Goal: Contribute content: Contribute content

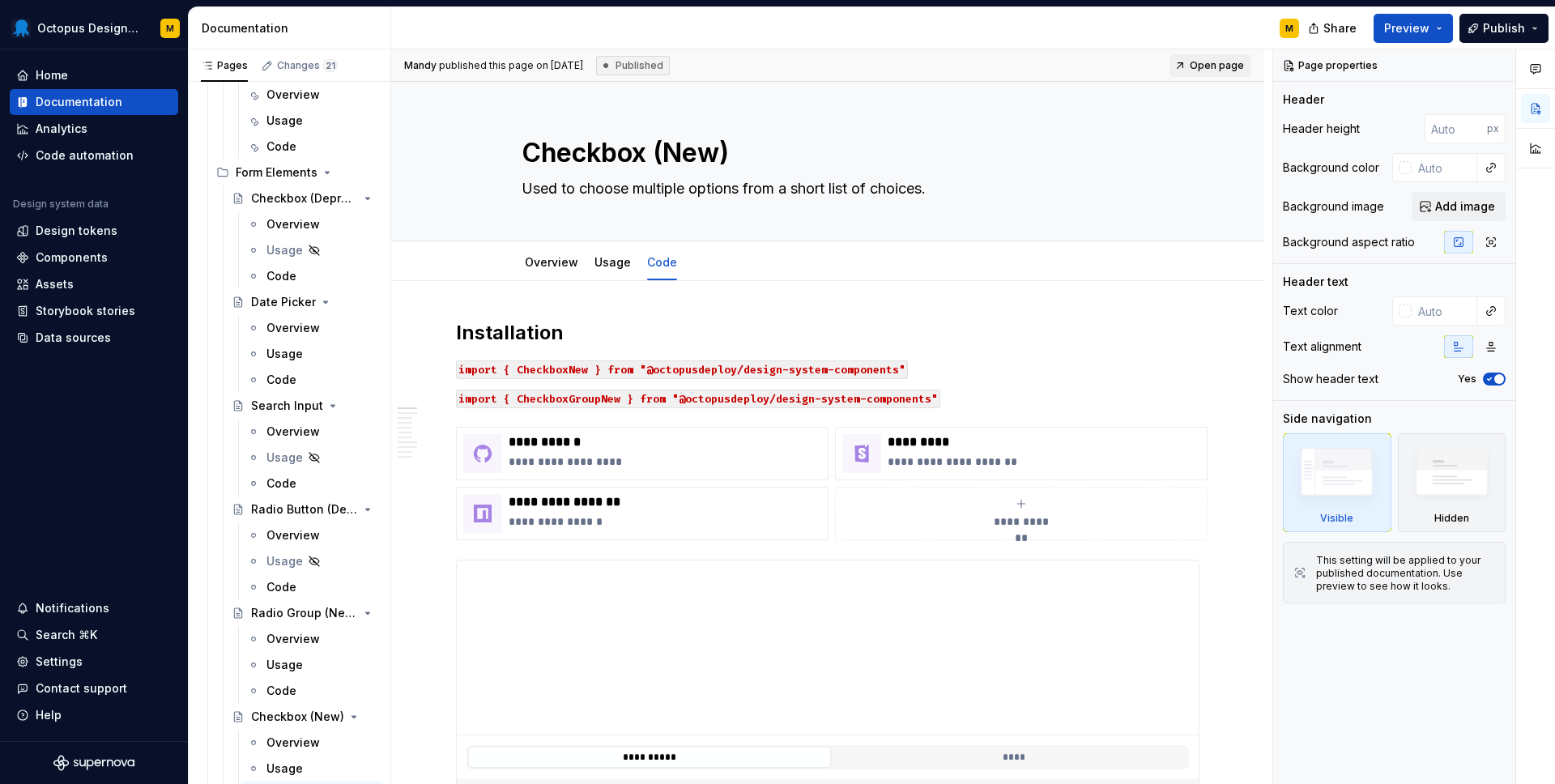
scroll to position [1334, 0]
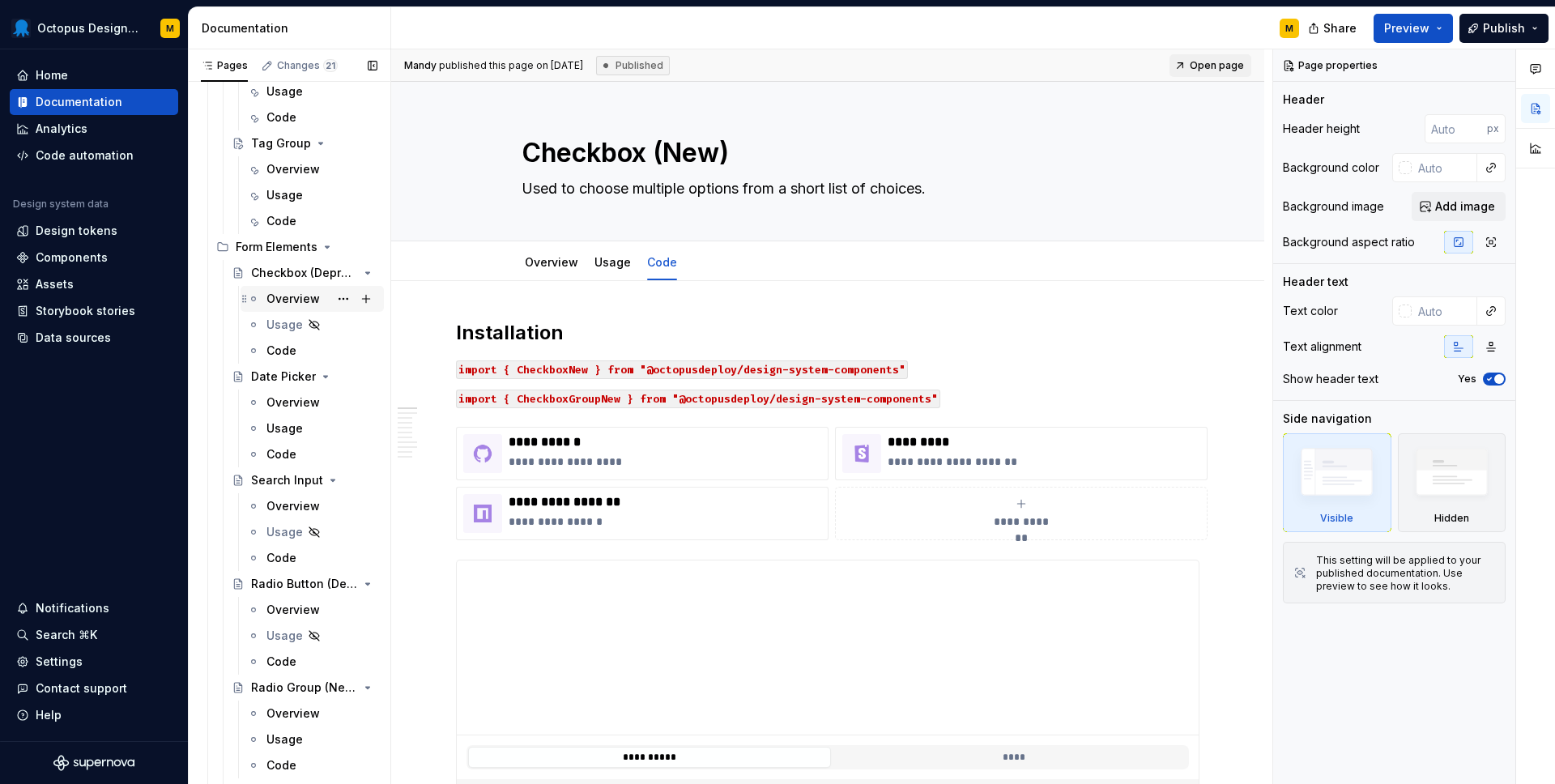
click at [281, 300] on div "Overview" at bounding box center [293, 299] width 54 height 16
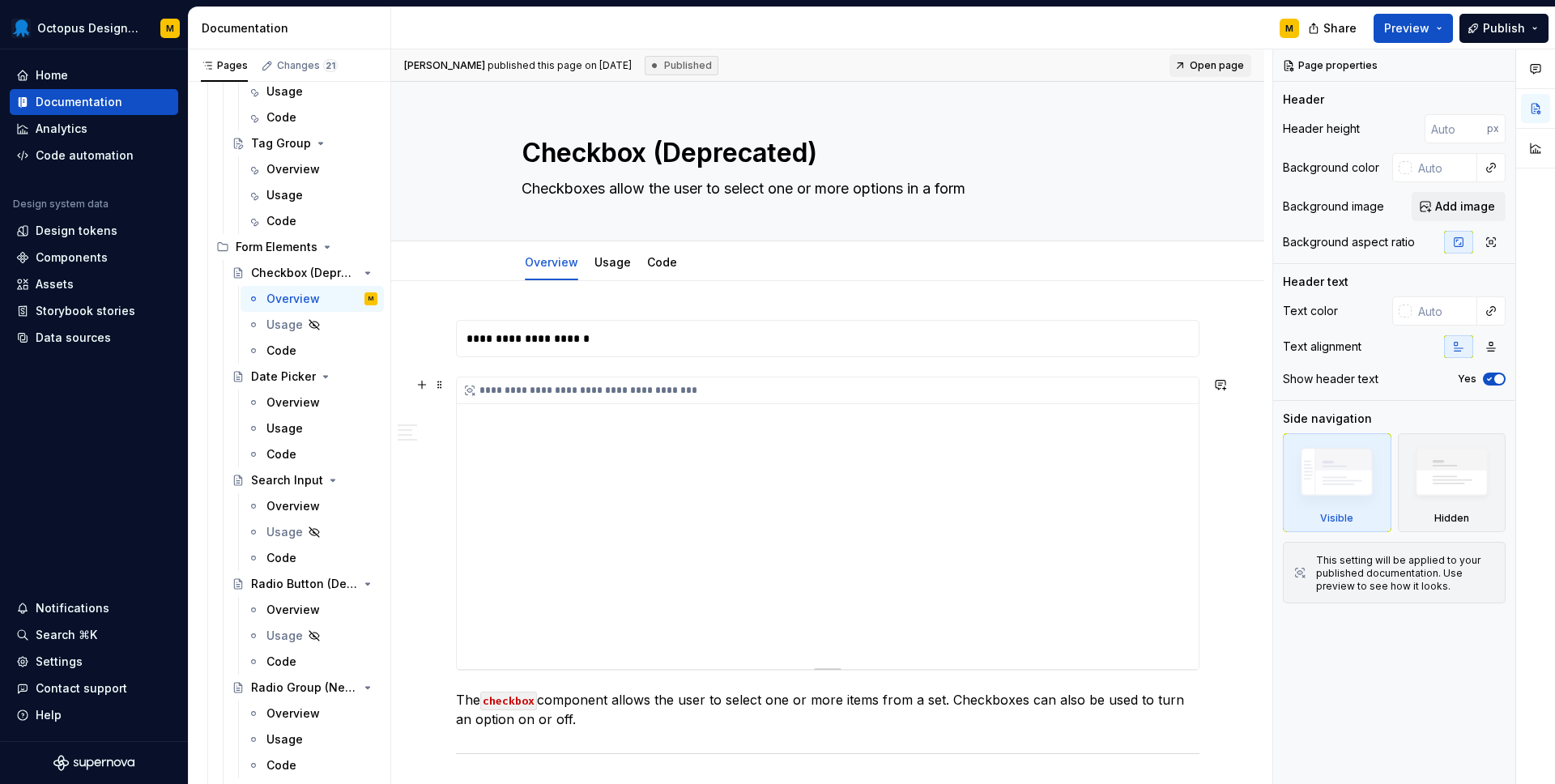
click at [662, 439] on div "**********" at bounding box center [828, 523] width 742 height 292
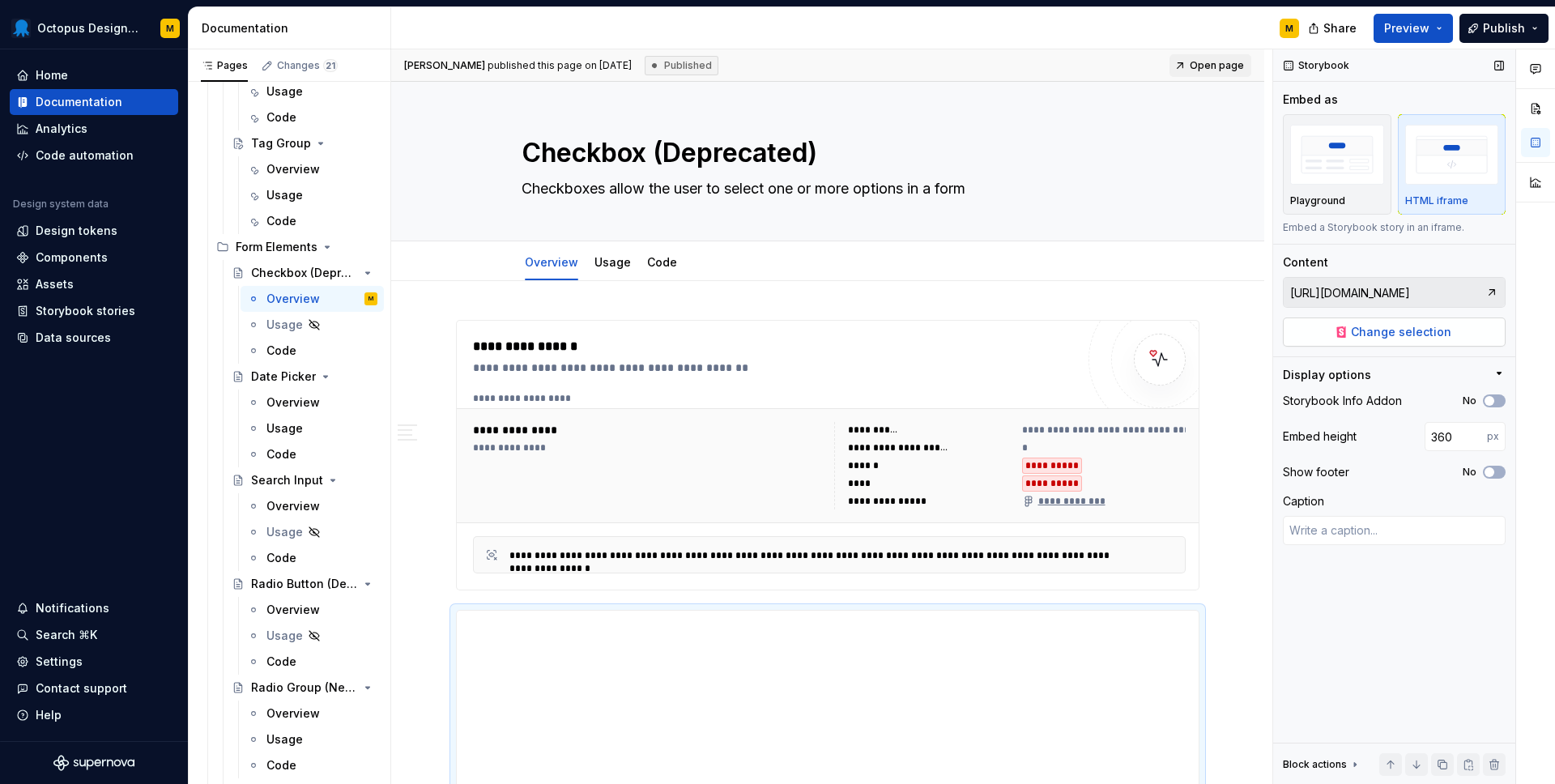
click at [1369, 330] on span "Change selection" at bounding box center [1401, 332] width 100 height 16
type textarea "*"
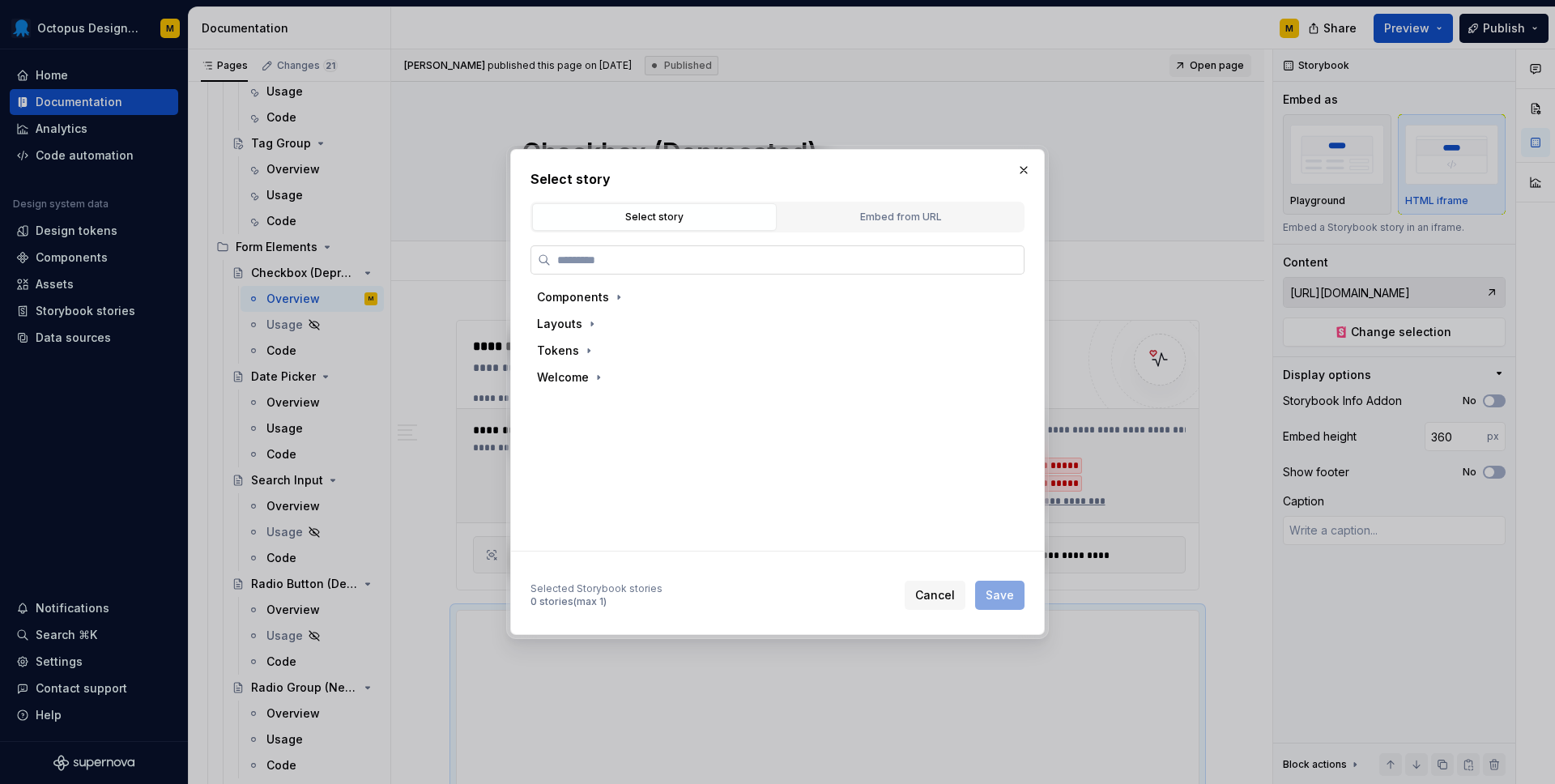
click at [610, 263] on input "search" at bounding box center [787, 260] width 473 height 16
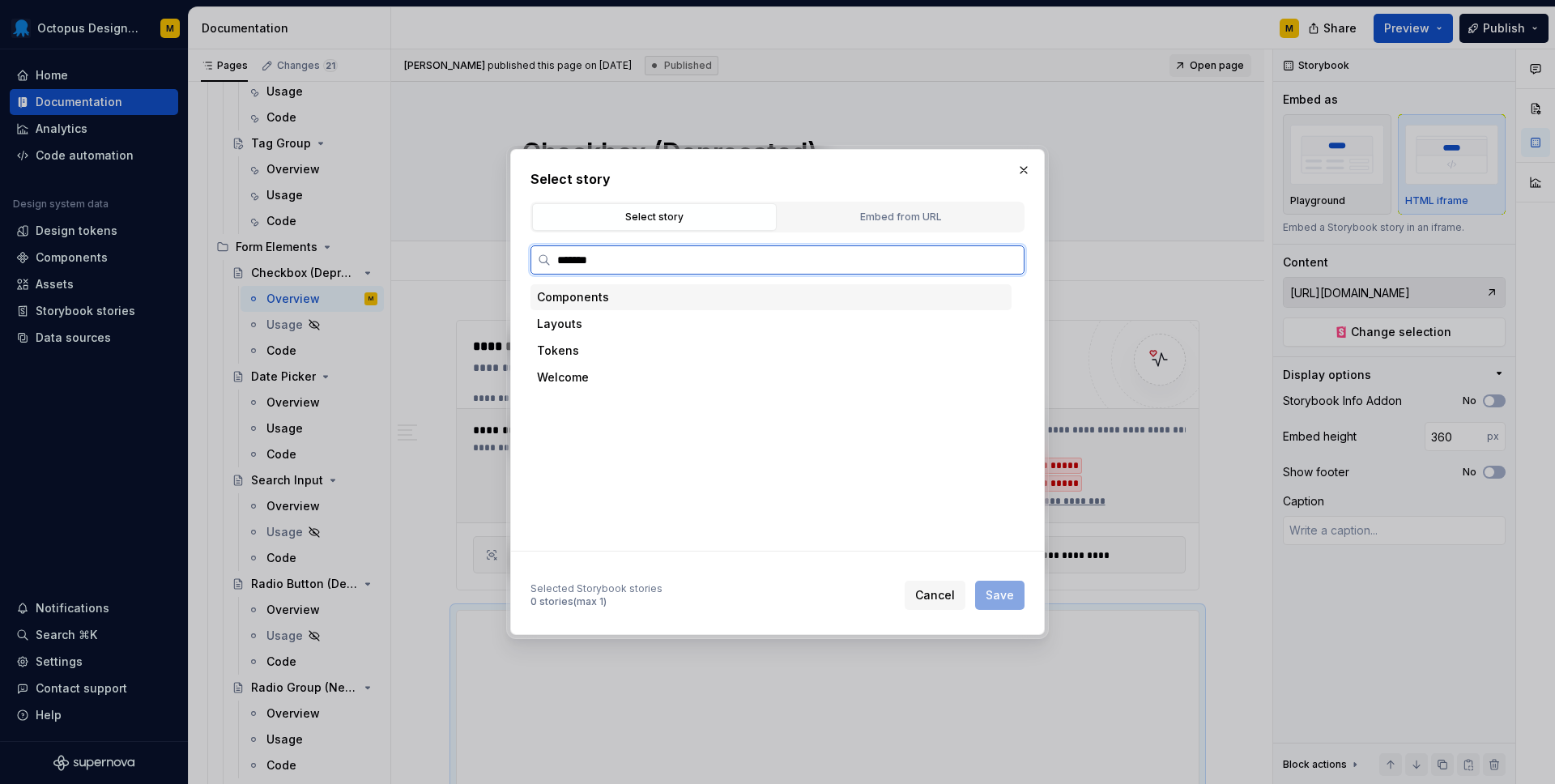
type input "********"
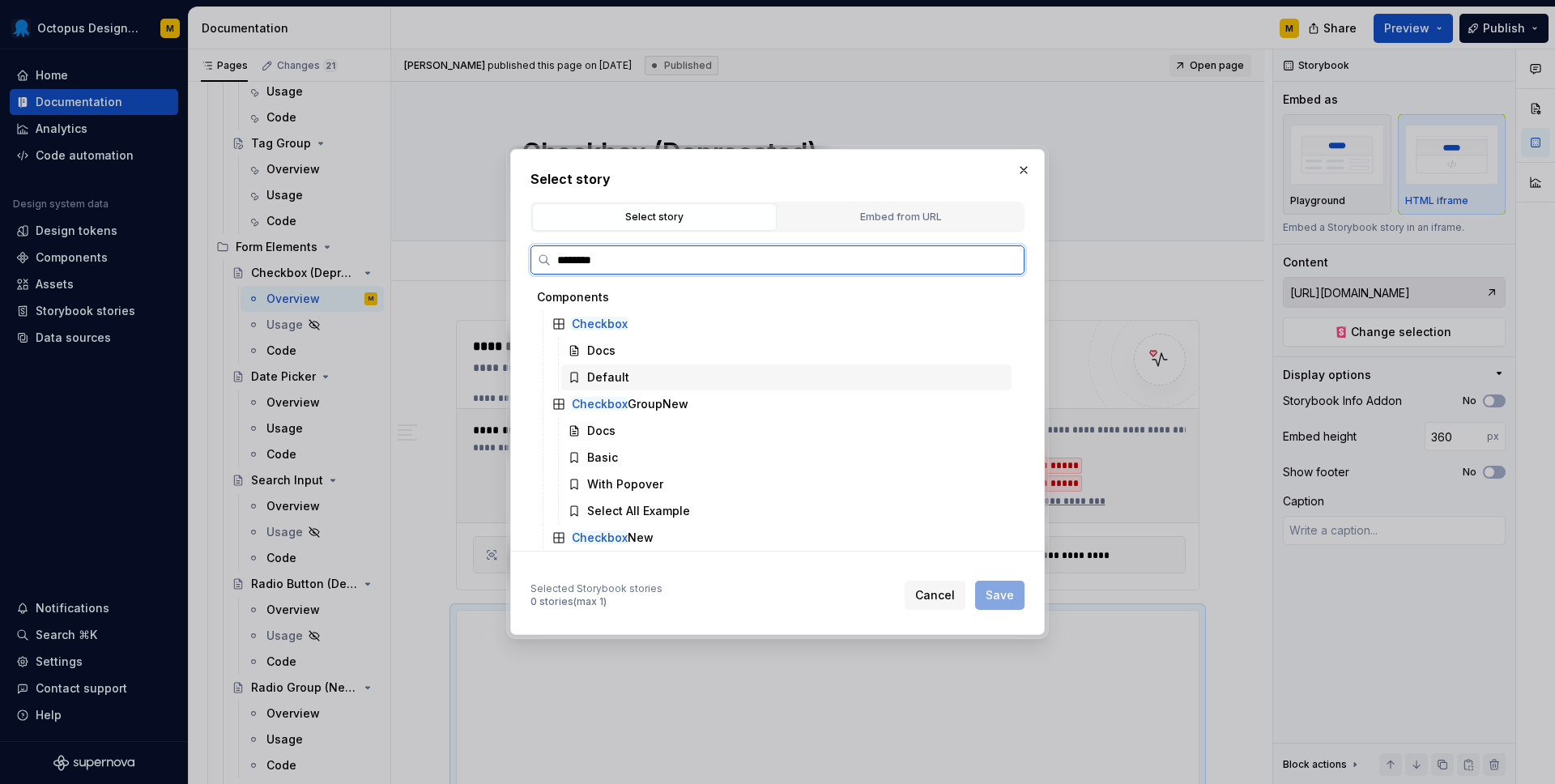
click at [611, 377] on div "Default" at bounding box center [609, 377] width 42 height 16
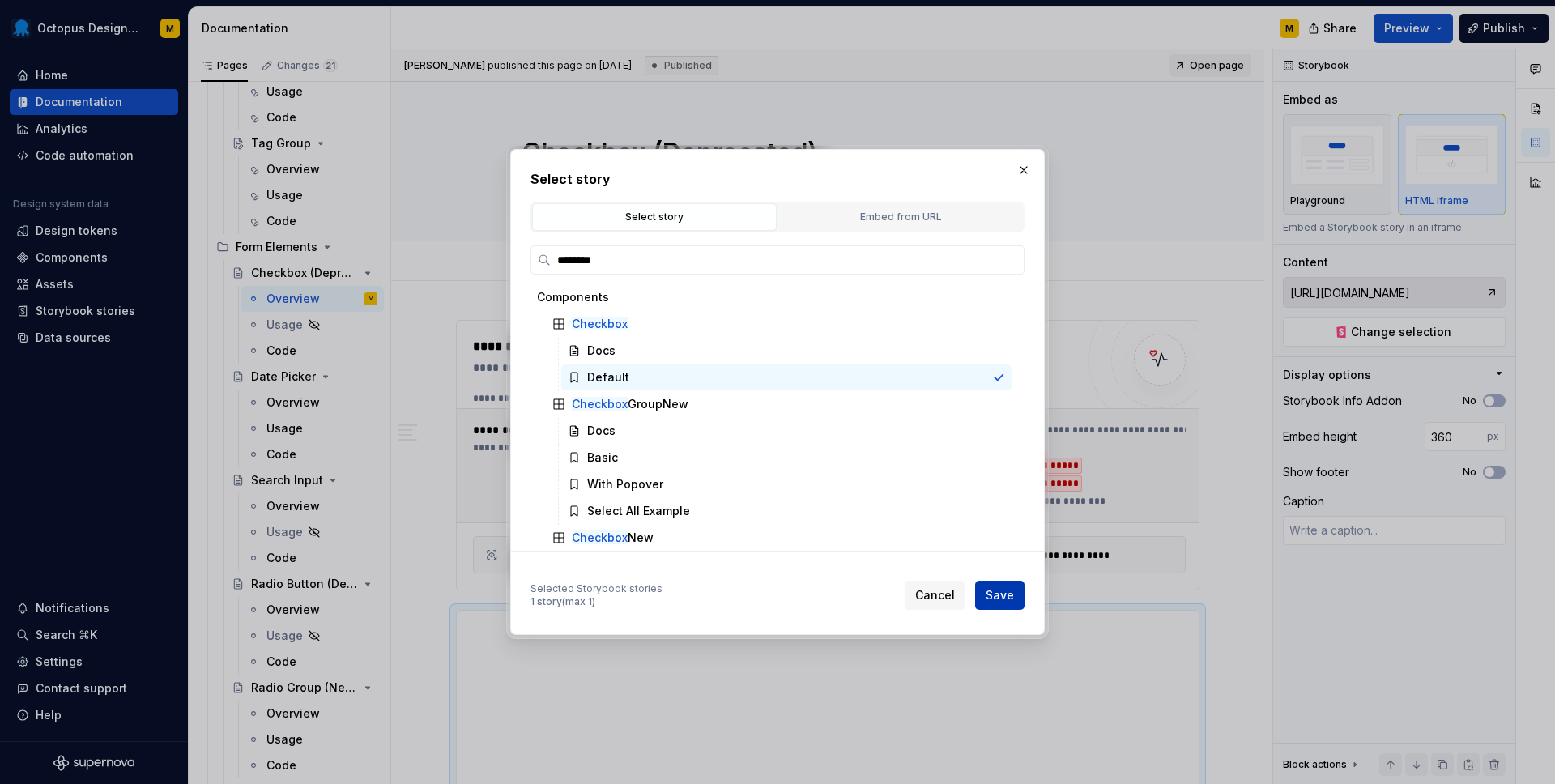
click at [1008, 601] on span "Save" at bounding box center [1000, 596] width 28 height 16
type textarea "*"
type input "Components / Checkbox / Default"
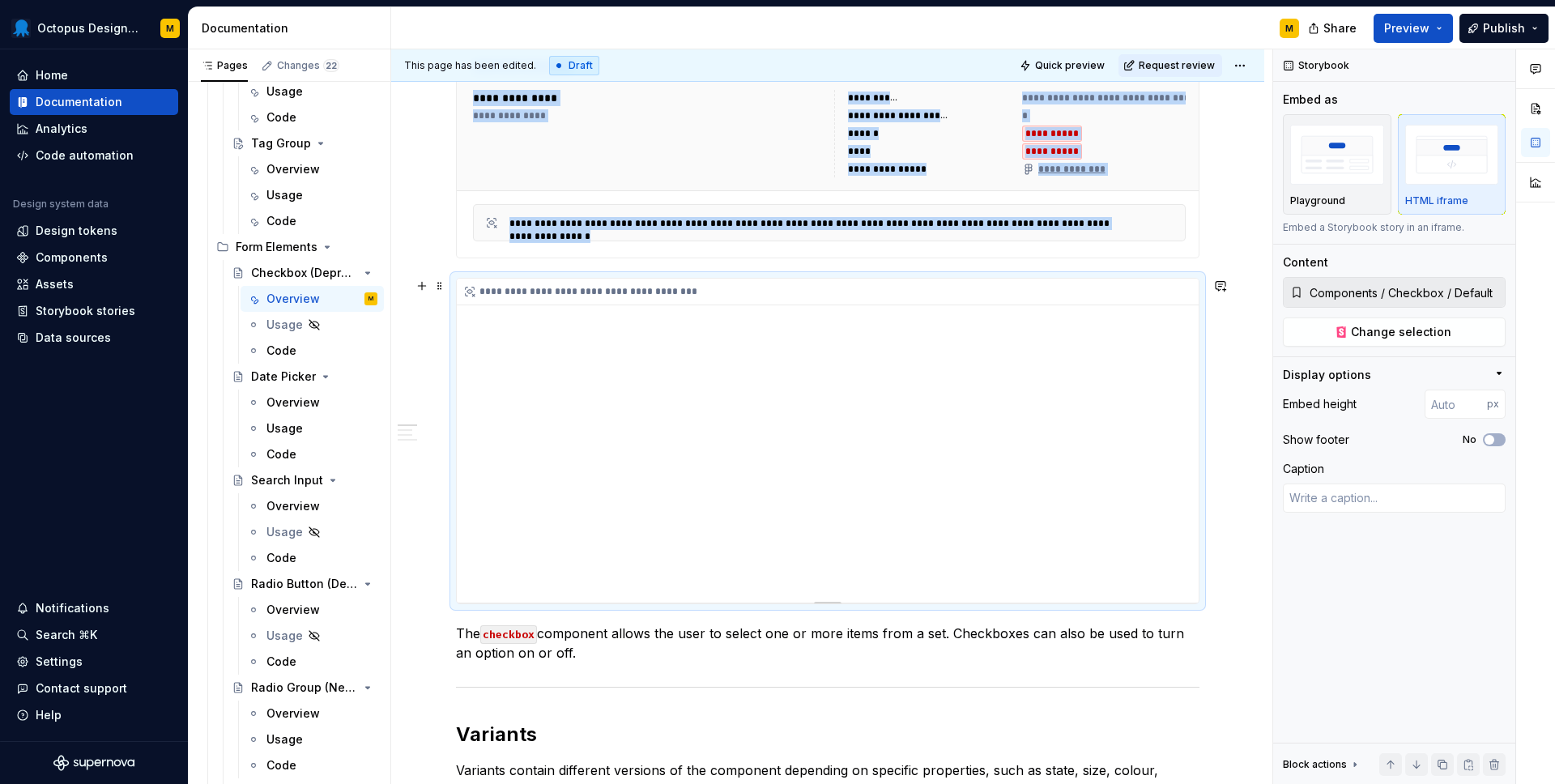
scroll to position [277, 0]
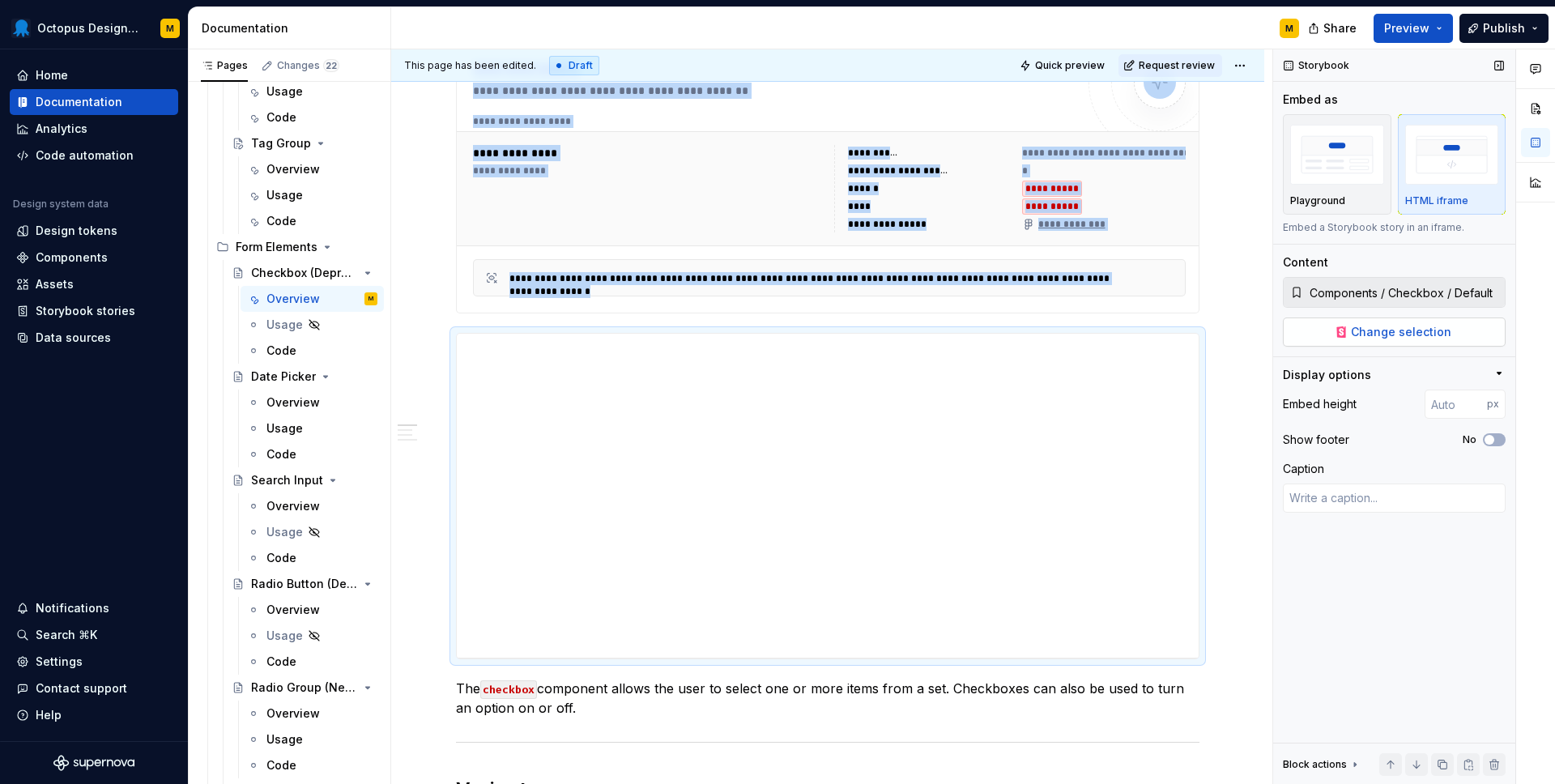
click at [1364, 328] on span "Change selection" at bounding box center [1401, 332] width 100 height 16
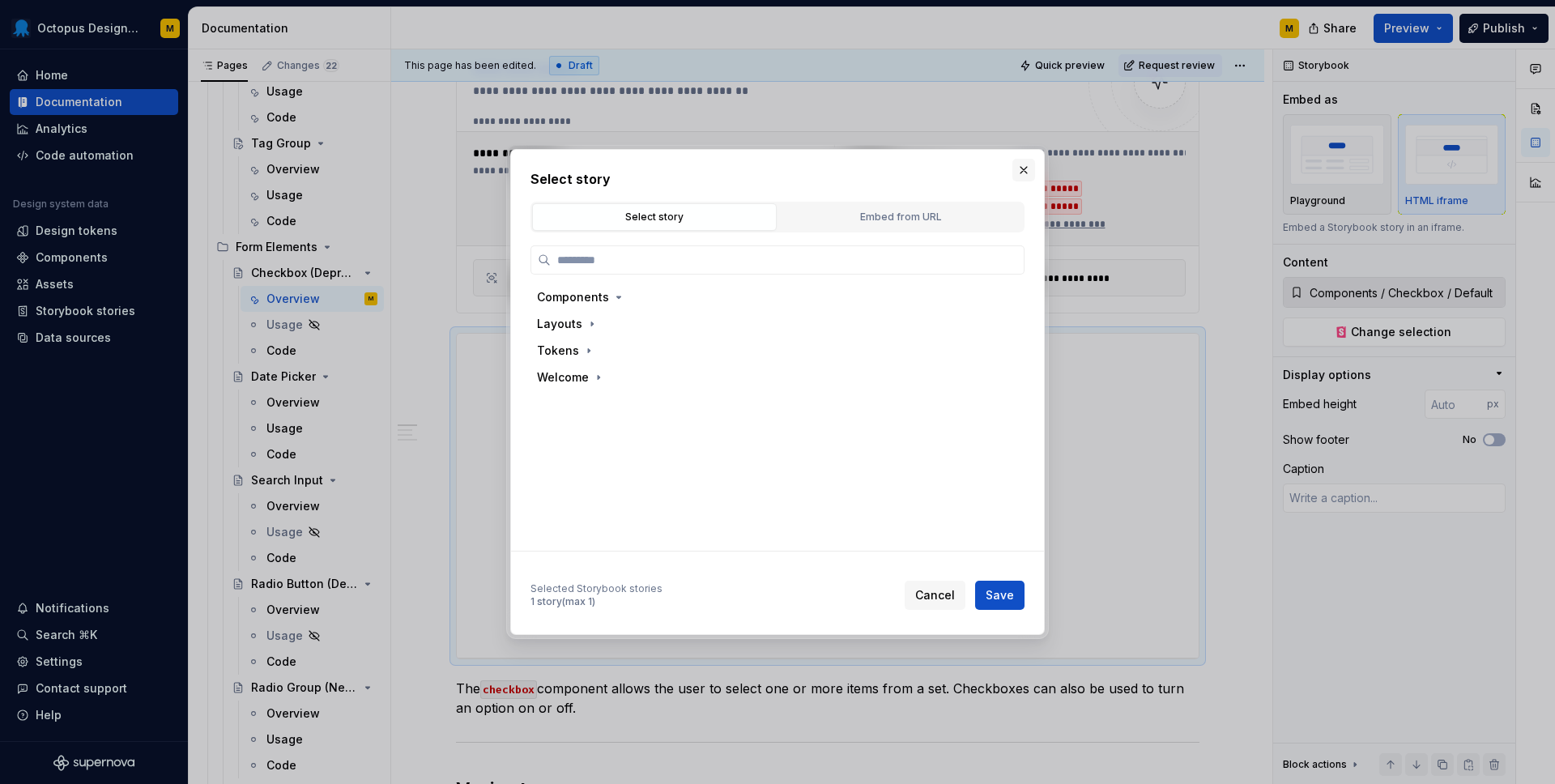
click at [1023, 174] on button "button" at bounding box center [1024, 170] width 23 height 23
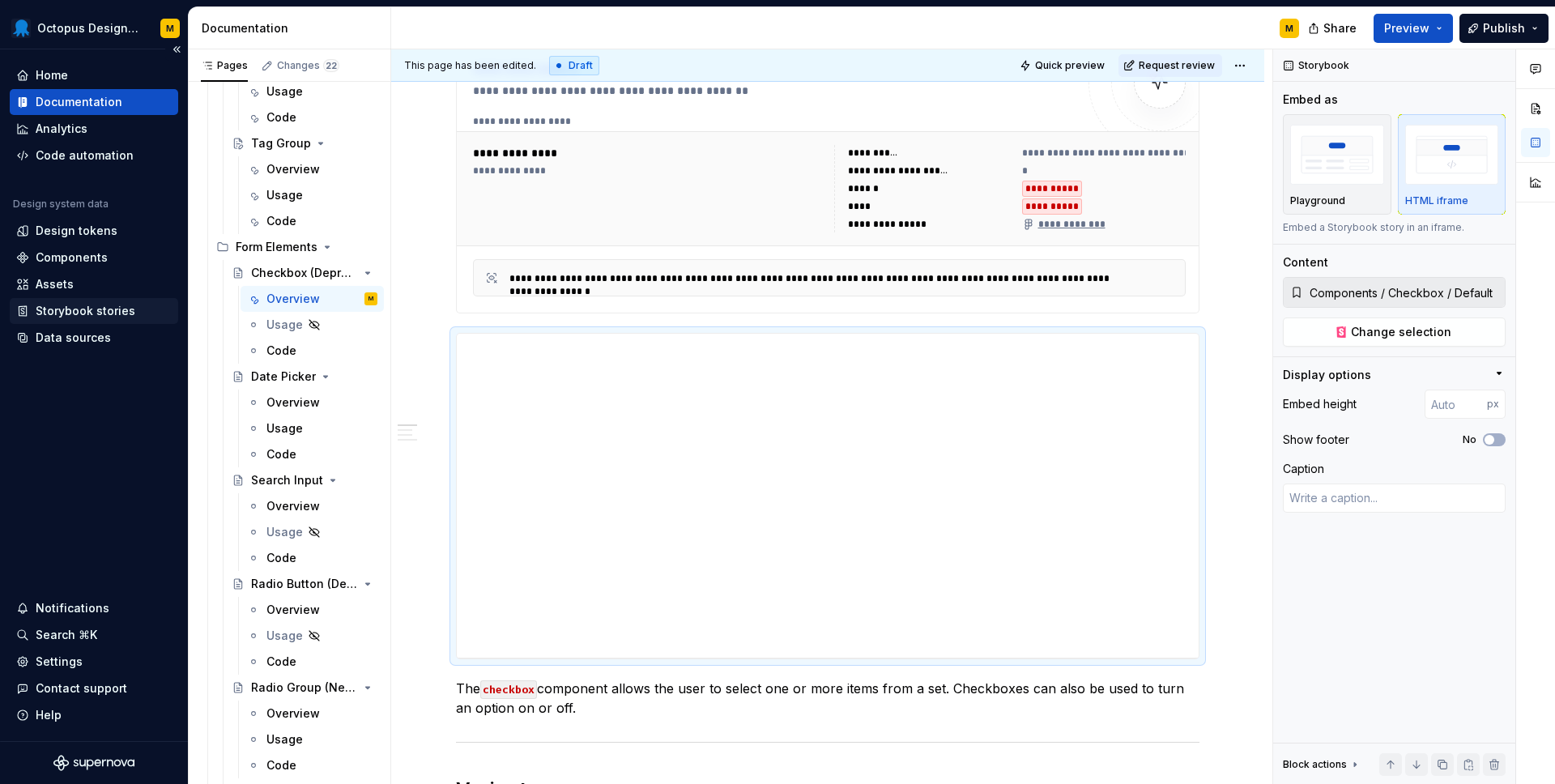
type textarea "*"
click at [97, 312] on div "Storybook stories" at bounding box center [86, 311] width 100 height 16
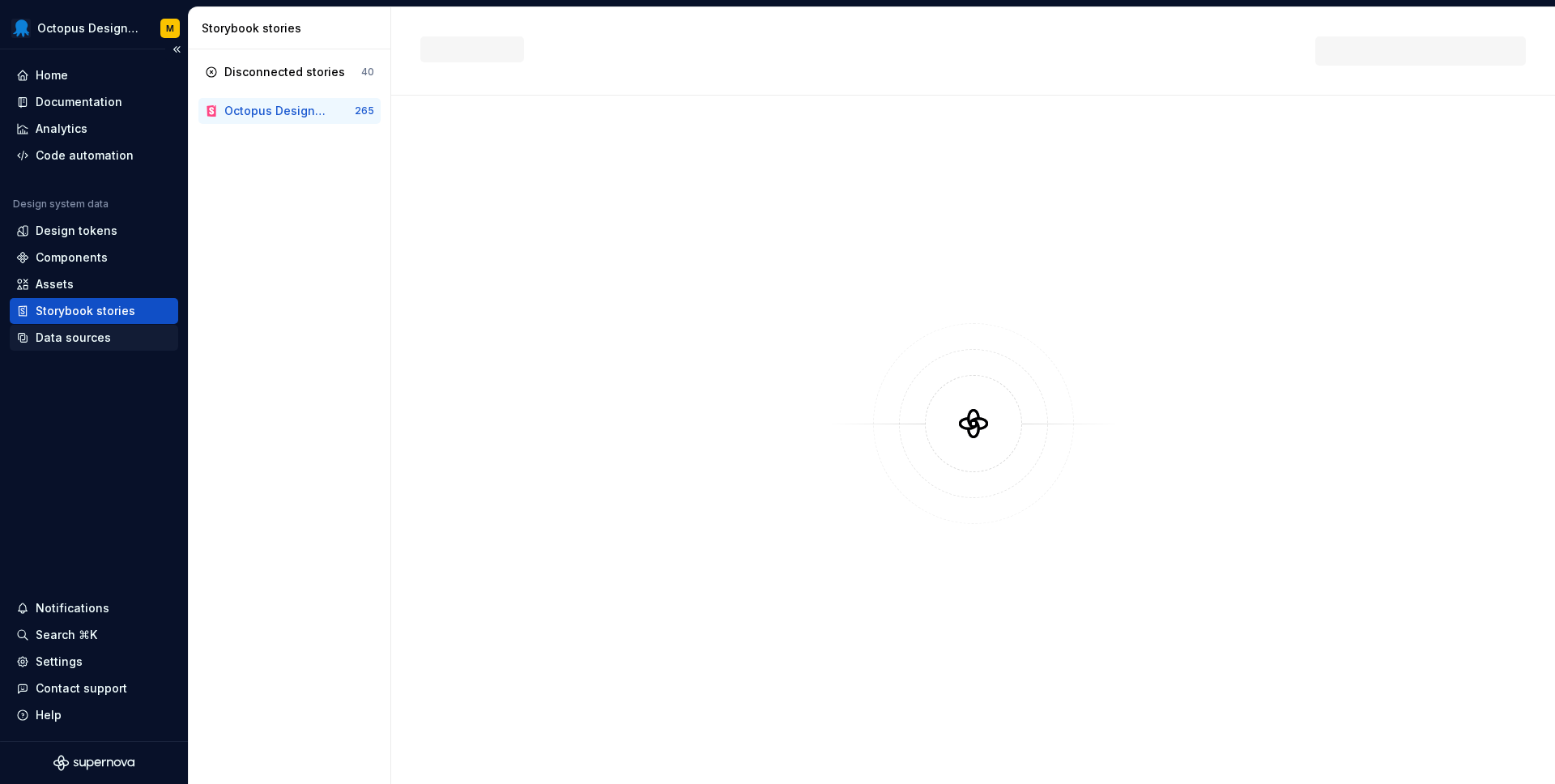
click at [73, 337] on div "Data sources" at bounding box center [73, 337] width 76 height 16
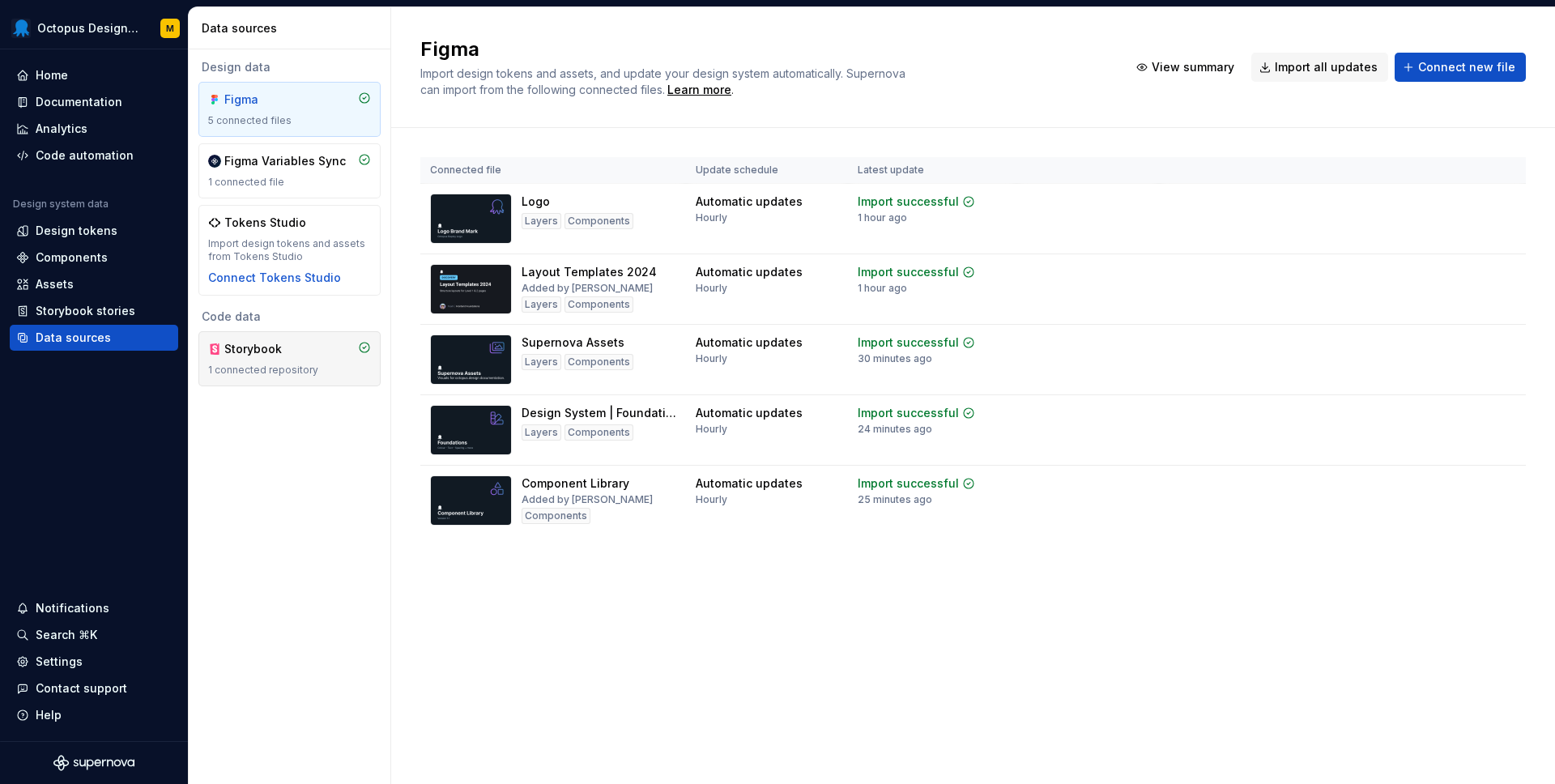
click at [277, 359] on div "Storybook 1 connected repository" at bounding box center [289, 358] width 163 height 35
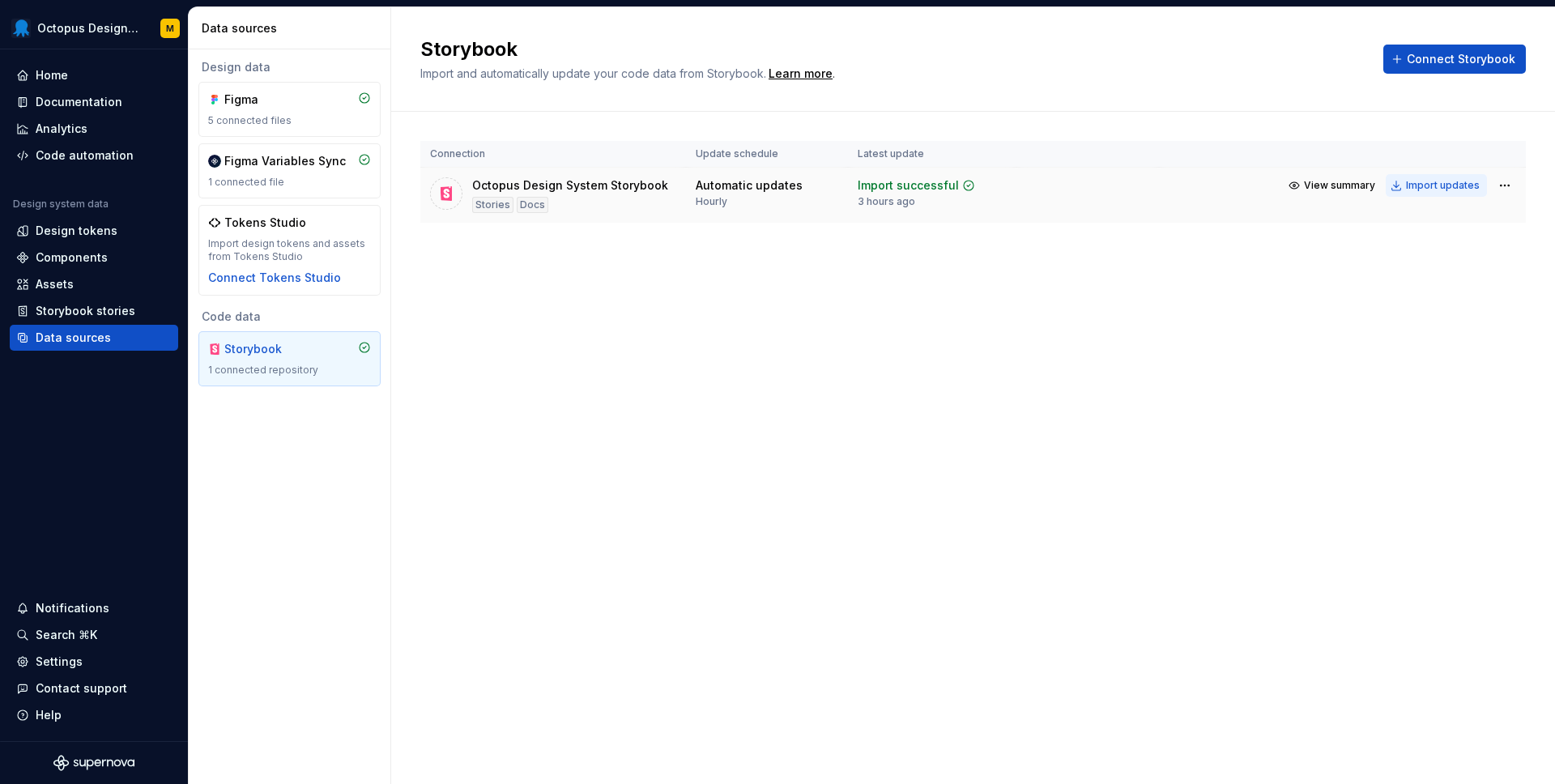
click at [1439, 189] on div "Import updates" at bounding box center [1443, 186] width 74 height 13
click at [95, 261] on div "Components" at bounding box center [71, 257] width 72 height 16
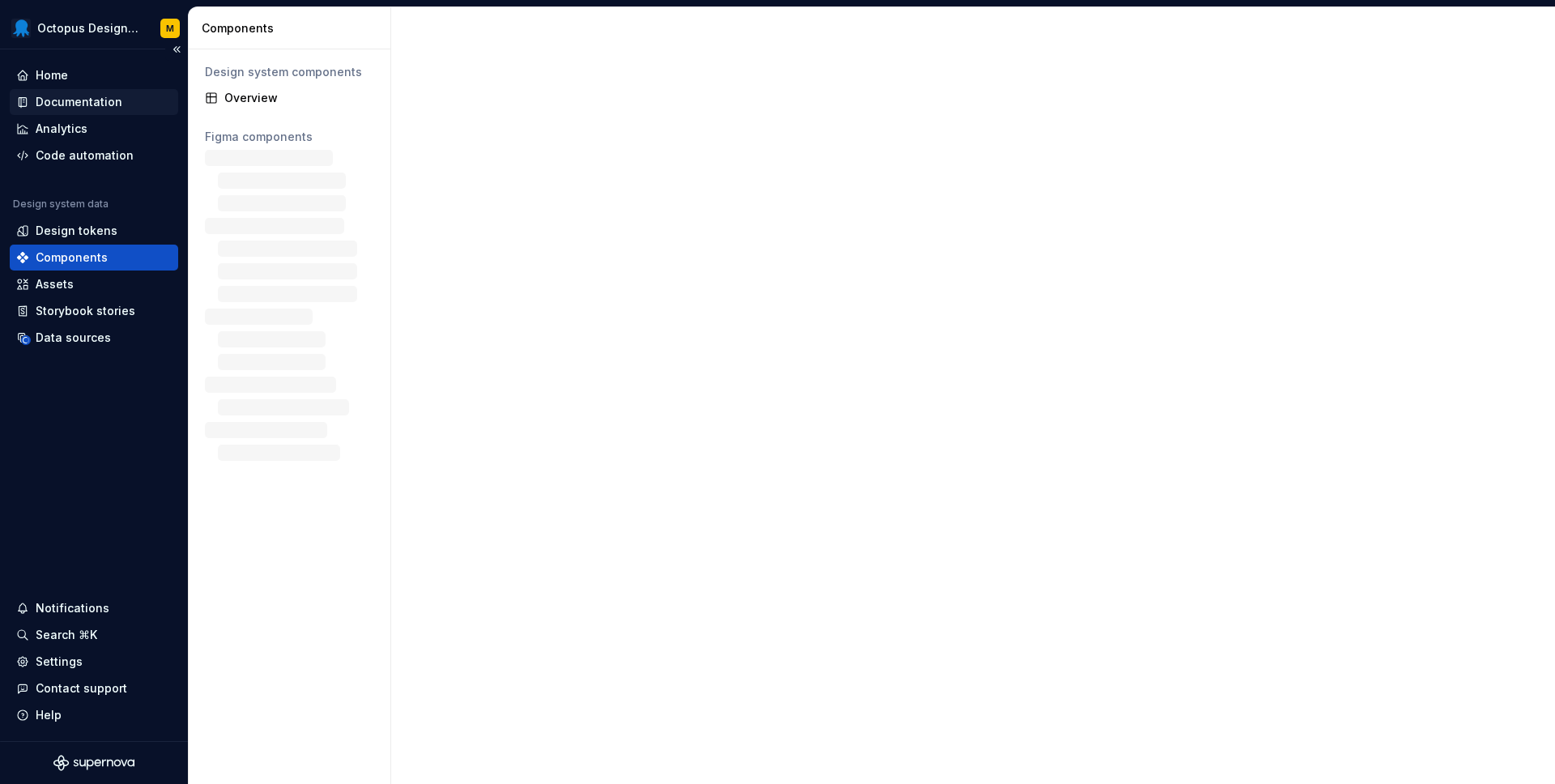
click at [97, 98] on div "Documentation" at bounding box center [78, 102] width 86 height 16
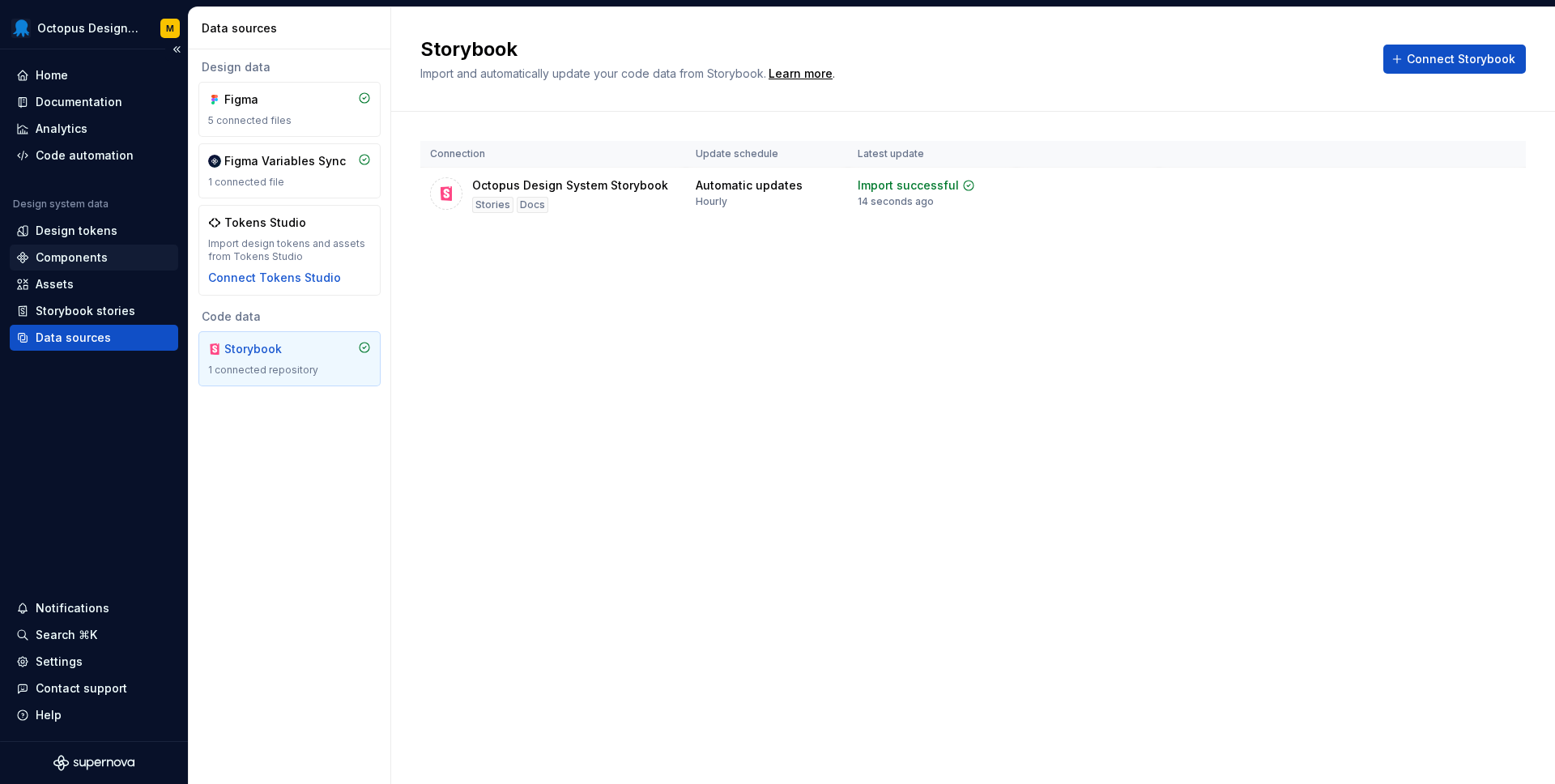
click at [91, 250] on div "Components" at bounding box center [71, 257] width 72 height 16
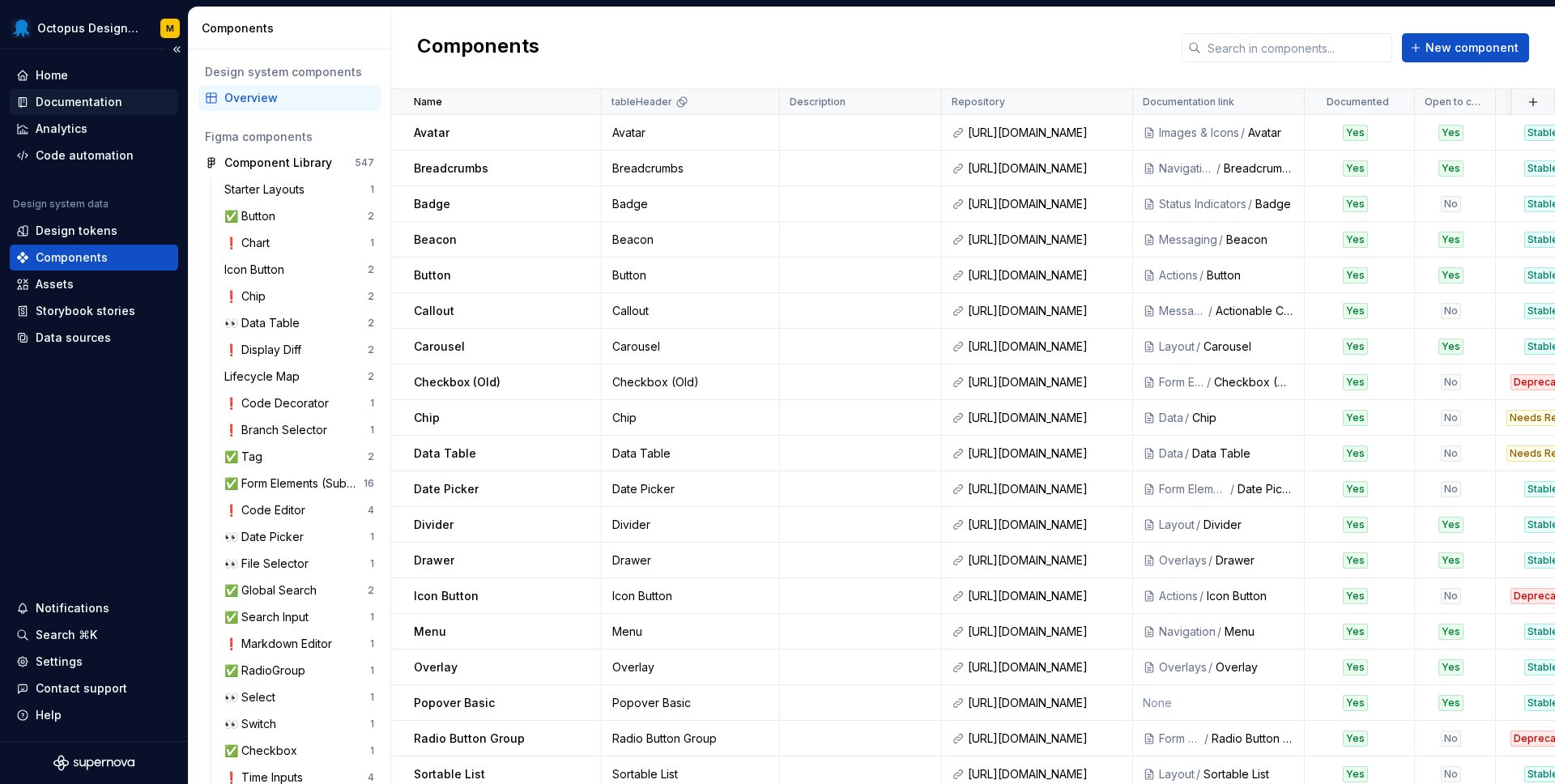
click at [80, 98] on div "Documentation" at bounding box center [78, 102] width 86 height 16
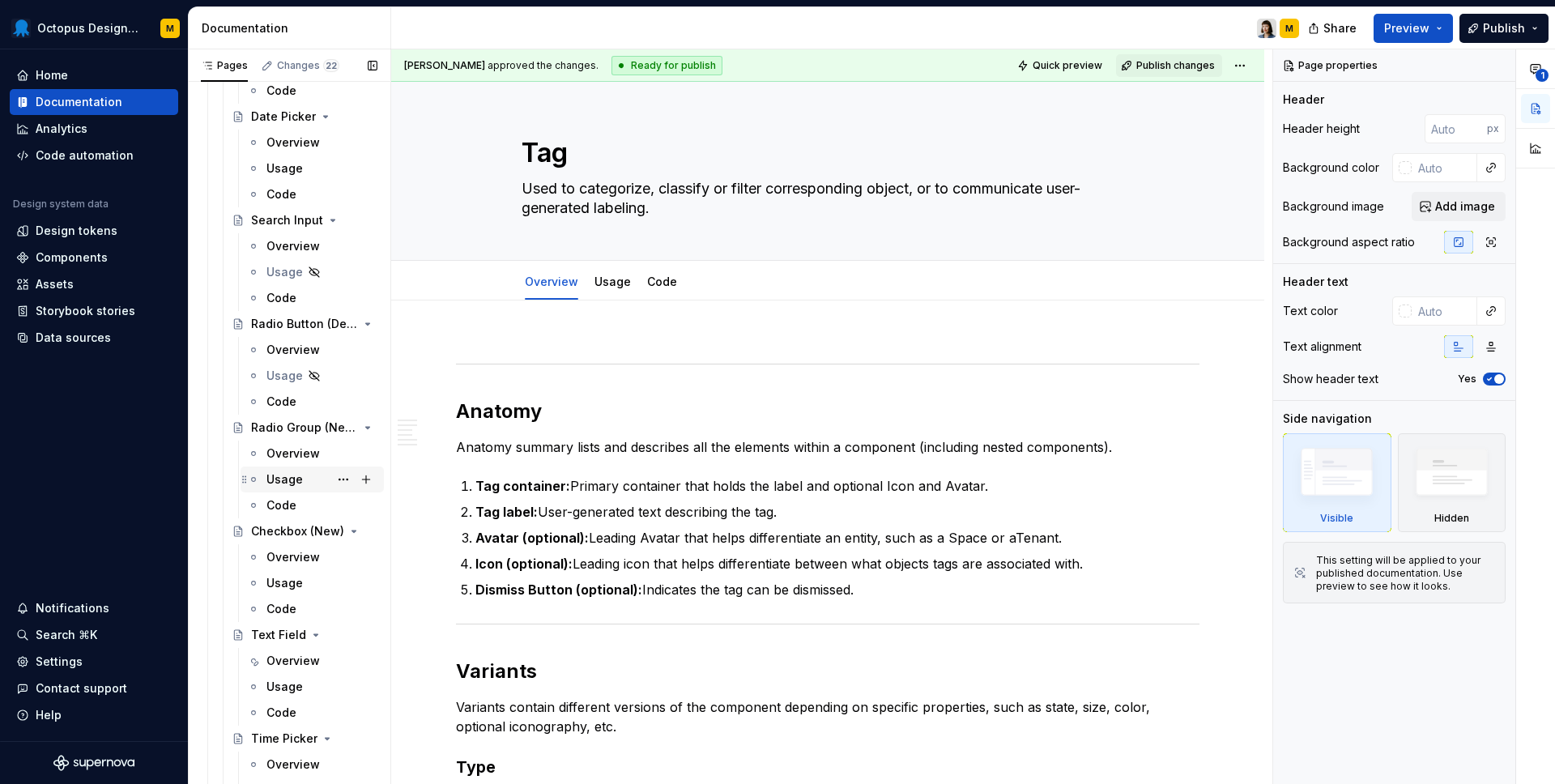
scroll to position [1601, 0]
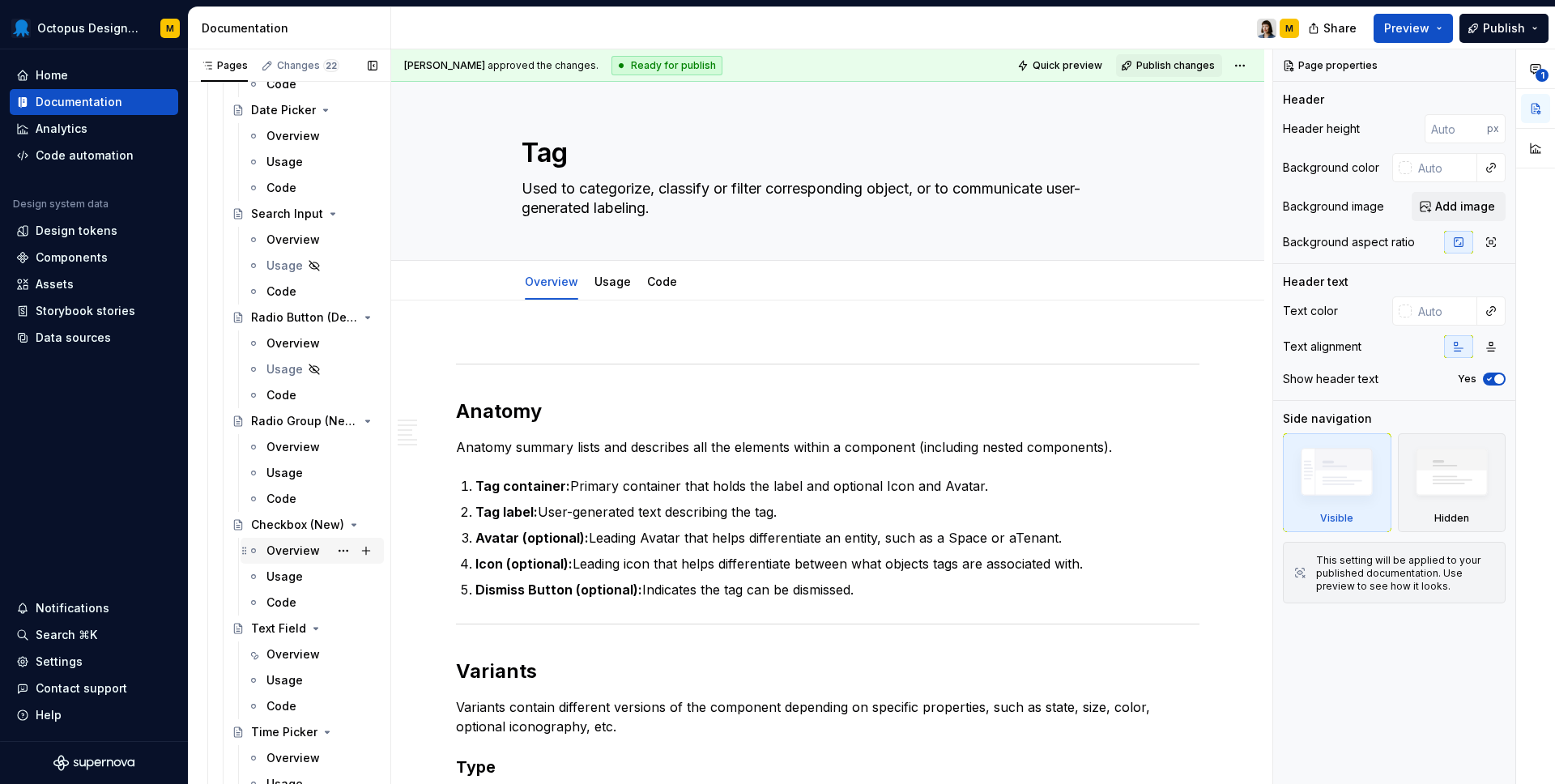
click at [284, 543] on div "Overview" at bounding box center [293, 551] width 54 height 16
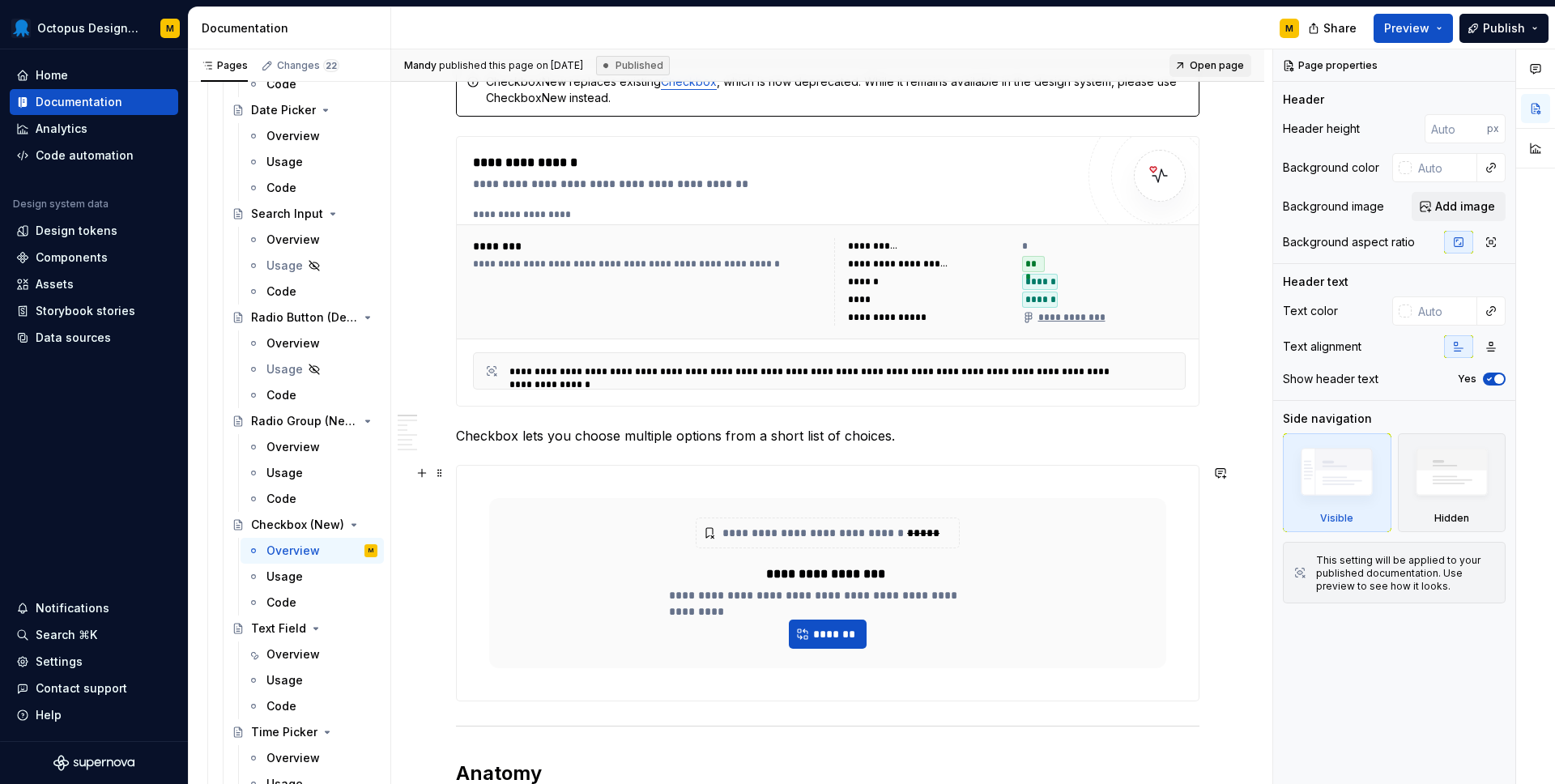
scroll to position [260, 0]
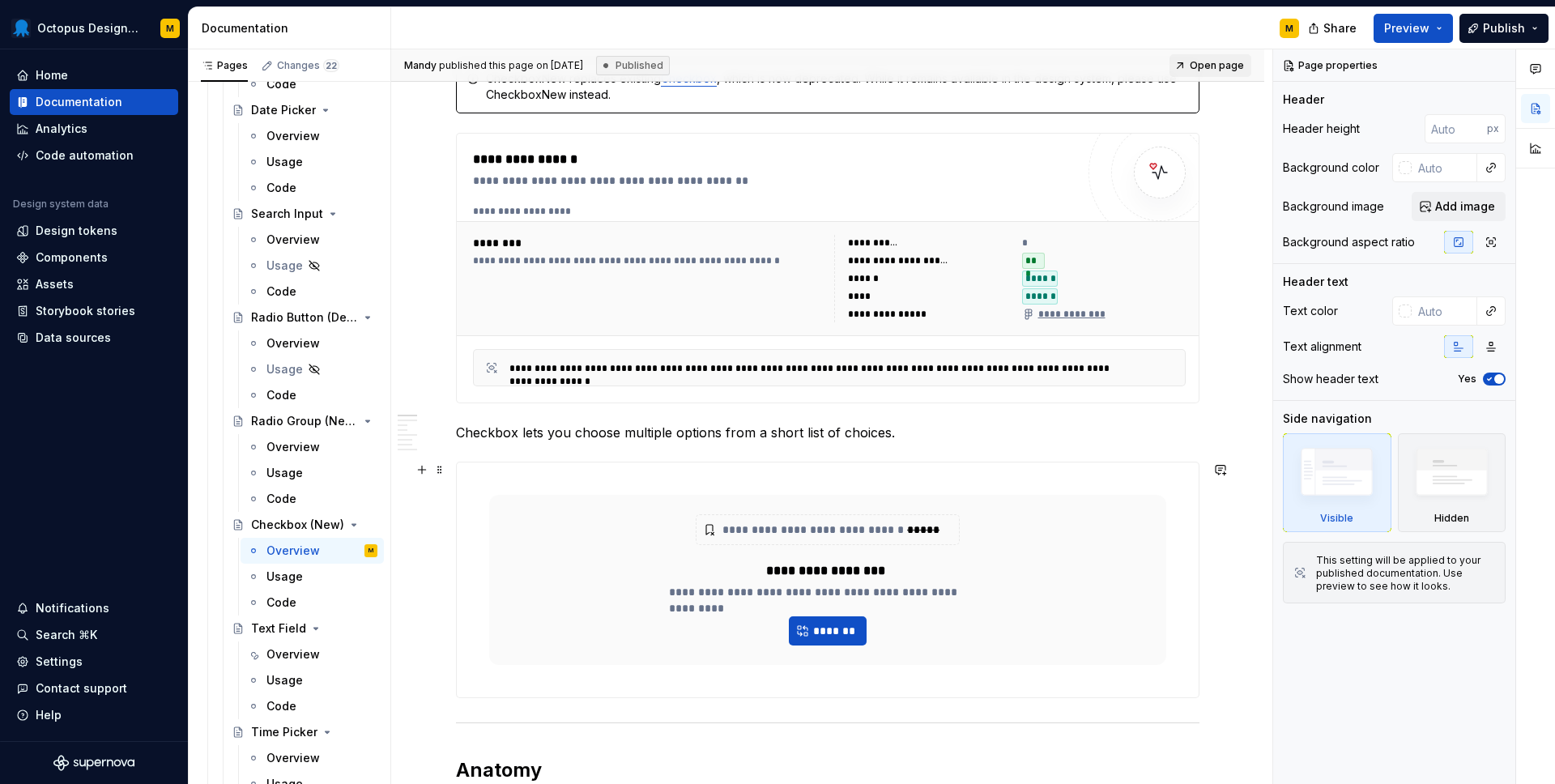
click at [823, 588] on div "**********" at bounding box center [827, 592] width 318 height 16
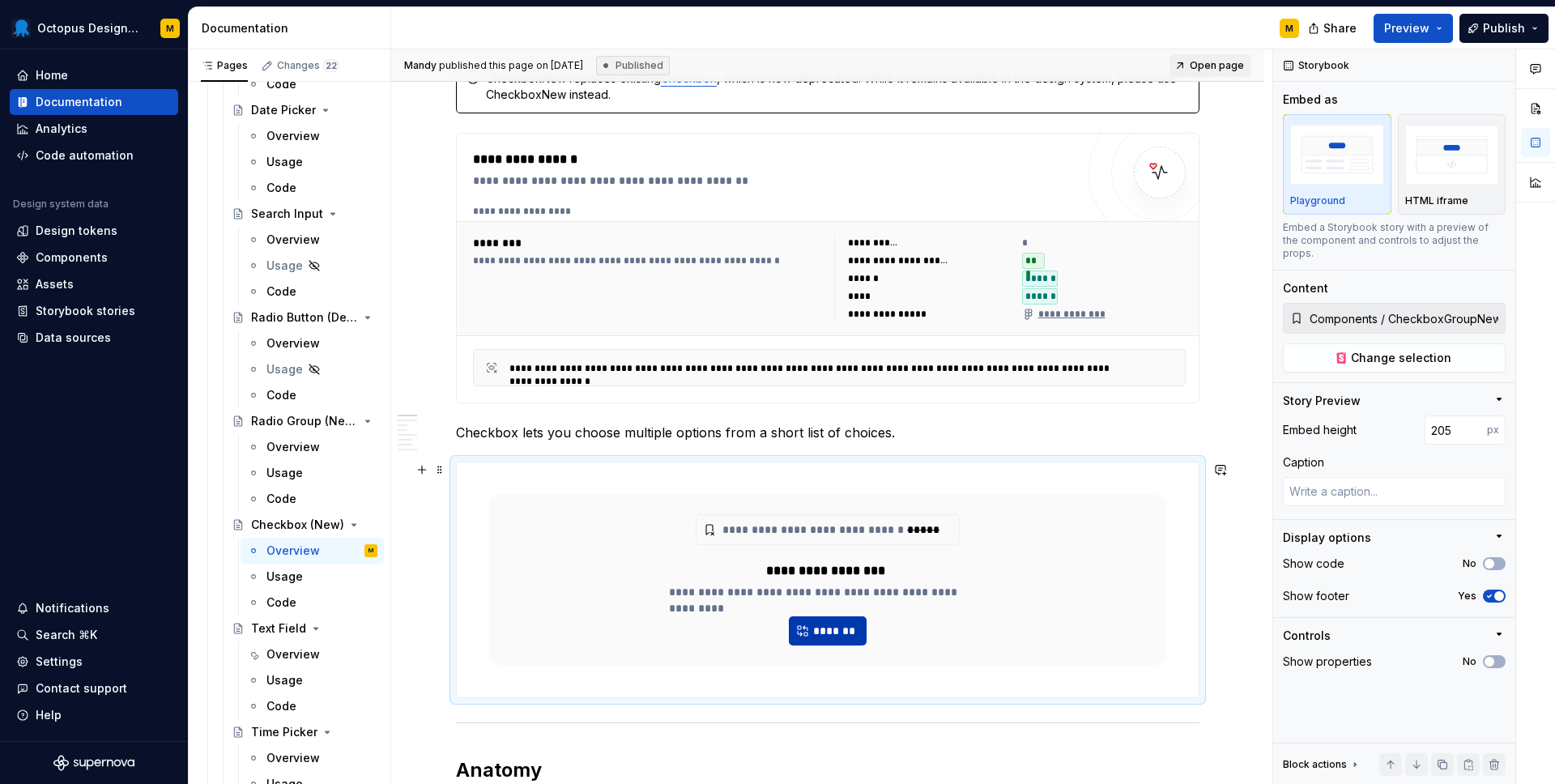
click at [823, 636] on span "*******" at bounding box center [834, 631] width 44 height 16
type textarea "*"
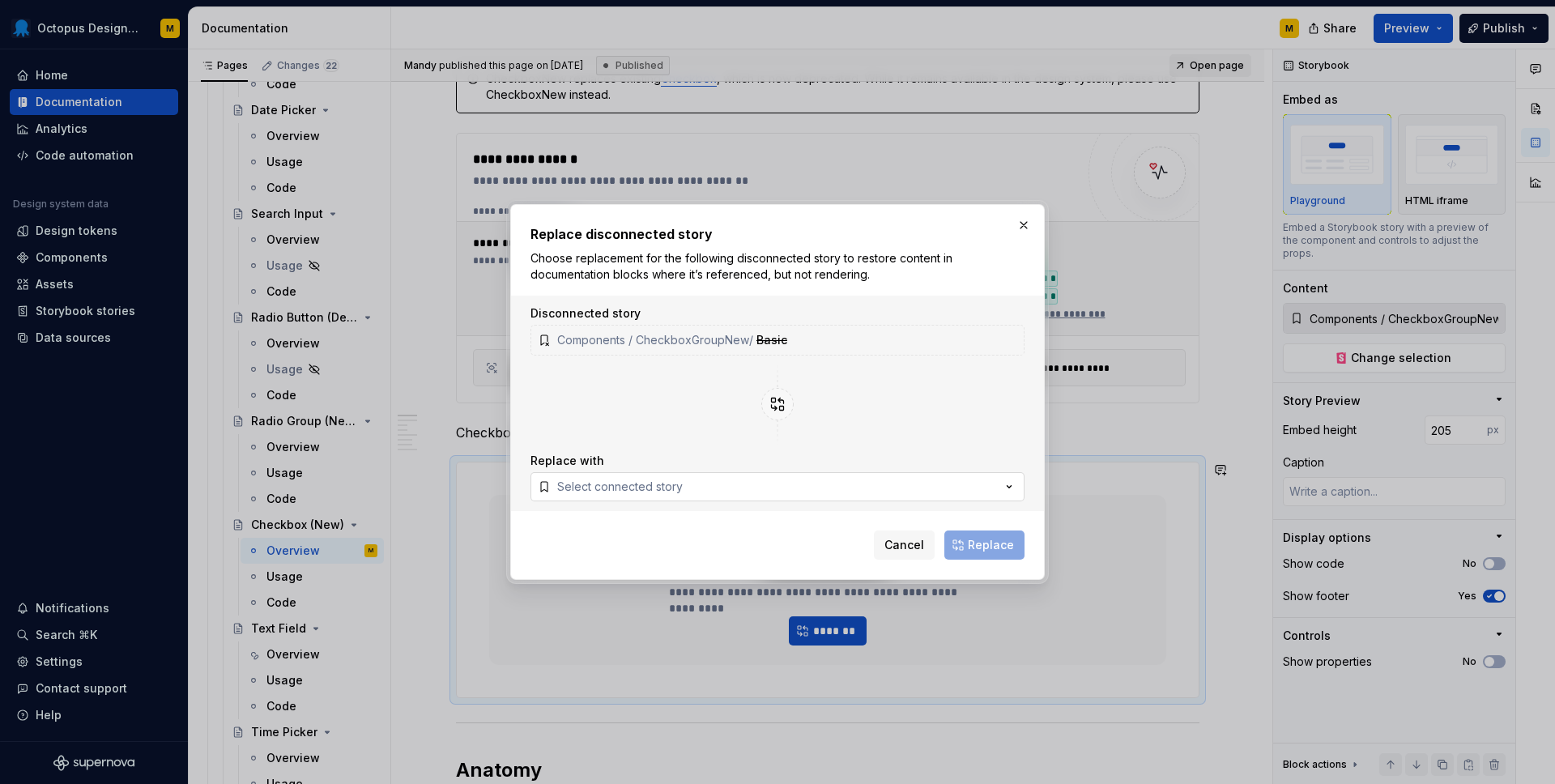
click at [661, 484] on div "Select connected story" at bounding box center [621, 487] width 126 height 16
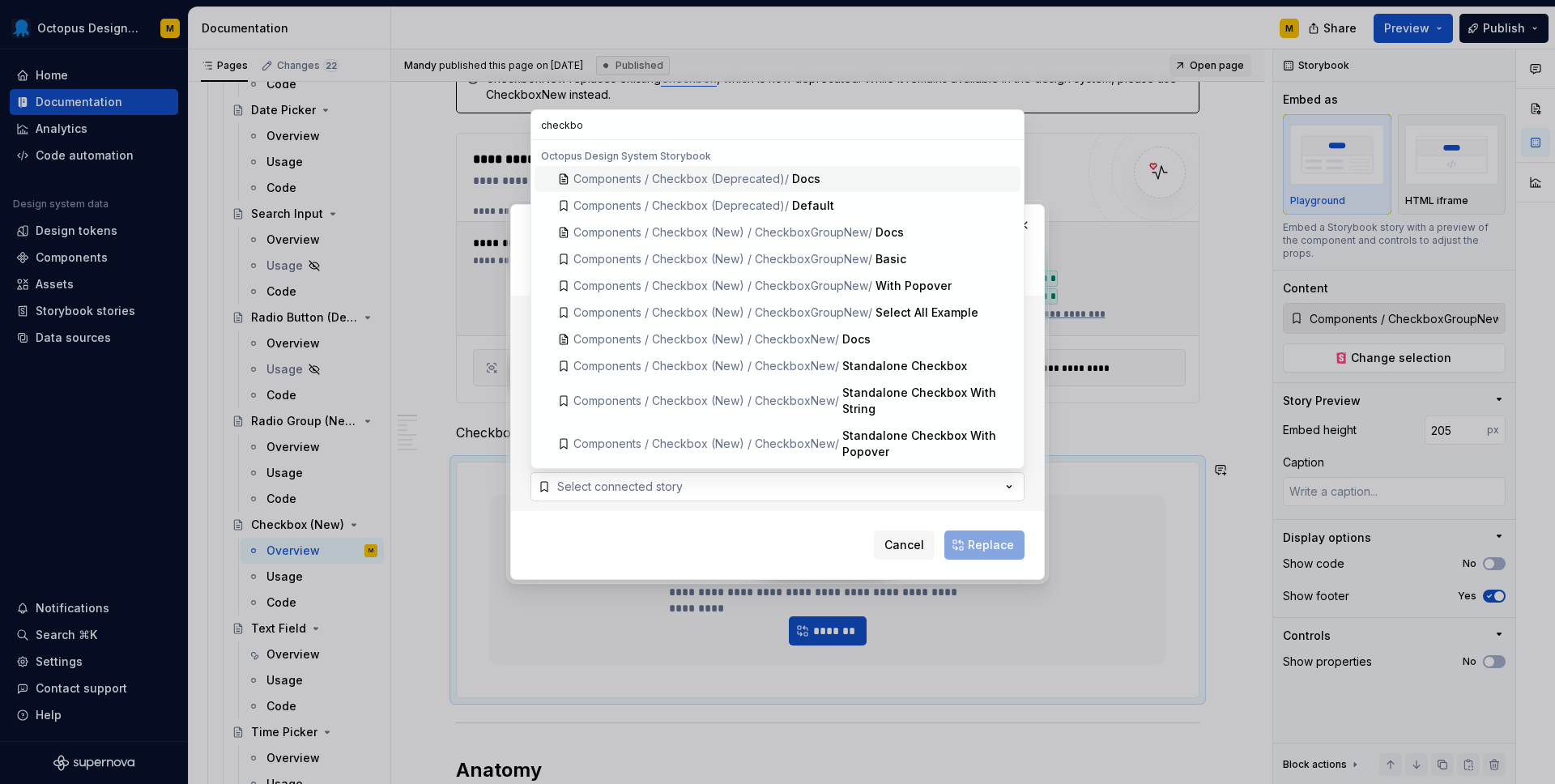
type input "checkbox"
click at [723, 258] on span "Components / Checkbox (New) / CheckboxGroupNew /" at bounding box center [722, 258] width 299 height 14
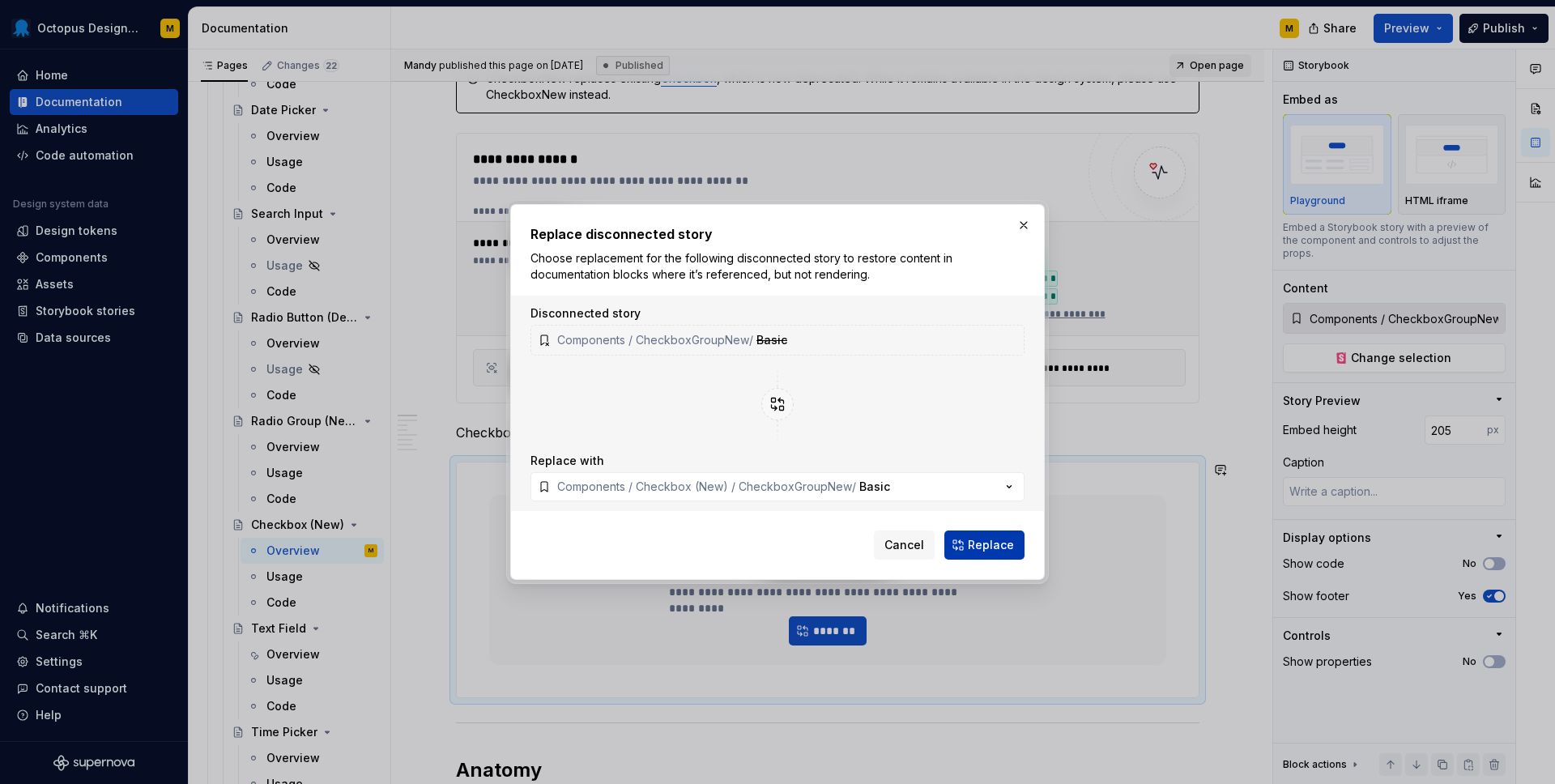
click at [1009, 543] on span "Replace" at bounding box center [991, 545] width 46 height 16
type textarea "*"
type input "Components / Checkbox (New) / CheckboxGroupNew / Basic"
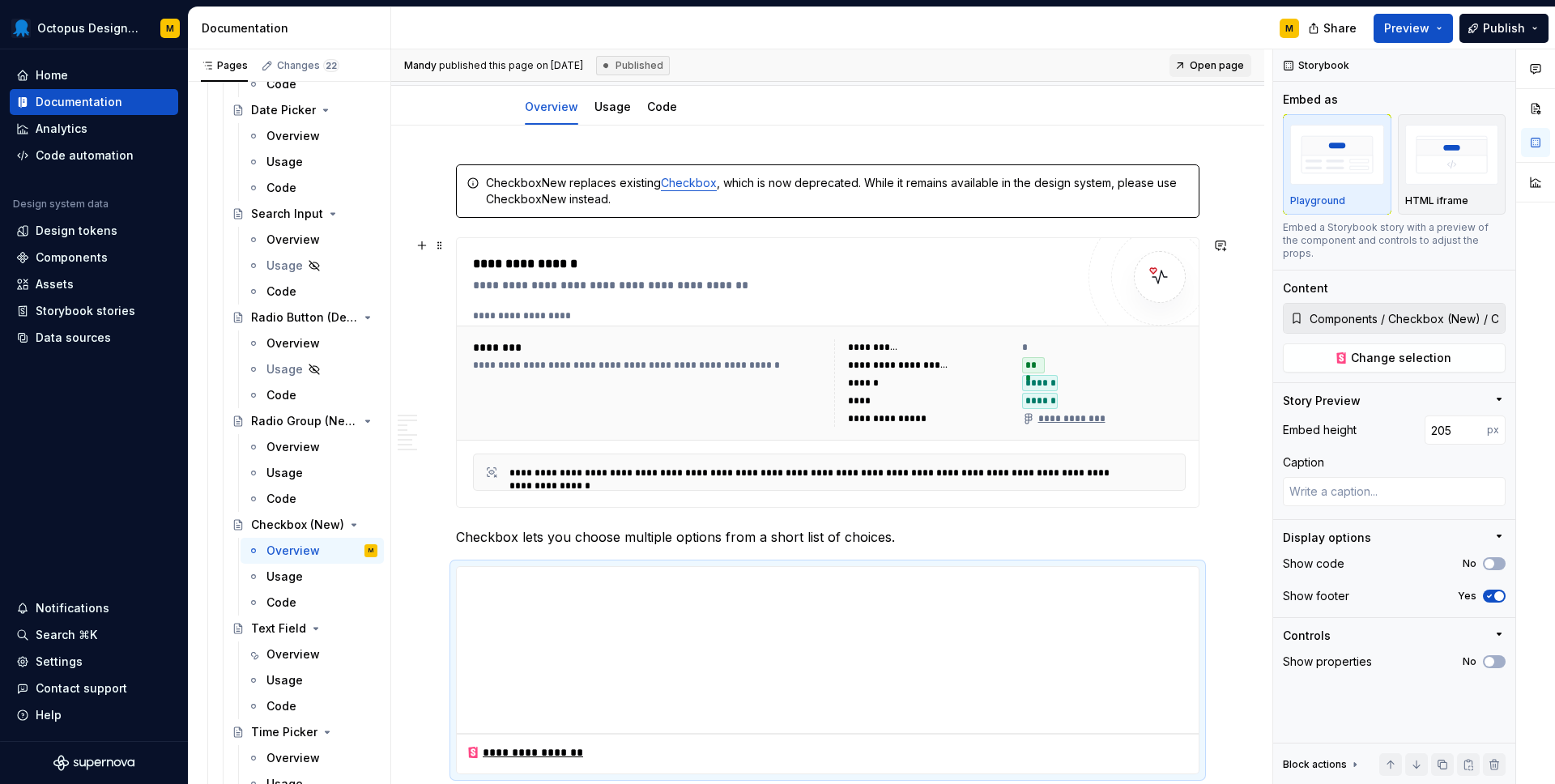
scroll to position [0, 0]
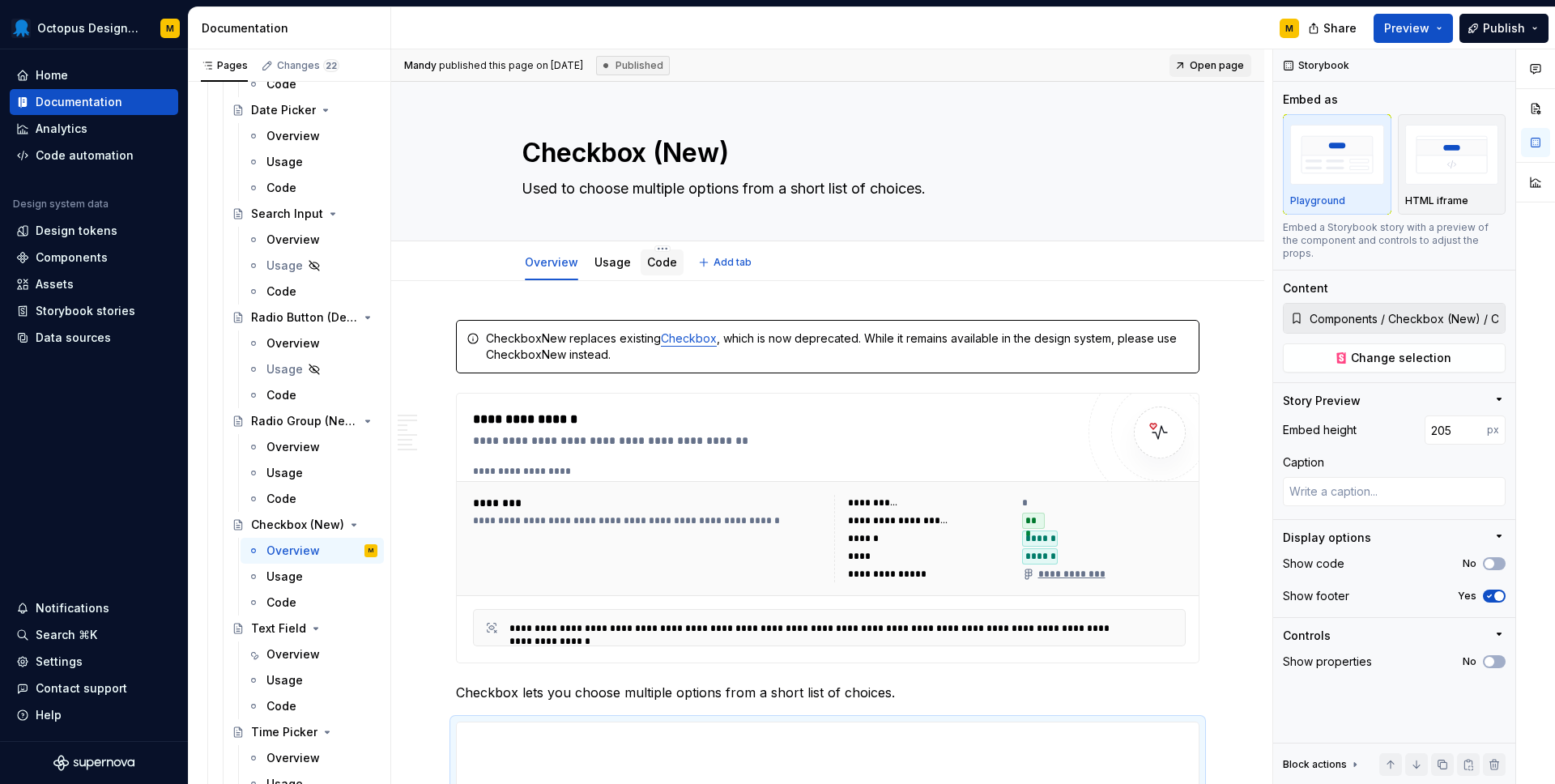
click at [654, 261] on link "Code" at bounding box center [661, 261] width 30 height 14
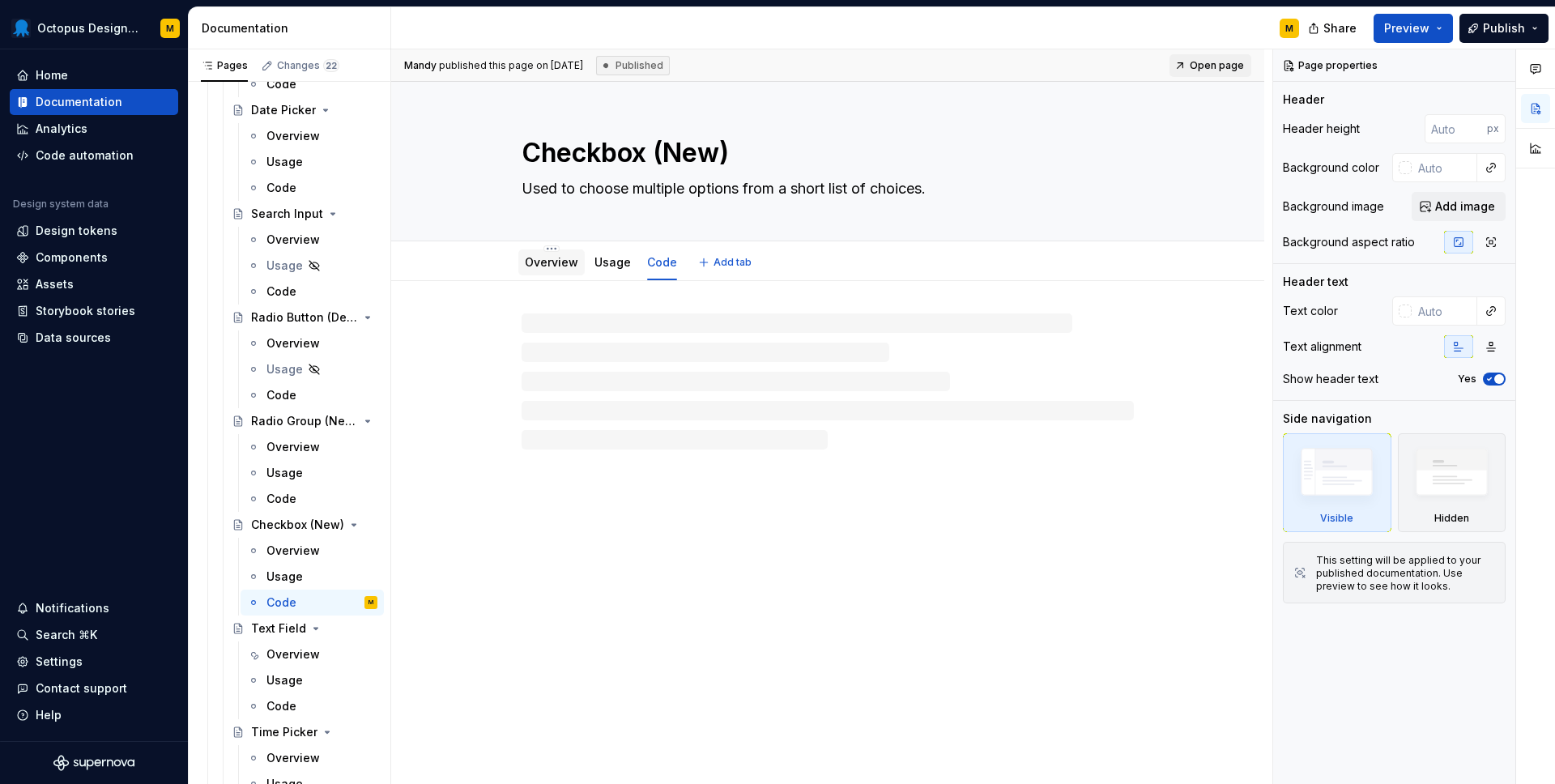
click at [548, 260] on link "Overview" at bounding box center [551, 261] width 54 height 14
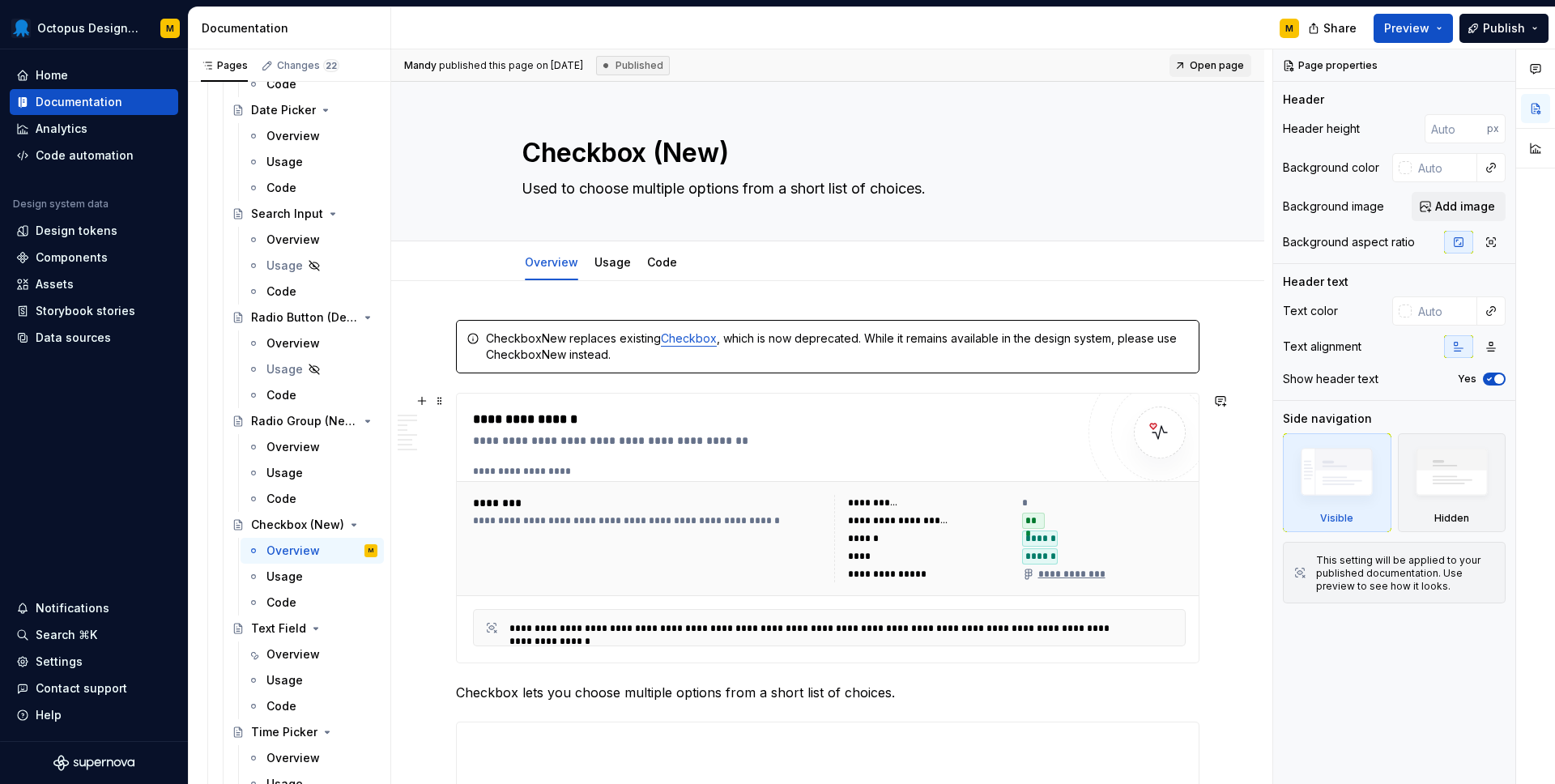
scroll to position [326, 0]
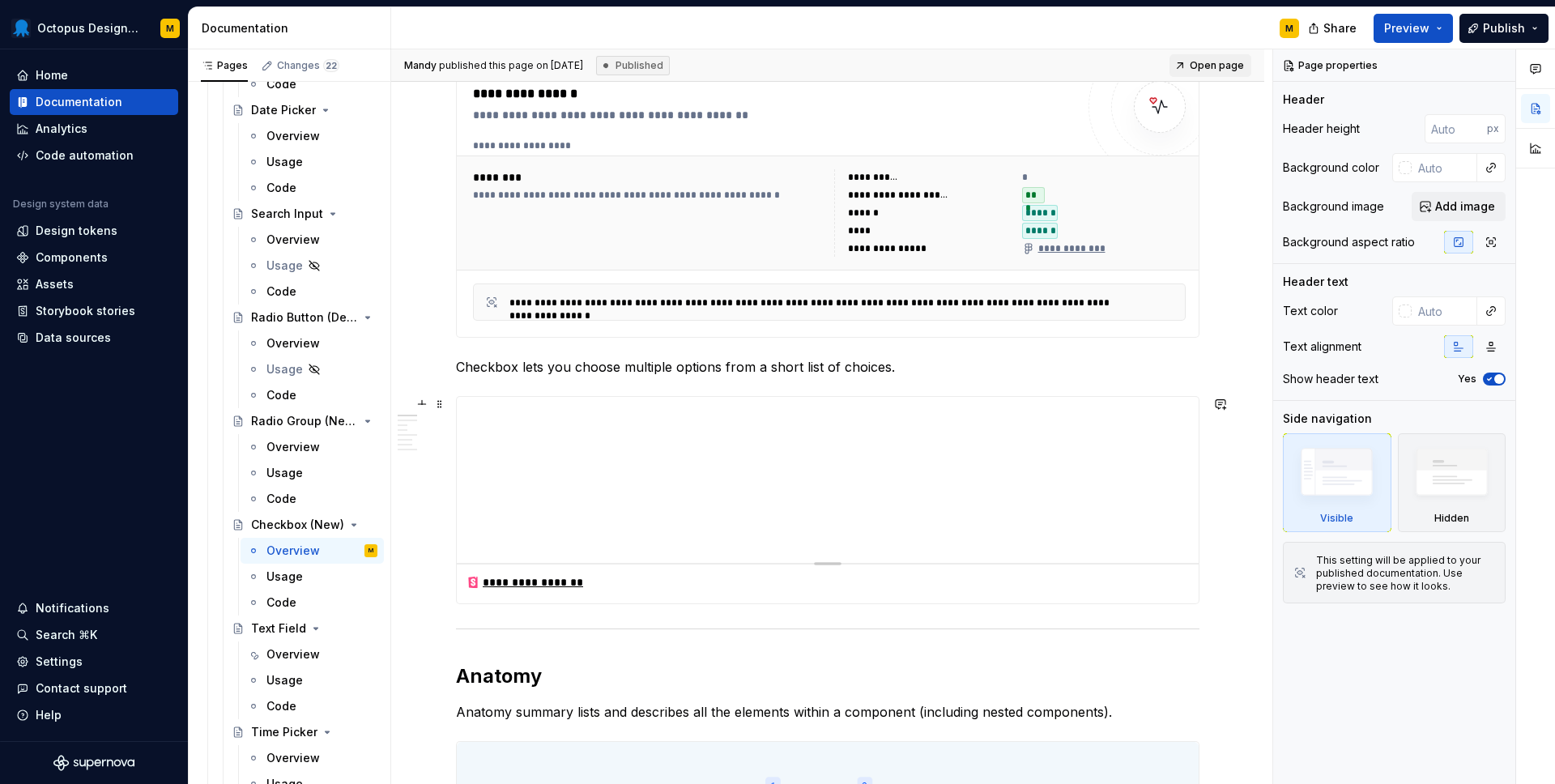
type textarea "*"
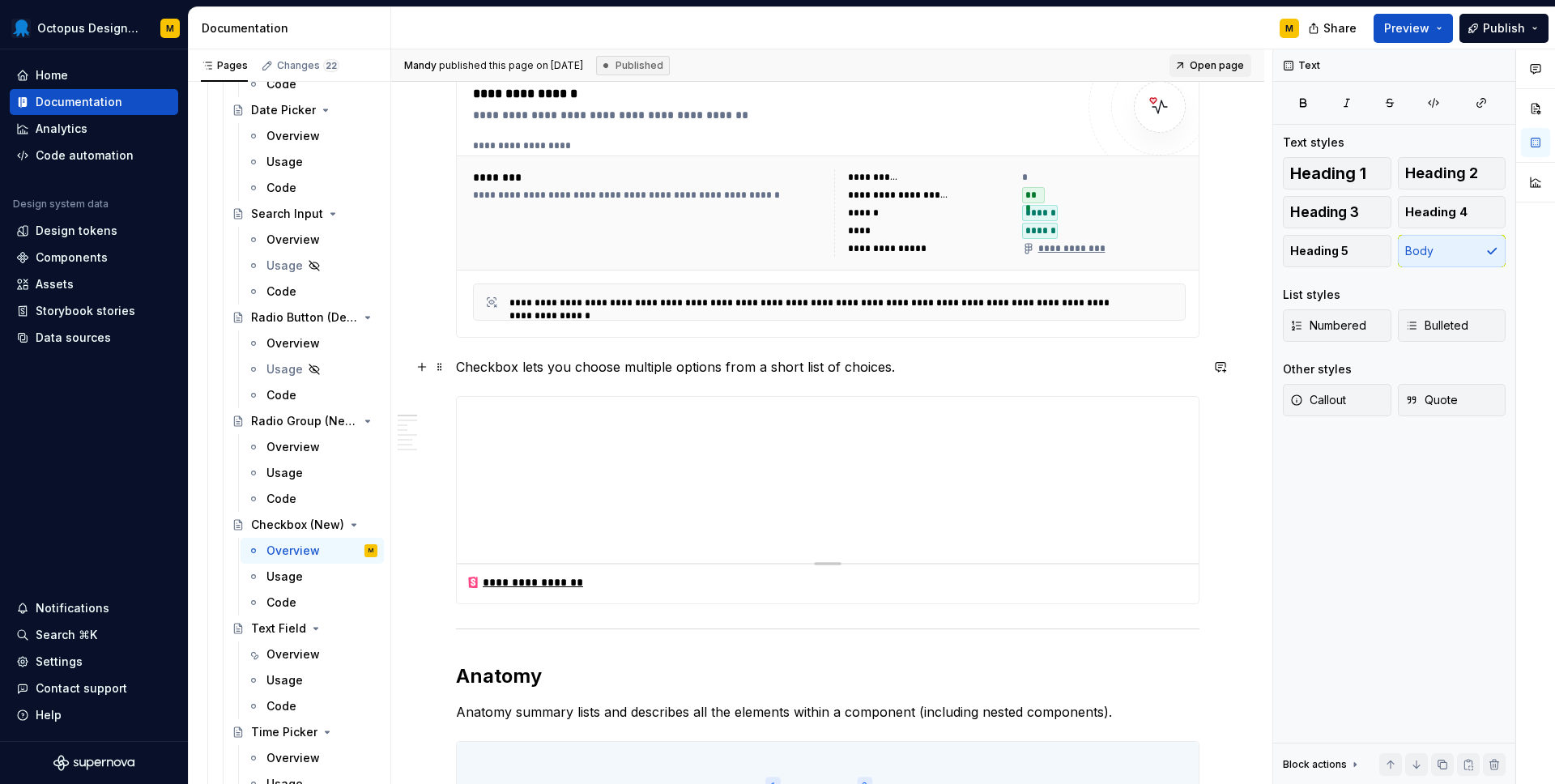
click at [897, 371] on p "Checkbox lets you choose multiple options from a short list of choices." at bounding box center [827, 367] width 743 height 19
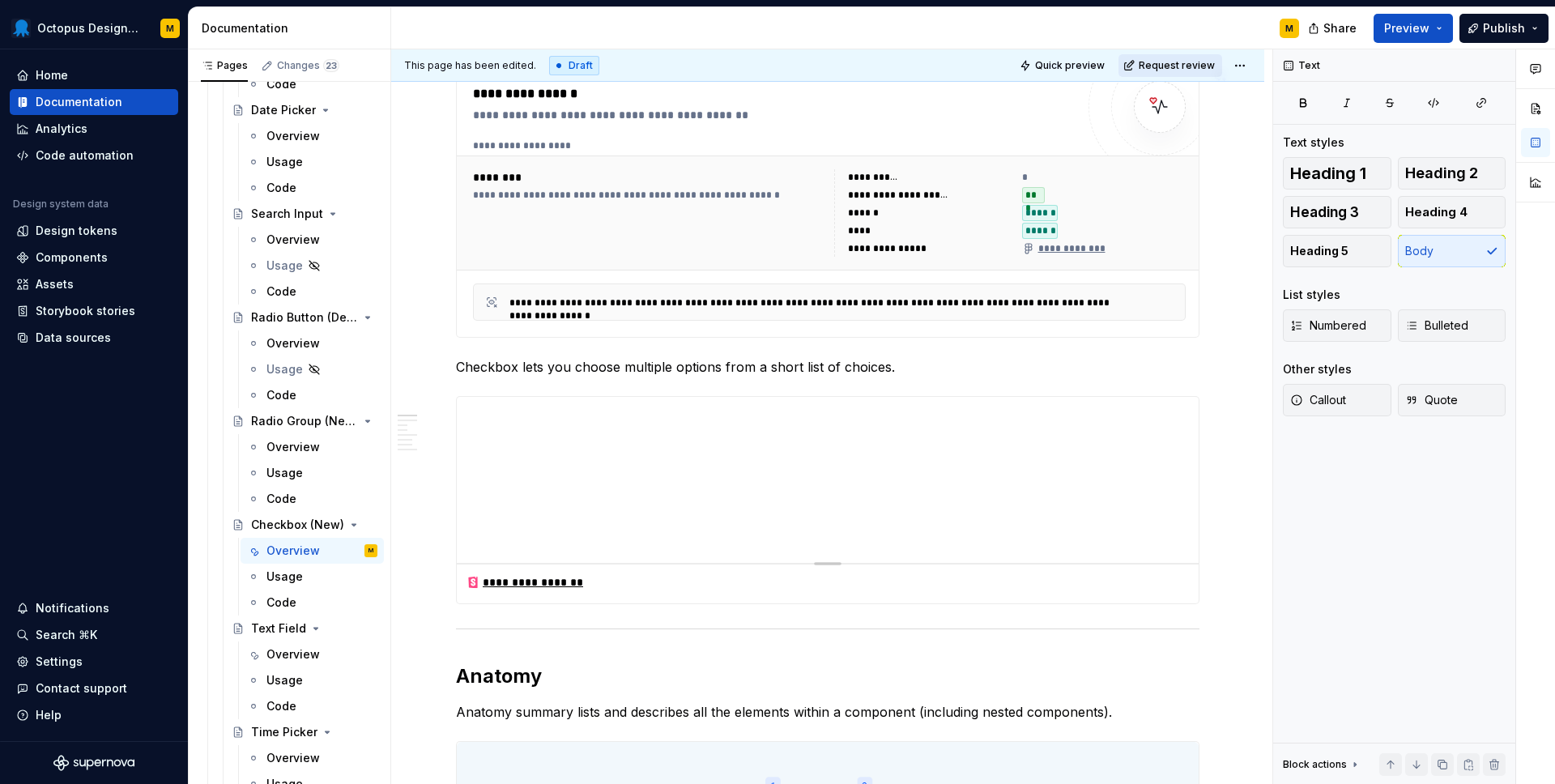
click at [1176, 65] on span "Request review" at bounding box center [1177, 65] width 76 height 13
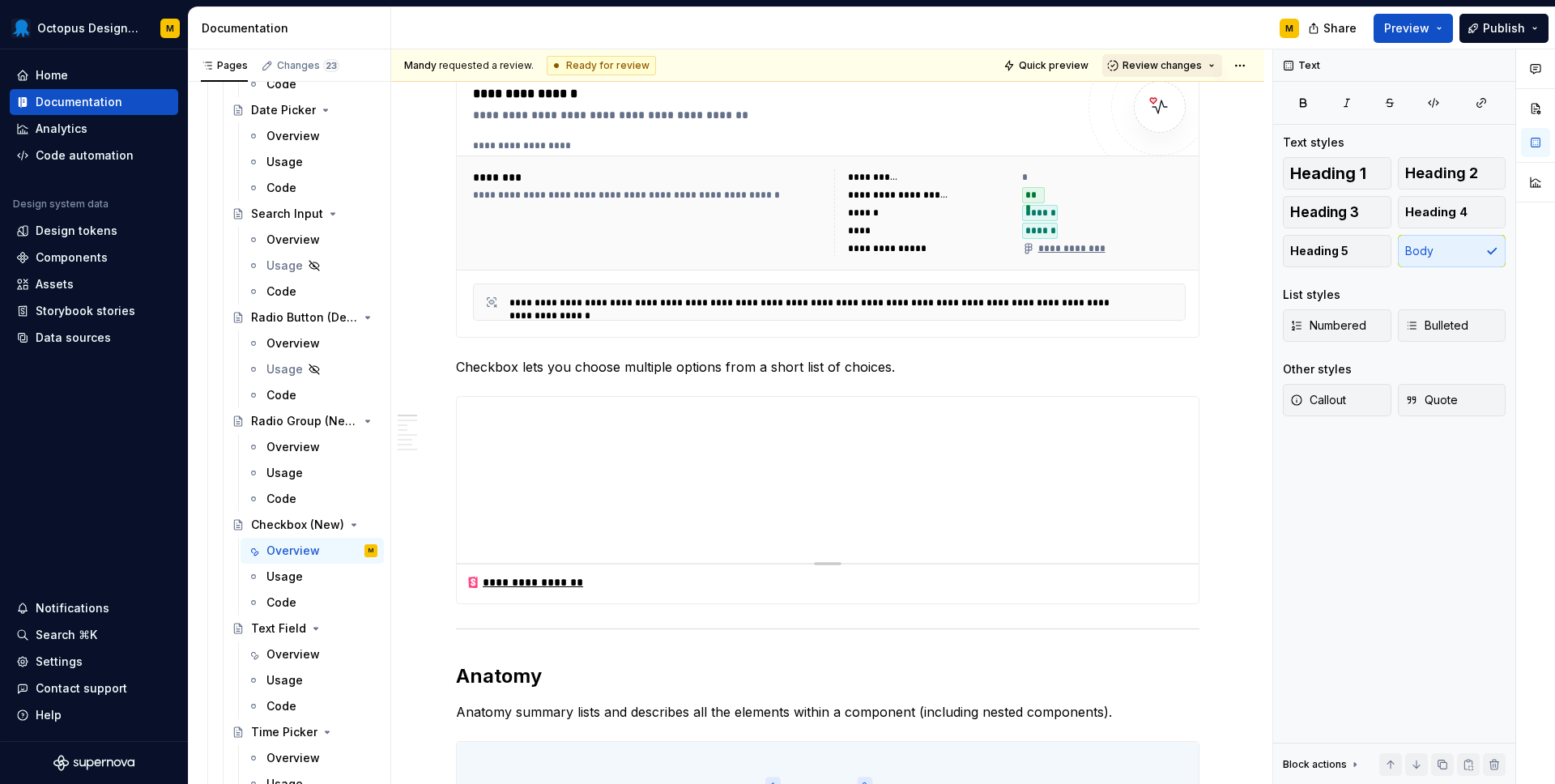
click at [1168, 63] on span "Review changes" at bounding box center [1162, 65] width 79 height 13
click at [1155, 108] on div "This page is ready to publish." at bounding box center [1216, 114] width 142 height 13
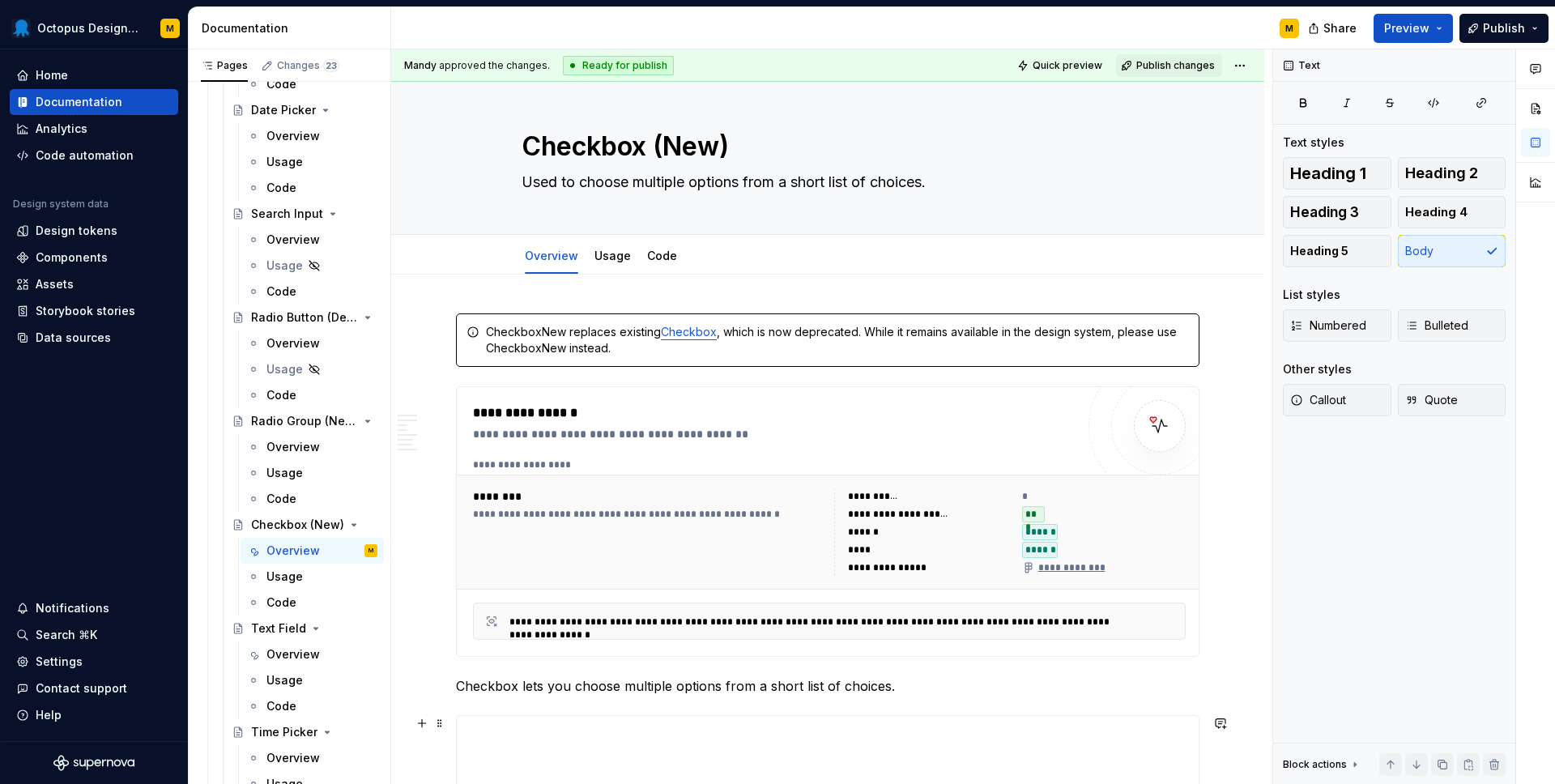
scroll to position [0, 0]
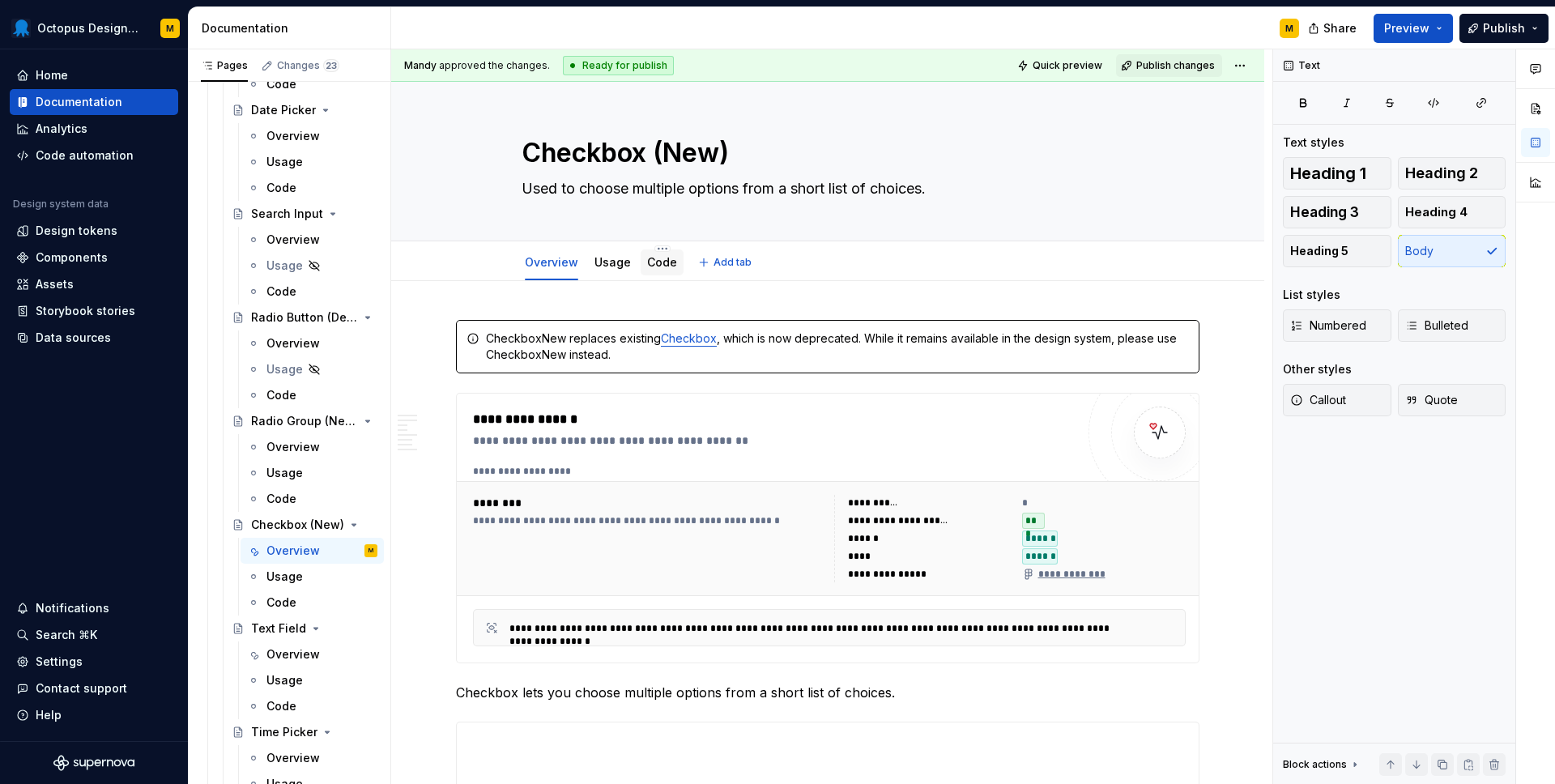
click at [661, 268] on link "Code" at bounding box center [661, 261] width 30 height 14
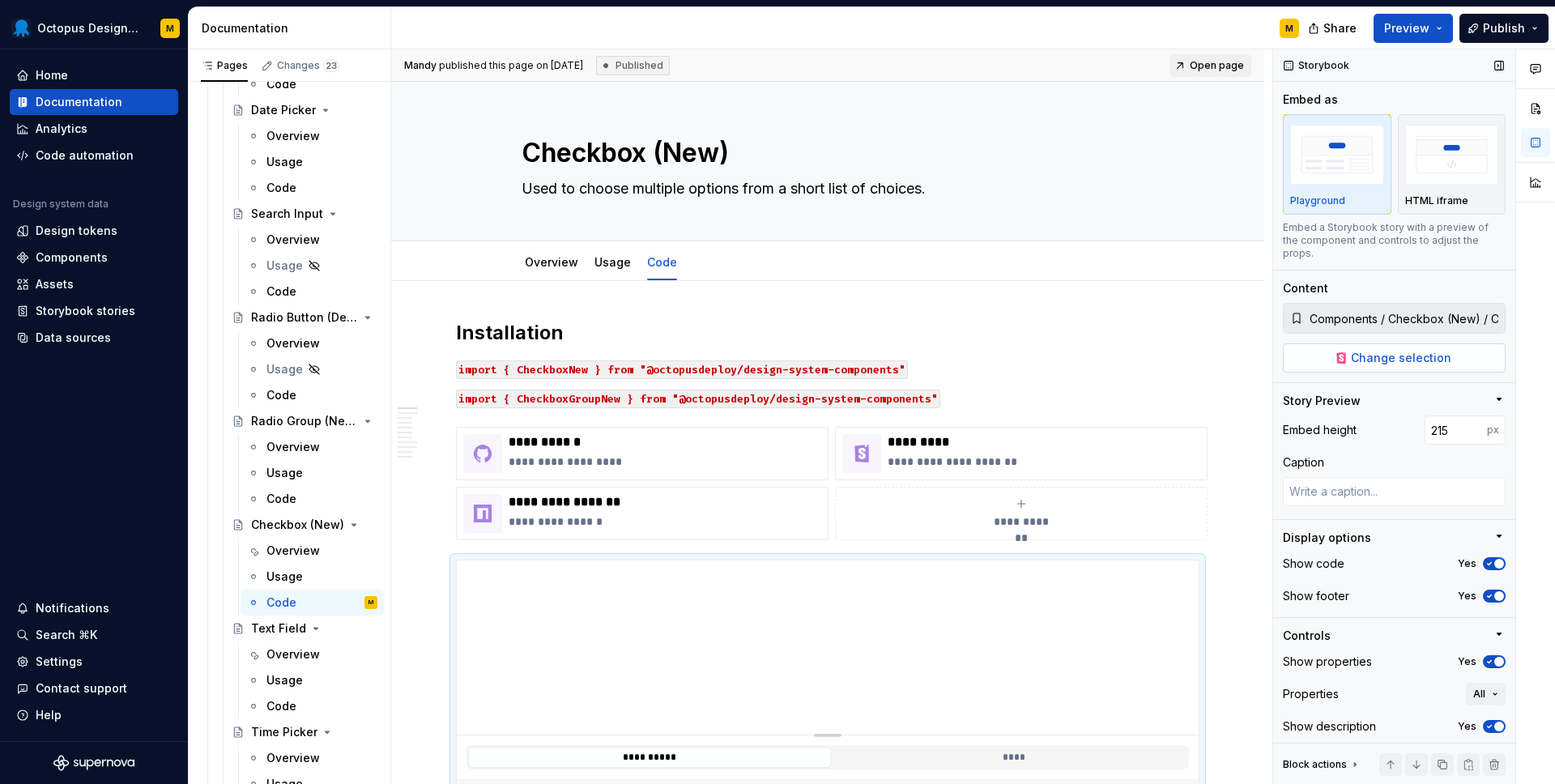
click at [1352, 351] on button "Change selection" at bounding box center [1394, 358] width 223 height 29
type textarea "*"
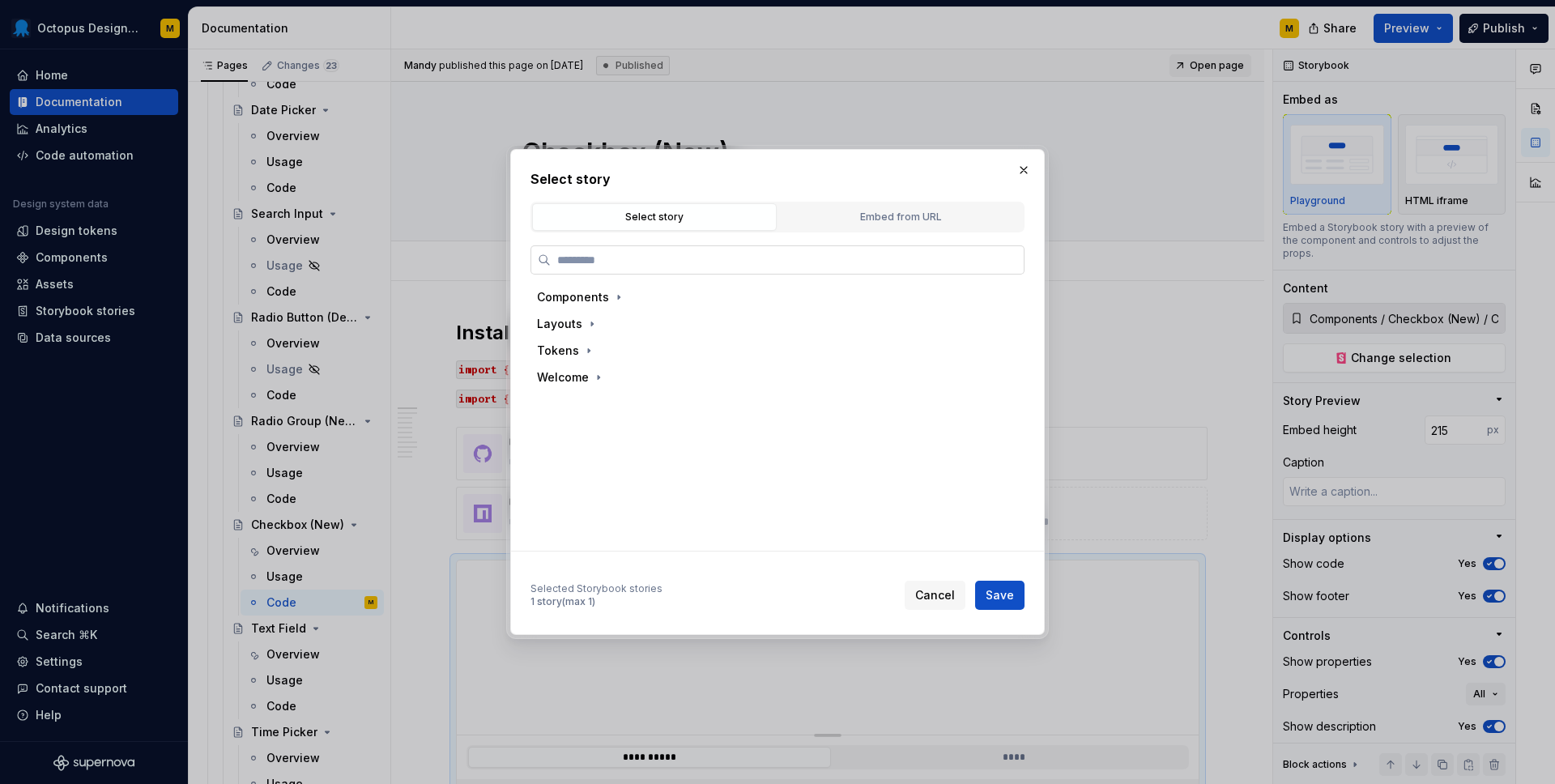
click at [613, 261] on input "search" at bounding box center [787, 260] width 473 height 16
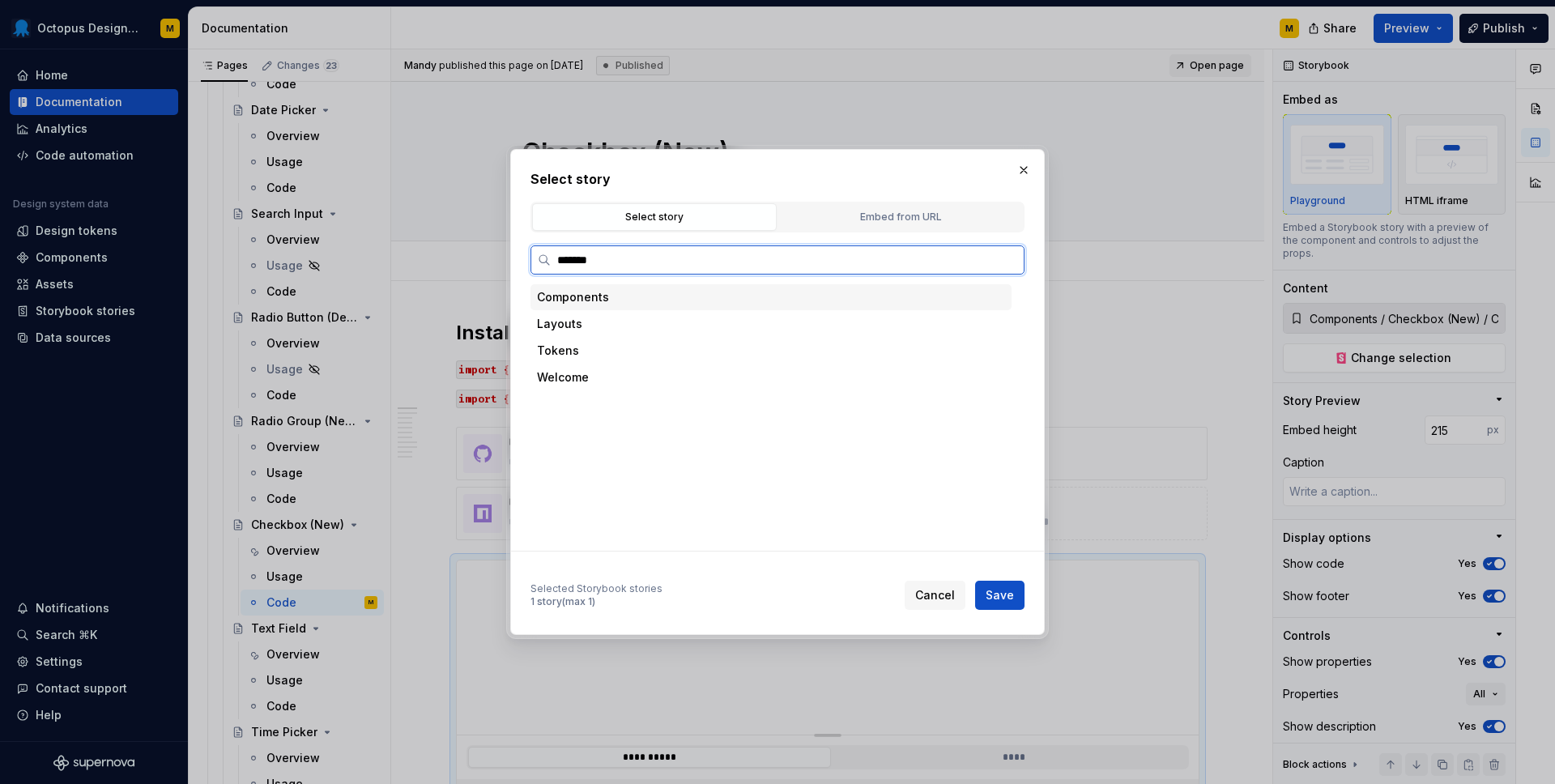
type input "********"
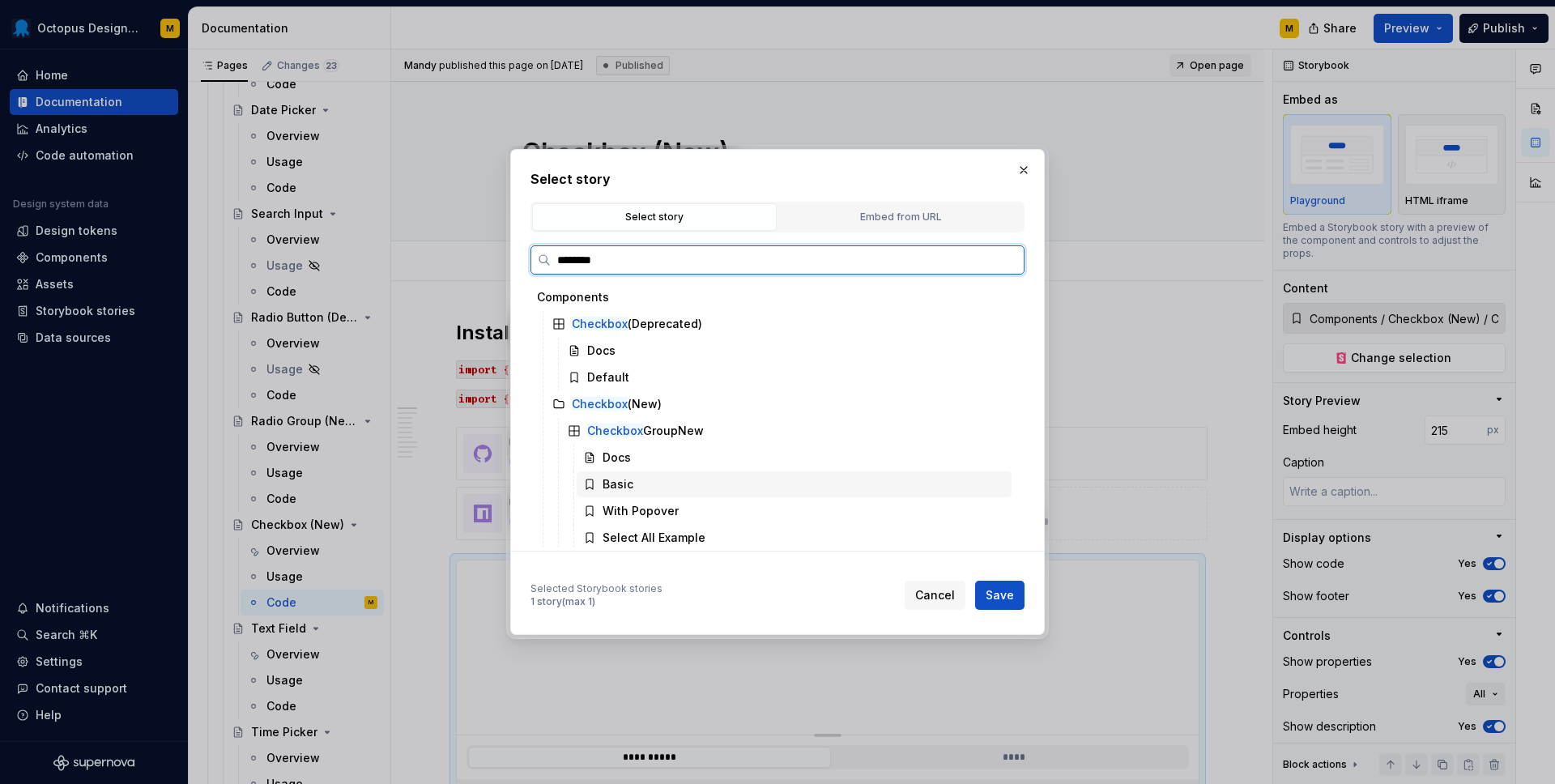
click at [628, 486] on div "Basic" at bounding box center [618, 485] width 31 height 16
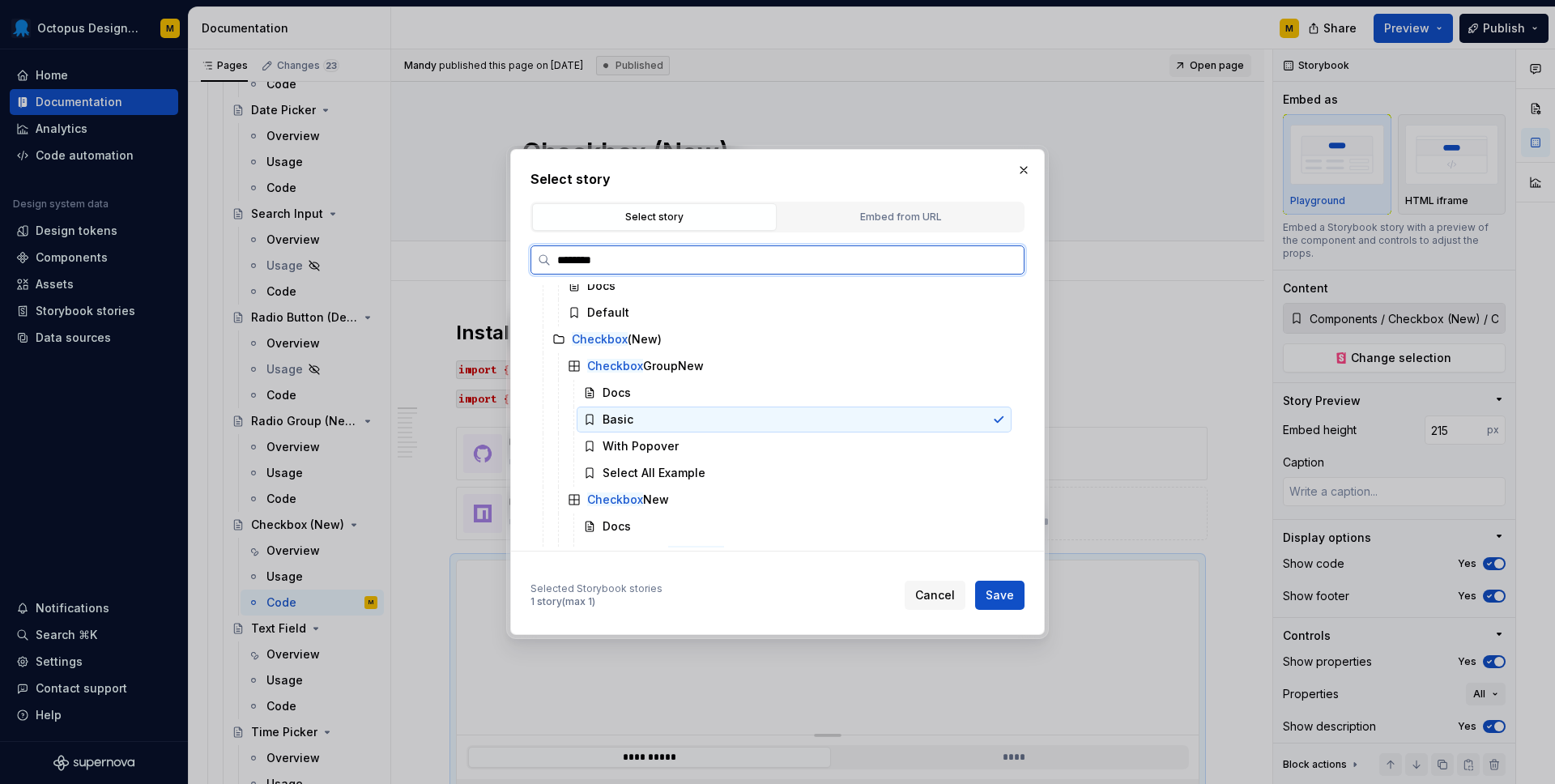
scroll to position [79, 0]
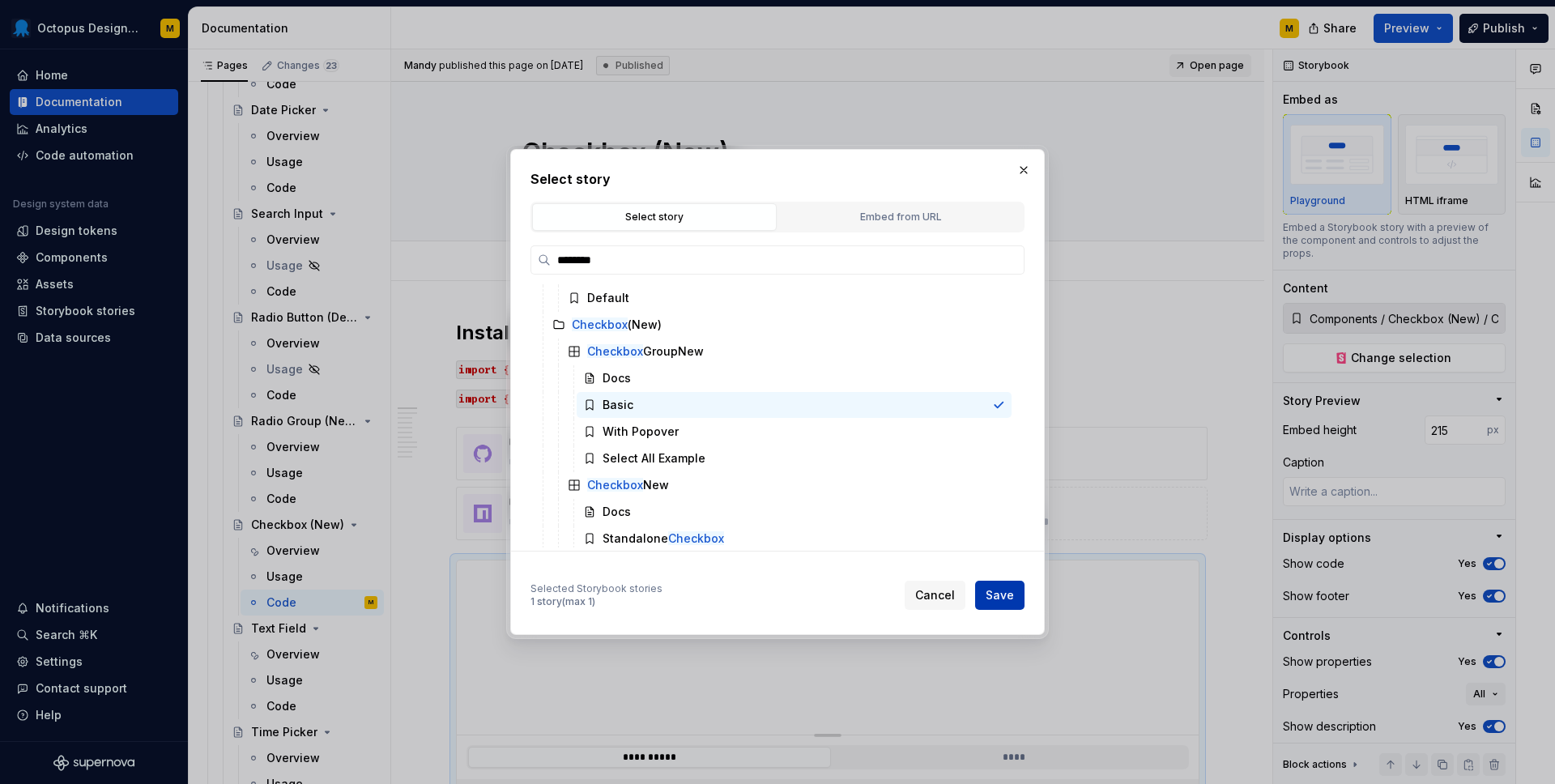
click at [1009, 596] on span "Save" at bounding box center [1000, 596] width 28 height 16
type textarea "*"
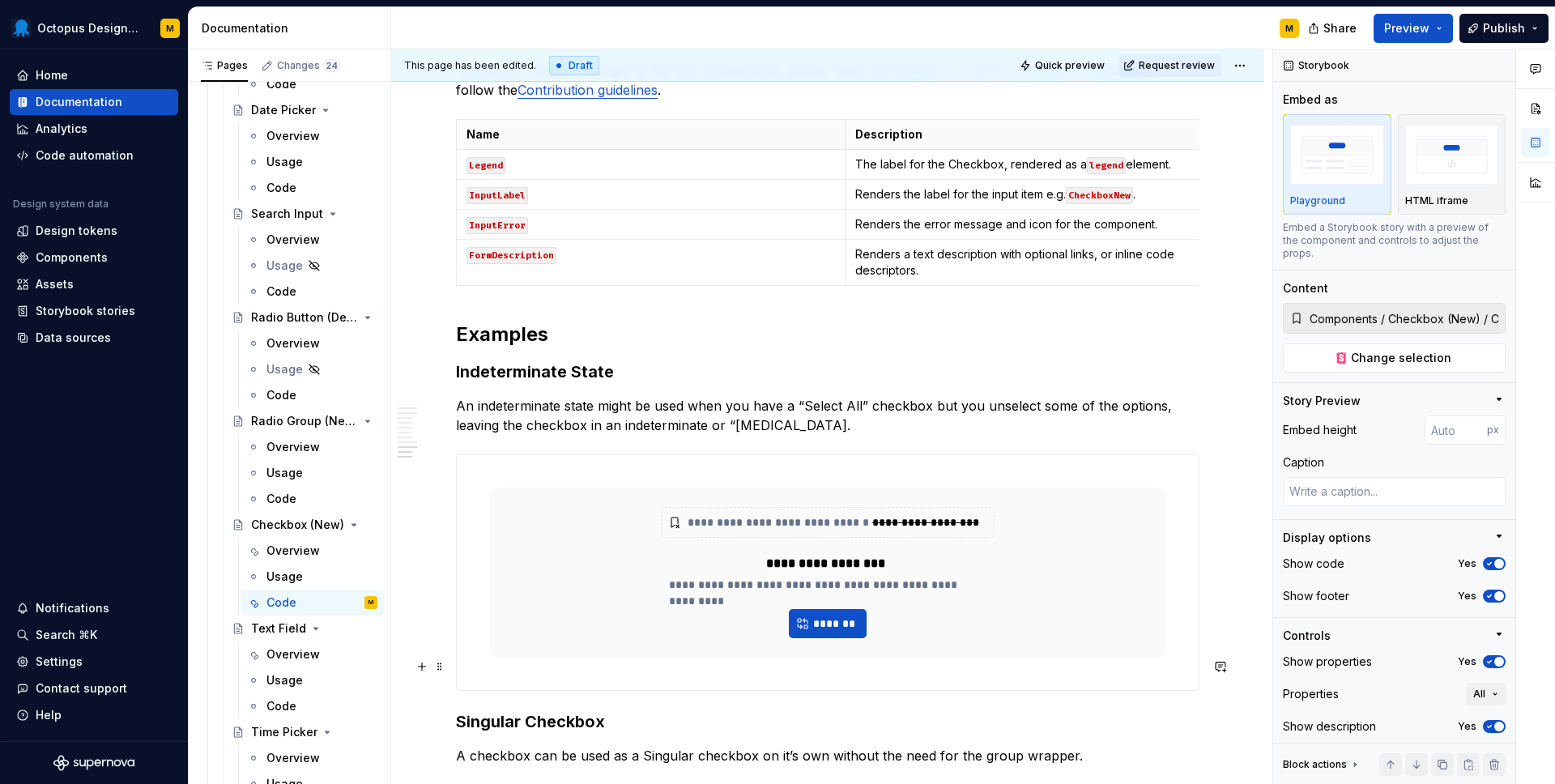
scroll to position [3601, 0]
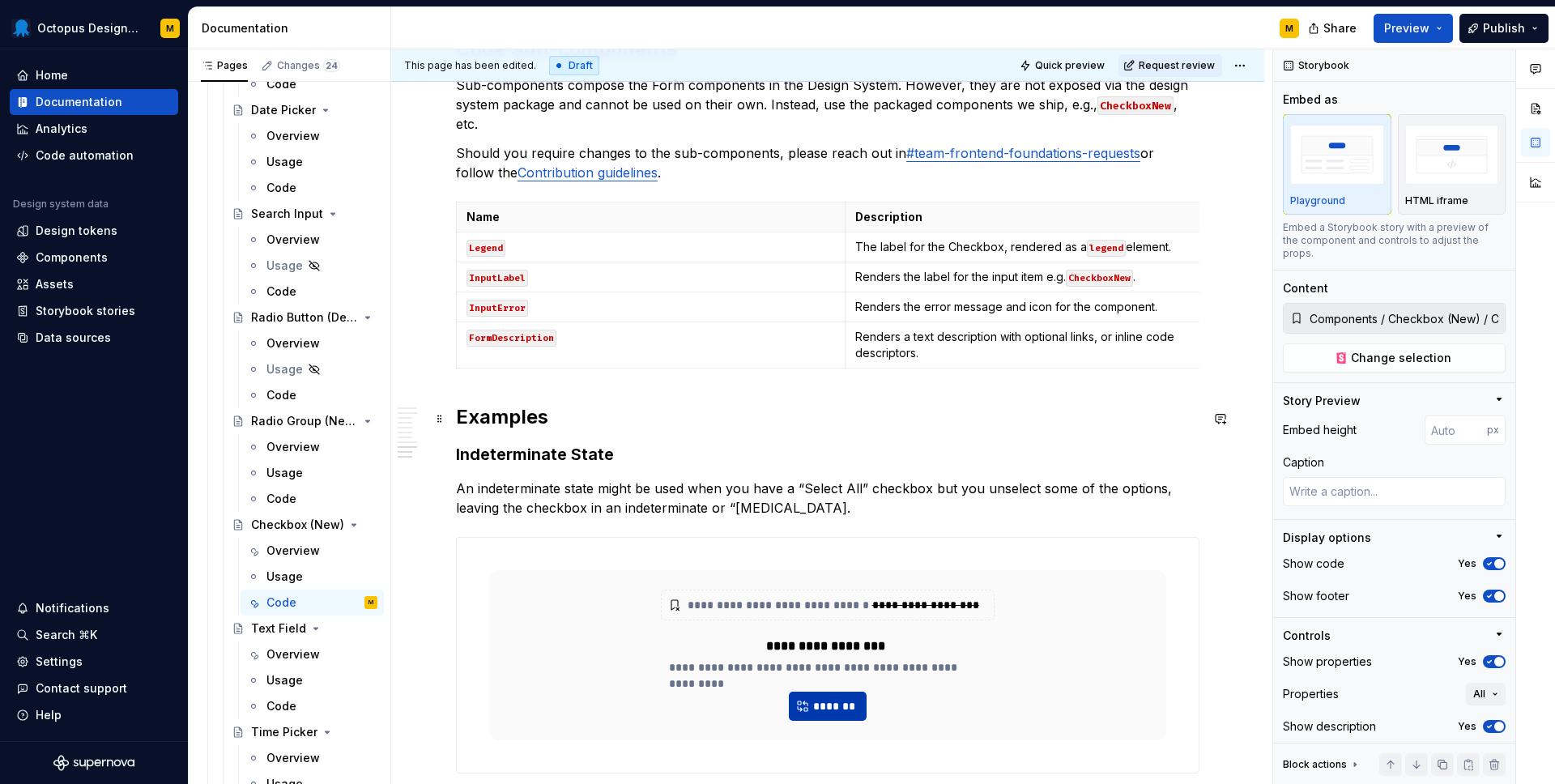
type textarea "*"
type input "Components / CheckboxGroupNew / Select All Example"
type input "438"
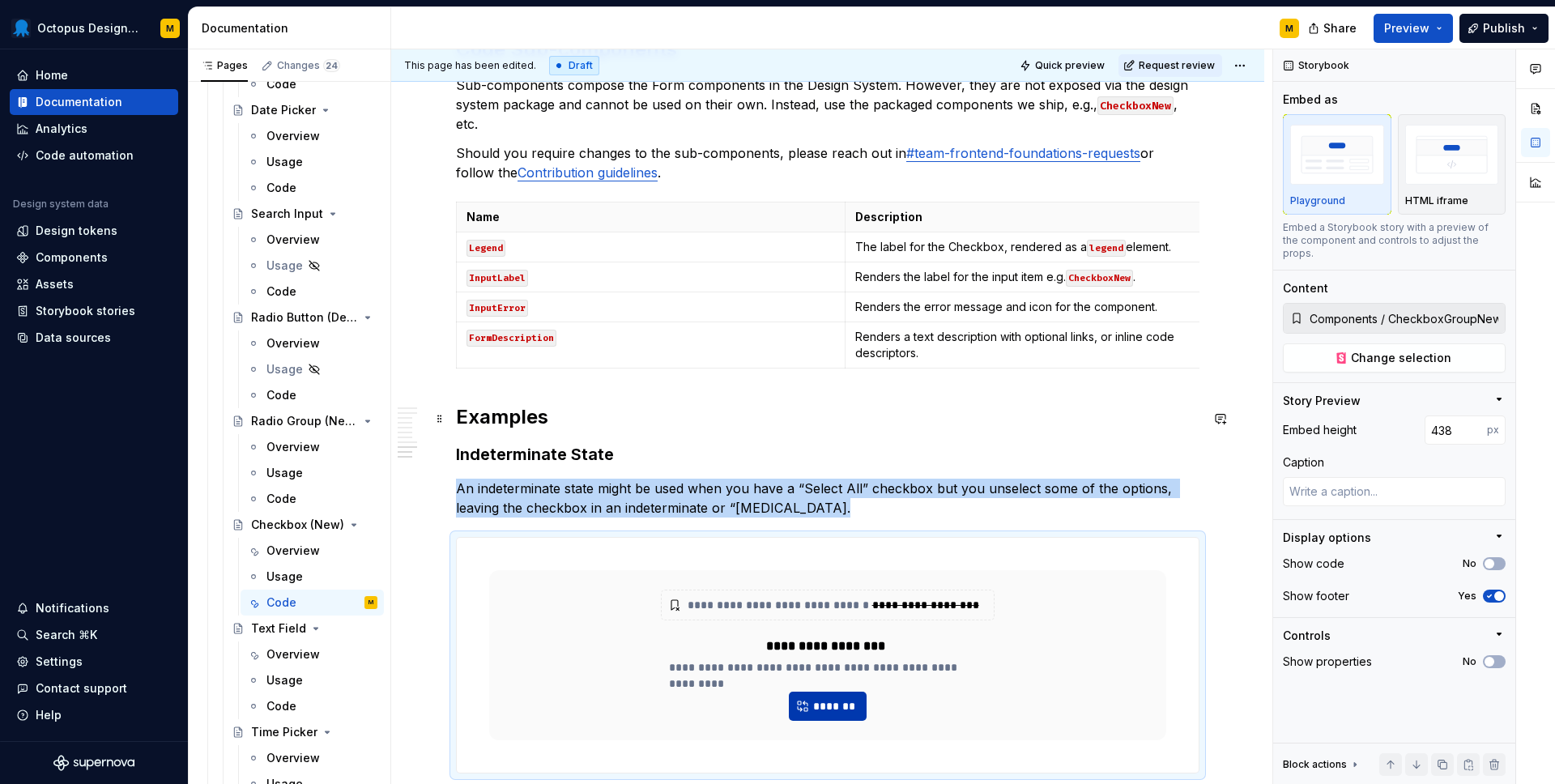
click at [821, 698] on span "*******" at bounding box center [834, 706] width 44 height 16
type textarea "*"
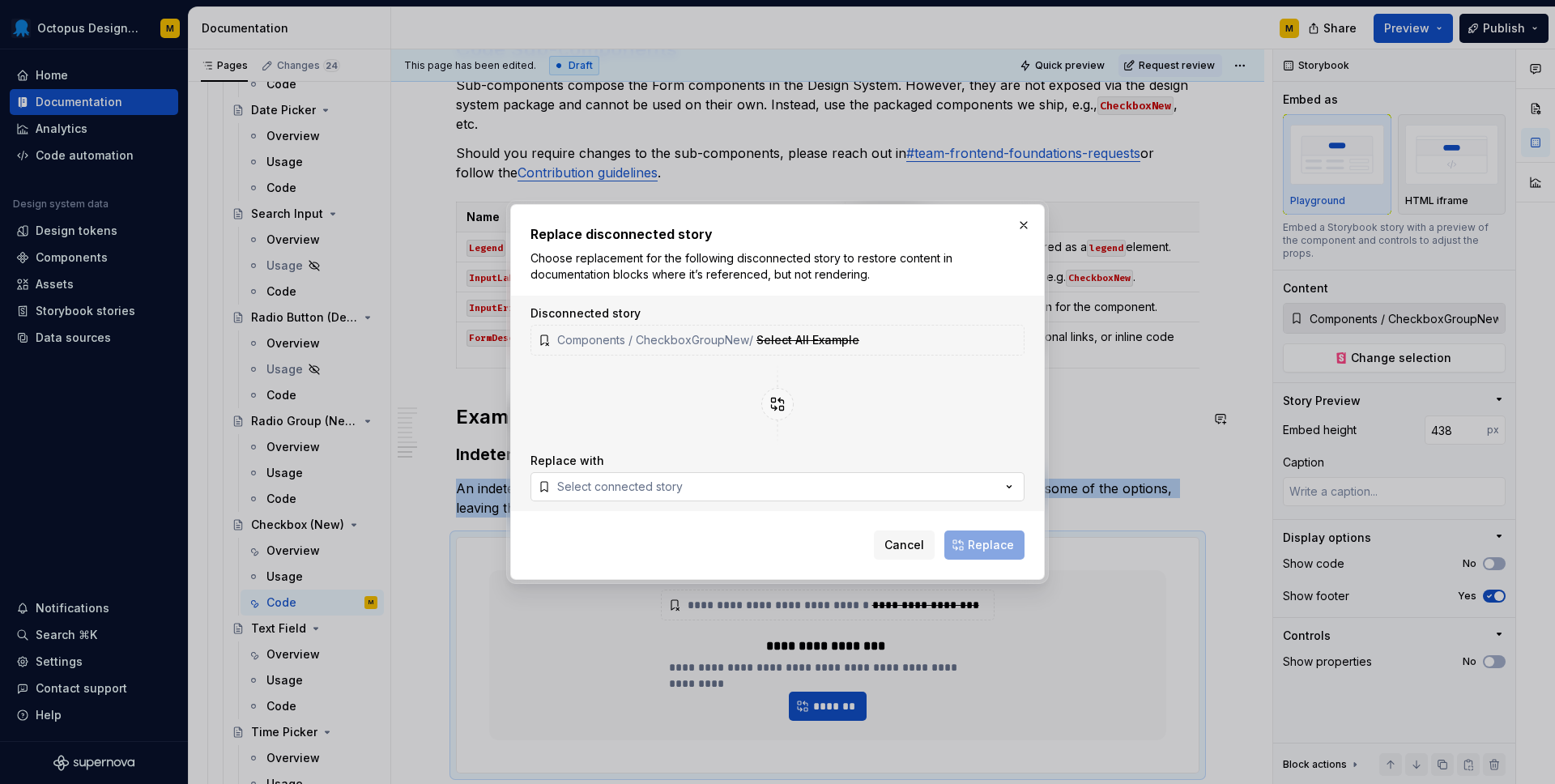
click at [713, 487] on button "Select connected story" at bounding box center [777, 487] width 494 height 29
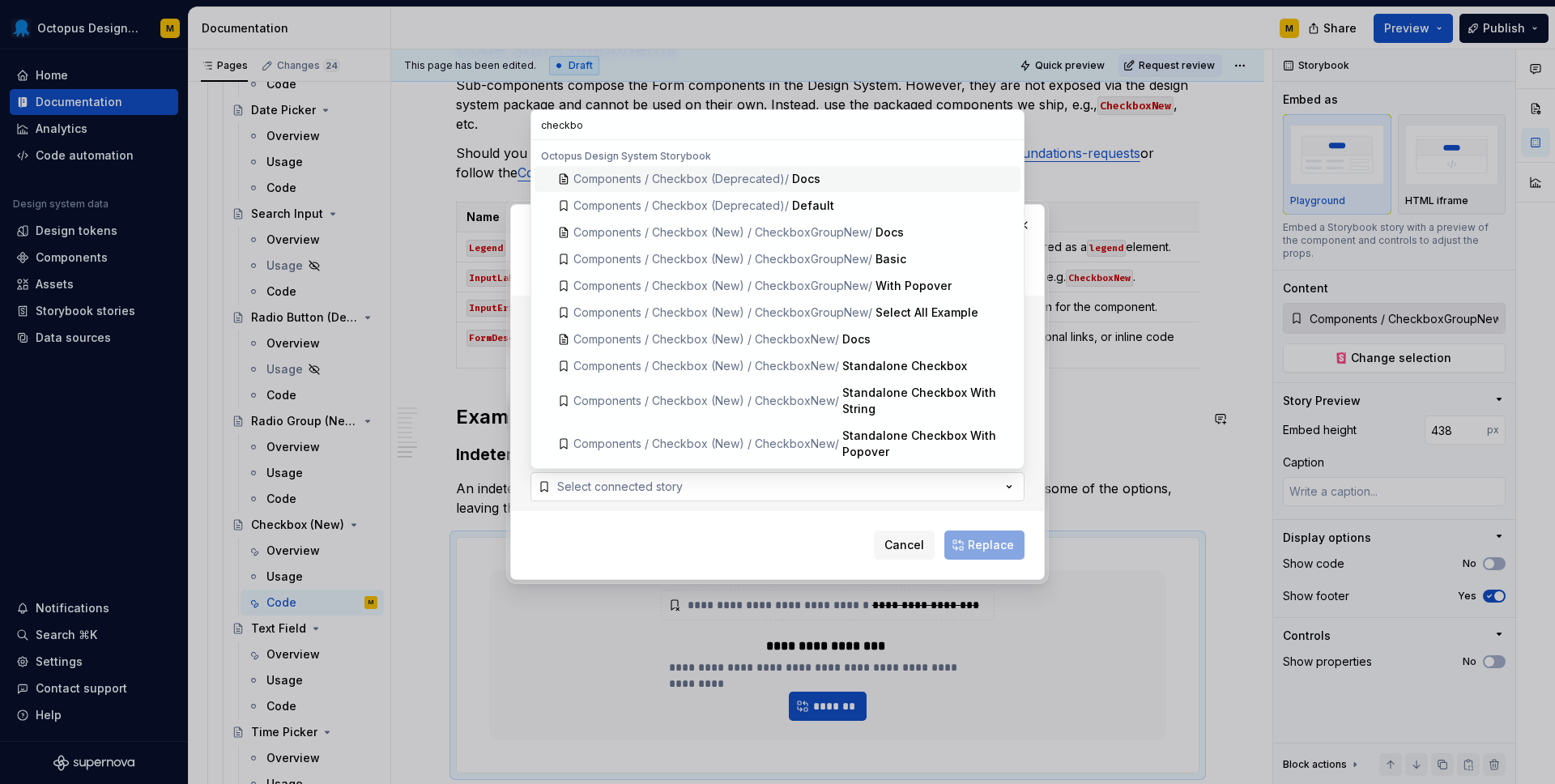
type input "checkbox"
click at [809, 307] on span "Components / Checkbox (New) / CheckboxGroupNew /" at bounding box center [722, 312] width 299 height 14
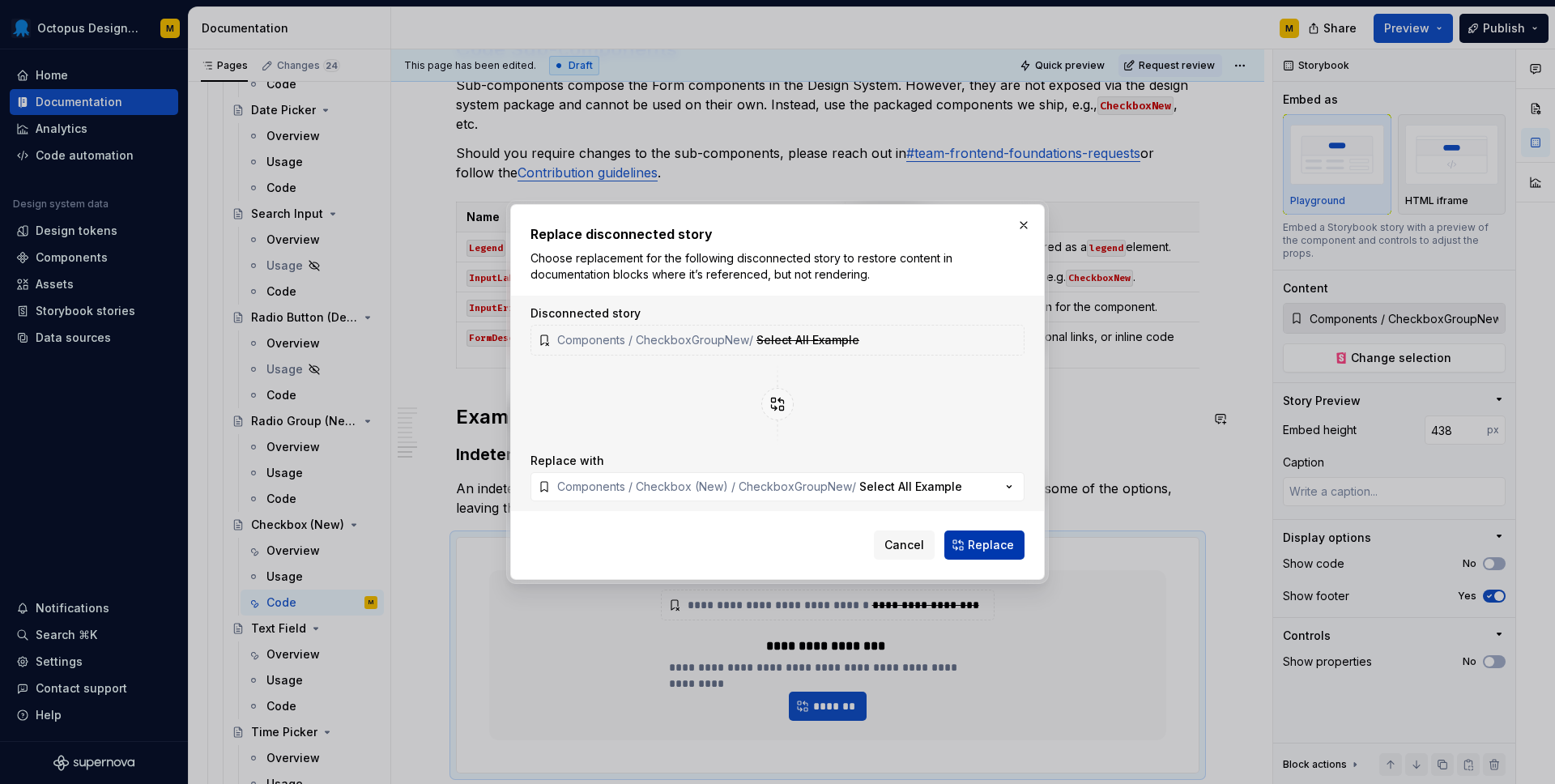
click at [996, 545] on span "Replace" at bounding box center [991, 545] width 46 height 16
type textarea "*"
type input "Components / Checkbox (New) / CheckboxGroupNew / Select All Example"
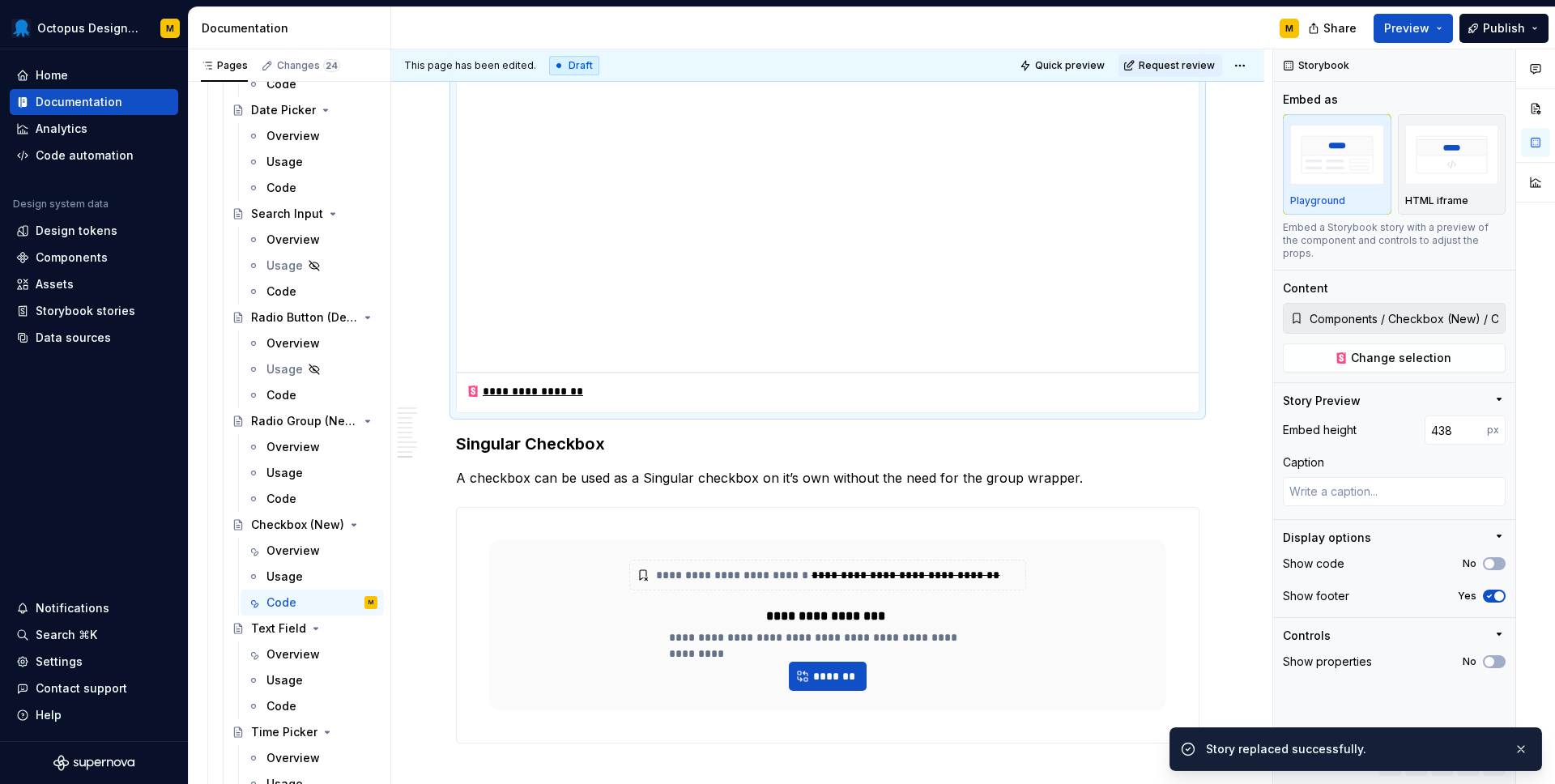
scroll to position [4169, 0]
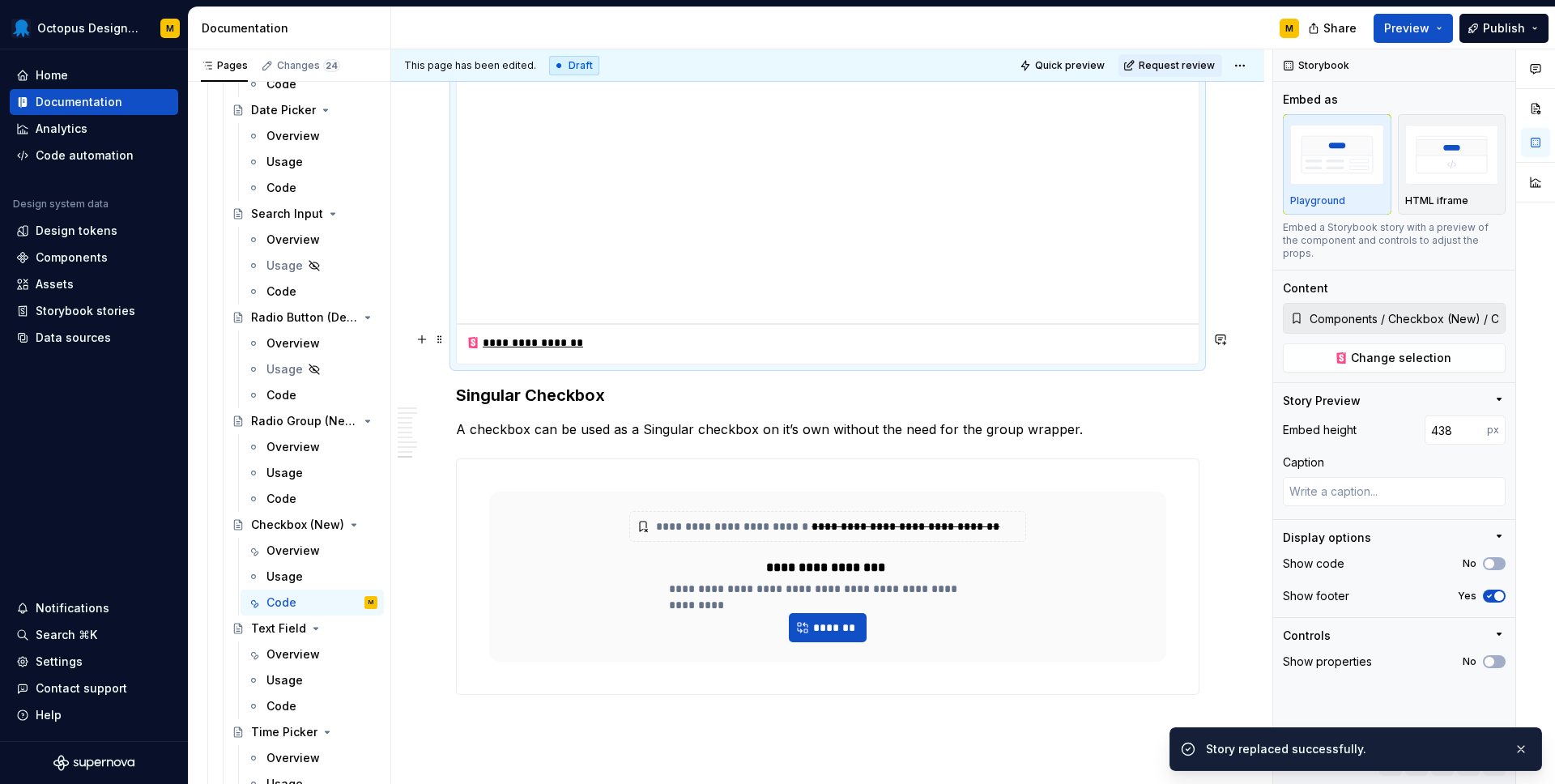
type textarea "*"
type input "Components / CheckboxNew / Standalone Checkbox With Popover"
type input "100"
click at [957, 558] on div "**********" at bounding box center [827, 577] width 318 height 39
click at [827, 619] on span "*******" at bounding box center [834, 628] width 44 height 16
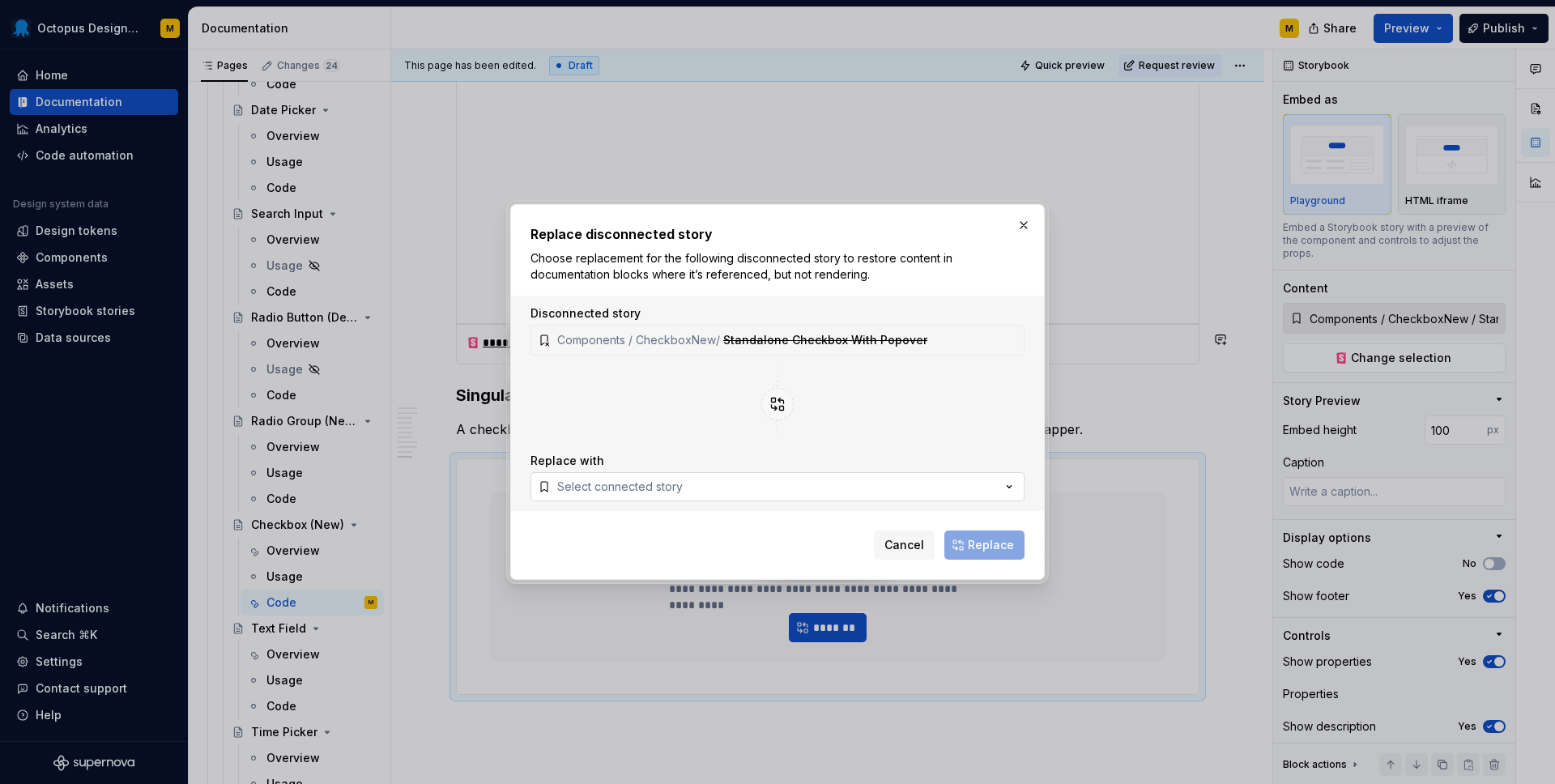
type textarea "*"
click at [818, 484] on button "Select connected story" at bounding box center [777, 487] width 494 height 29
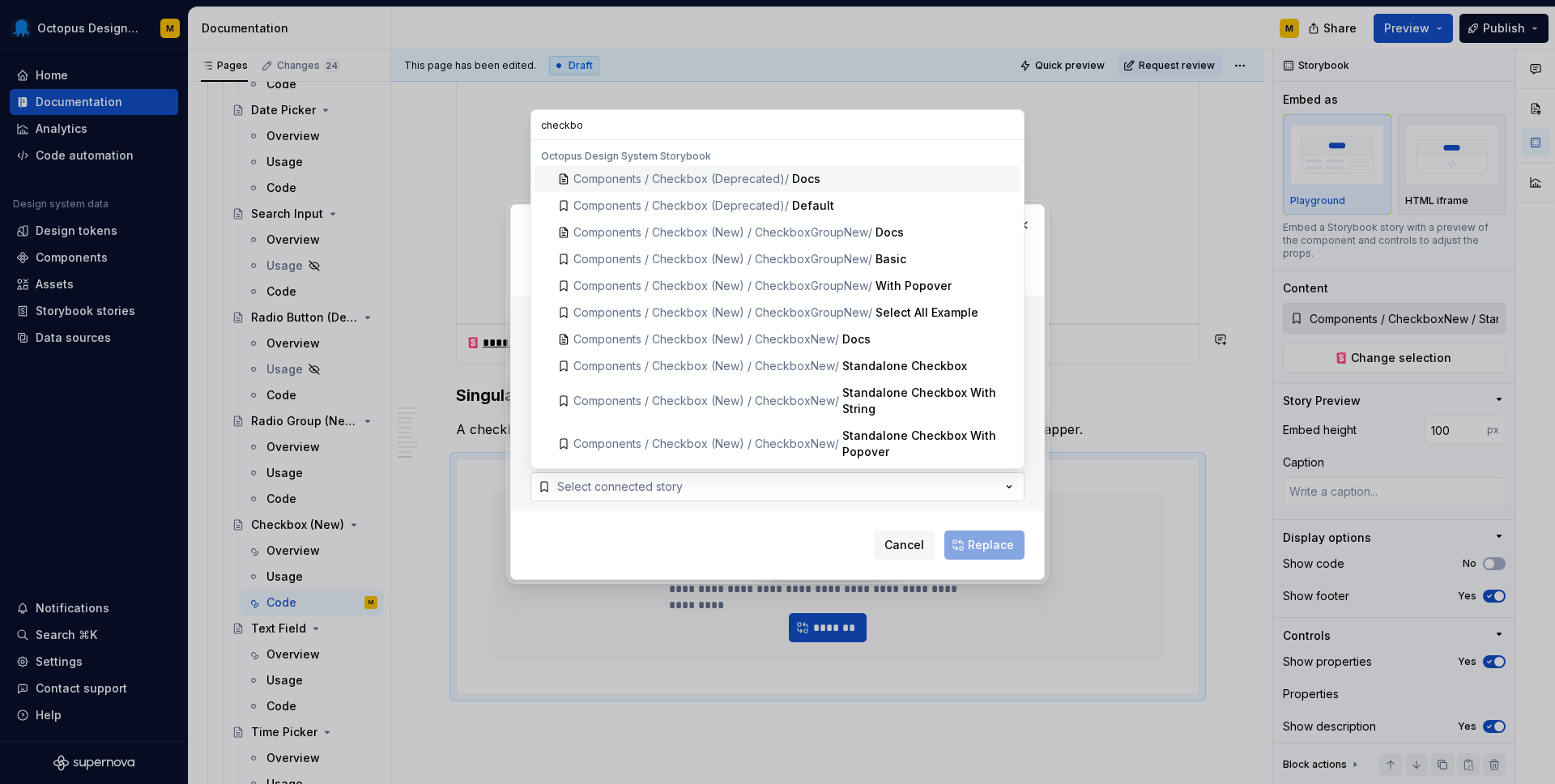
type input "checkbox"
click at [832, 370] on span "Components / Checkbox (New) / CheckboxNew /" at bounding box center [706, 365] width 266 height 14
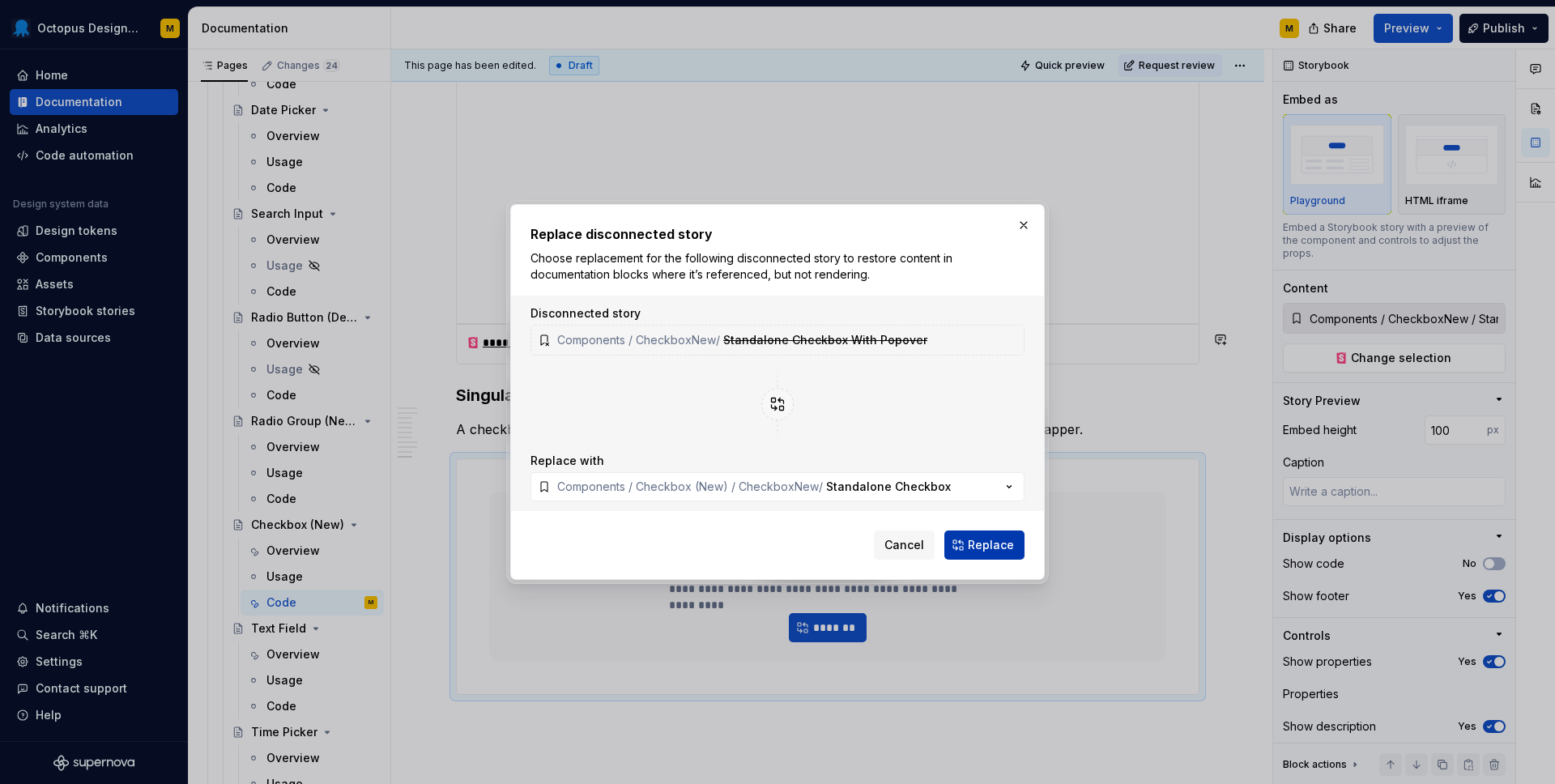
click at [997, 543] on span "Replace" at bounding box center [991, 545] width 46 height 16
type textarea "*"
type input "Components / Checkbox (New) / CheckboxNew / Standalone Checkbox"
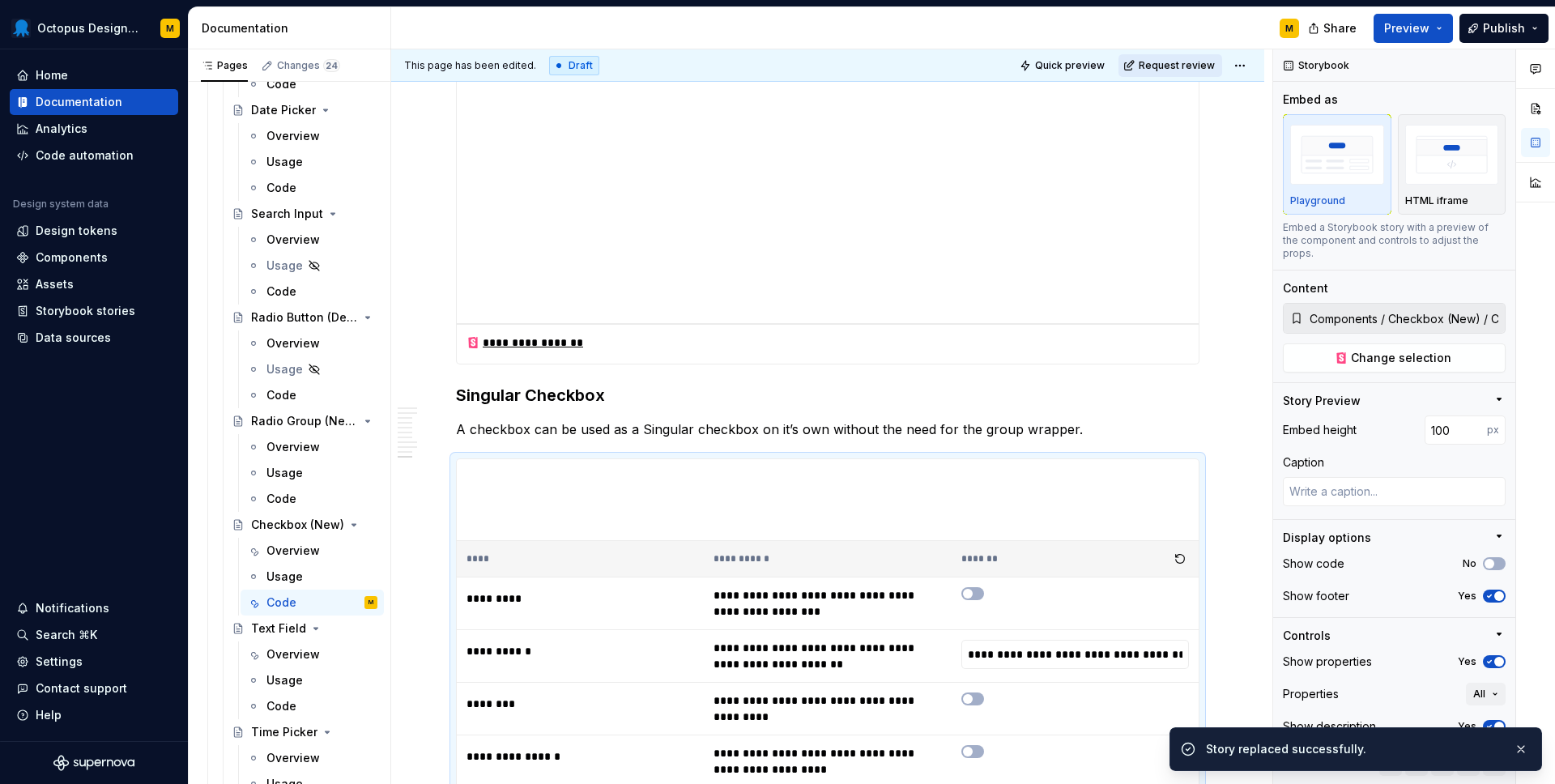
click at [1193, 70] on span "Request review" at bounding box center [1177, 65] width 76 height 13
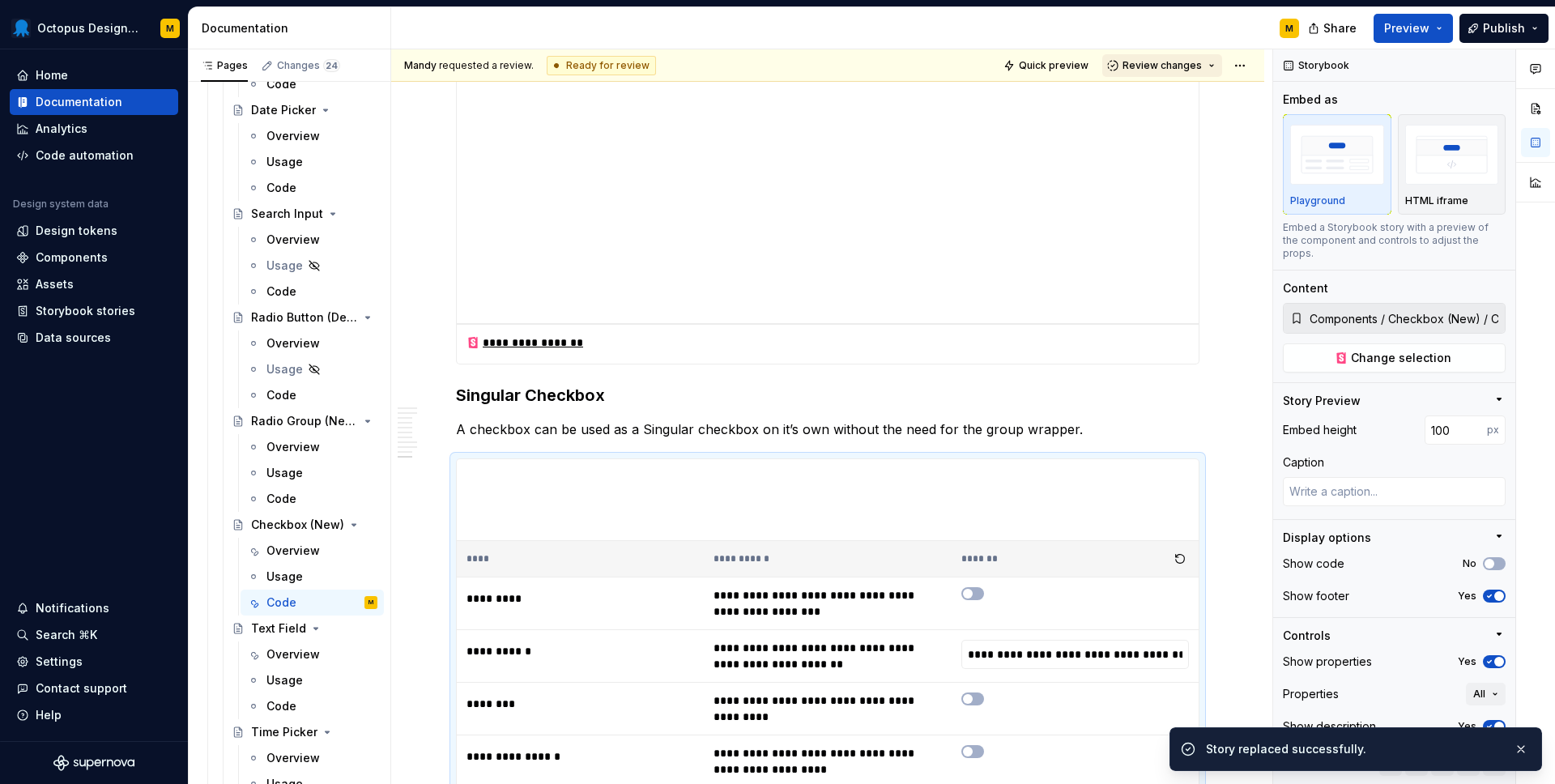
click at [1159, 68] on span "Review changes" at bounding box center [1162, 65] width 79 height 13
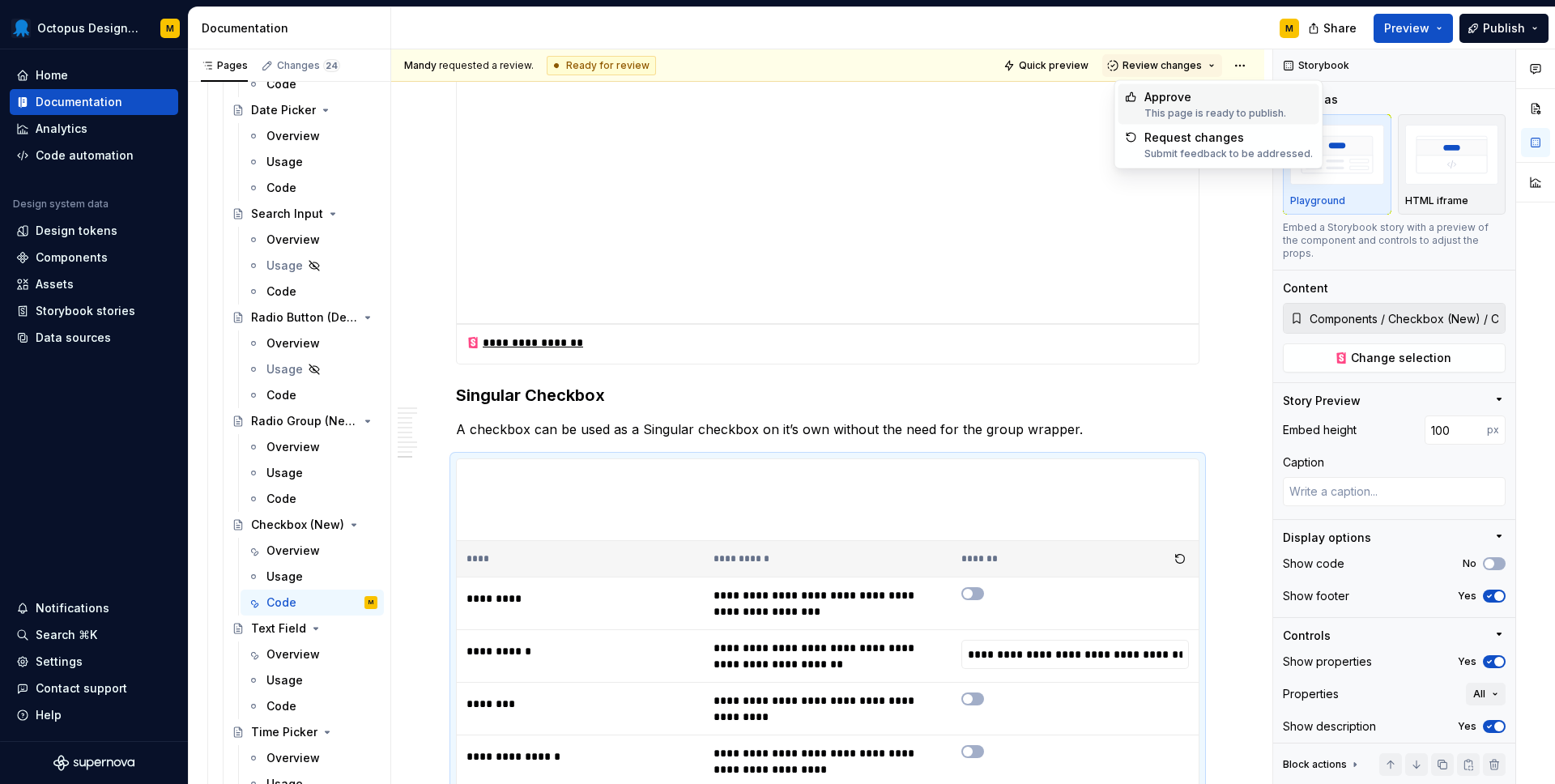
click at [1159, 96] on div "Approve" at bounding box center [1216, 97] width 142 height 16
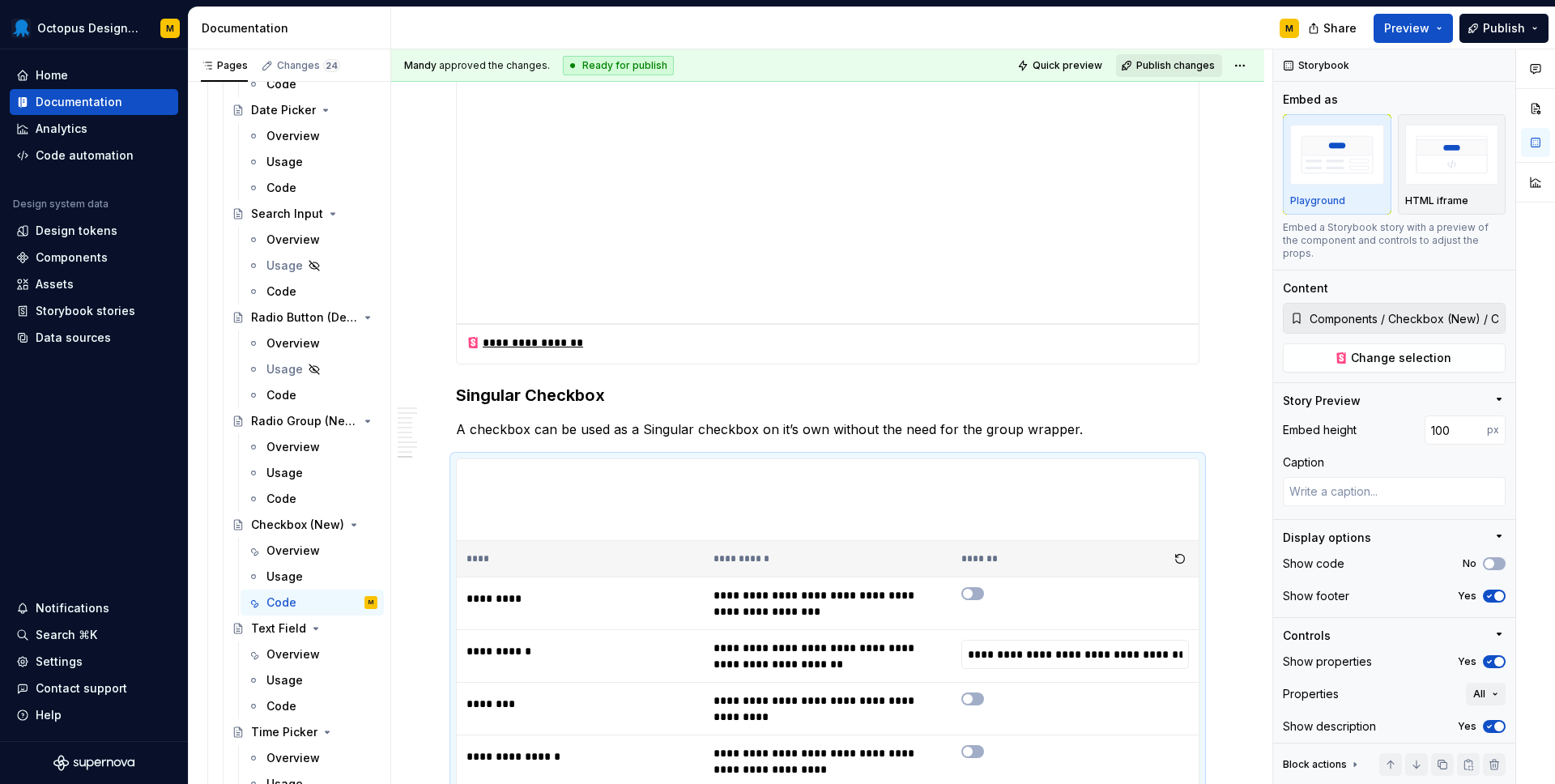
click at [1168, 57] on button "Publish changes" at bounding box center [1169, 65] width 106 height 23
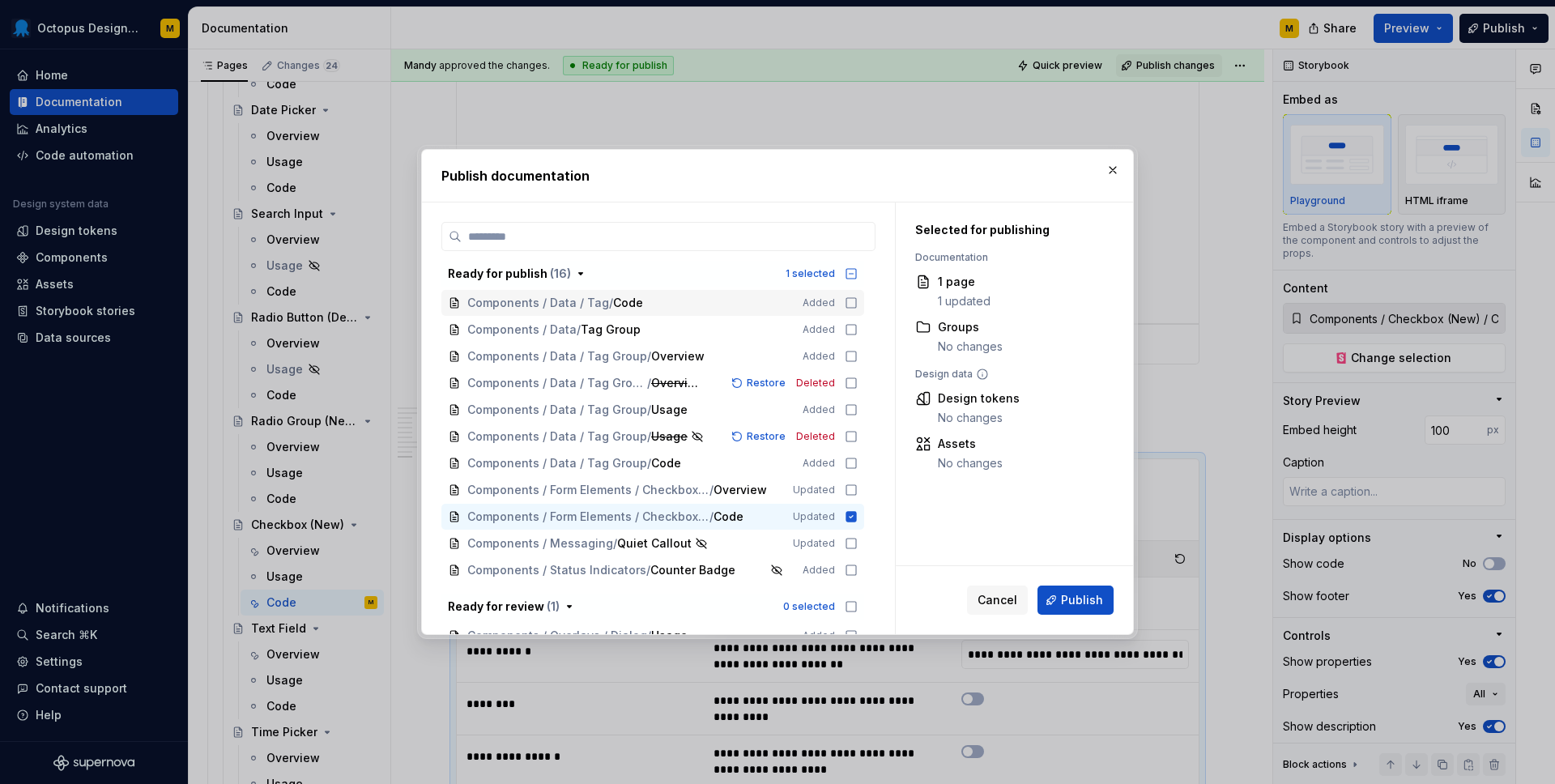
scroll to position [136, 0]
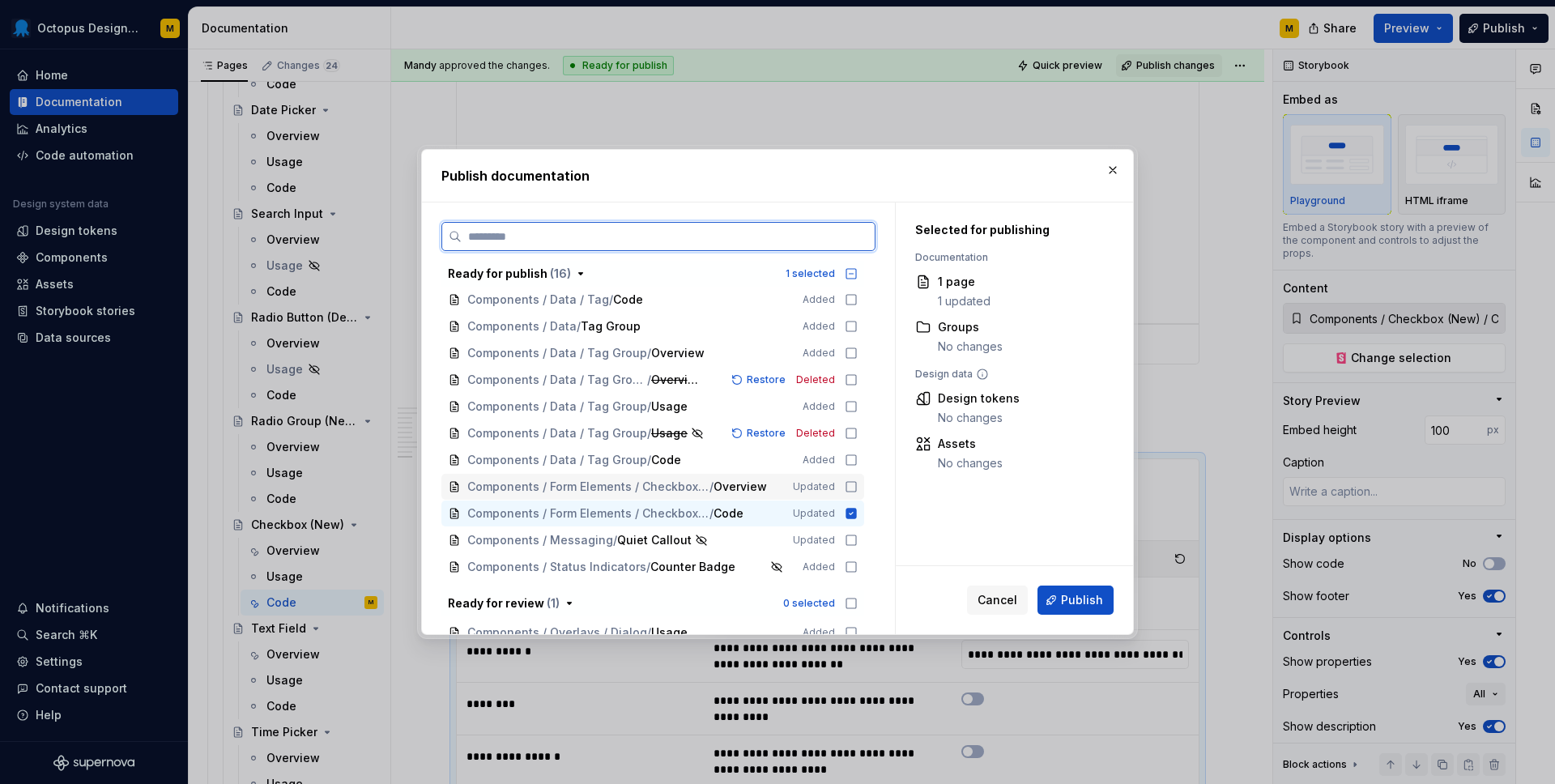
click at [858, 486] on icon at bounding box center [852, 487] width 13 height 13
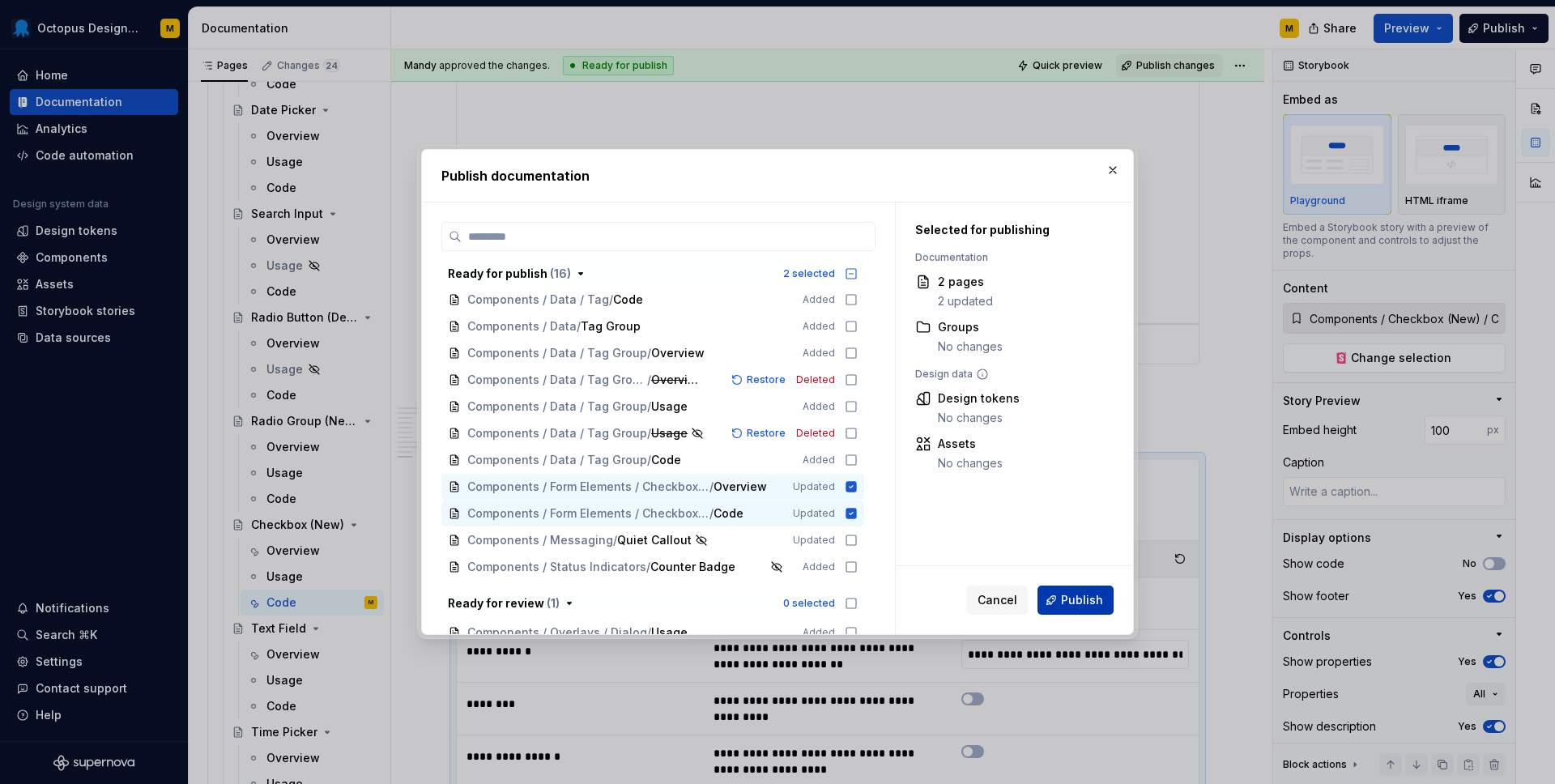
click at [1069, 598] on span "Publish" at bounding box center [1082, 600] width 42 height 16
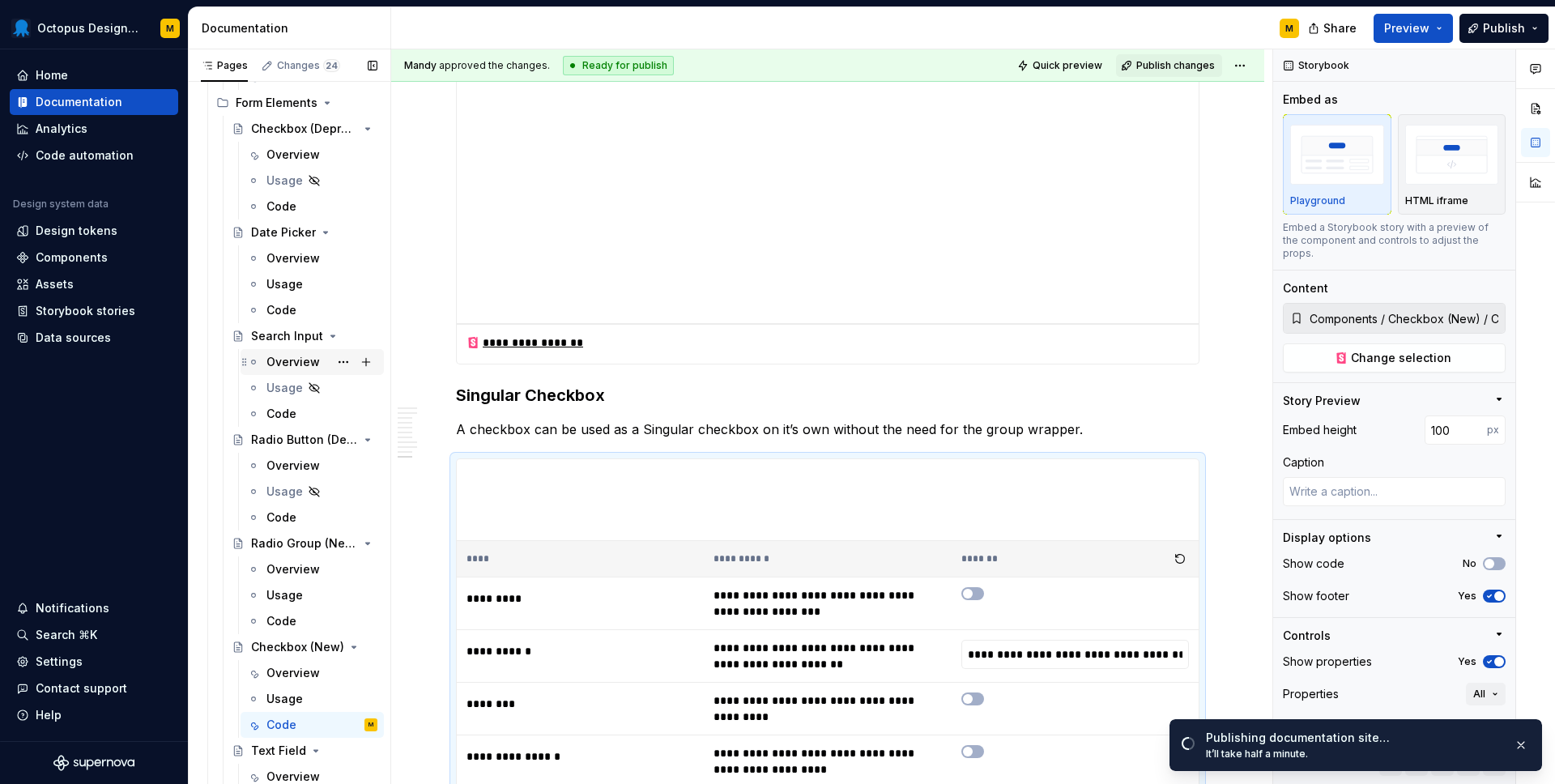
scroll to position [1452, 0]
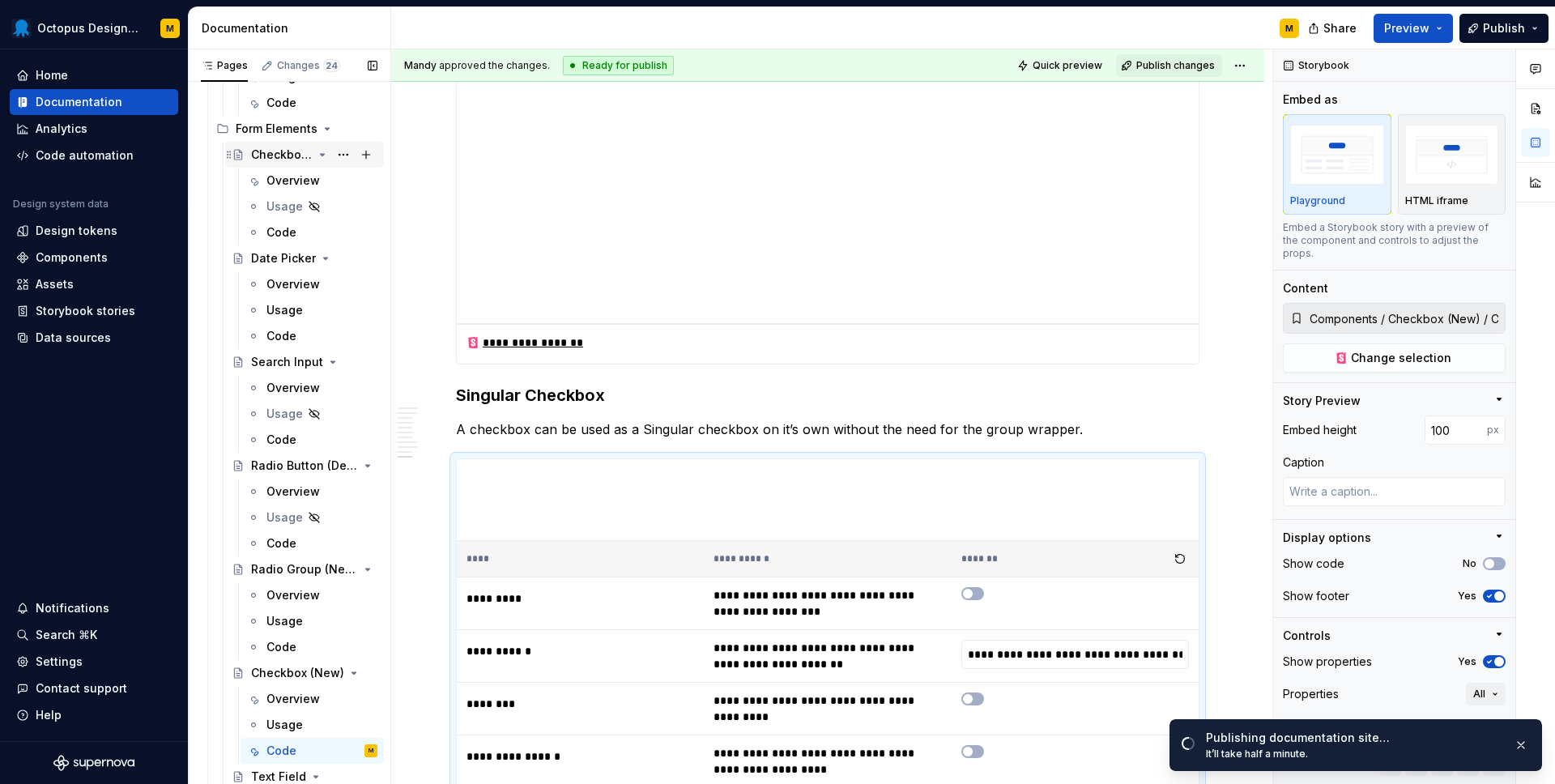
click at [231, 157] on icon "Page tree" at bounding box center [229, 155] width 13 height 13
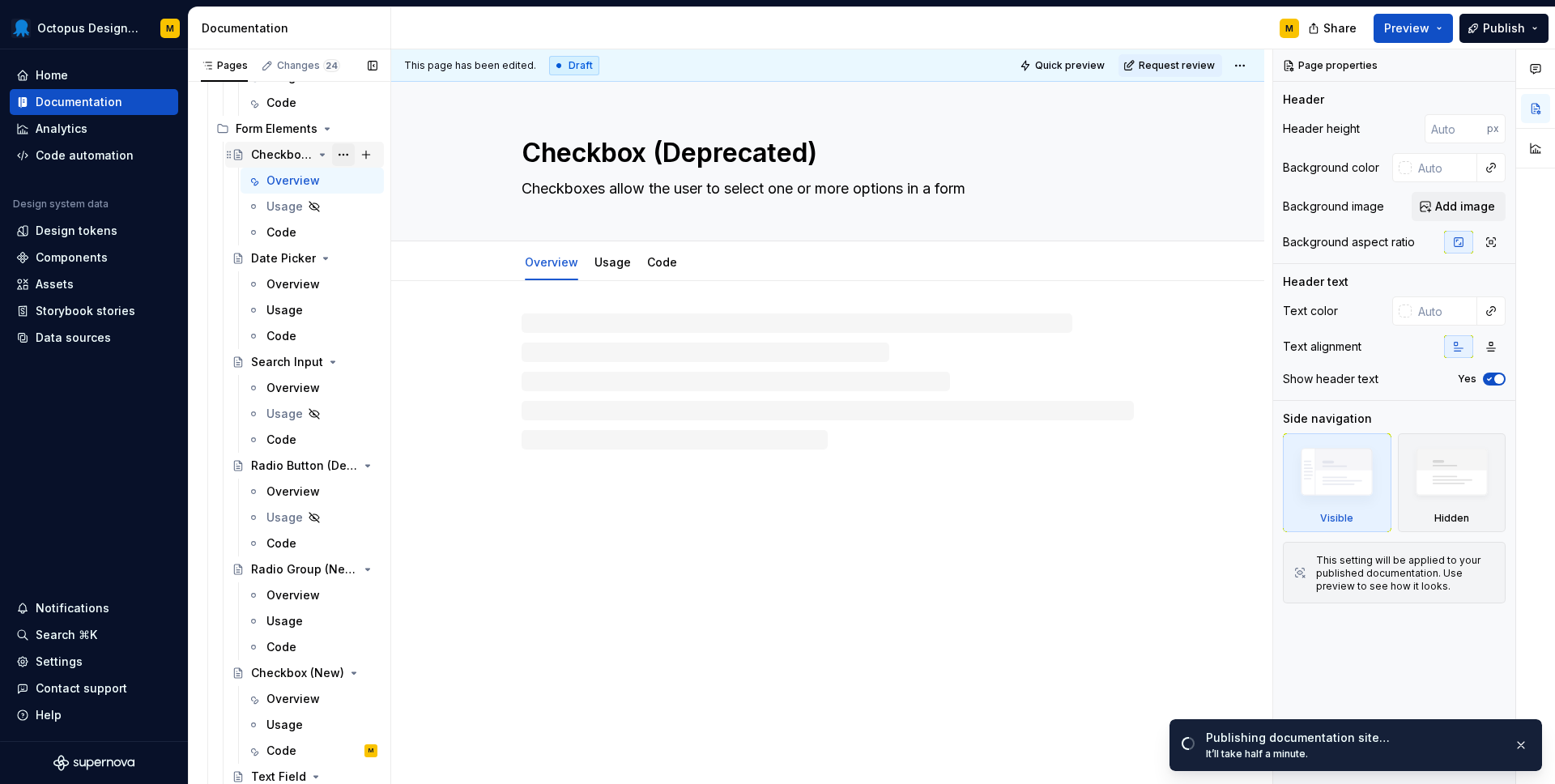
click at [348, 155] on button "Page tree" at bounding box center [343, 155] width 23 height 23
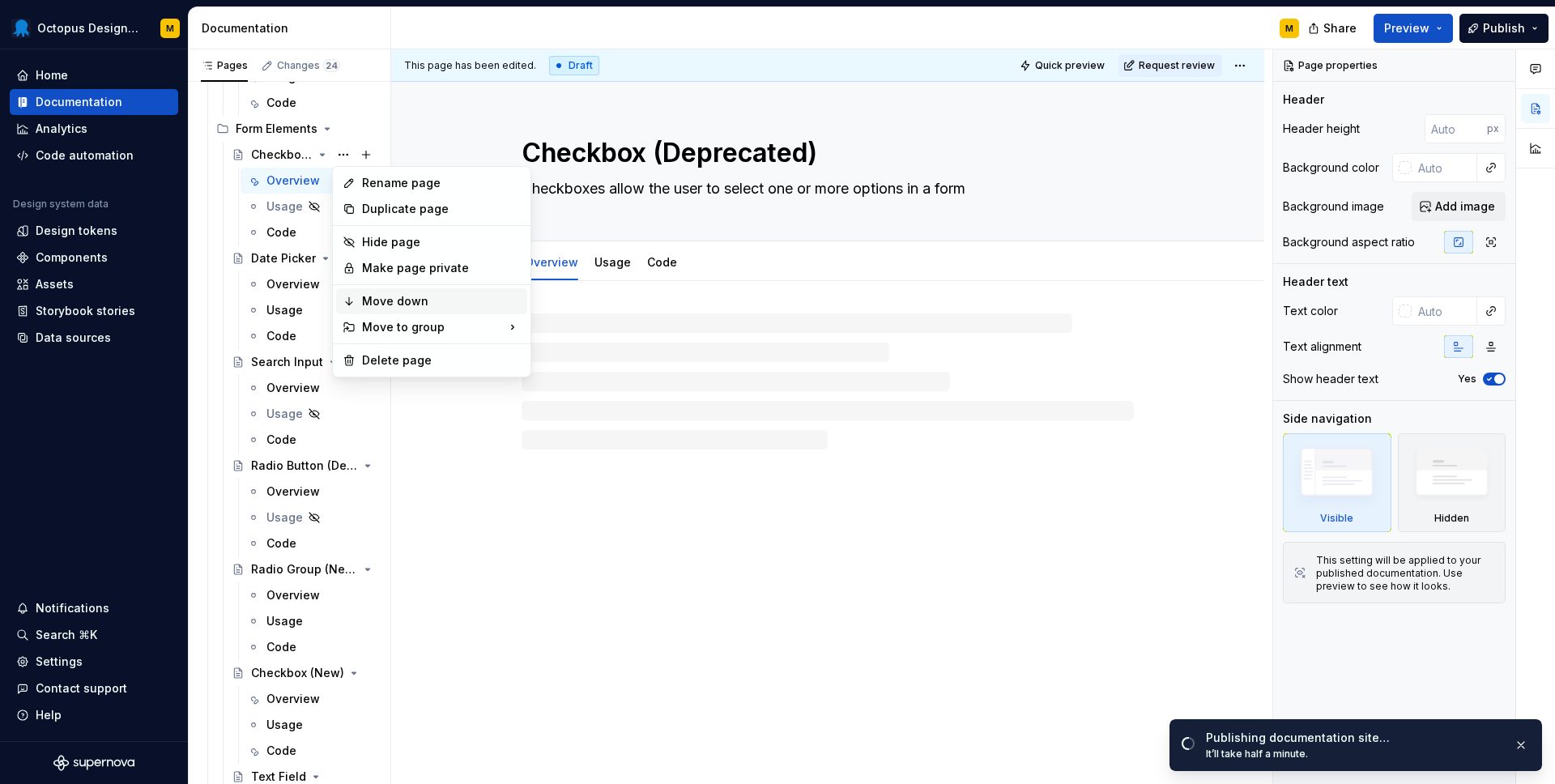
click at [379, 297] on div "Move down" at bounding box center [441, 301] width 159 height 16
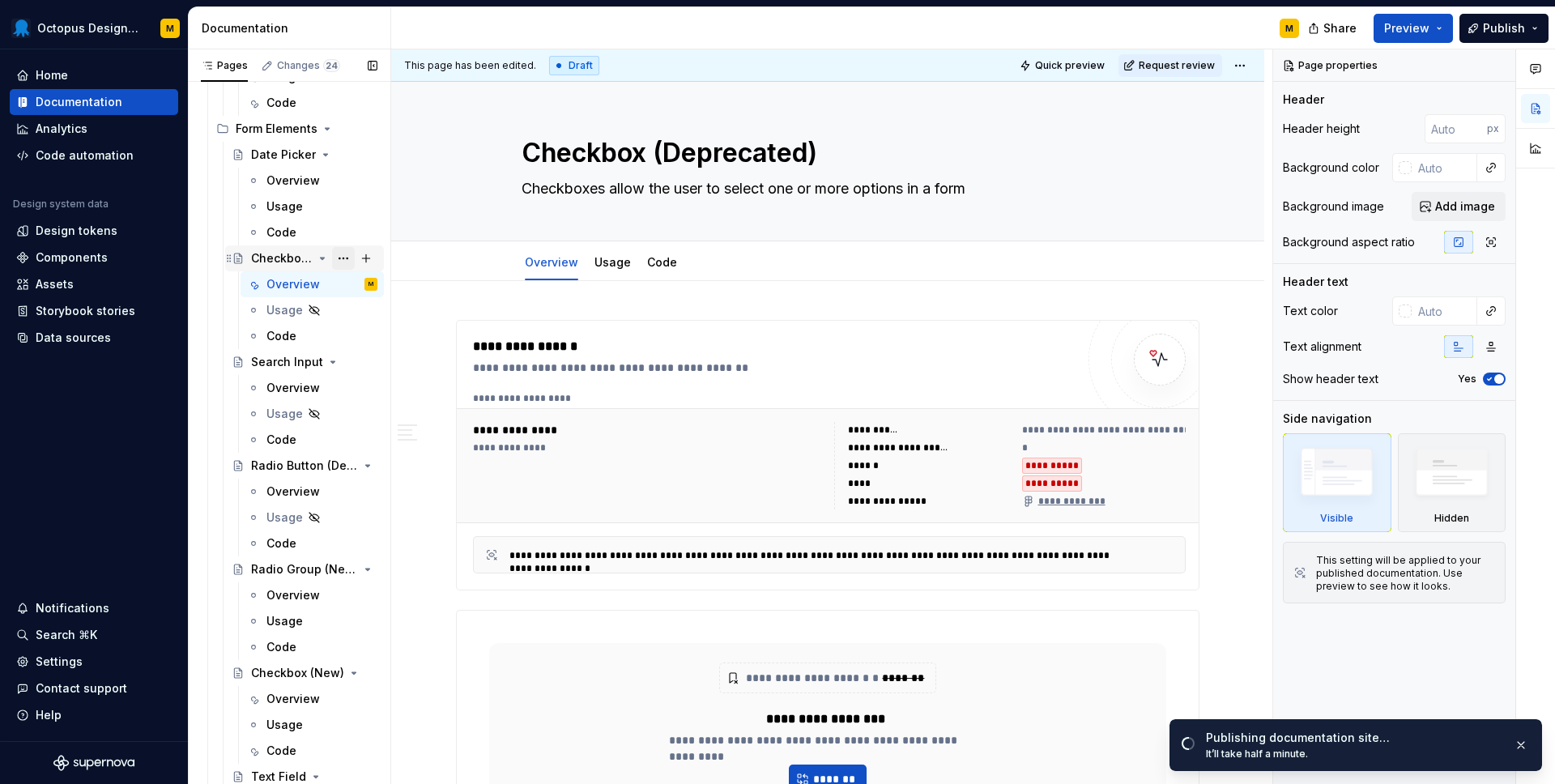
click at [348, 259] on button "Page tree" at bounding box center [343, 258] width 23 height 23
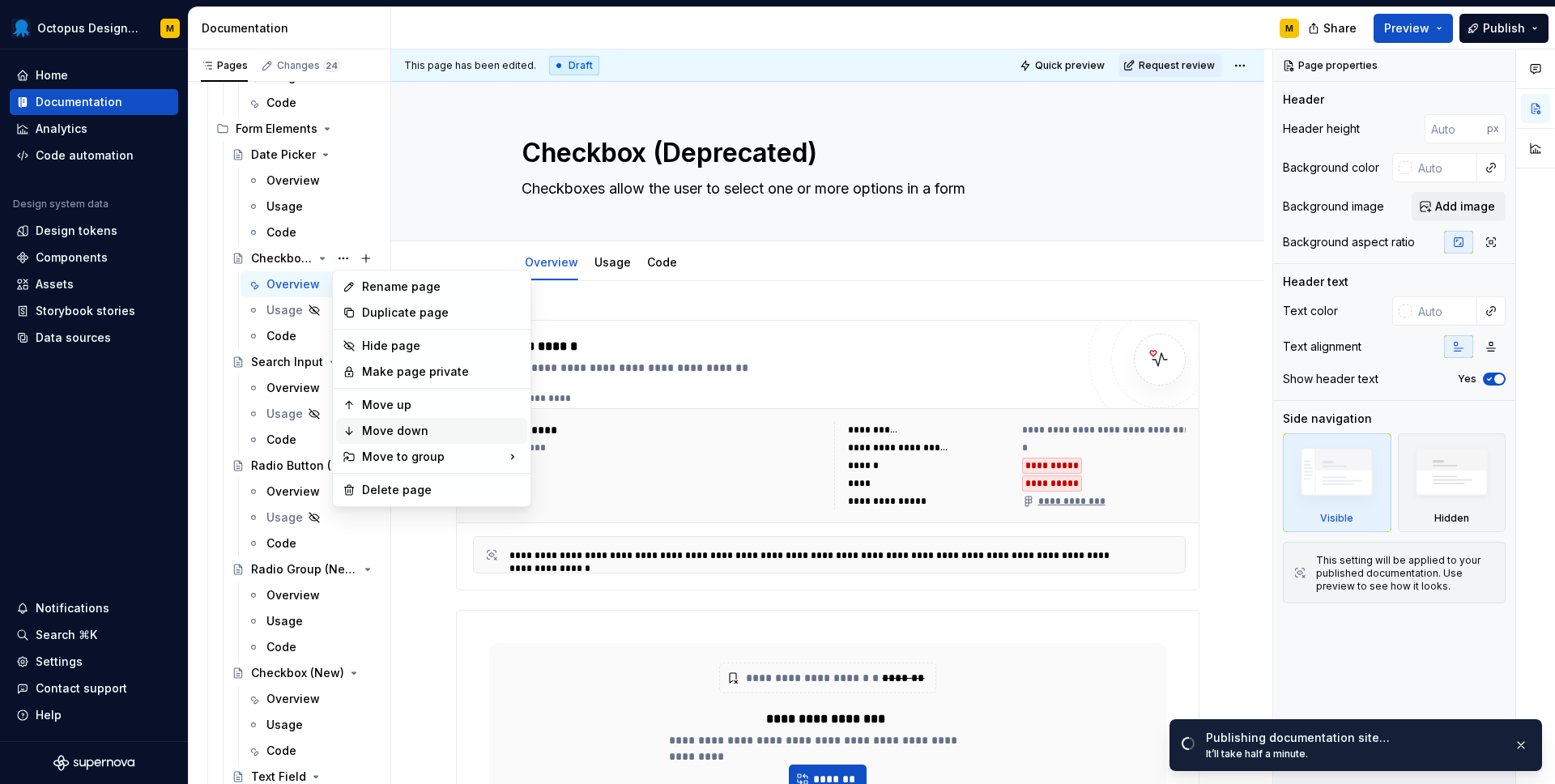
click at [380, 429] on div "Move down" at bounding box center [441, 431] width 159 height 16
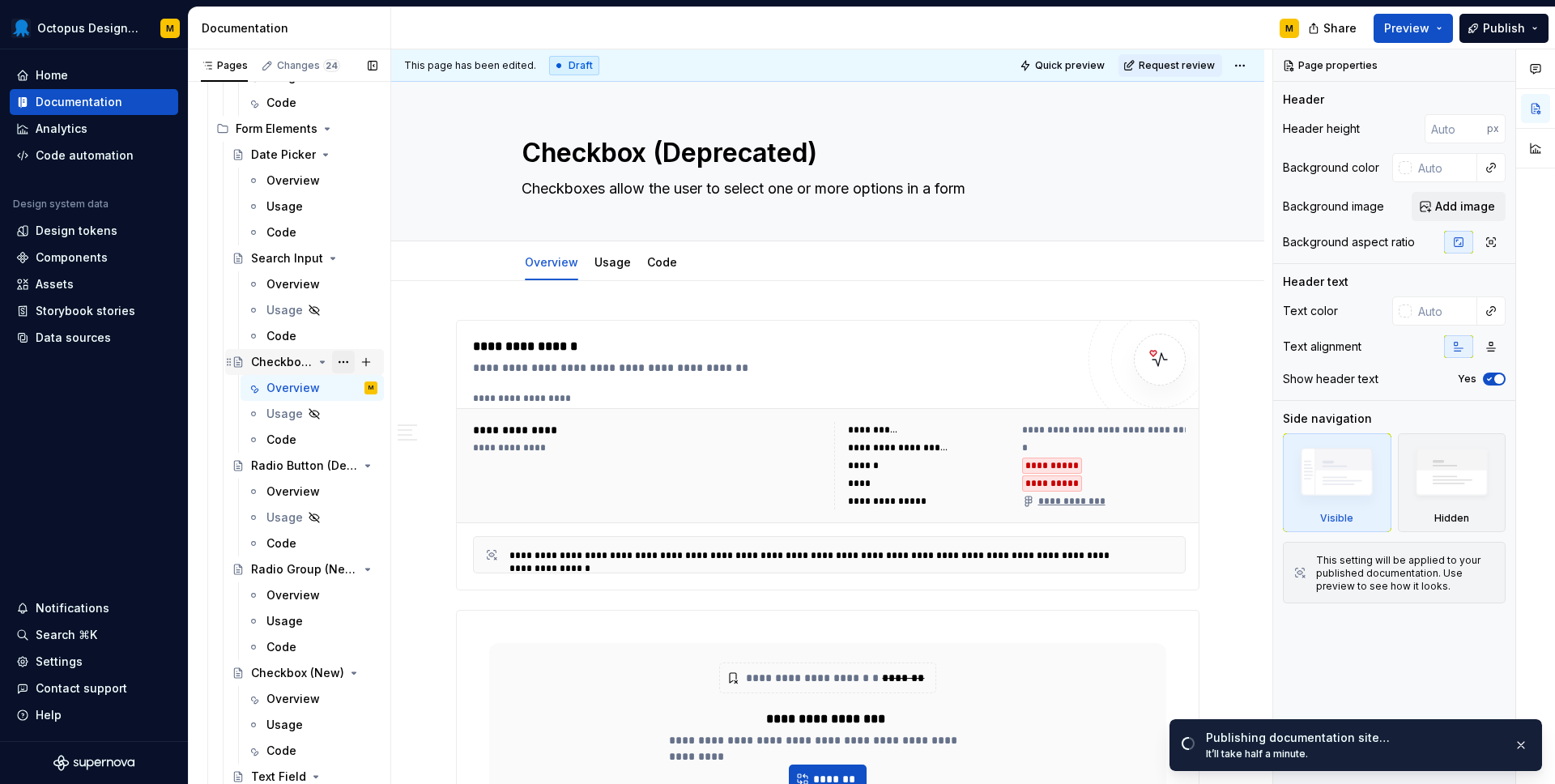
click at [347, 363] on button "Page tree" at bounding box center [343, 362] width 23 height 23
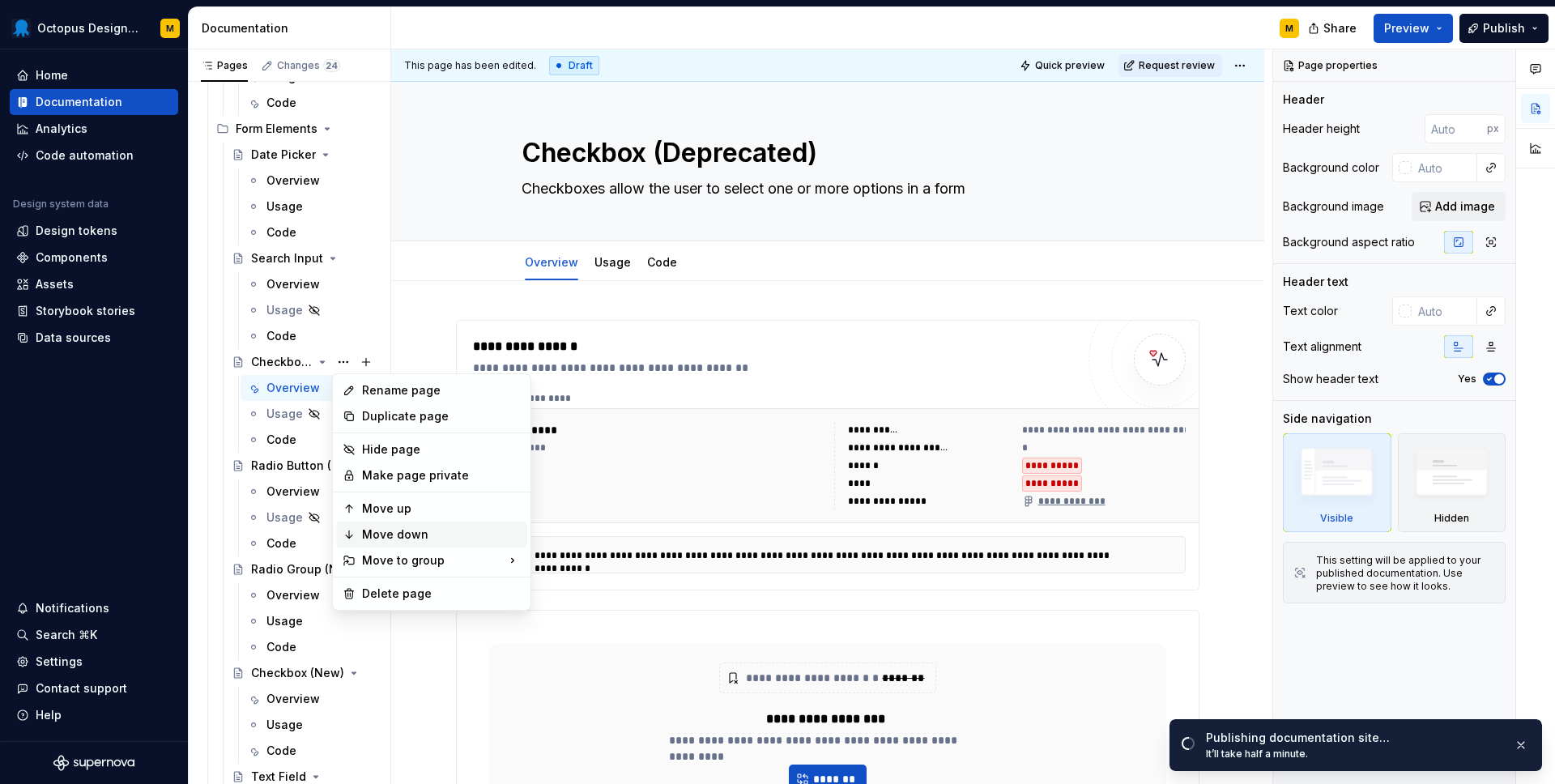
click at [388, 535] on div "Move down" at bounding box center [441, 535] width 159 height 16
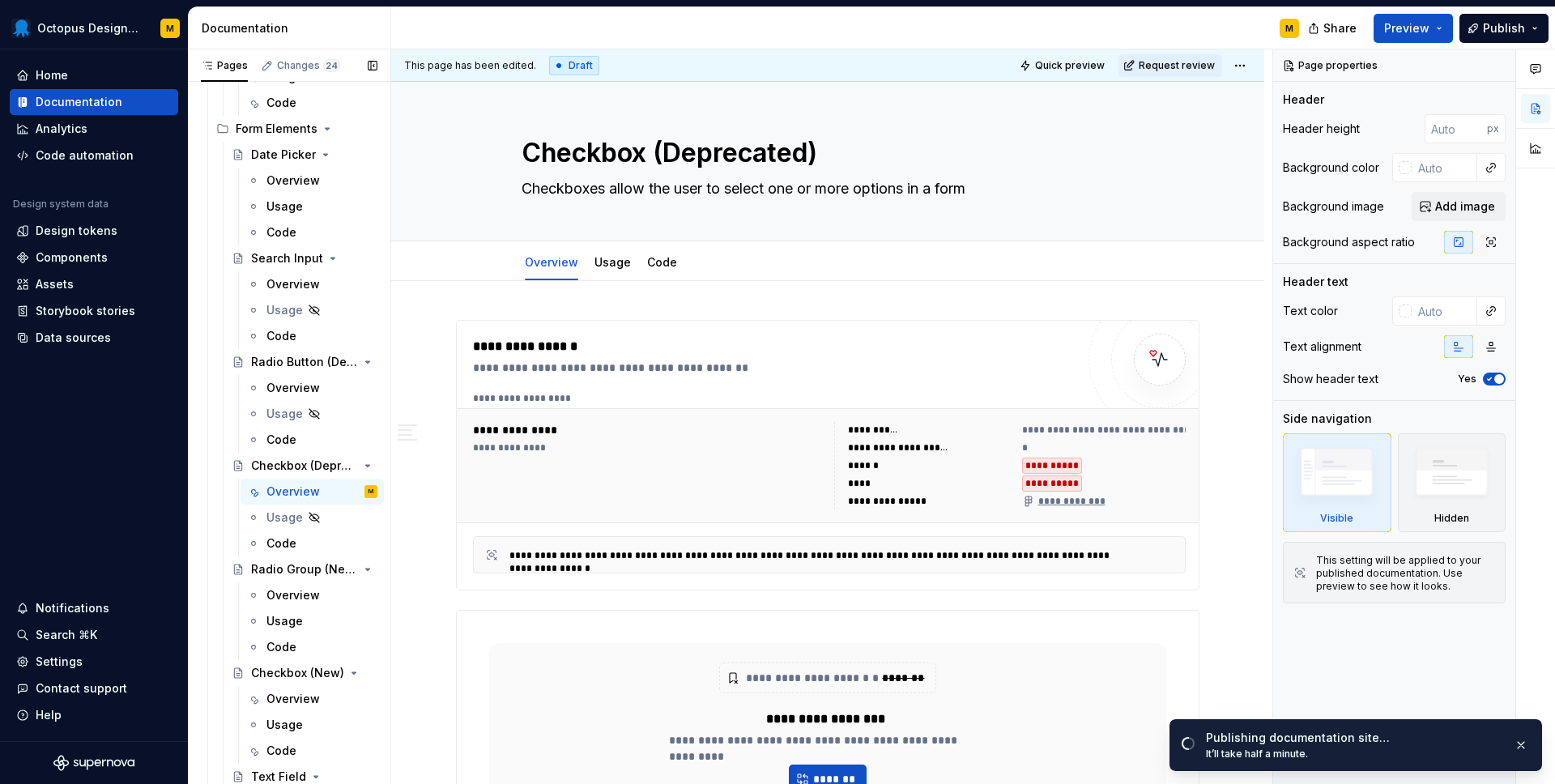
click at [0, 0] on button "Page tree" at bounding box center [0, 0] width 0 height 0
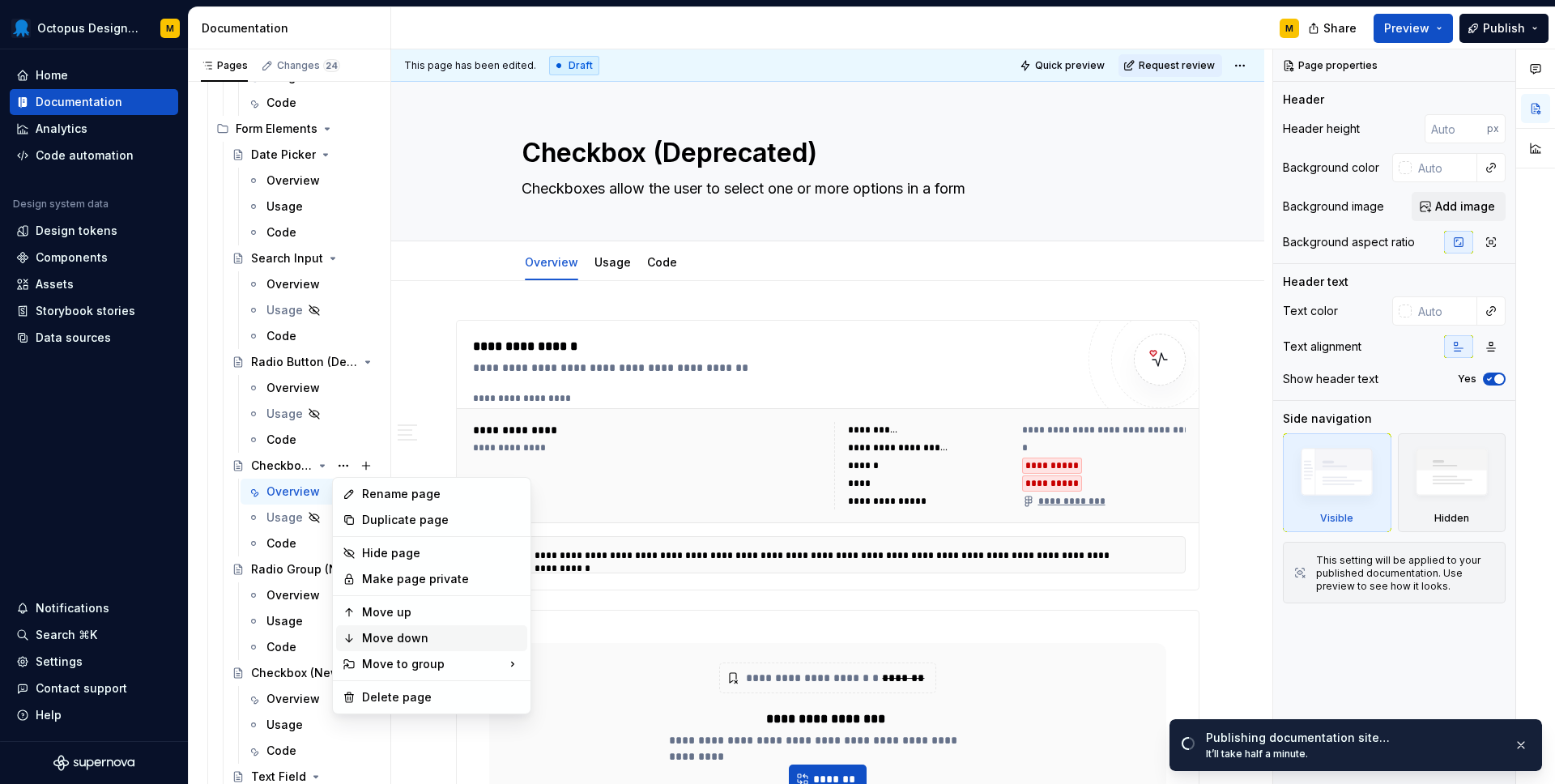
click at [380, 636] on div "Move down" at bounding box center [441, 638] width 159 height 16
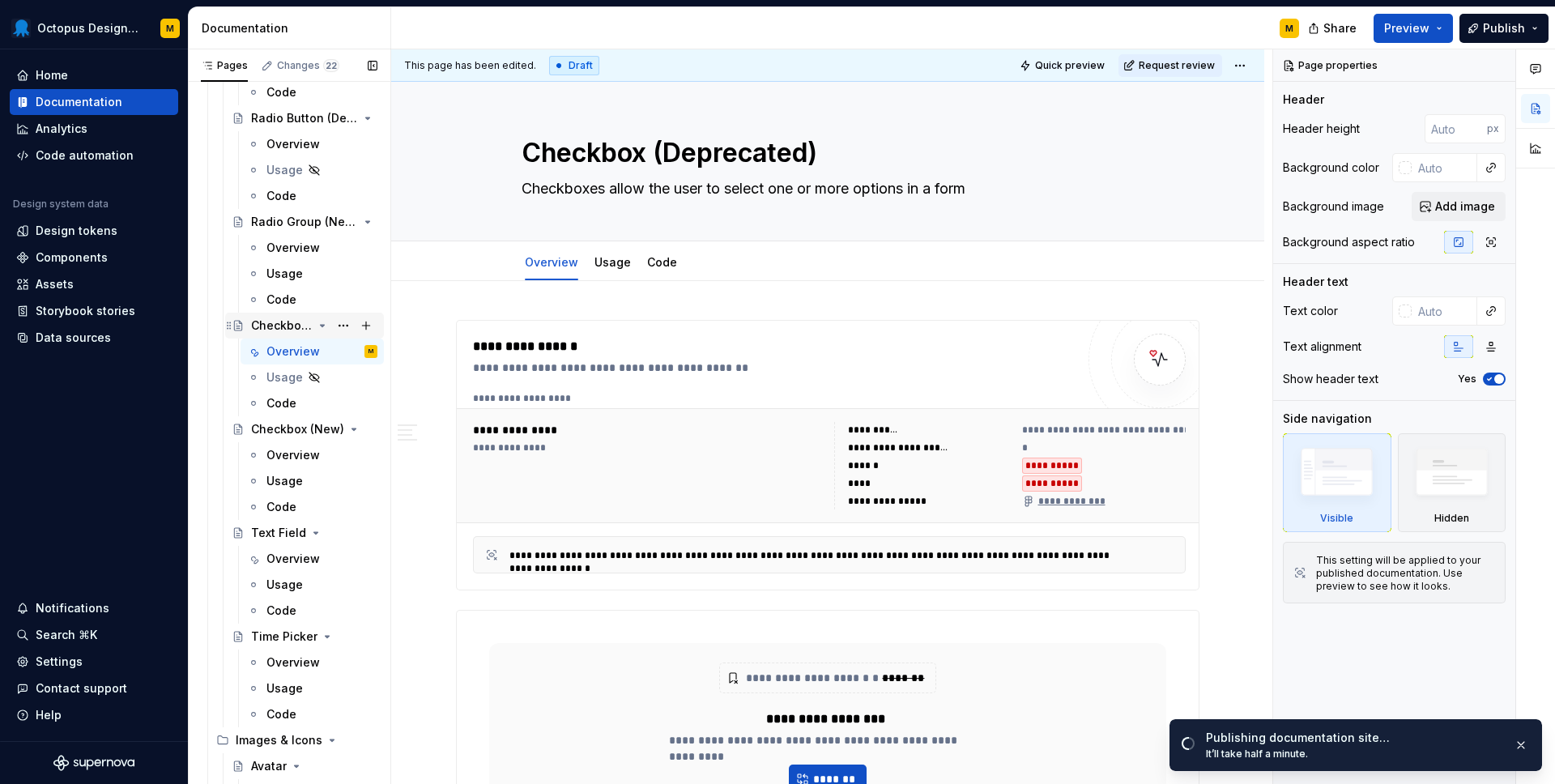
scroll to position [1706, 0]
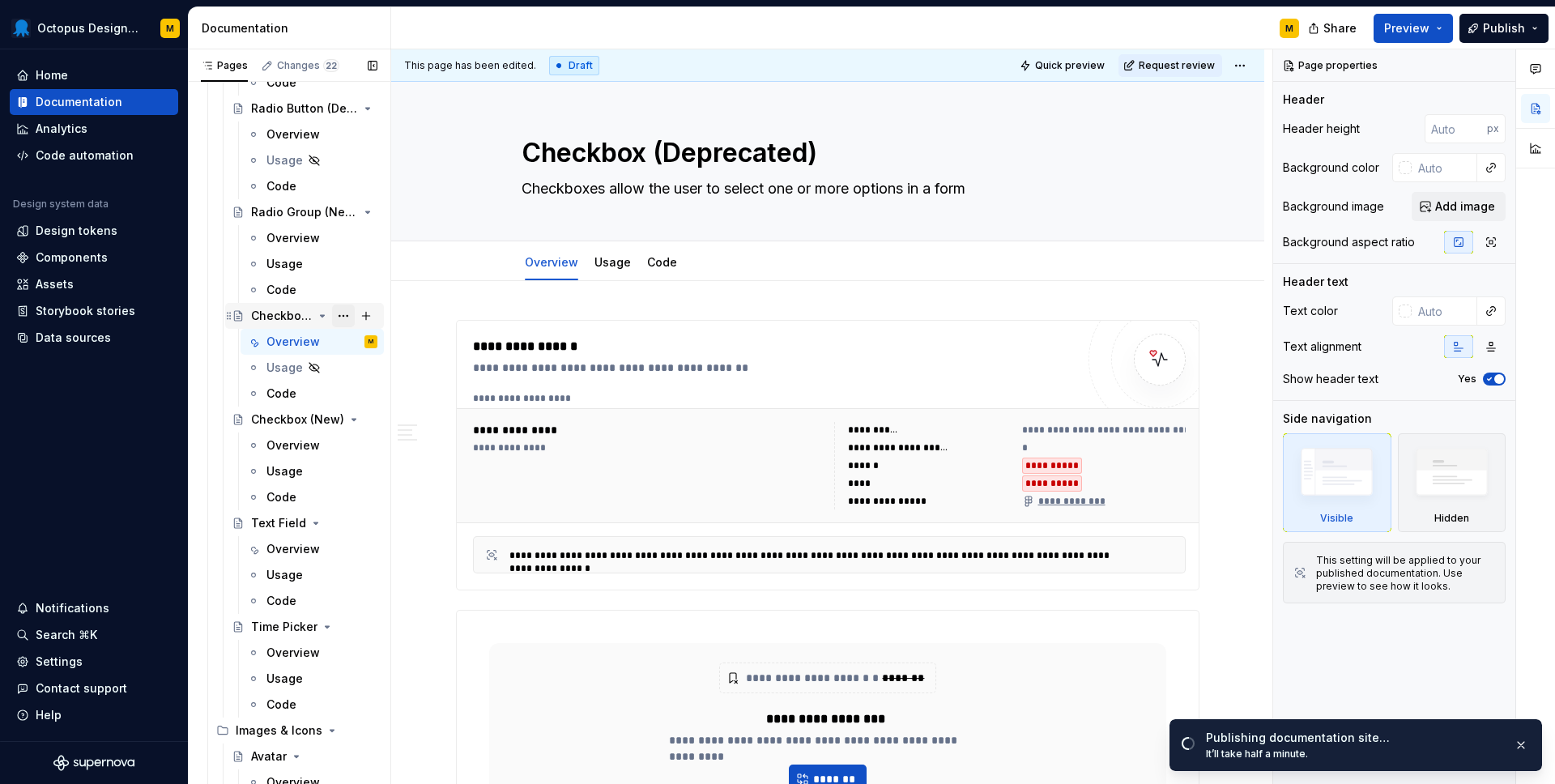
click at [344, 315] on button "Page tree" at bounding box center [343, 316] width 23 height 23
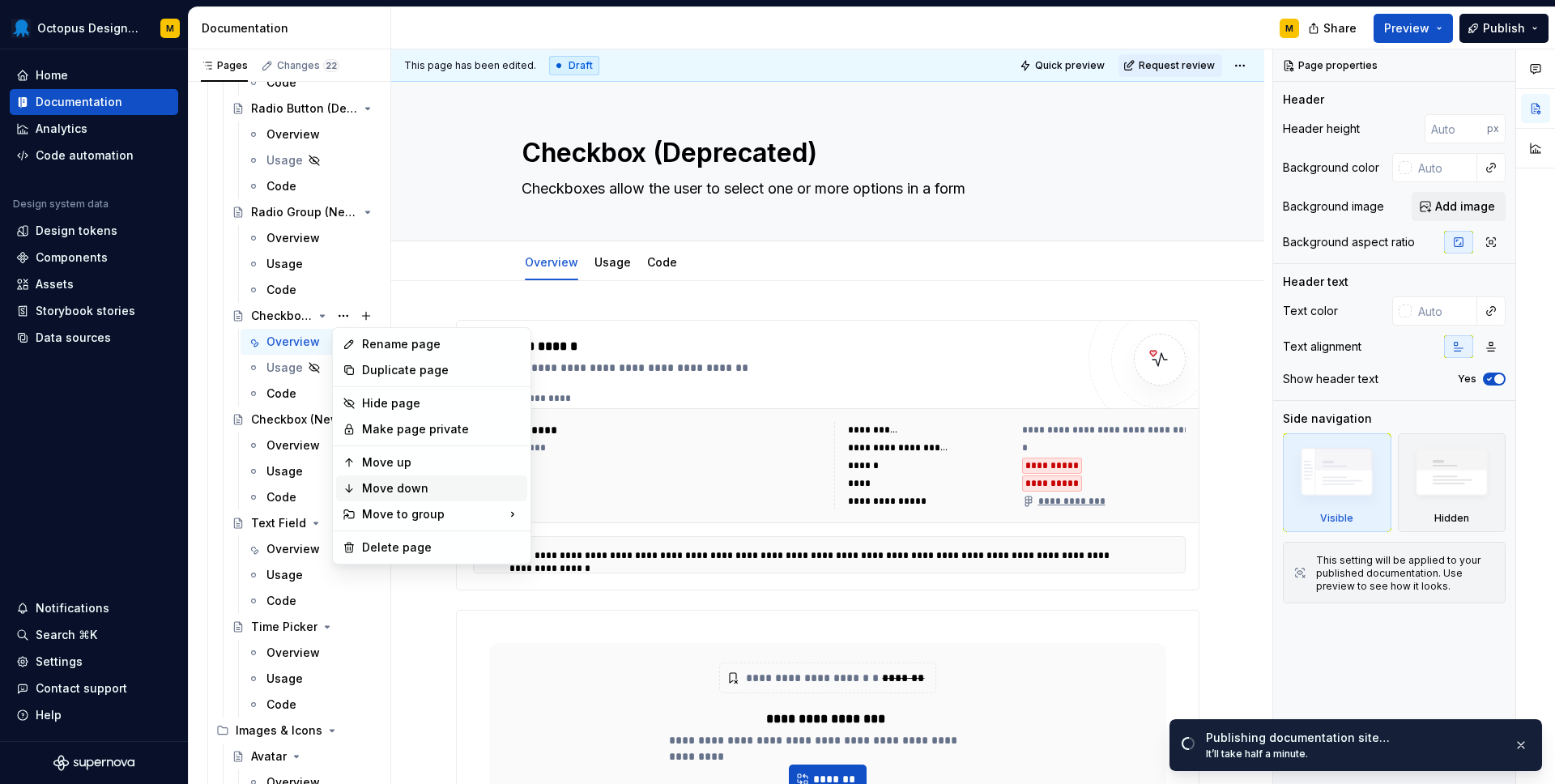
click at [388, 493] on div "Move down" at bounding box center [441, 488] width 159 height 16
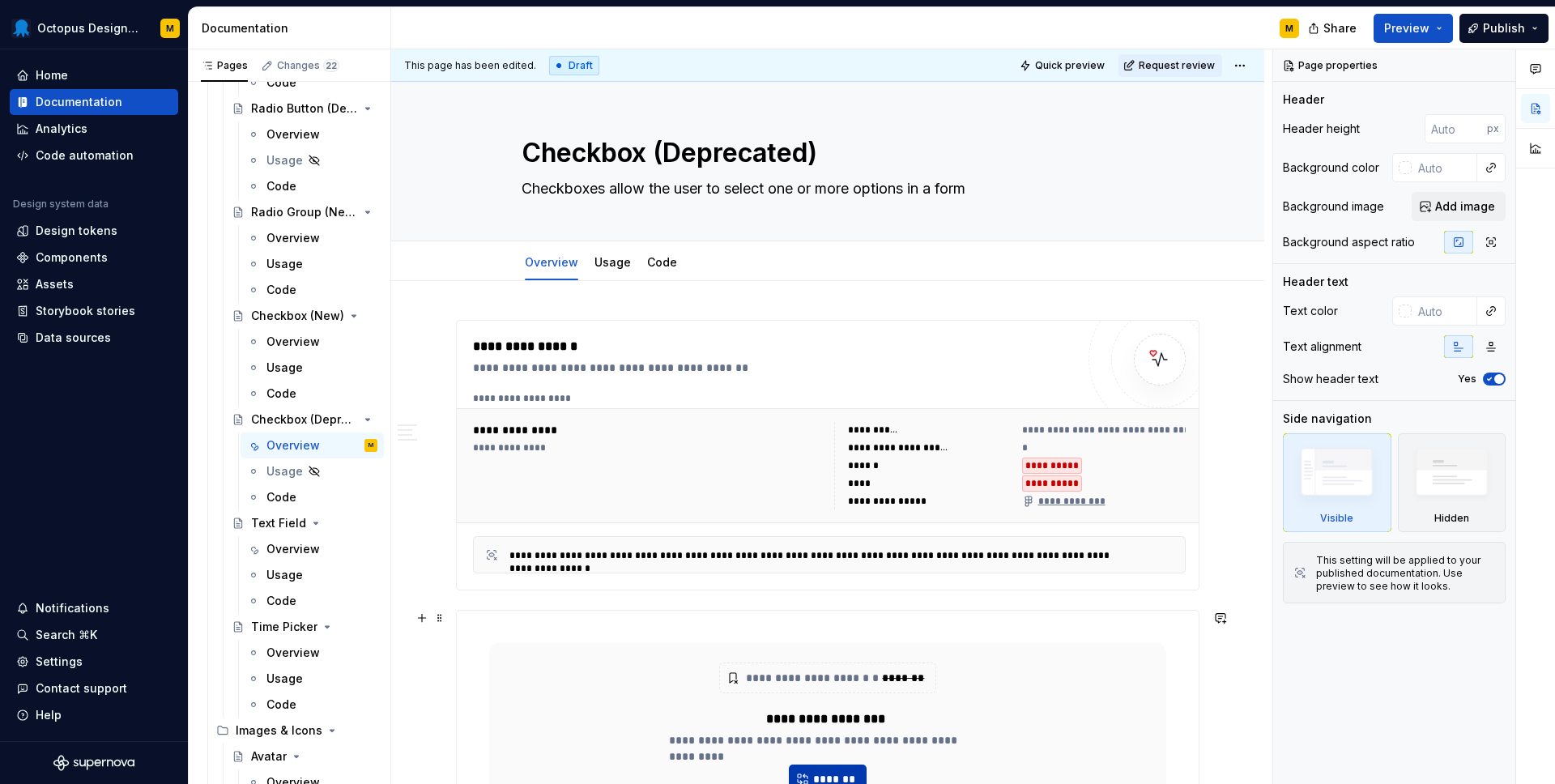
click at [835, 768] on button "*******" at bounding box center [827, 779] width 77 height 29
type textarea "*"
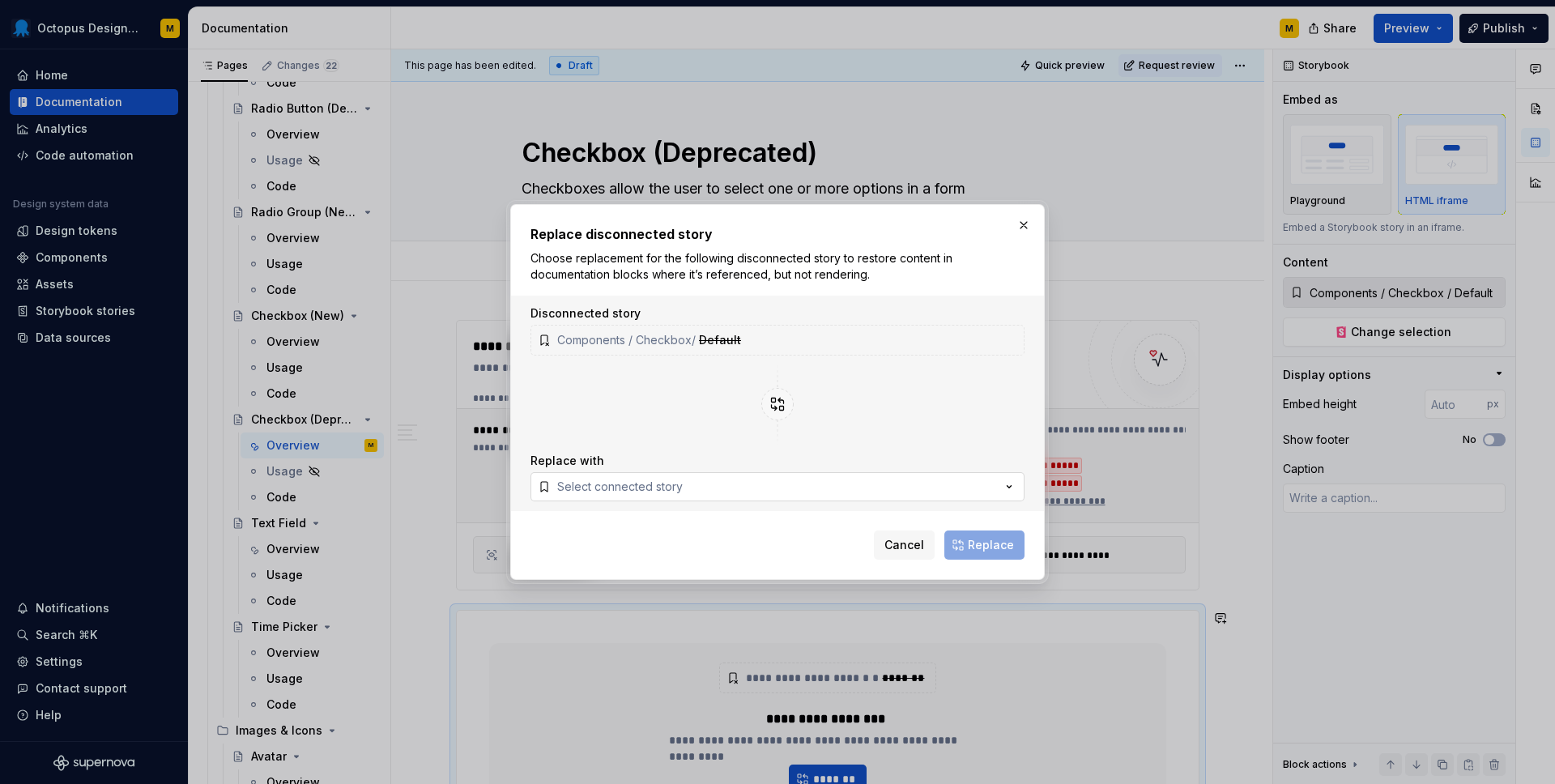
click at [678, 491] on div "Select connected story" at bounding box center [621, 487] width 126 height 16
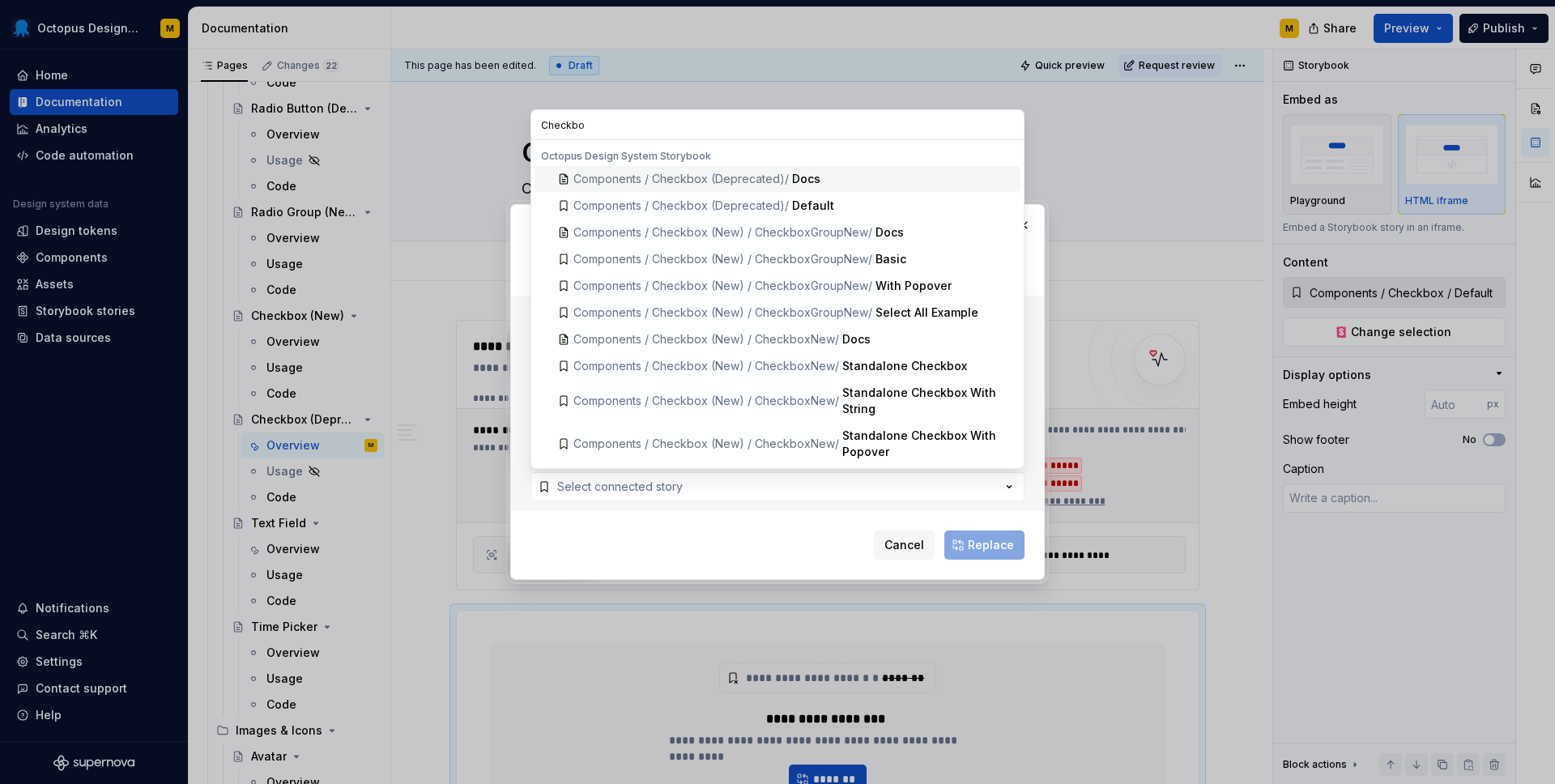
type input "Checkbox"
click at [775, 203] on span "Components / Checkbox (Deprecated) /" at bounding box center [681, 205] width 216 height 14
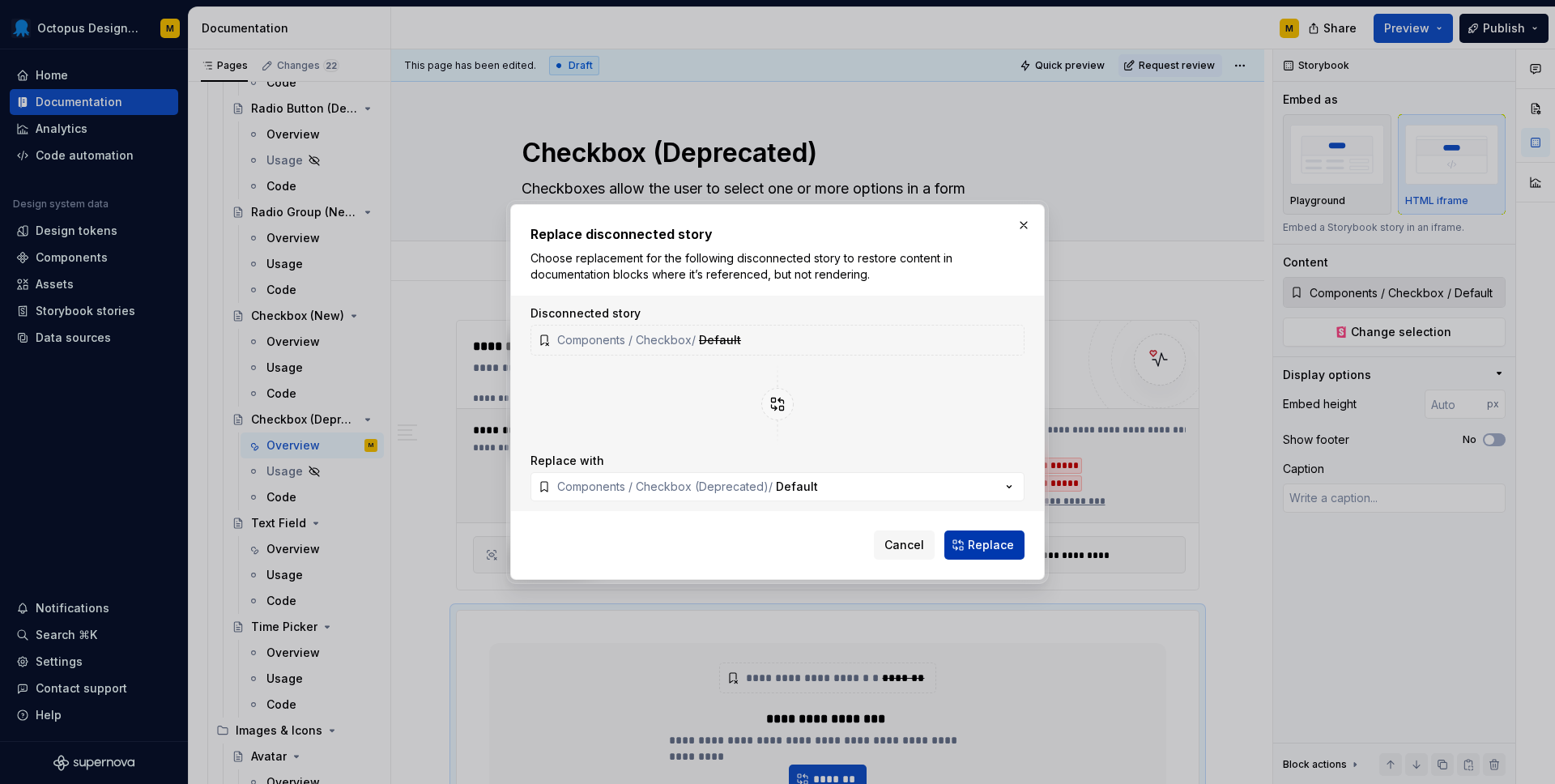
click at [985, 542] on span "Replace" at bounding box center [991, 545] width 46 height 16
type textarea "*"
type input "Components / Checkbox (Deprecated) / Default"
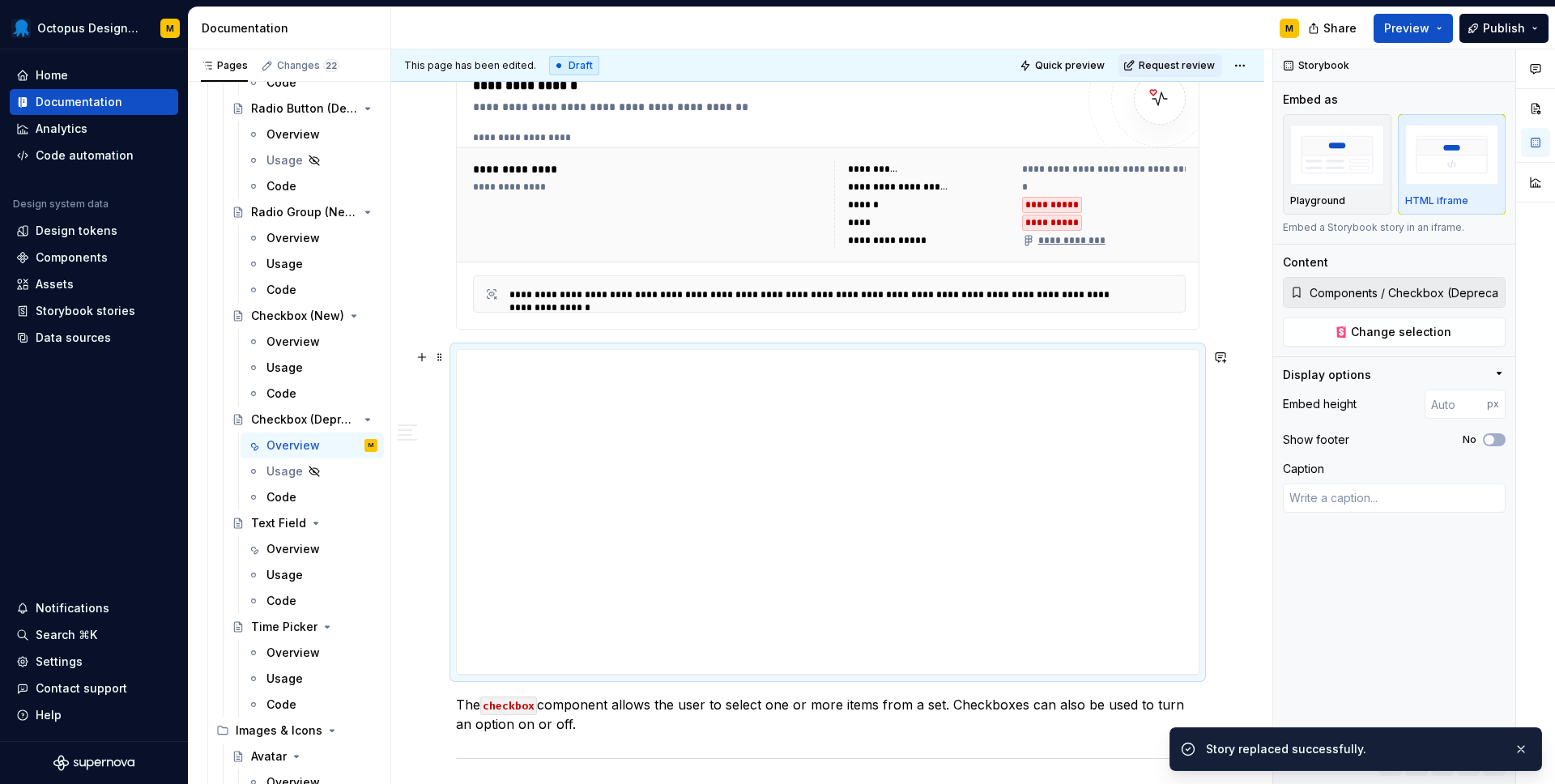
scroll to position [296, 0]
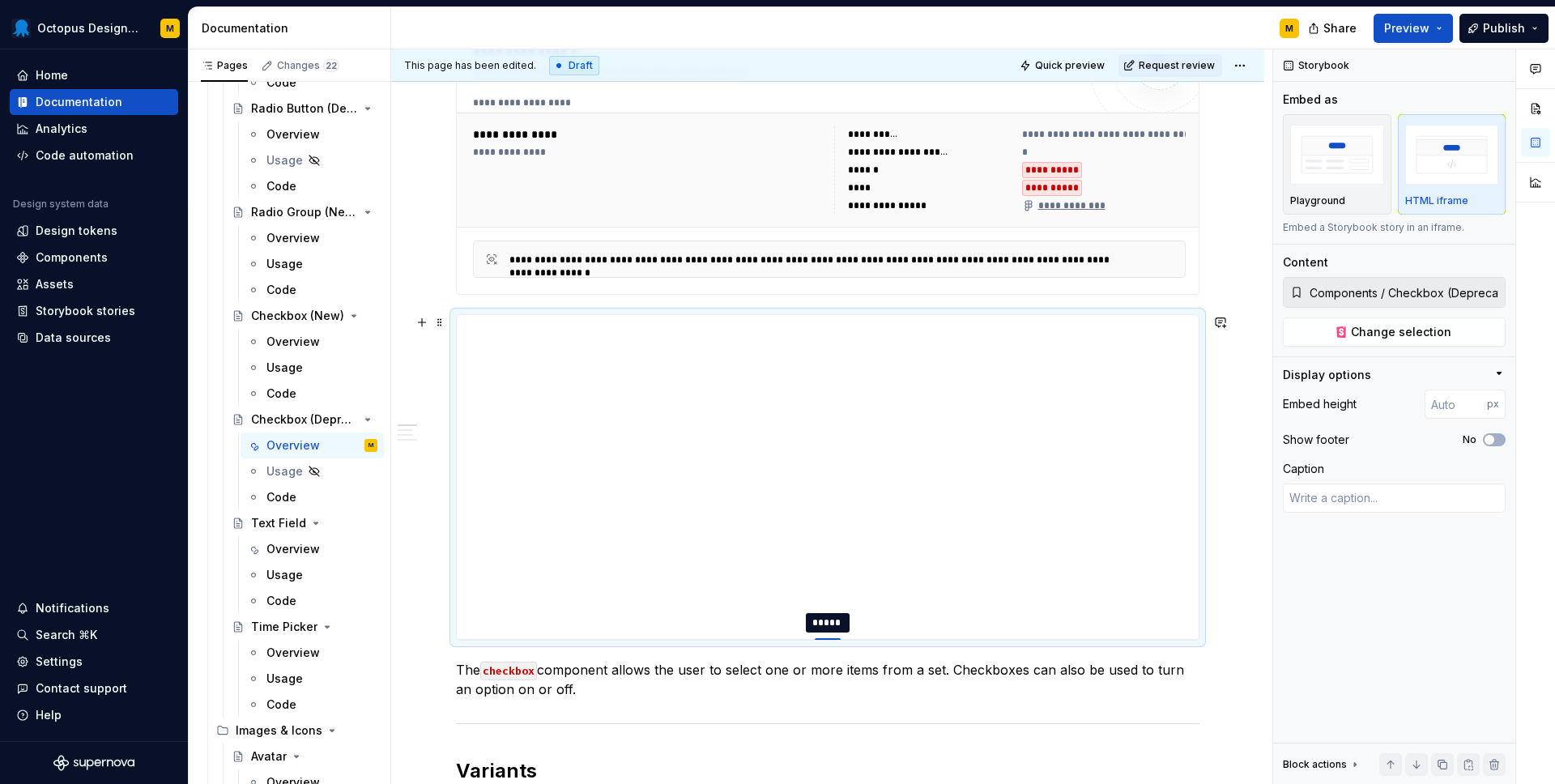
type textarea "*"
type input "397"
type textarea "*"
type input "344"
type textarea "*"
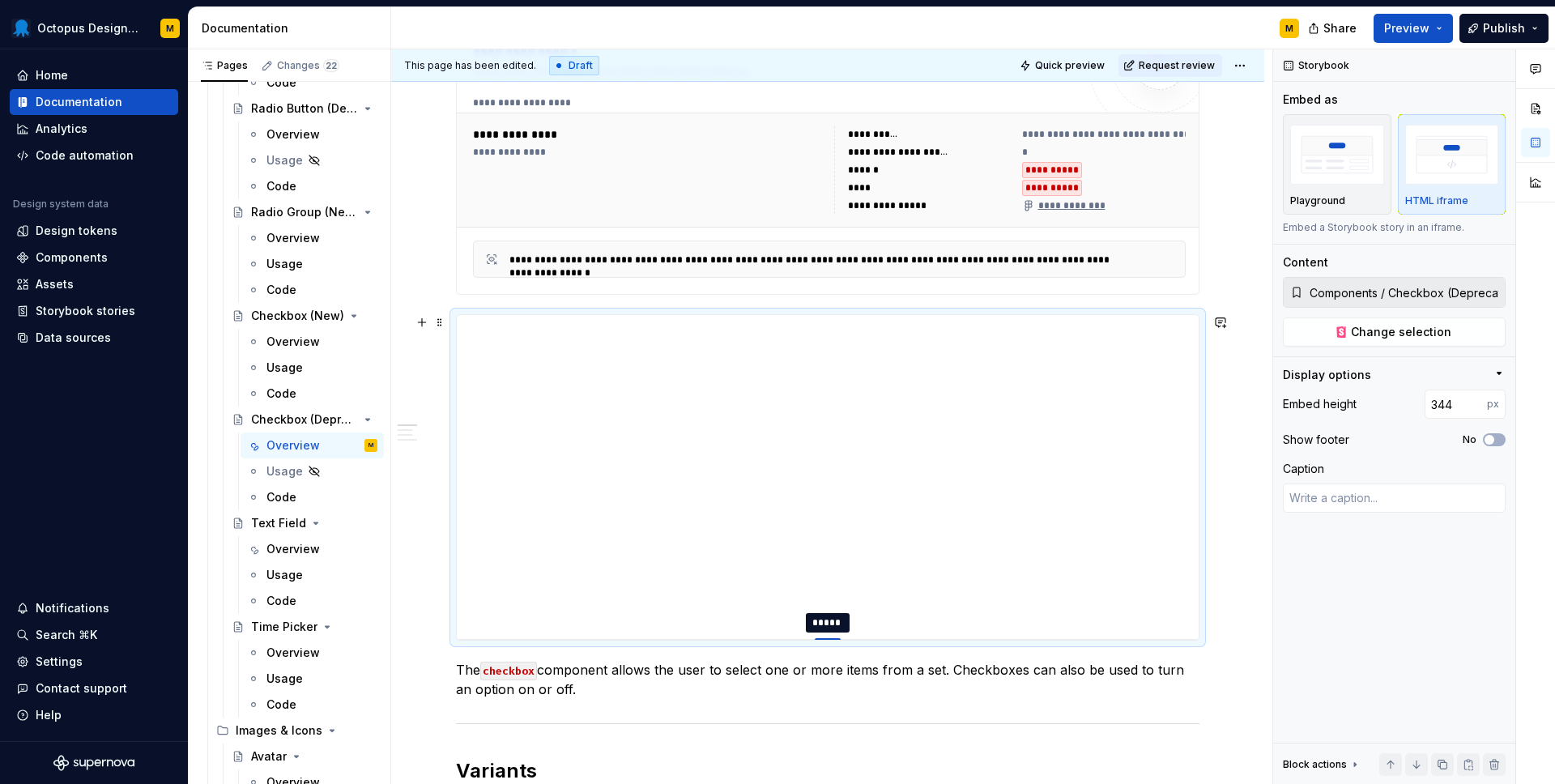
type input "308"
type textarea "*"
type input "269"
type textarea "*"
type input "199"
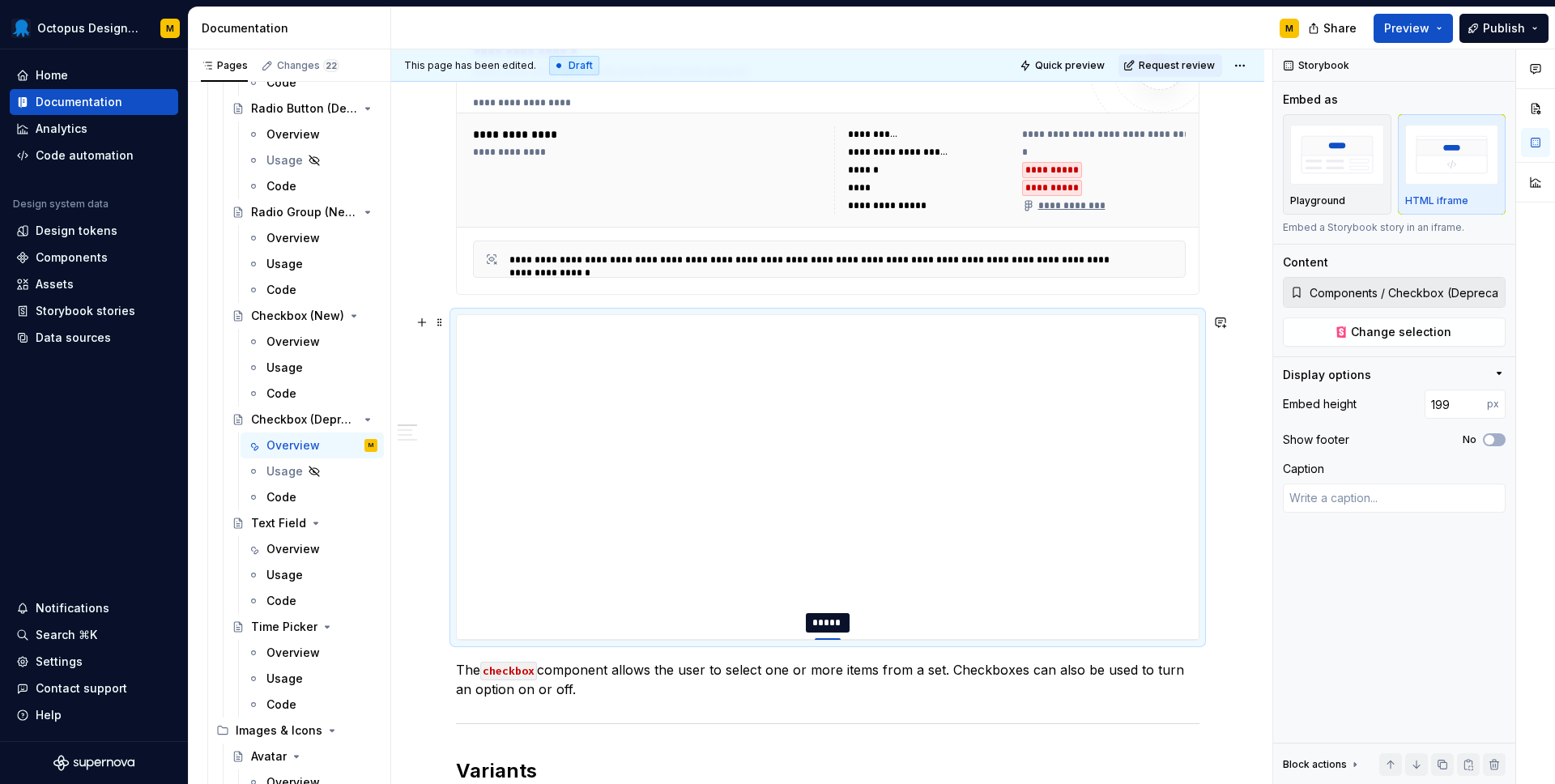
type textarea "*"
type input "171"
type textarea "*"
type input "166"
type textarea "*"
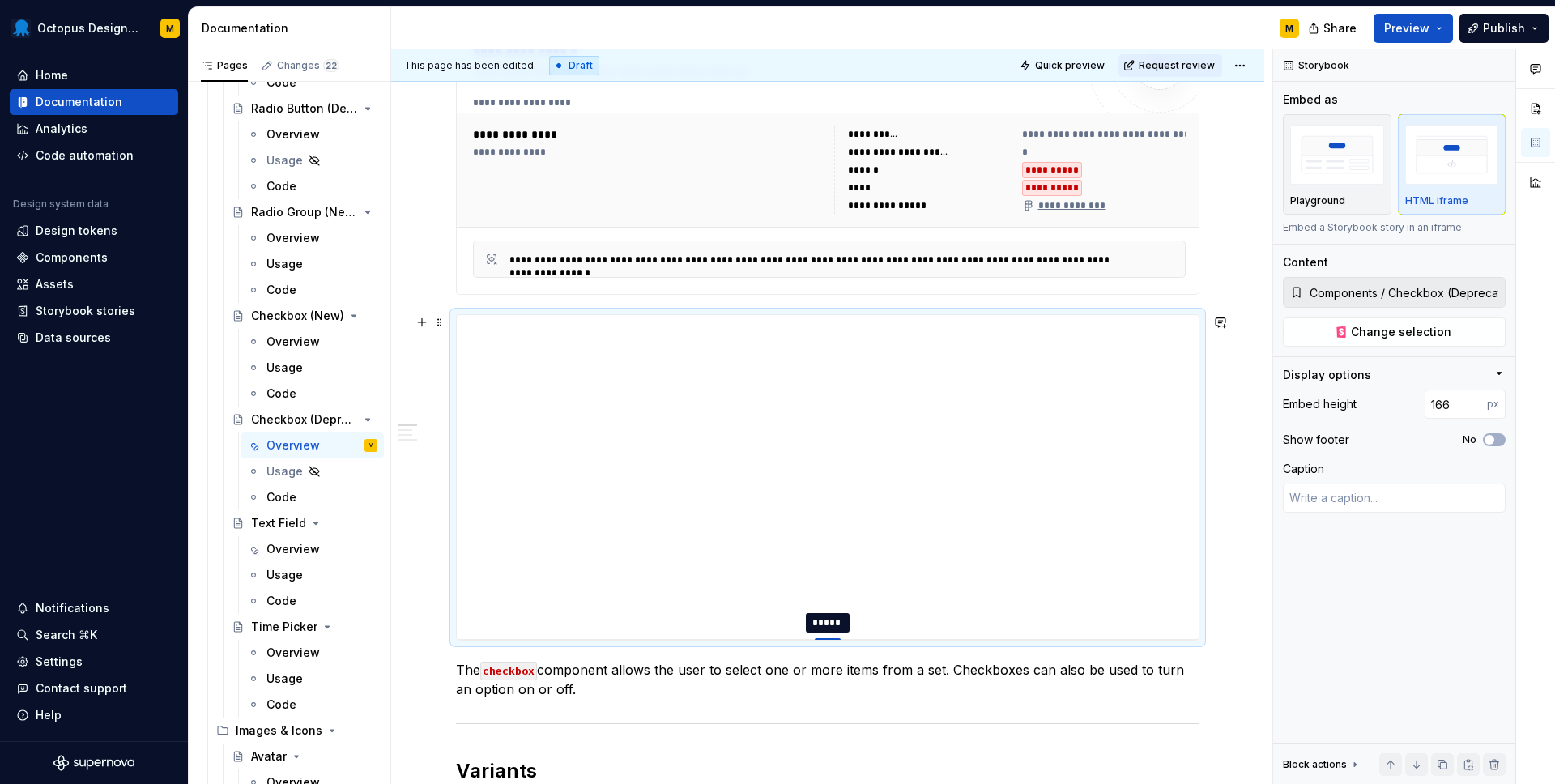
type input "160"
type textarea "*"
type input "156"
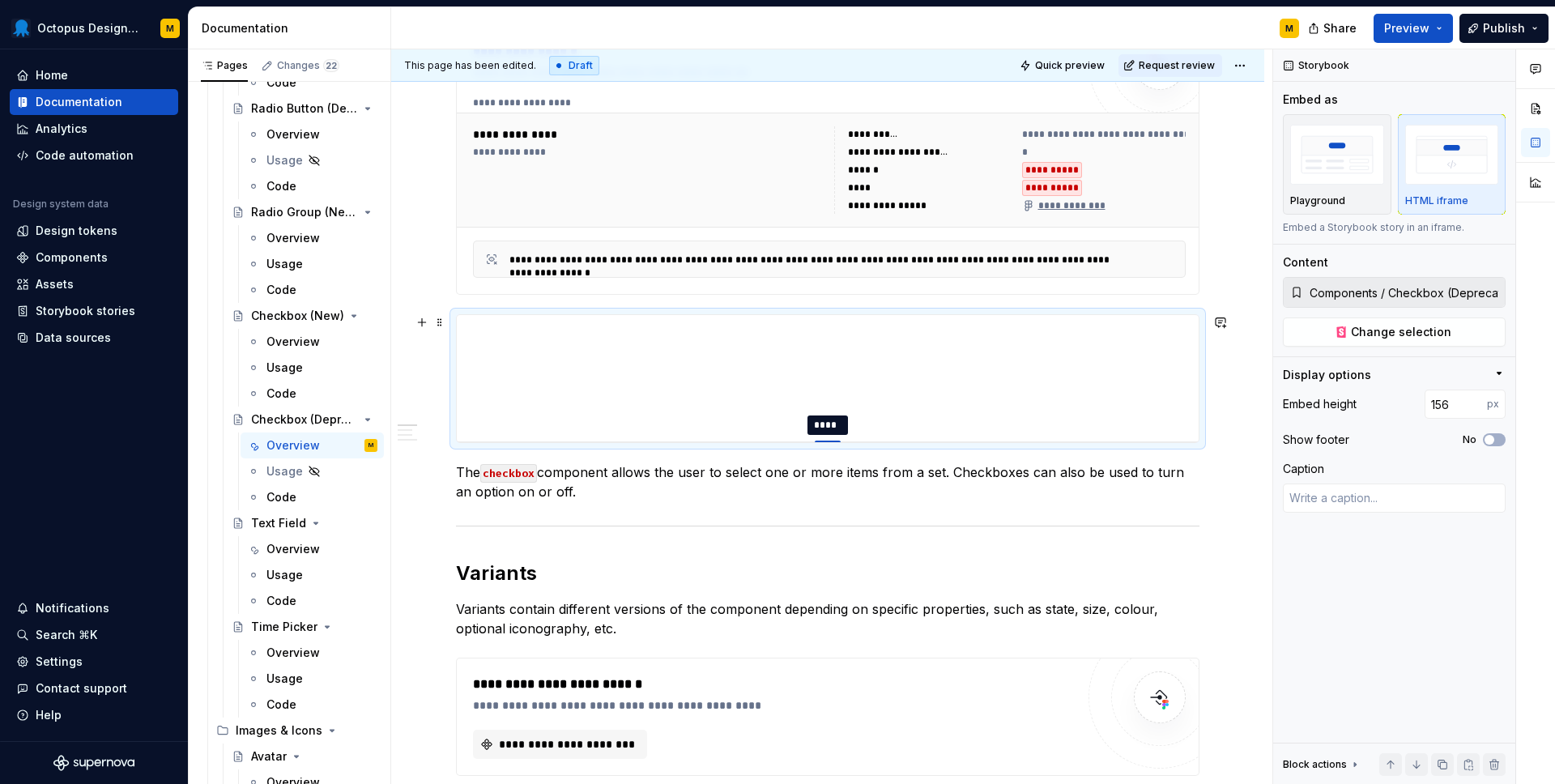
type textarea "*"
type input "155"
type textarea "*"
type input "154"
type textarea "*"
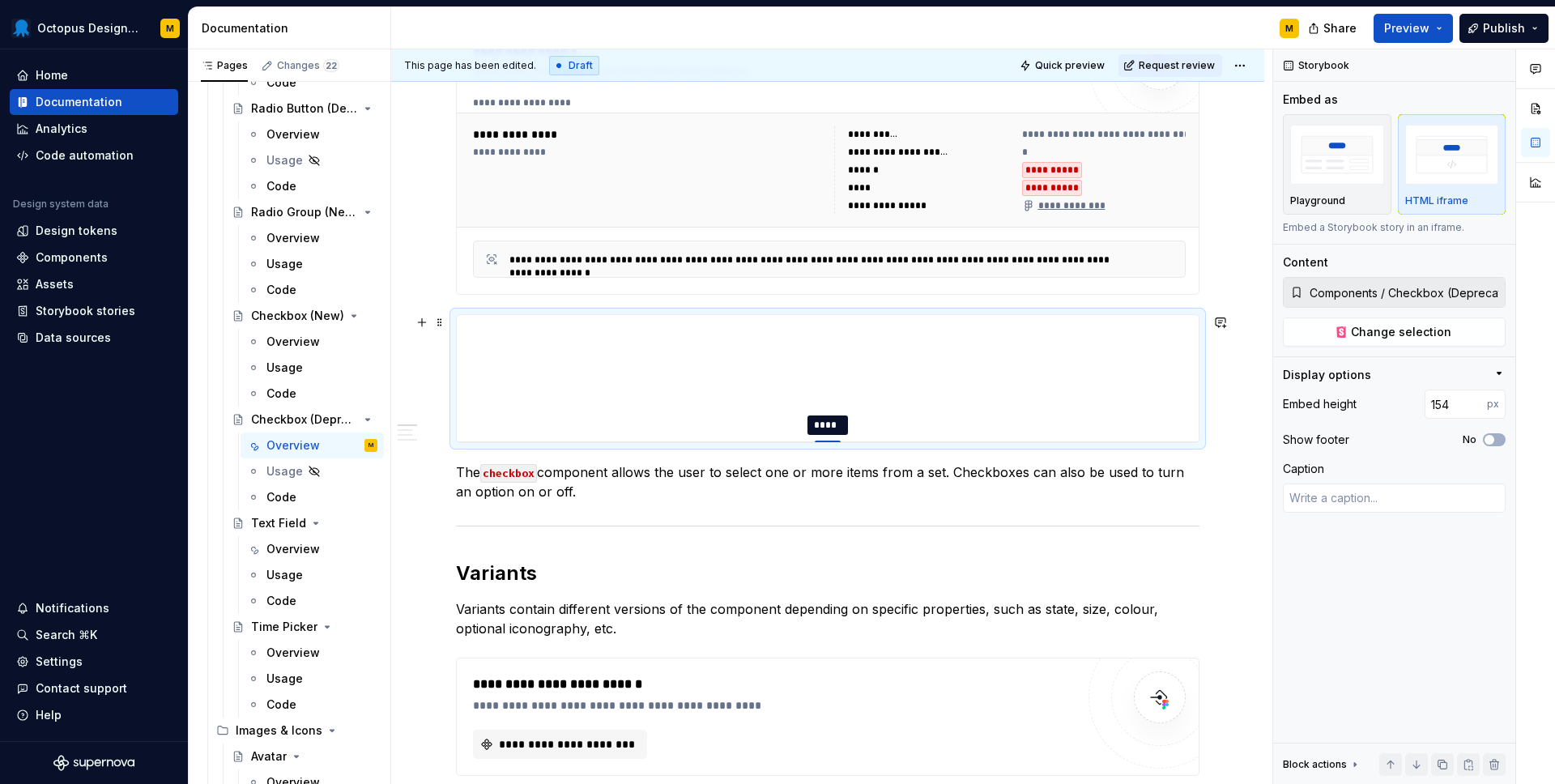
type input "153"
type textarea "*"
type input "151"
type textarea "*"
type input "149"
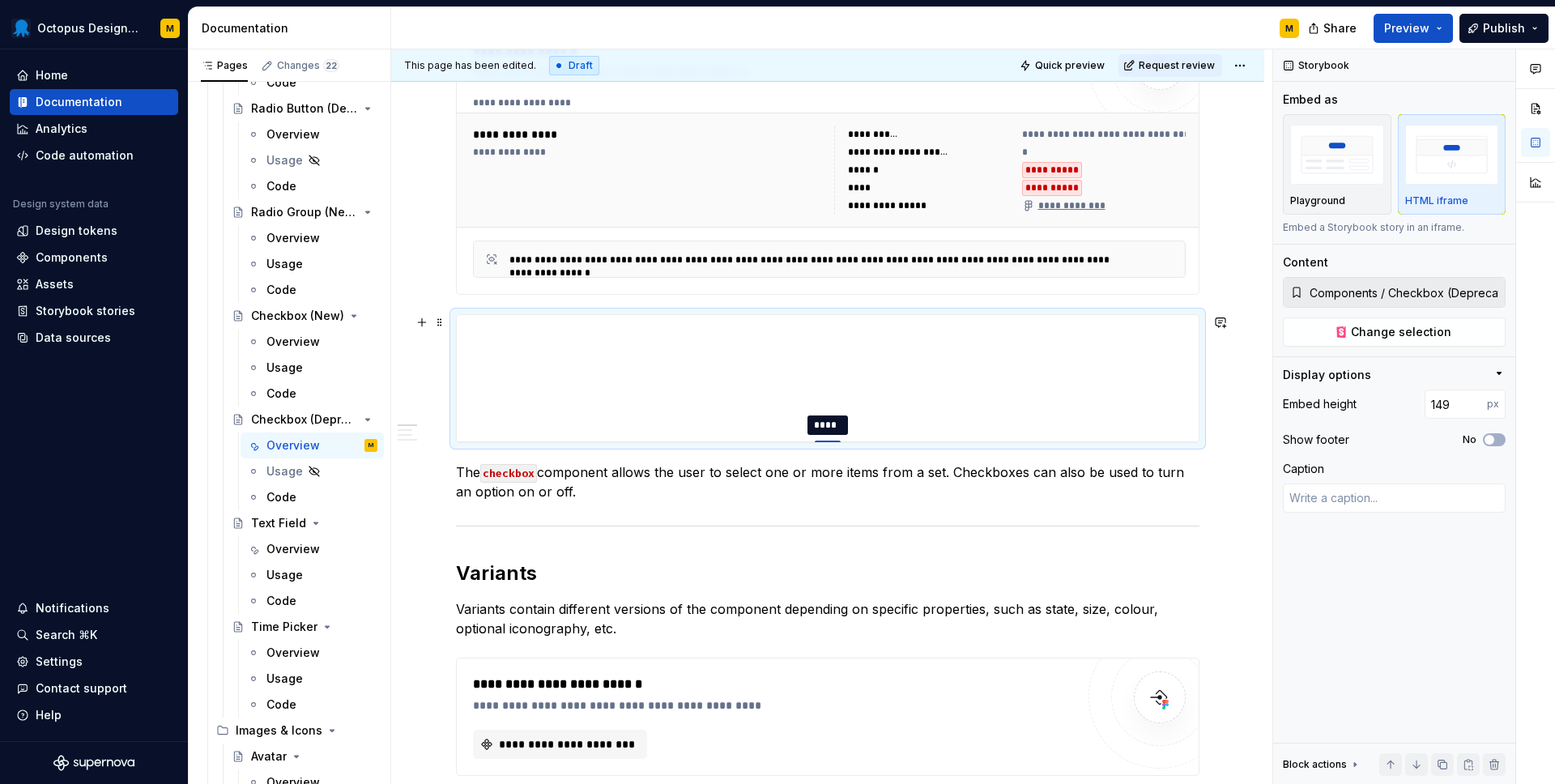
type textarea "*"
type input "146"
type textarea "*"
type input "144"
type textarea "*"
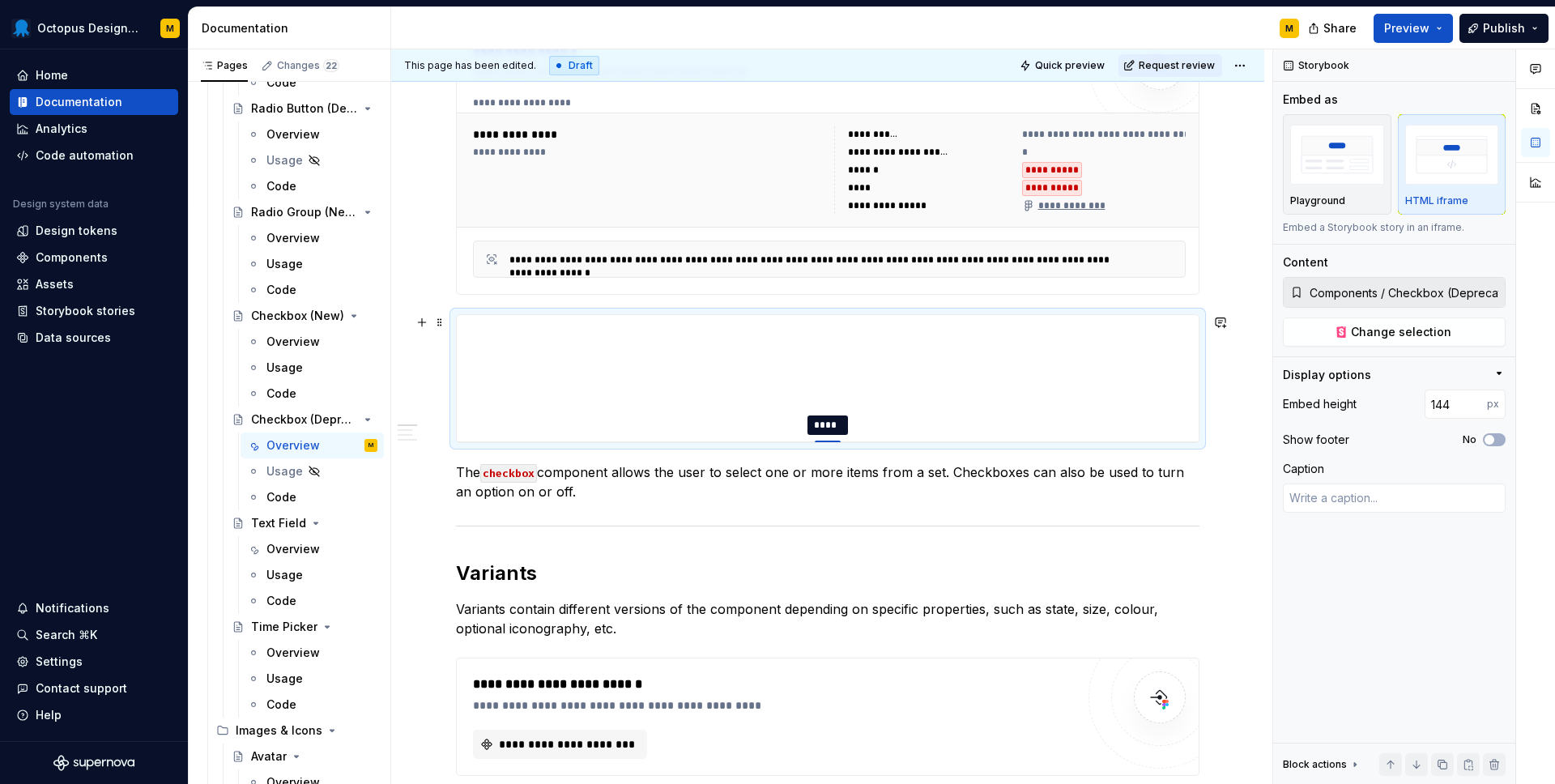
type input "141"
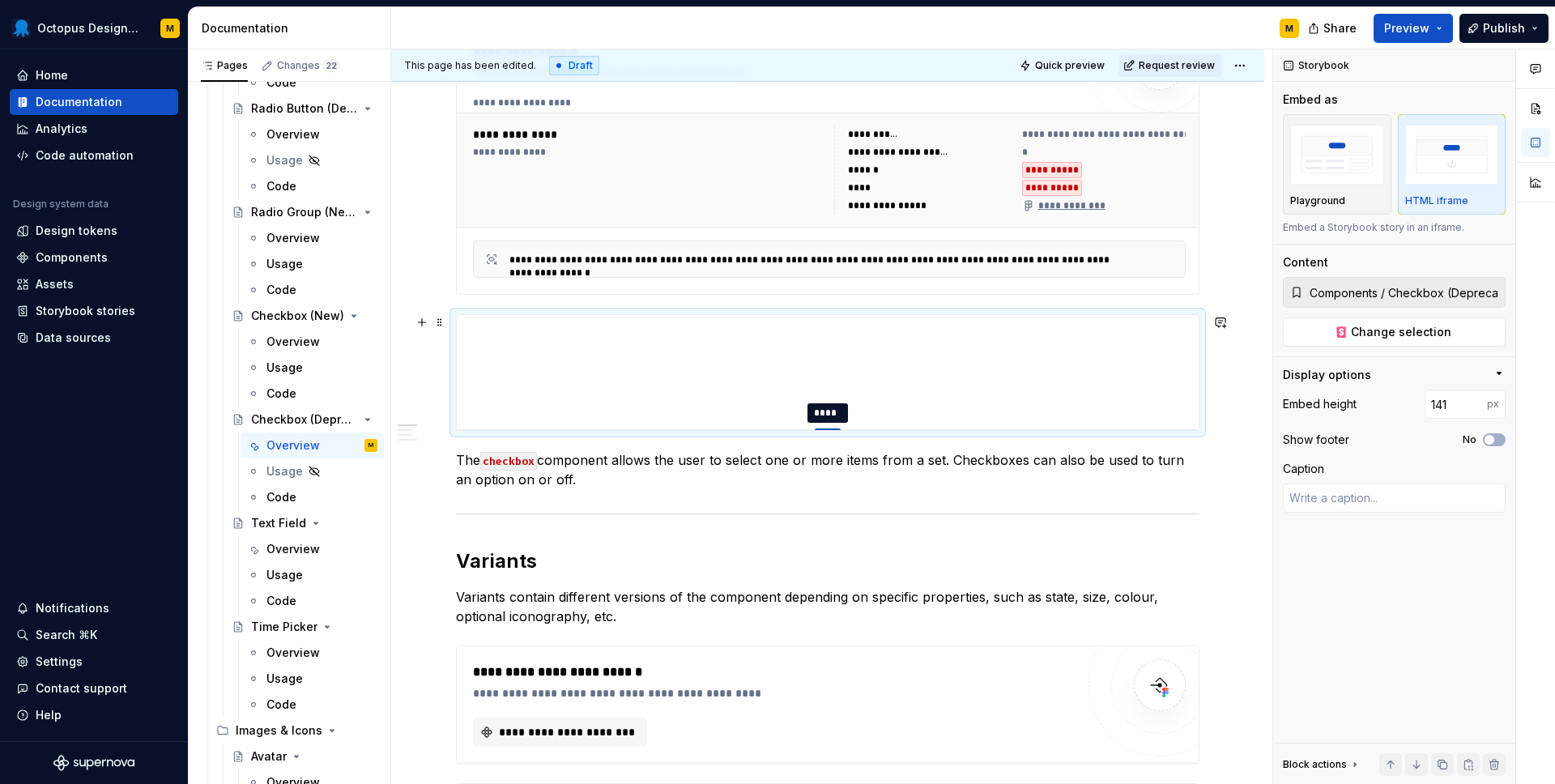
type textarea "*"
type input "138"
type textarea "*"
type input "136"
type textarea "*"
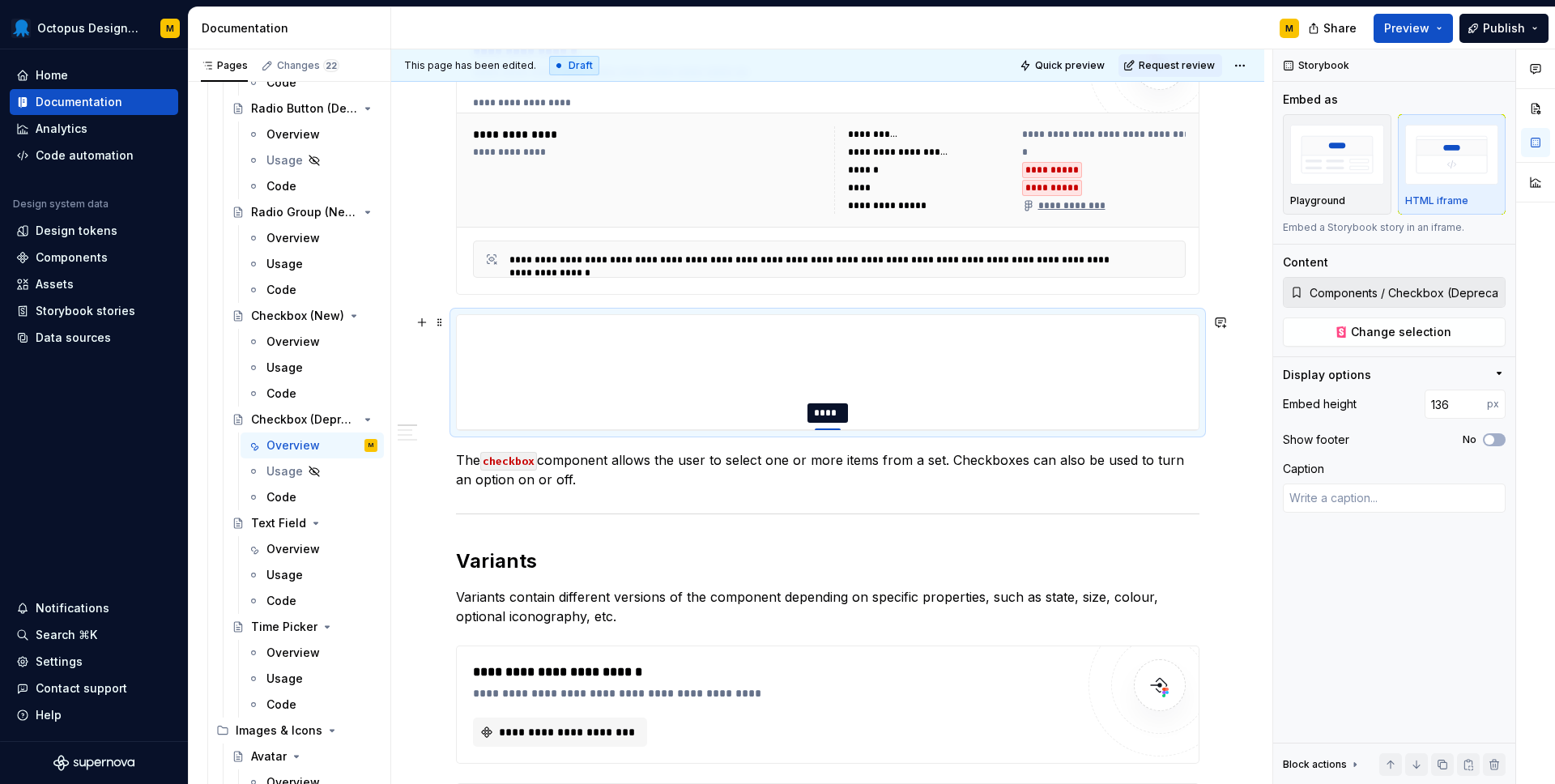
type input "134"
type textarea "*"
type input "132"
type textarea "*"
type input "131"
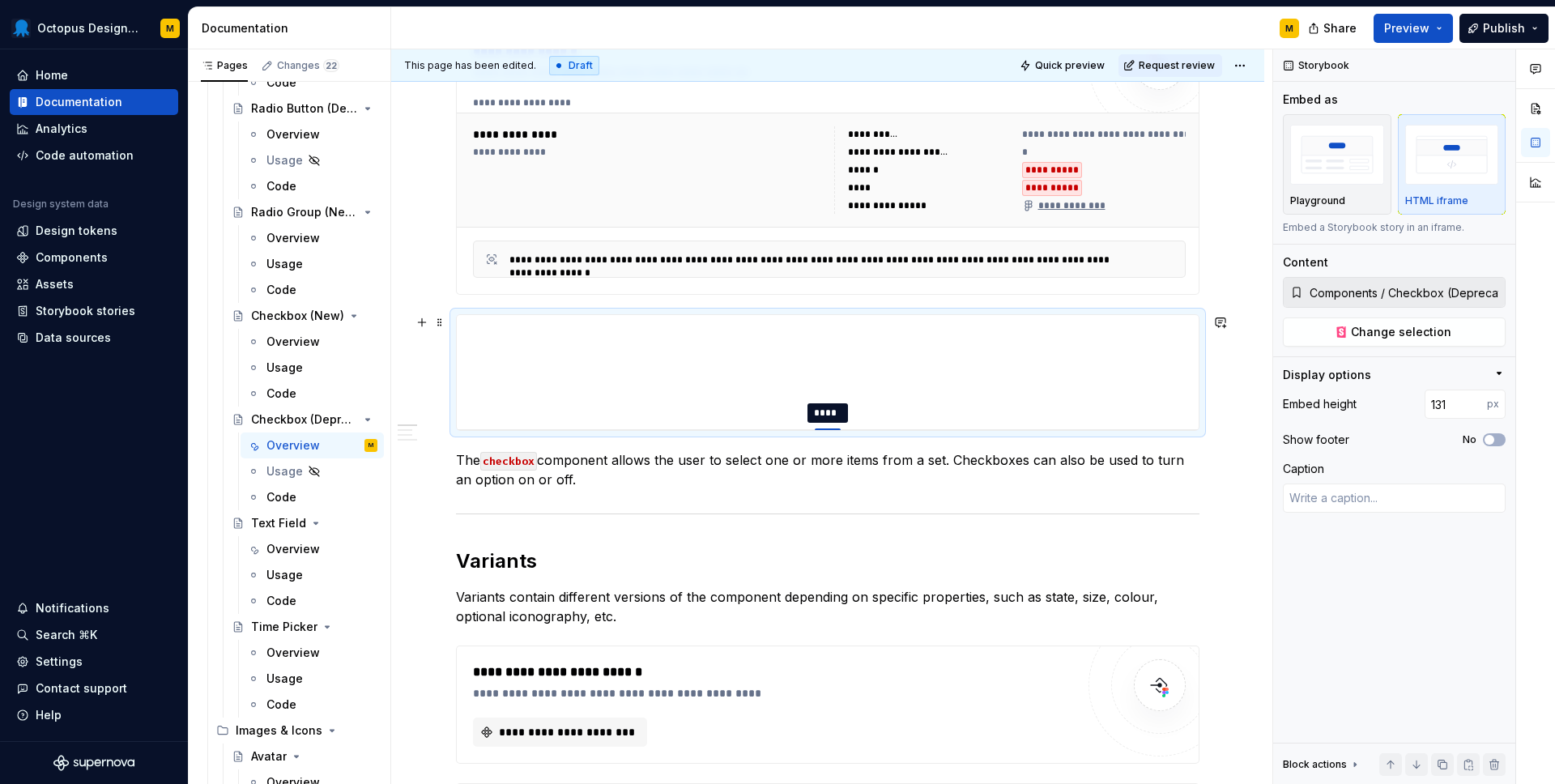
type textarea "*"
type input "130"
type textarea "*"
type input "129"
type textarea "*"
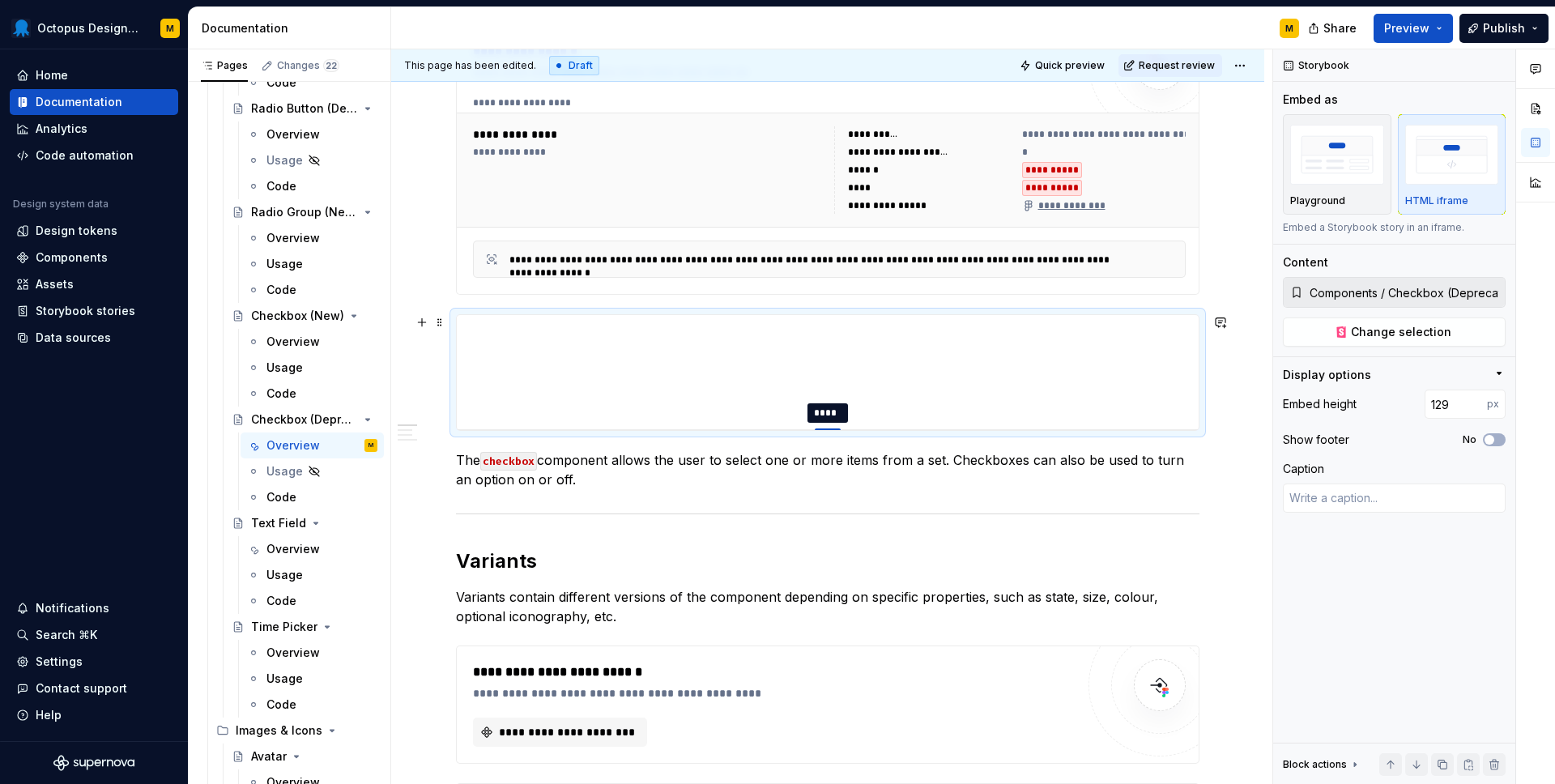
type input "128"
type textarea "*"
type input "127"
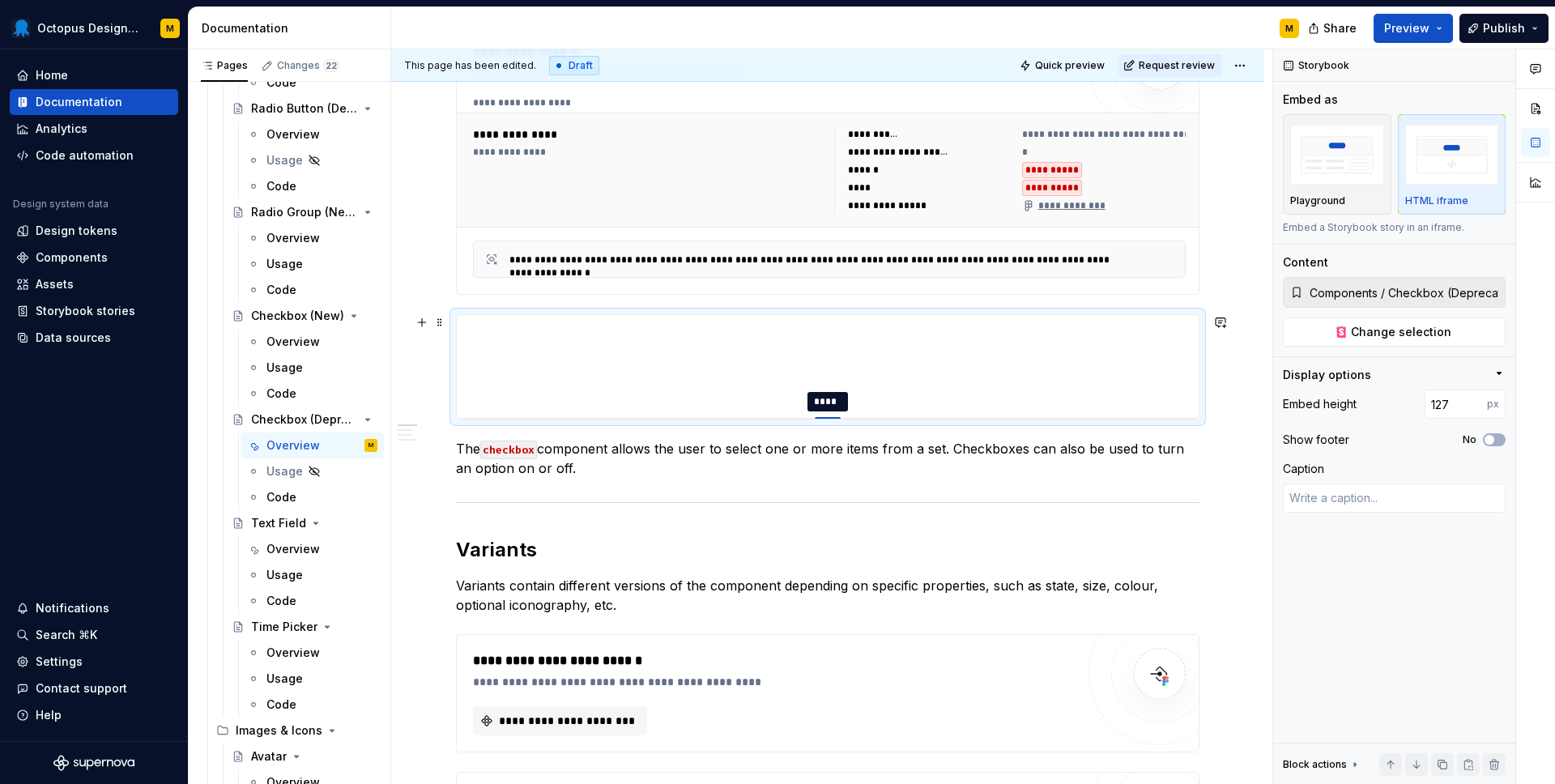
type textarea "*"
type input "126"
type textarea "*"
type input "125"
type textarea "*"
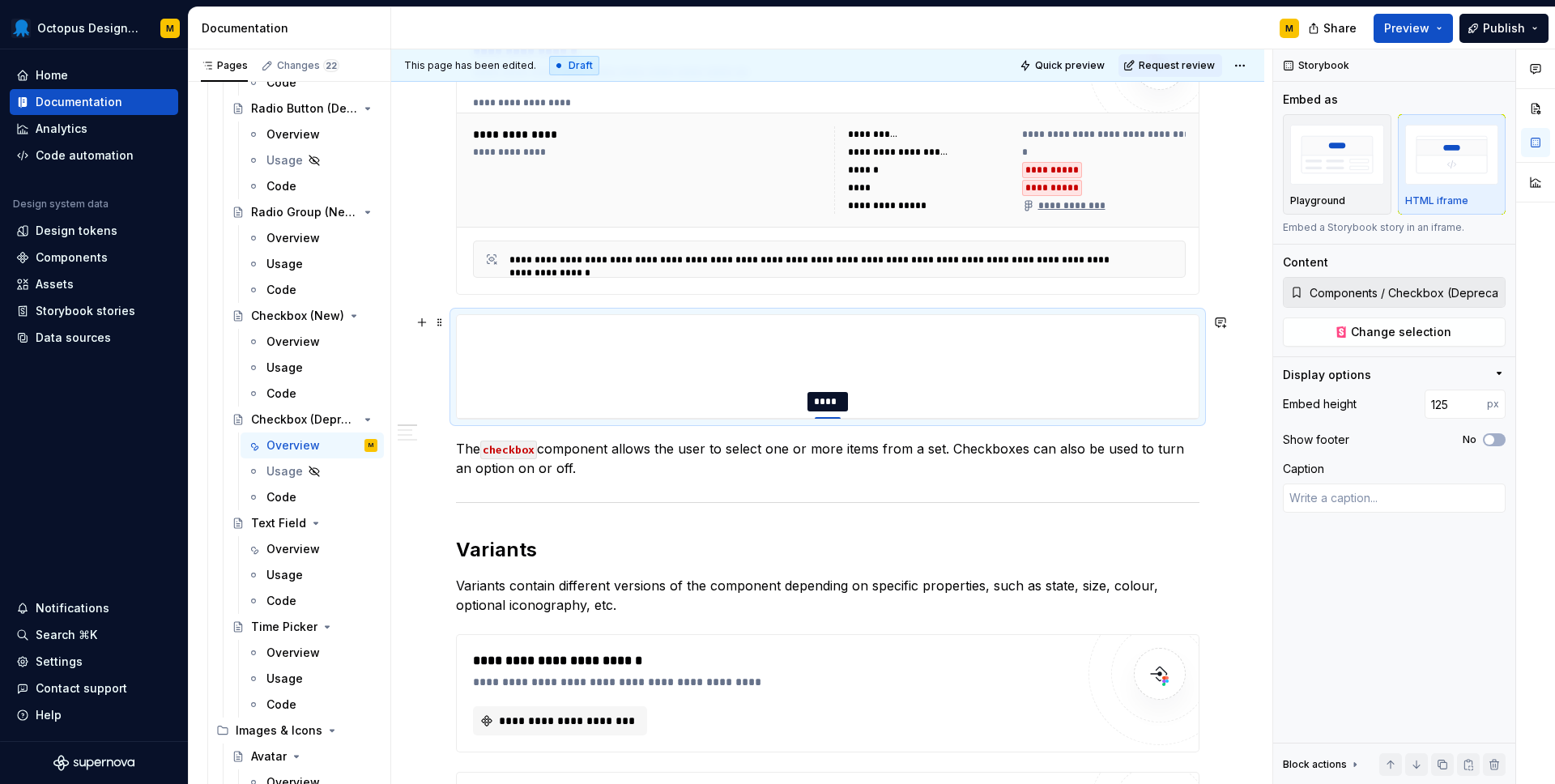
type input "124"
type textarea "*"
type input "123"
type textarea "*"
type input "122"
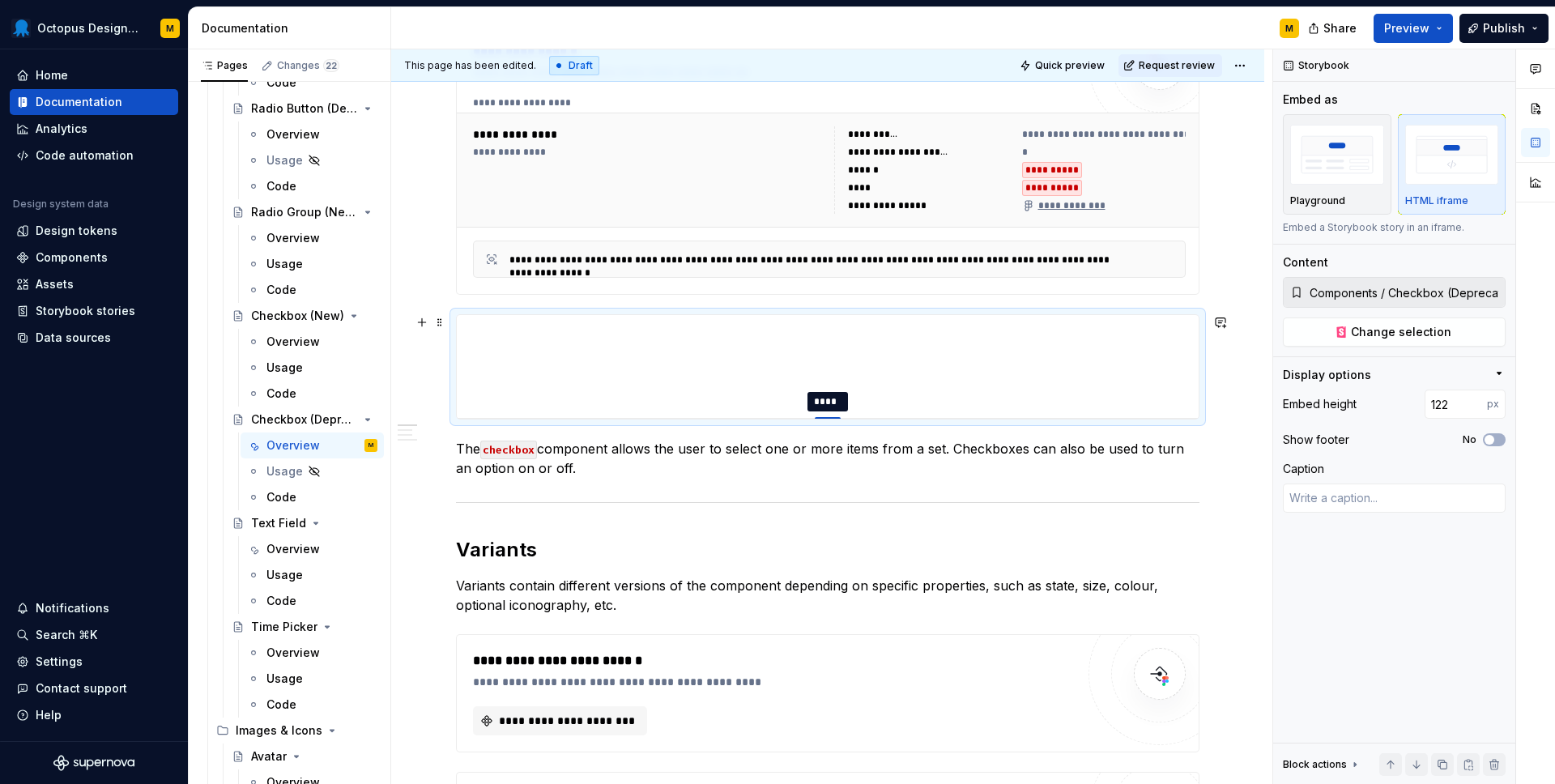
type textarea "*"
type input "121"
type textarea "*"
type input "120"
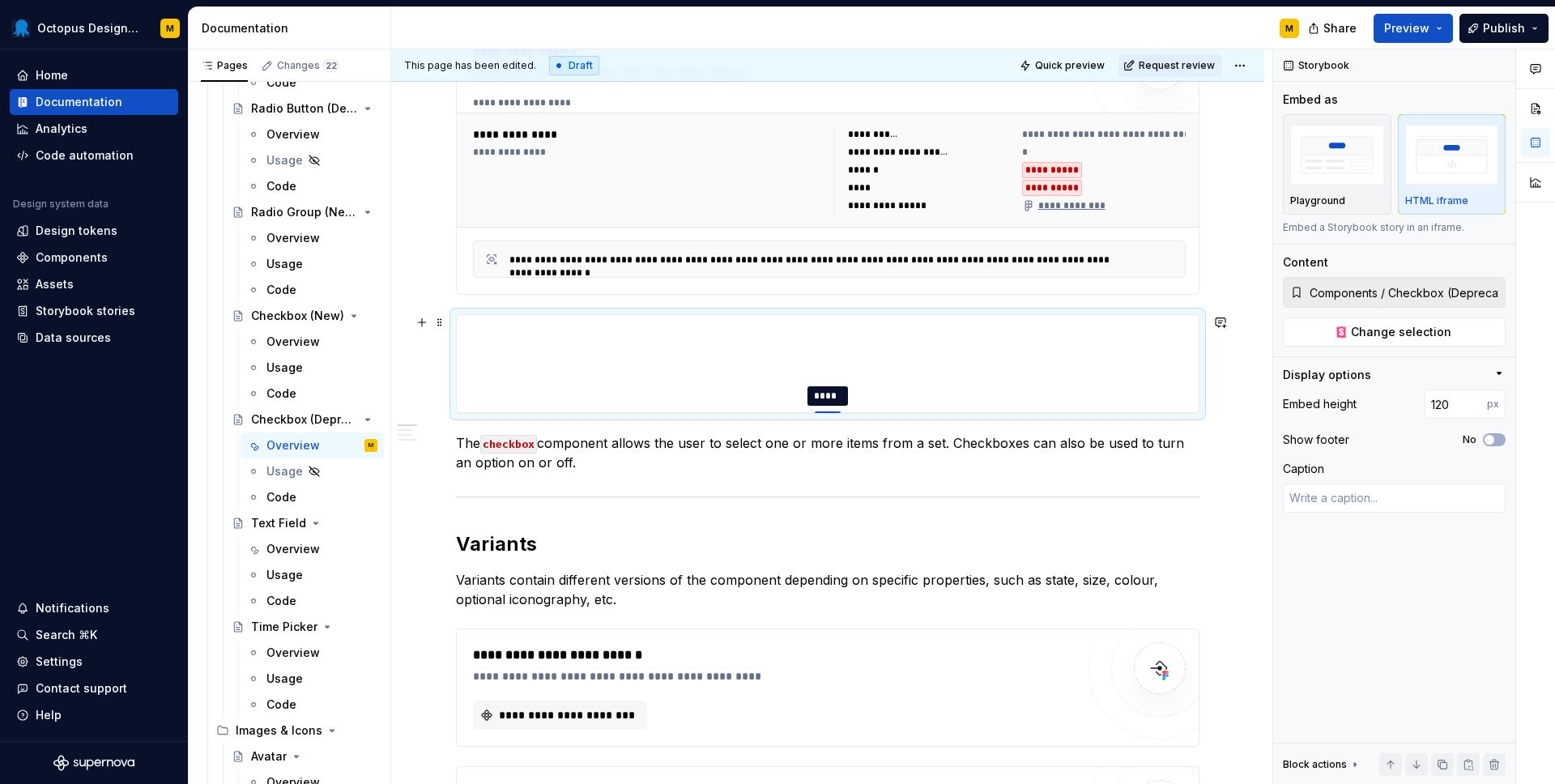
type textarea "*"
type input "119"
type textarea "*"
type input "117"
type textarea "*"
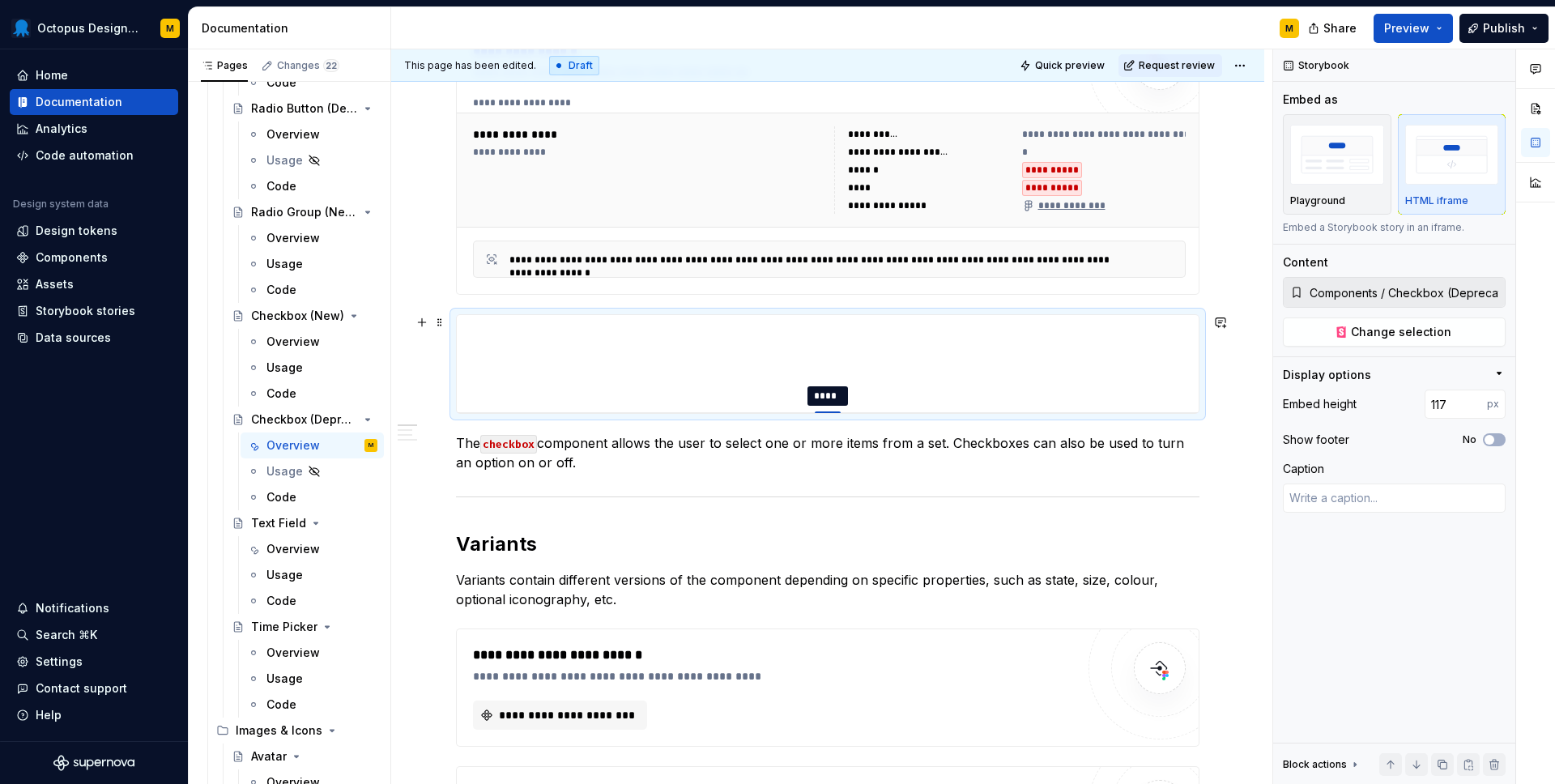
type input "116"
type textarea "*"
type input "115"
type textarea "*"
type input "113"
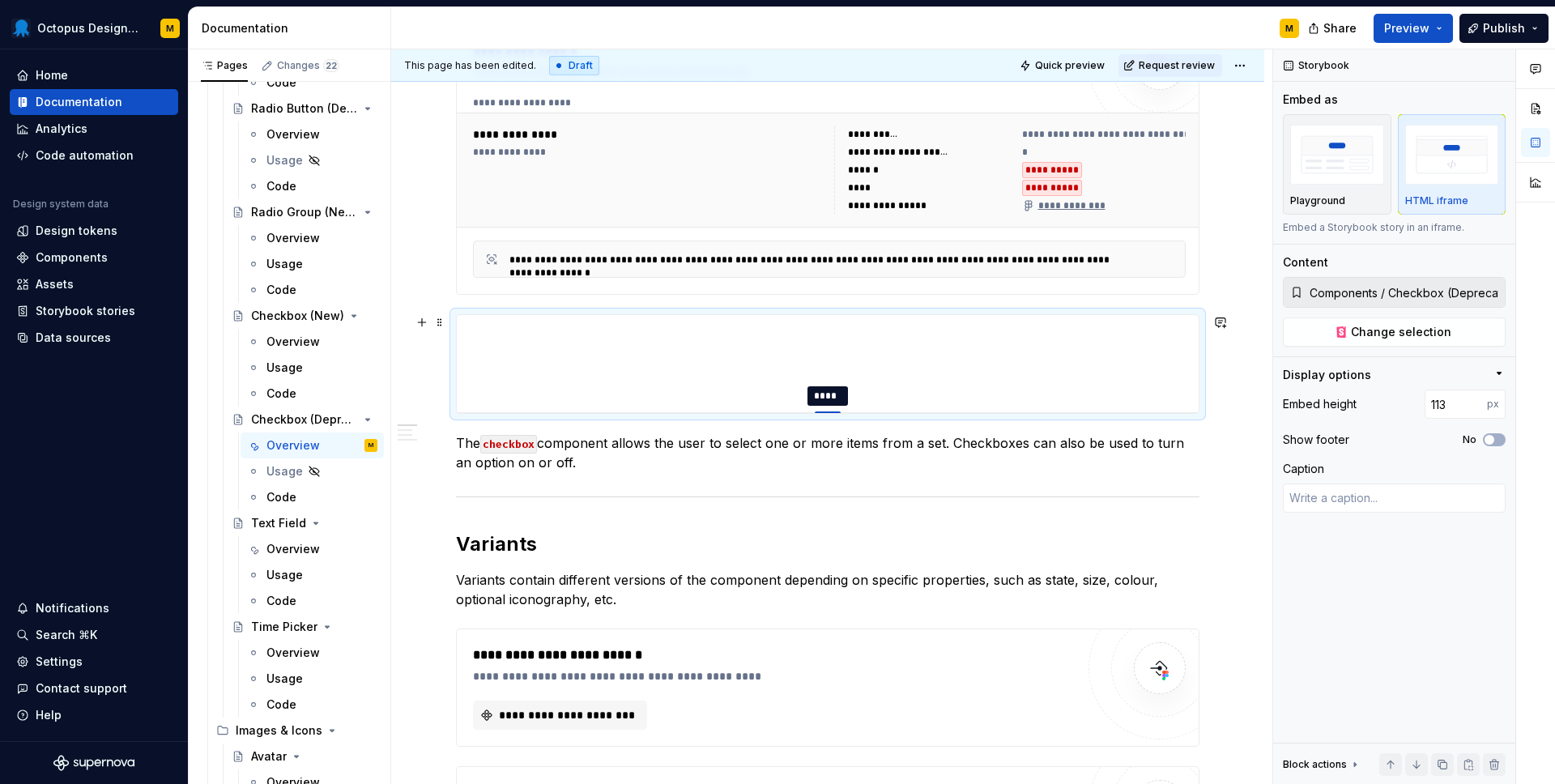
type textarea "*"
type input "112"
type textarea "*"
type input "111"
type textarea "*"
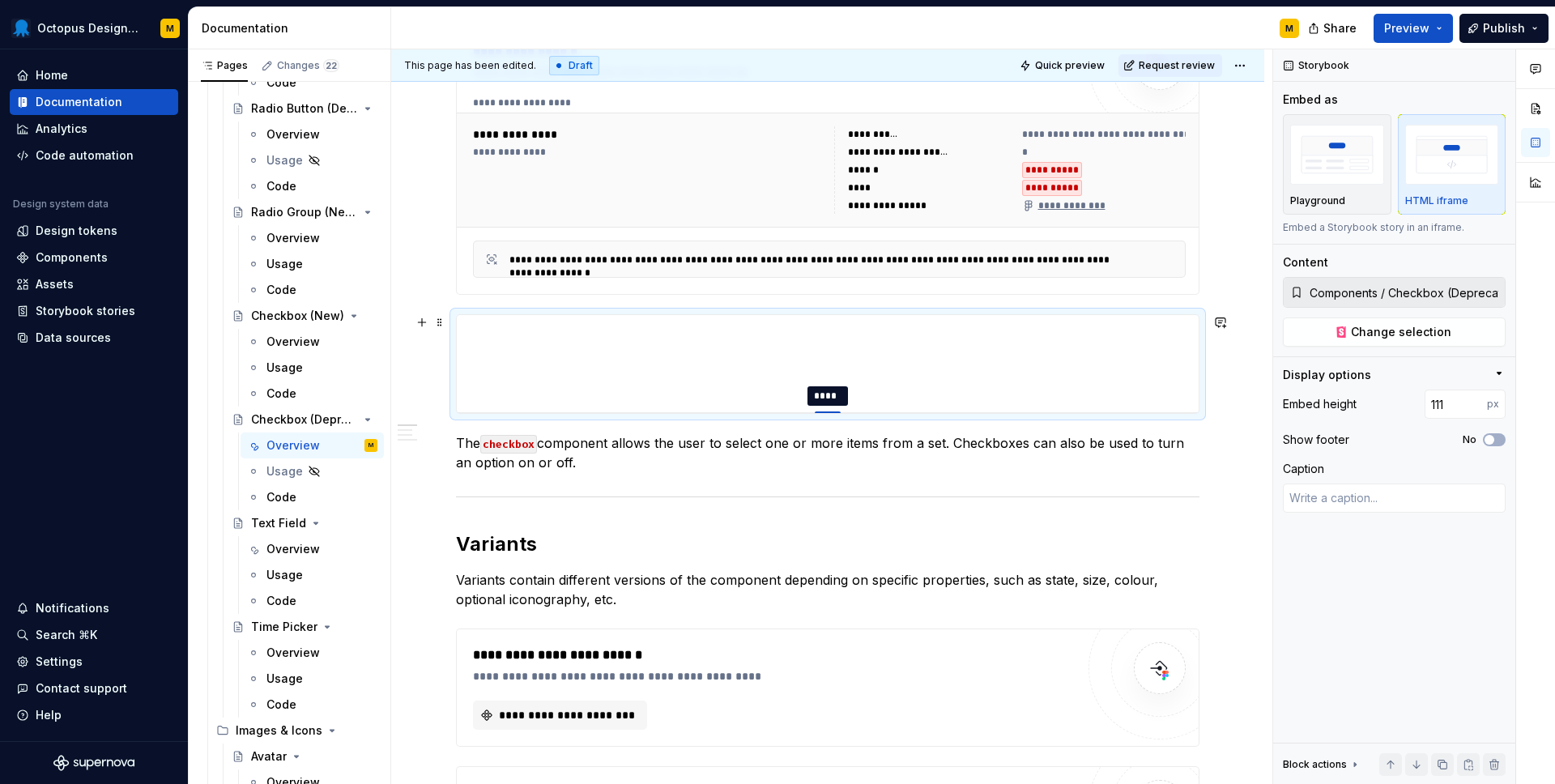
type input "110"
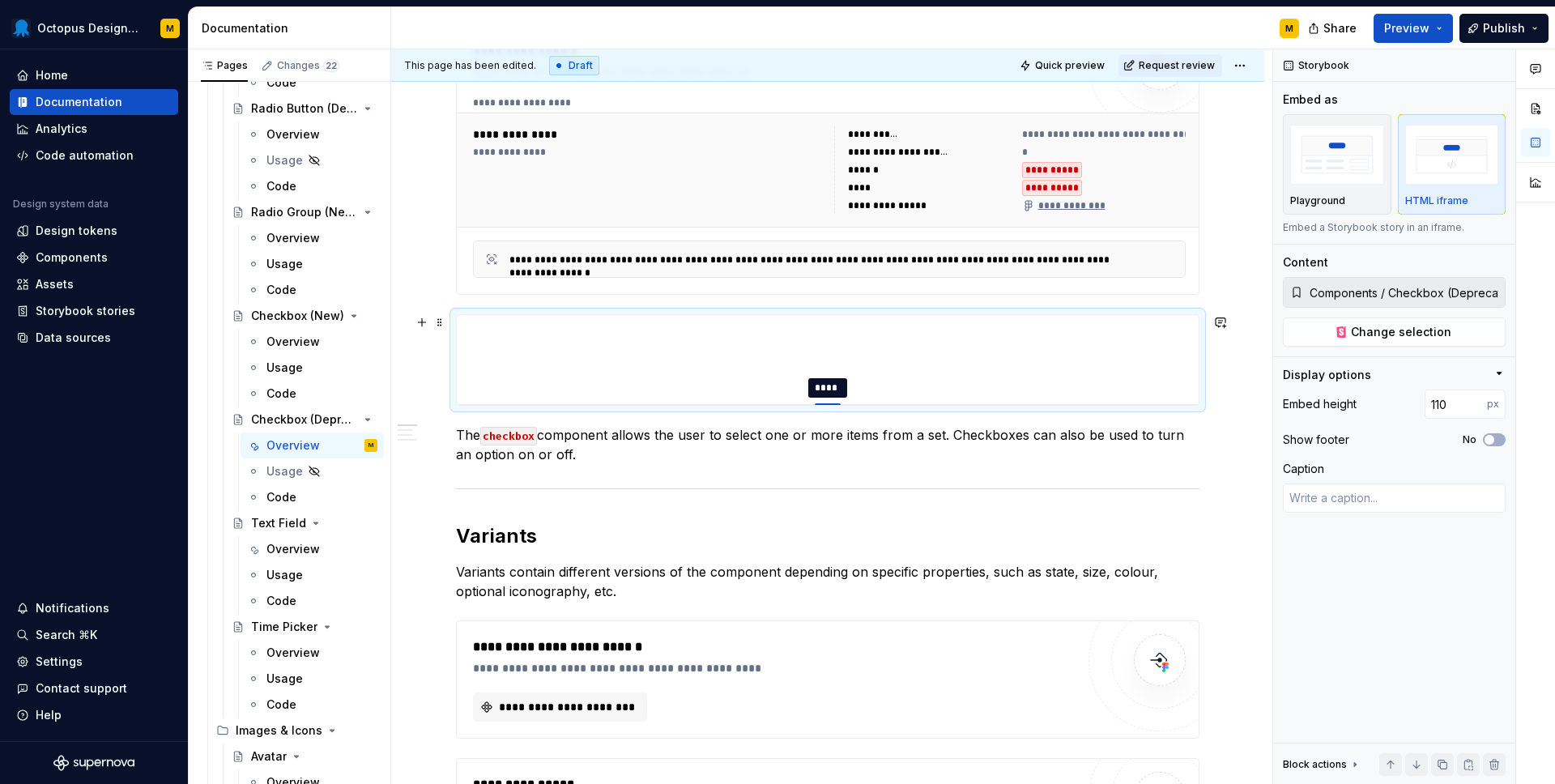
type textarea "*"
type input "111"
type textarea "*"
type input "112"
type textarea "*"
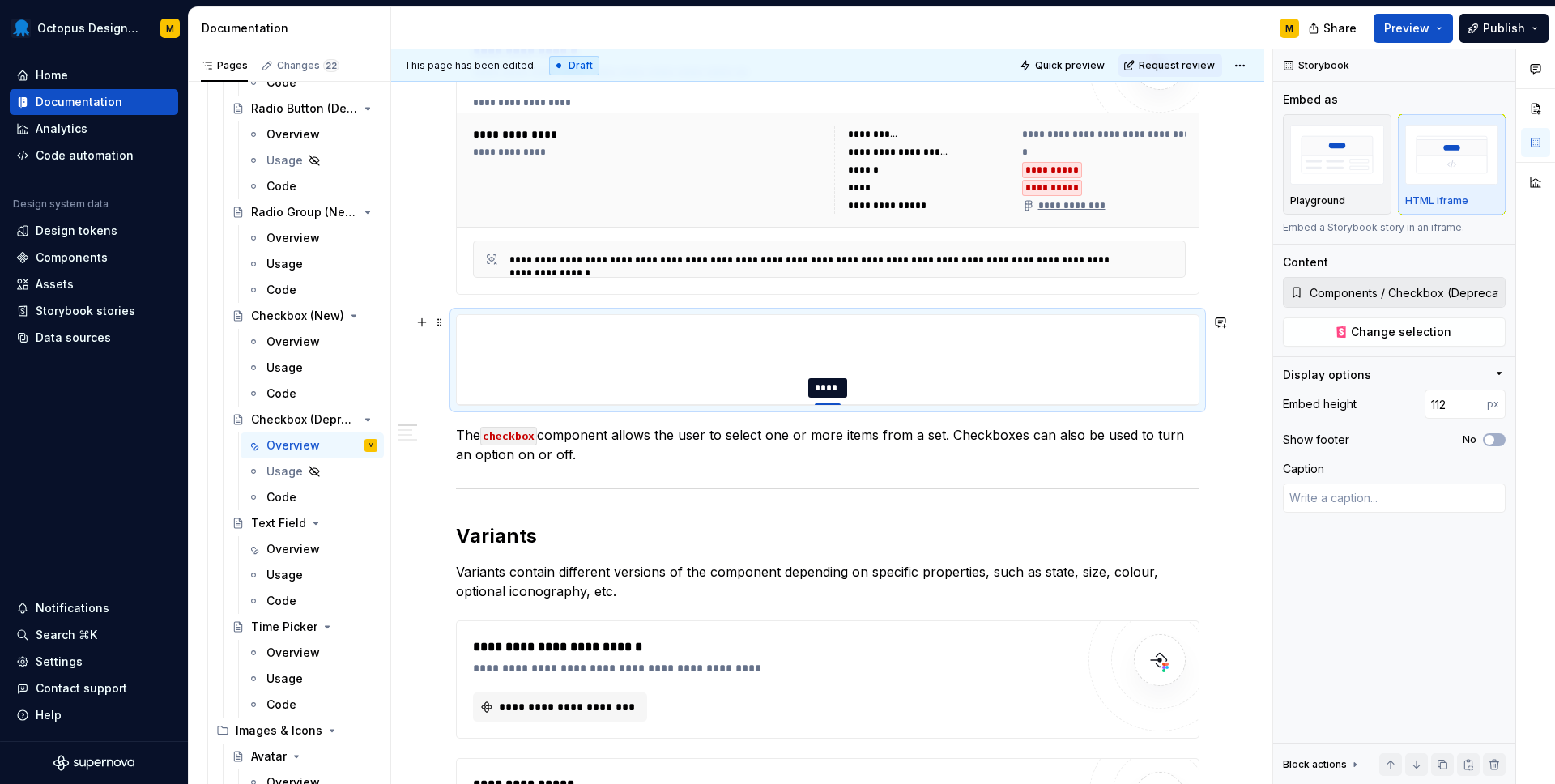
type input "113"
type textarea "*"
type input "114"
drag, startPoint x: 830, startPoint y: 638, endPoint x: 827, endPoint y: 410, distance: 228.0
click at [827, 409] on div at bounding box center [828, 408] width 25 height 4
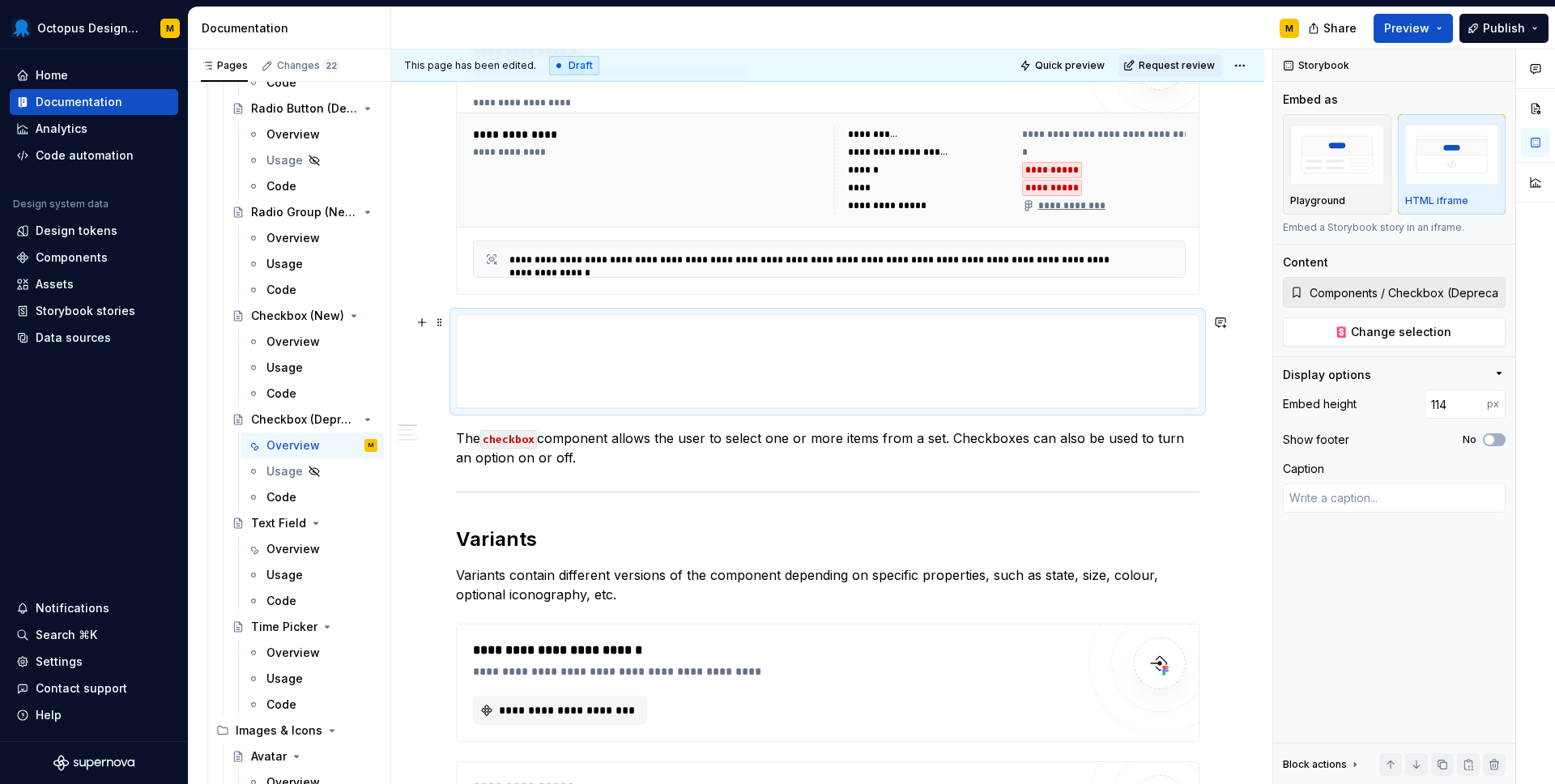
type textarea "*"
type input "116"
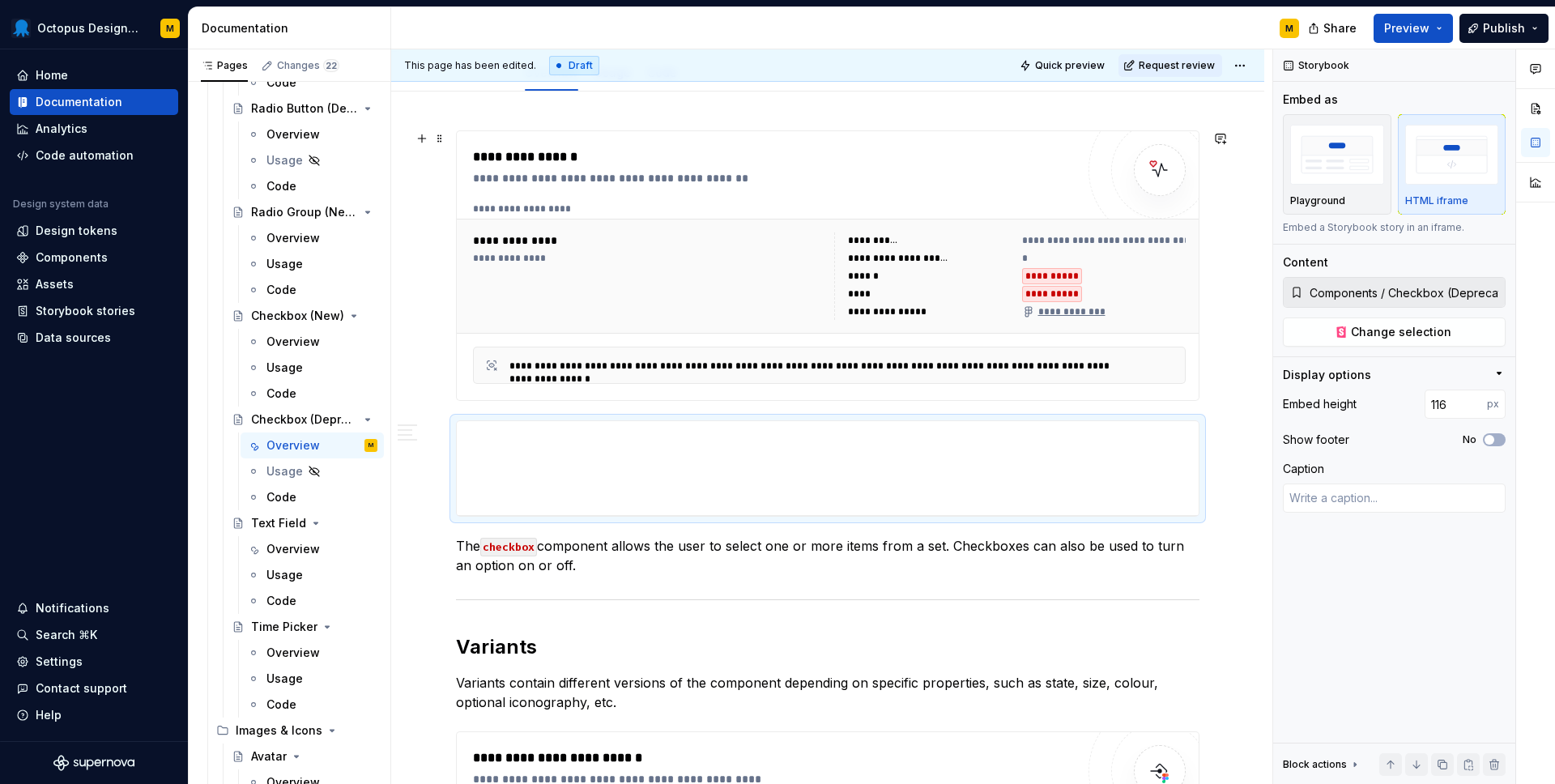
scroll to position [0, 0]
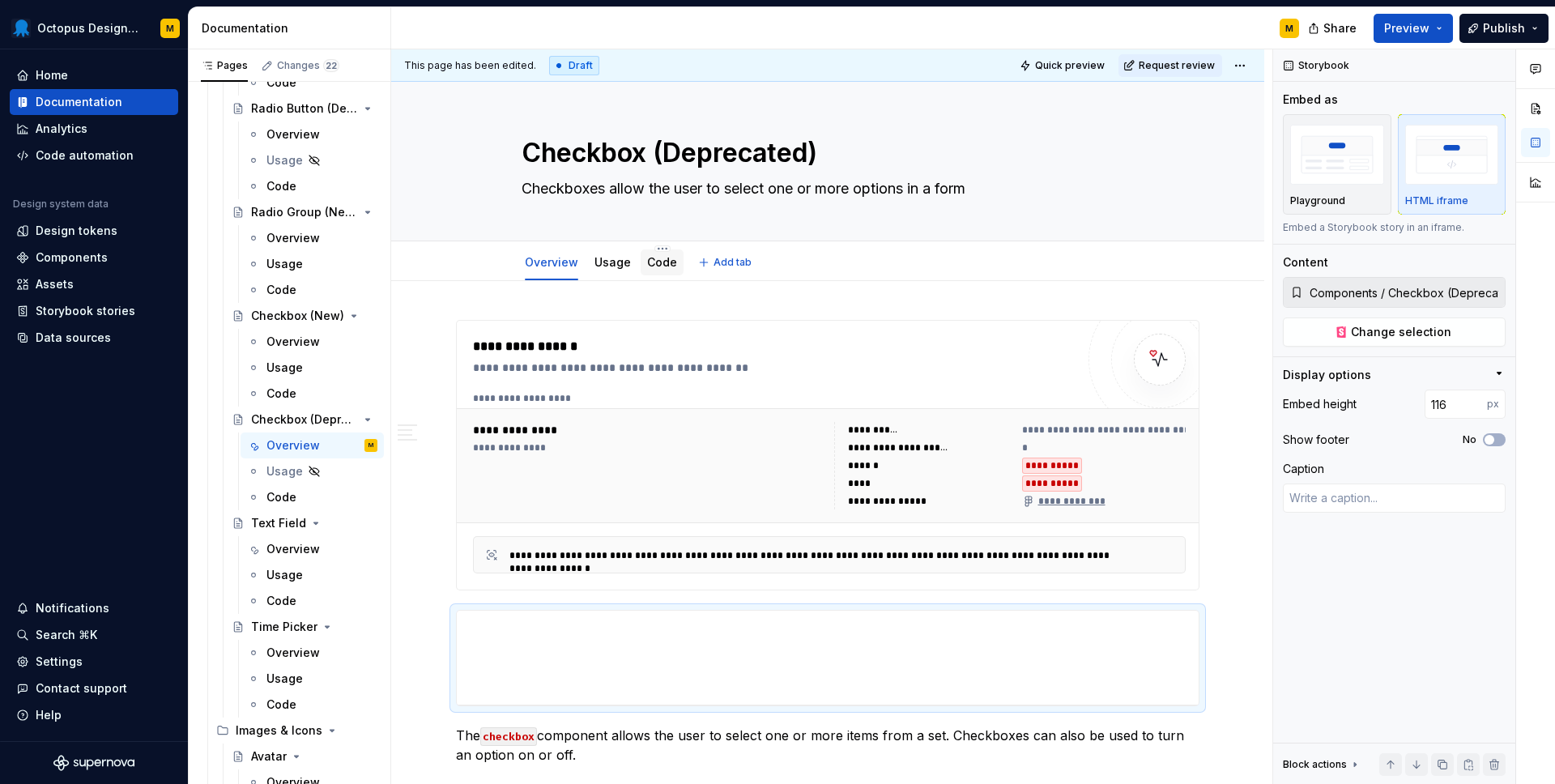
click at [657, 267] on link "Code" at bounding box center [661, 261] width 30 height 14
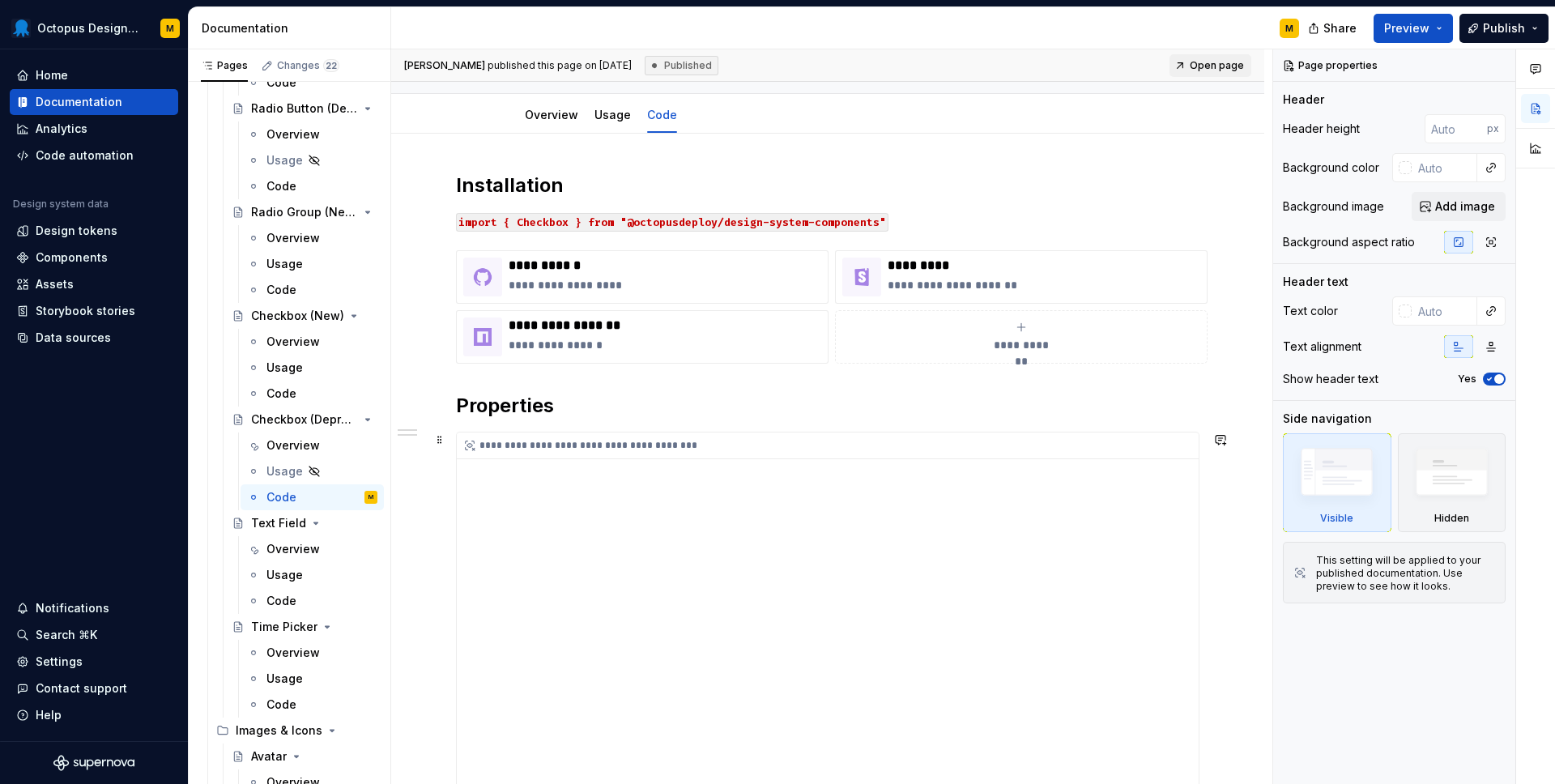
scroll to position [165, 0]
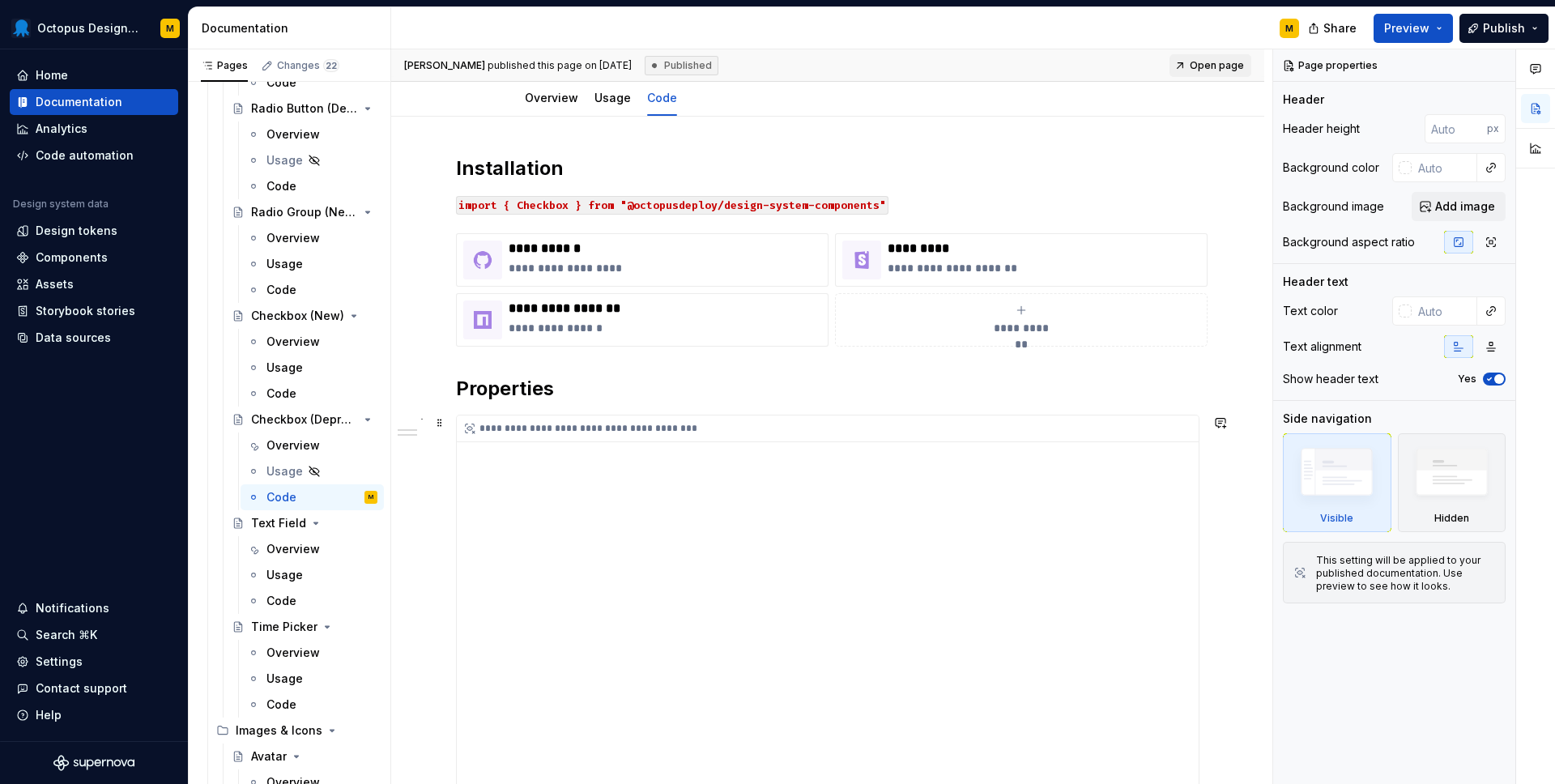
click at [808, 575] on div "**********" at bounding box center [828, 768] width 742 height 705
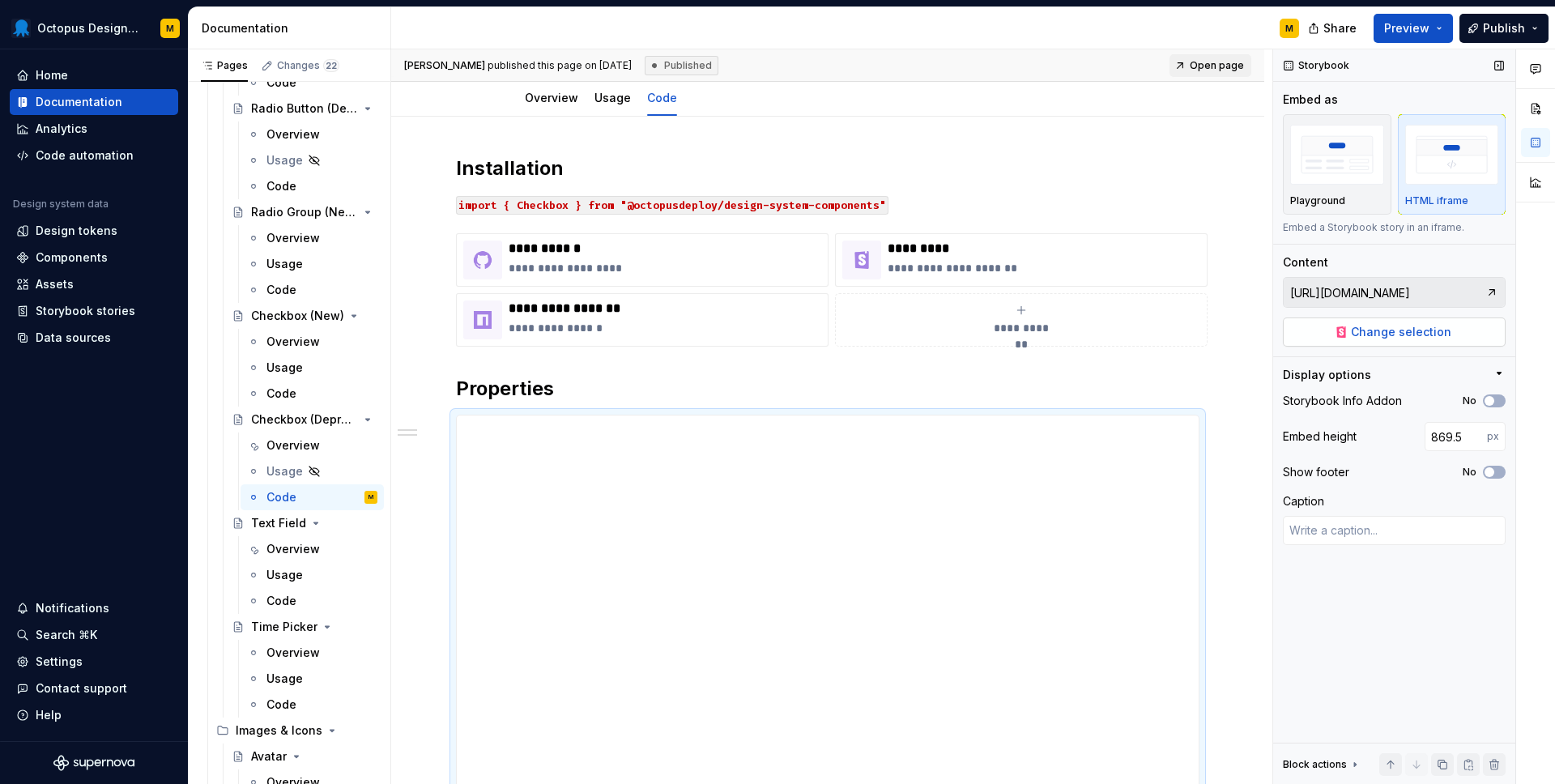
click at [1409, 327] on span "Change selection" at bounding box center [1401, 332] width 100 height 16
type textarea "*"
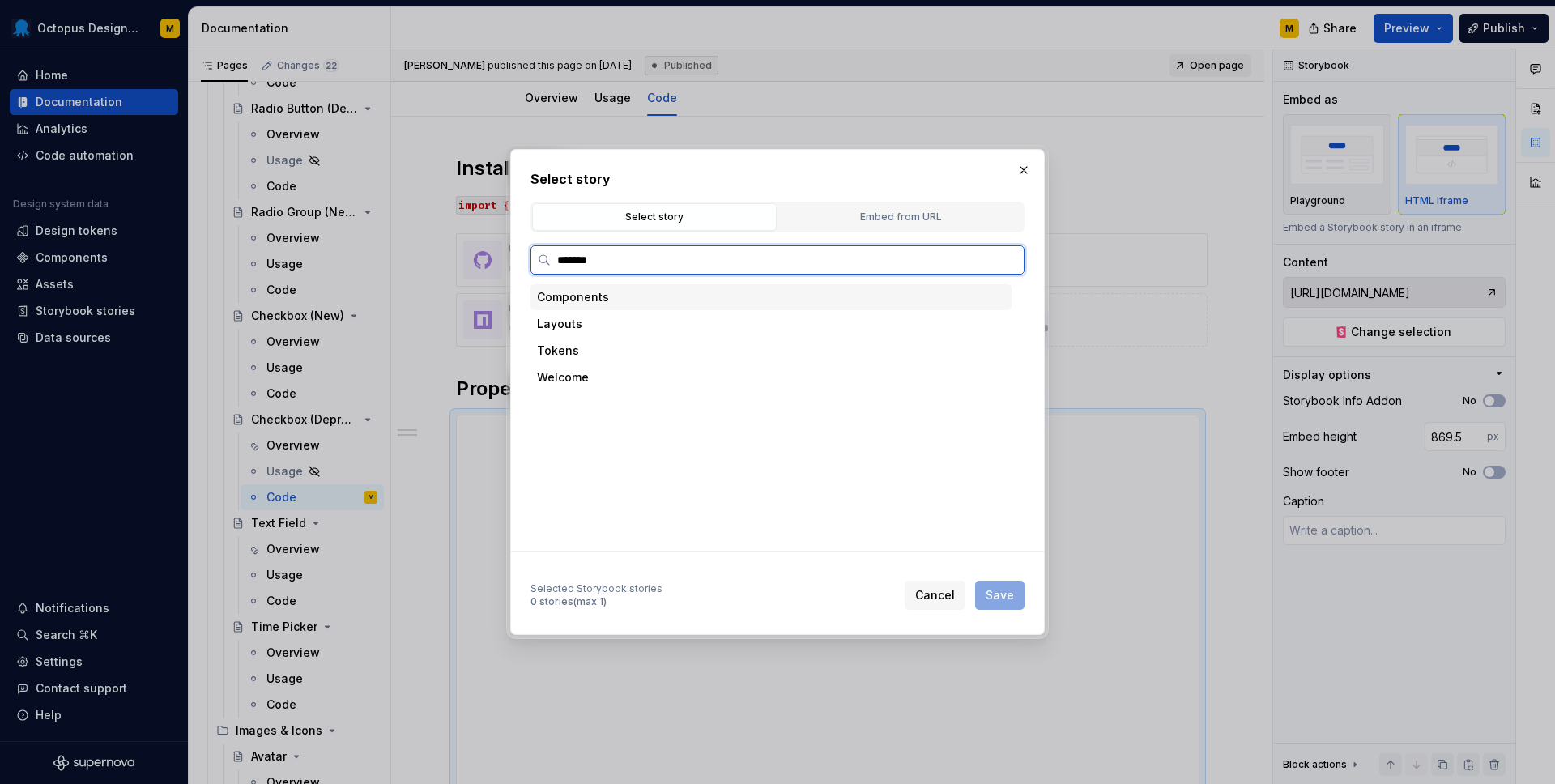
type input "********"
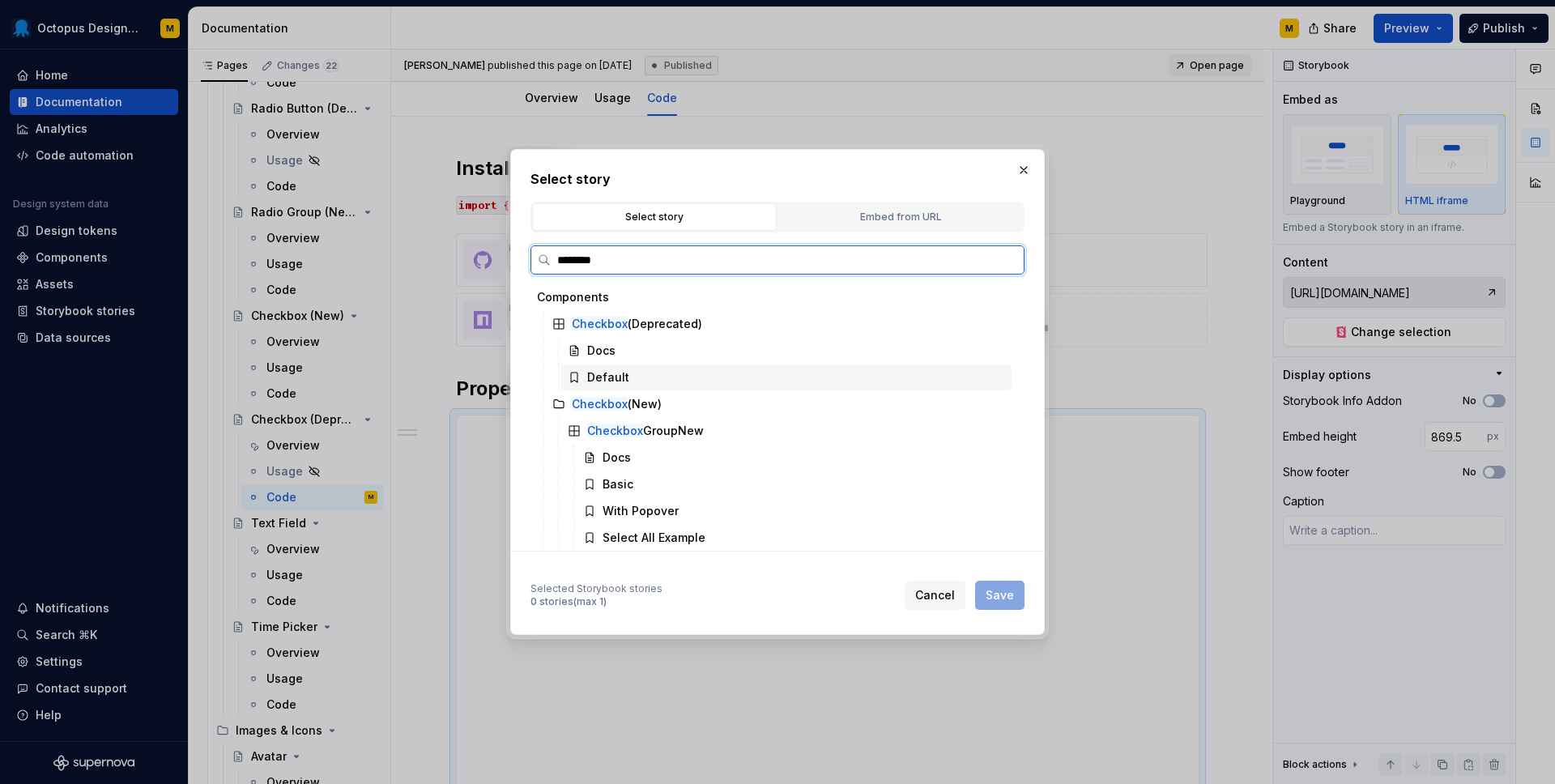
click at [614, 378] on div "Default" at bounding box center [609, 377] width 42 height 16
click at [618, 363] on div "Docs" at bounding box center [786, 350] width 450 height 25
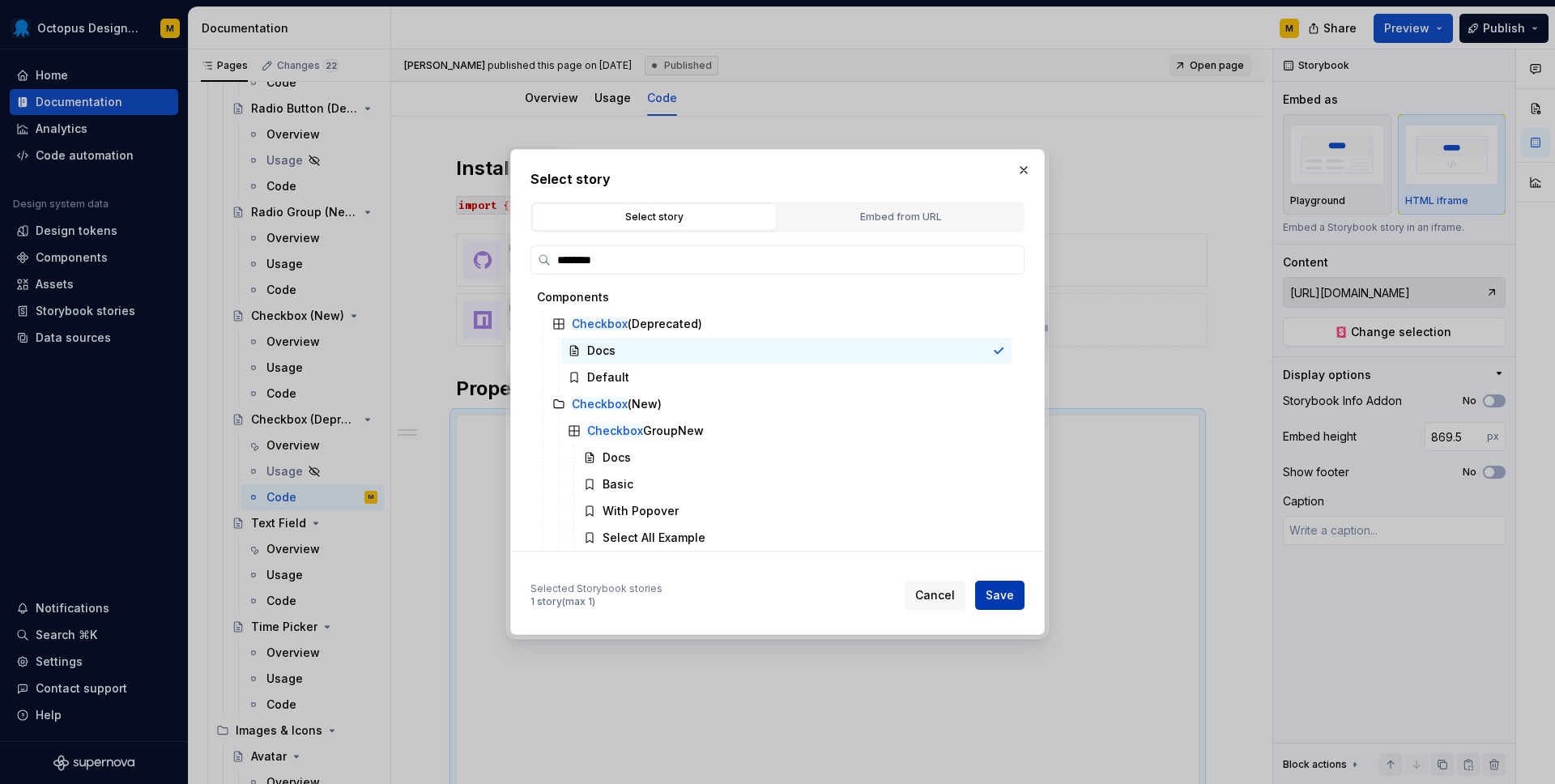
click at [1005, 590] on span "Save" at bounding box center [1000, 596] width 28 height 16
type textarea "*"
type input "Components / Checkbox (Deprecated) / Docs"
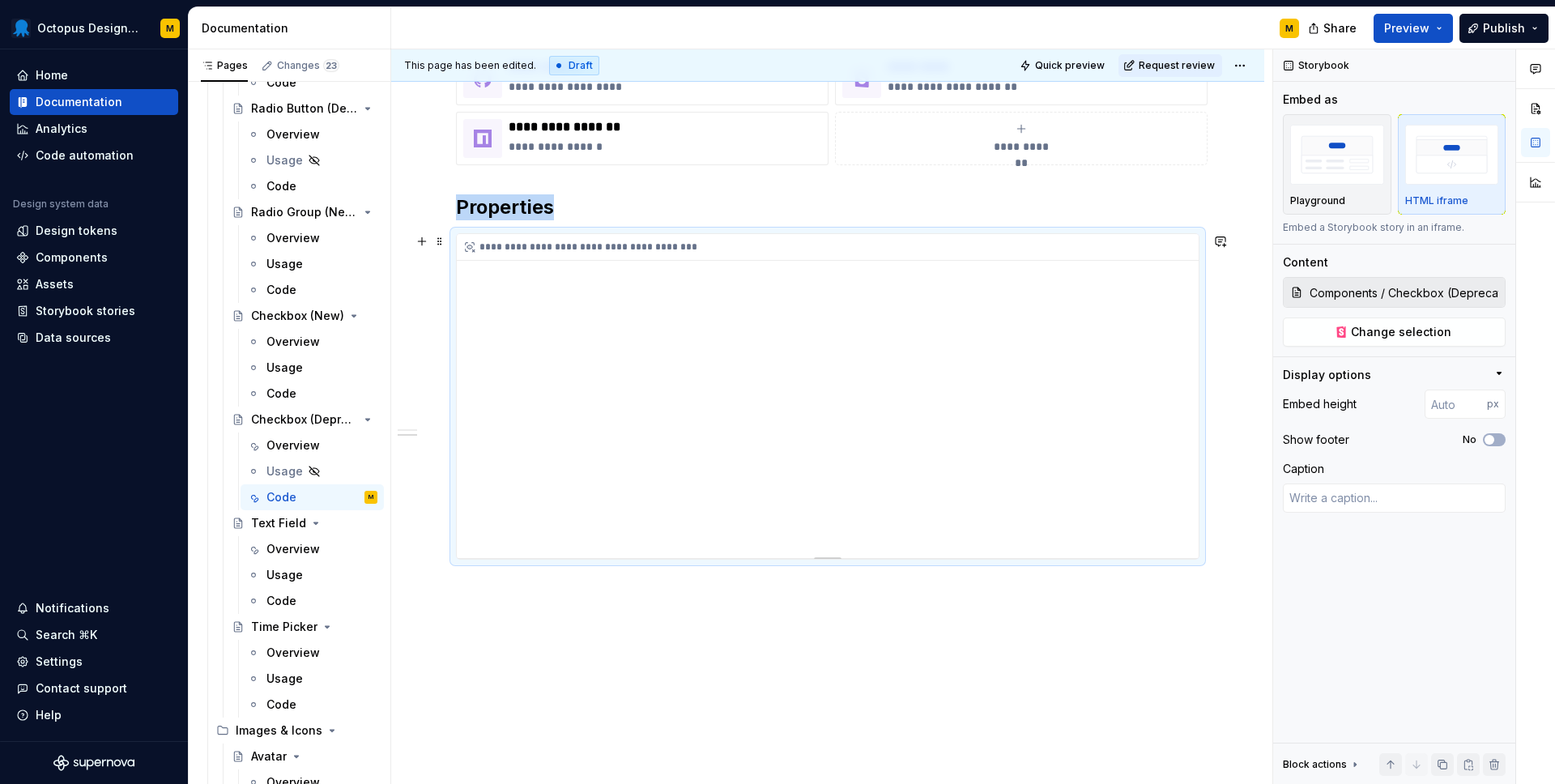
scroll to position [352, 0]
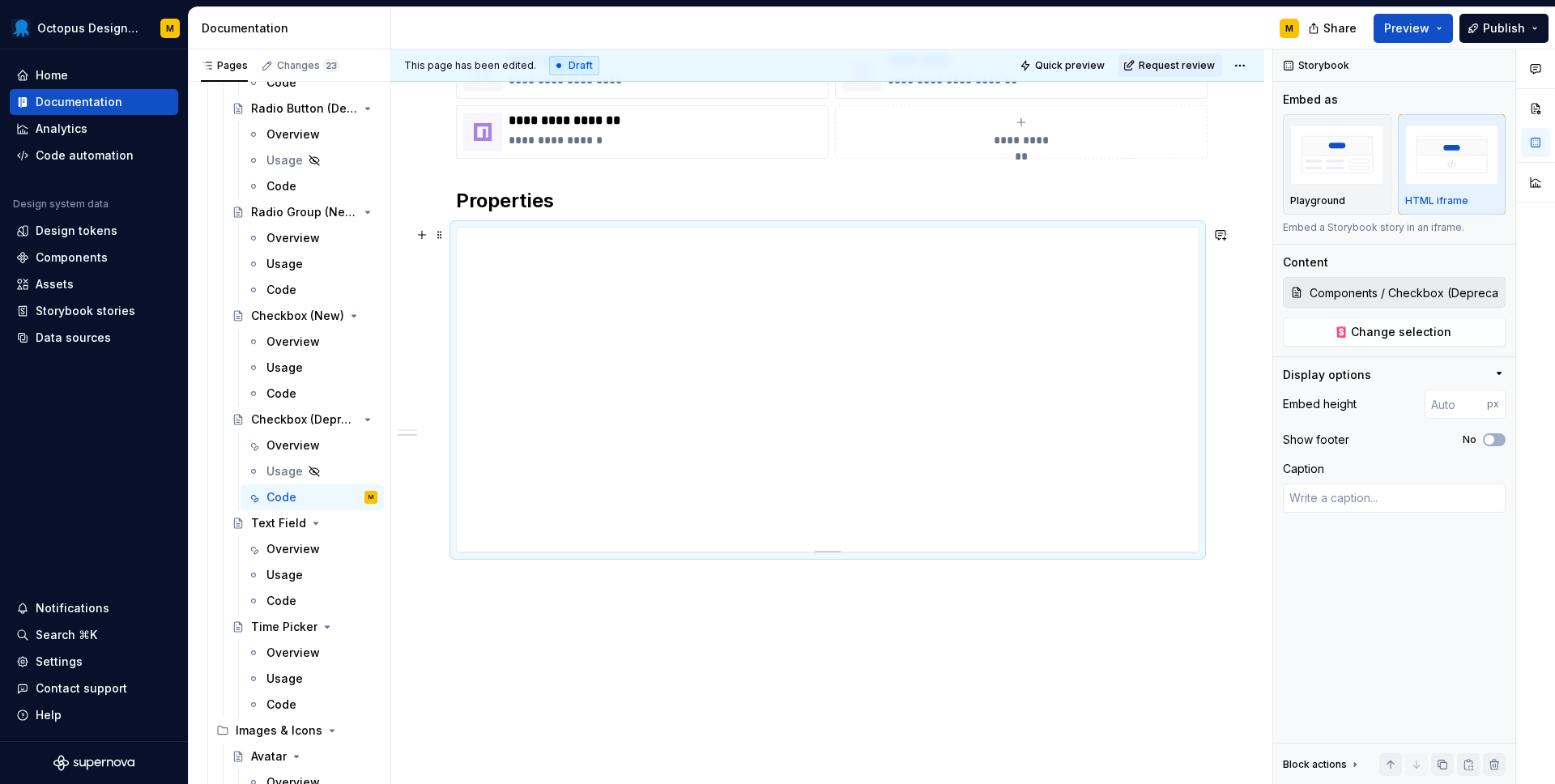
click at [833, 548] on div at bounding box center [828, 550] width 114 height 4
type textarea "*"
type input "399"
type textarea "*"
type input "400"
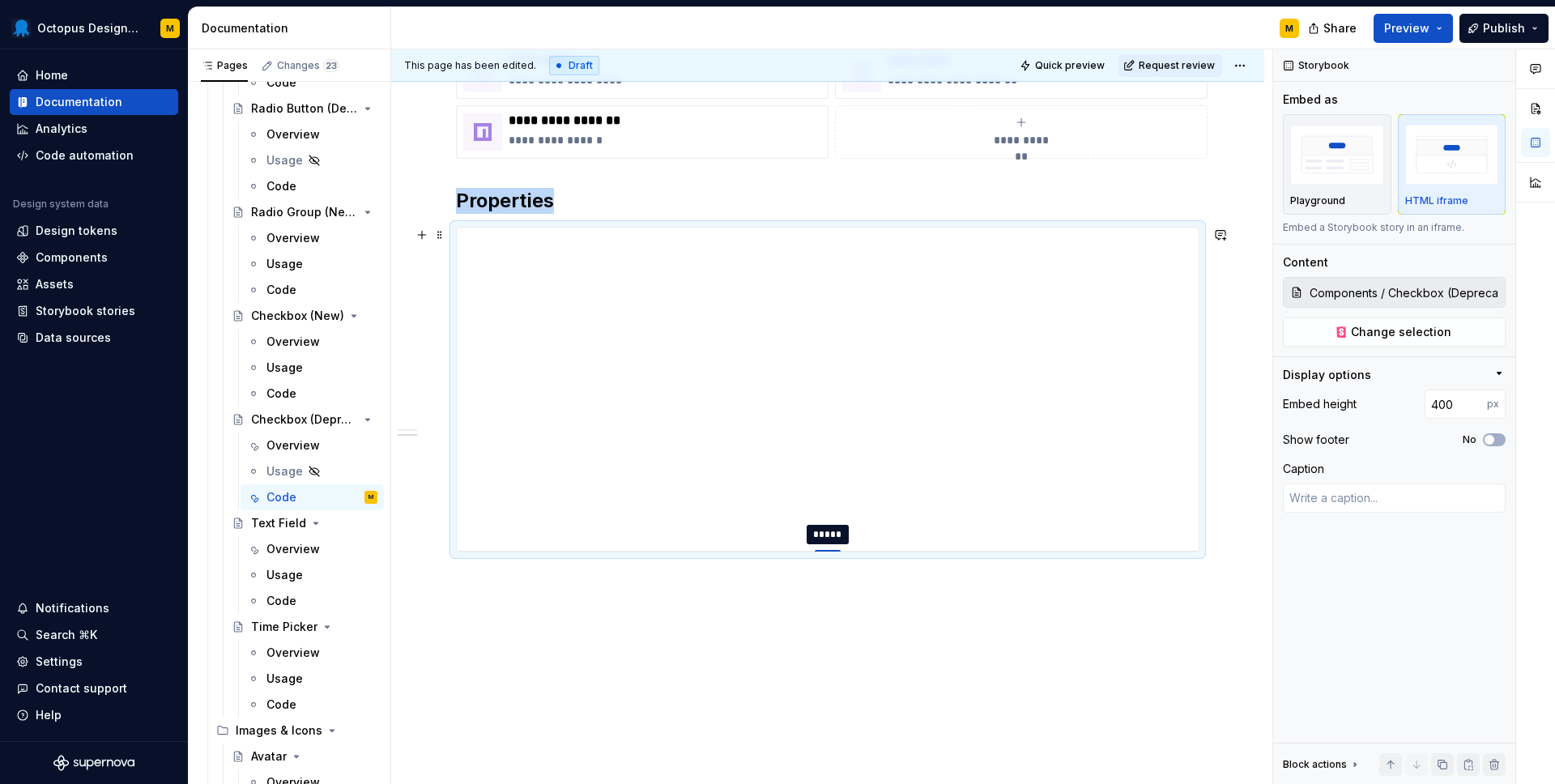
type textarea "*"
type input "402"
type textarea "*"
type input "440"
type textarea "*"
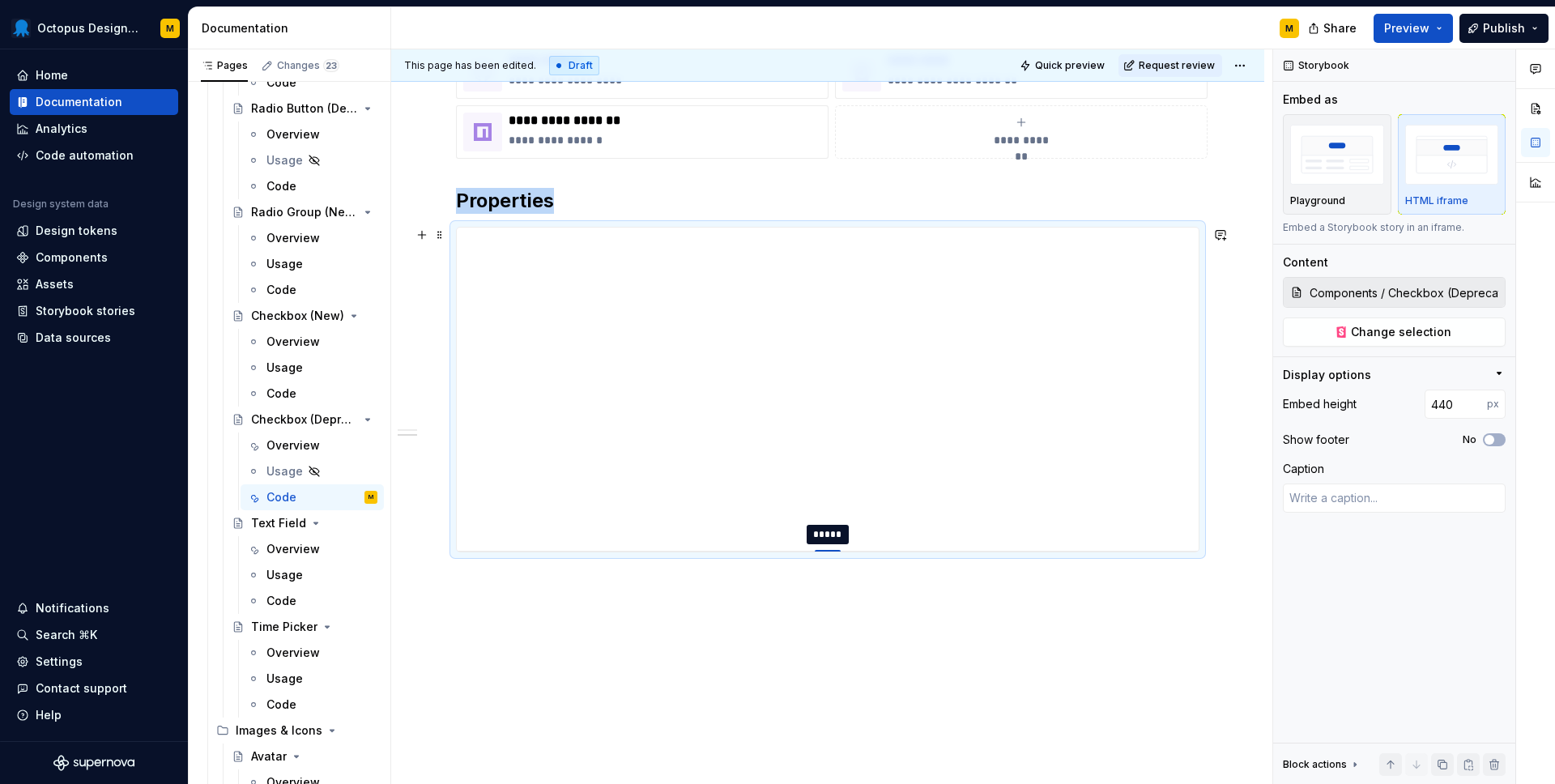
type input "460"
type textarea "*"
type input "475"
type textarea "*"
type input "496"
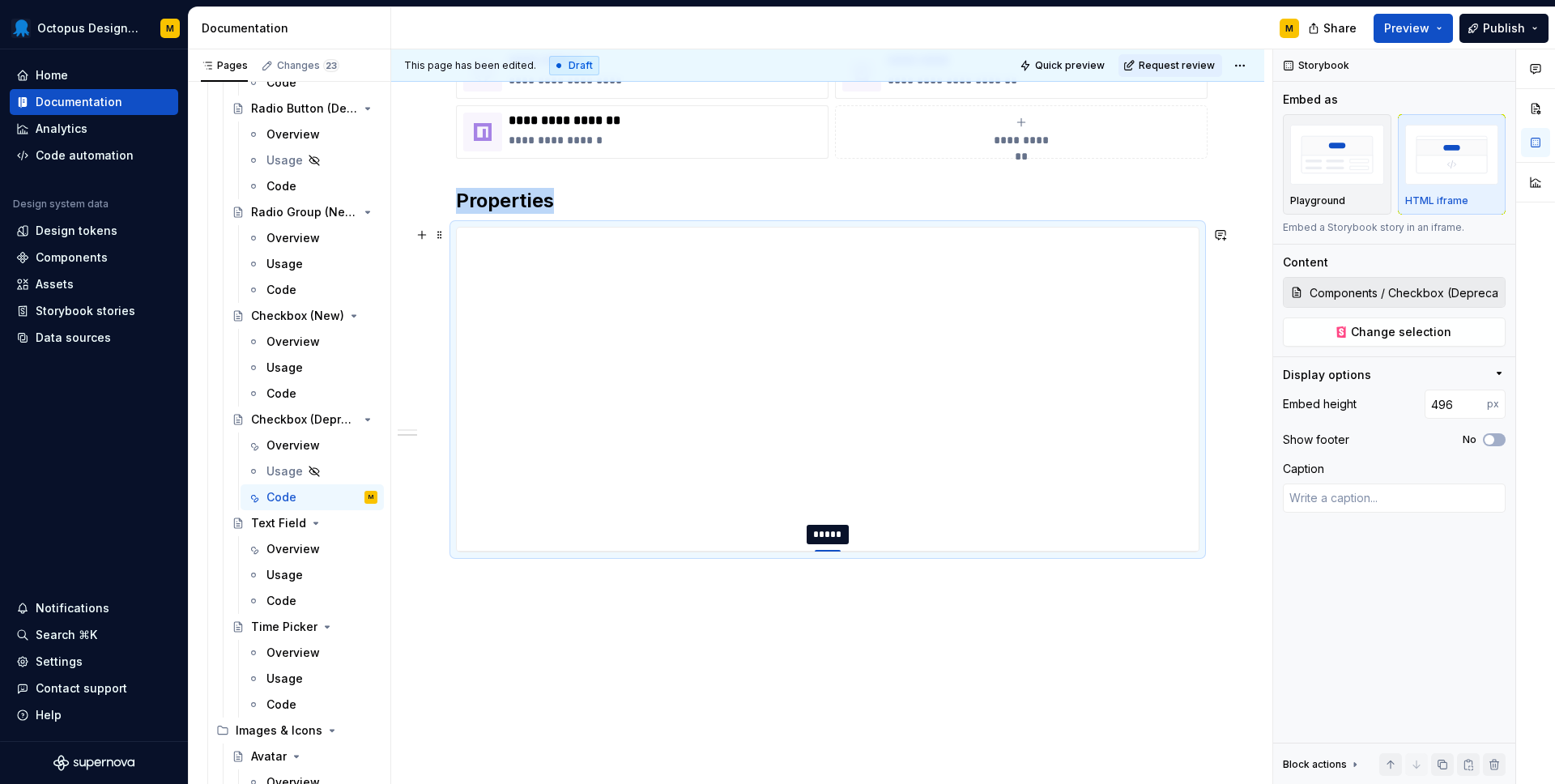
type textarea "*"
type input "512"
type textarea "*"
type input "525"
type textarea "*"
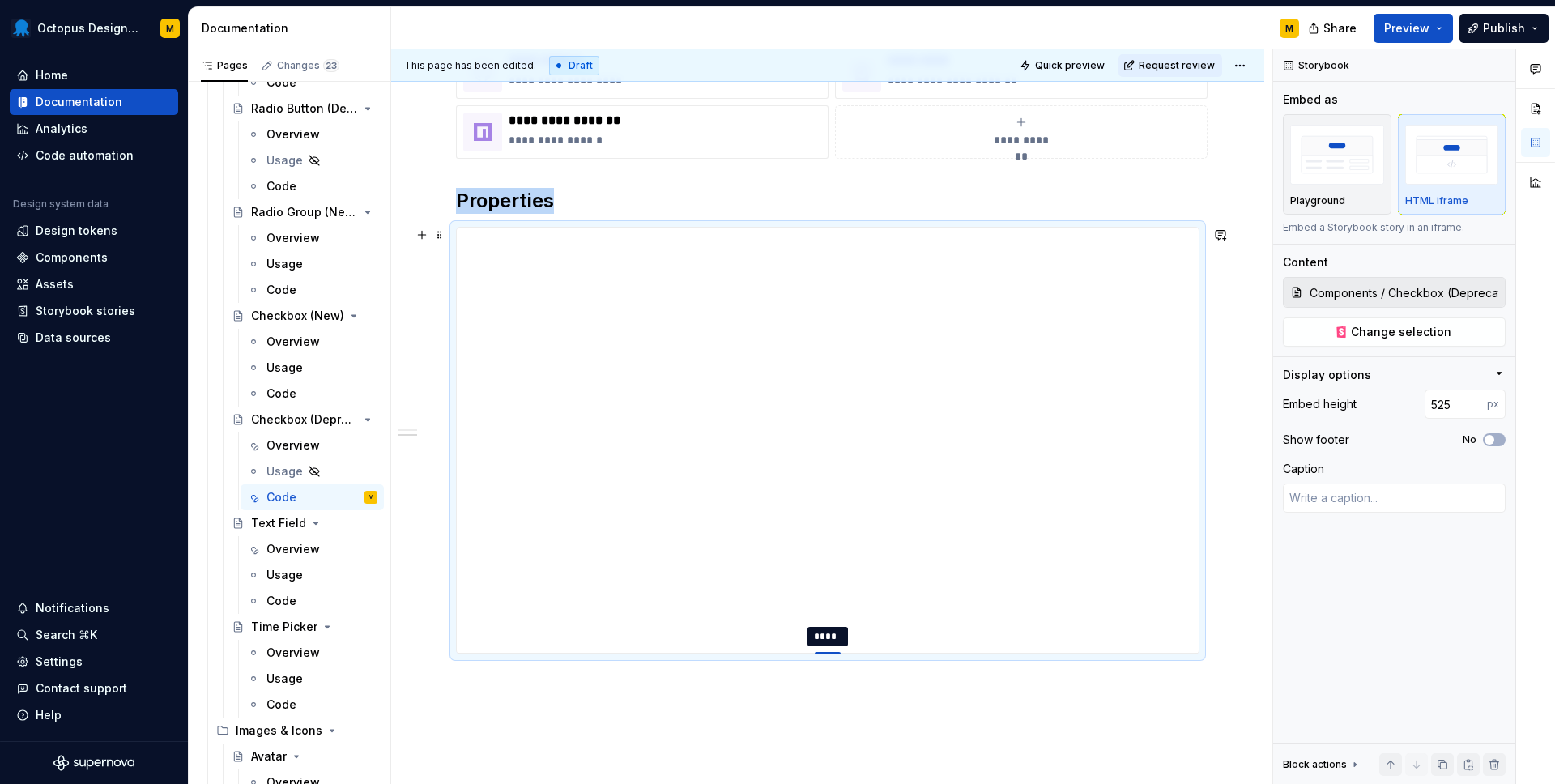
type input "534"
type textarea "*"
type input "540"
type textarea "*"
type input "546"
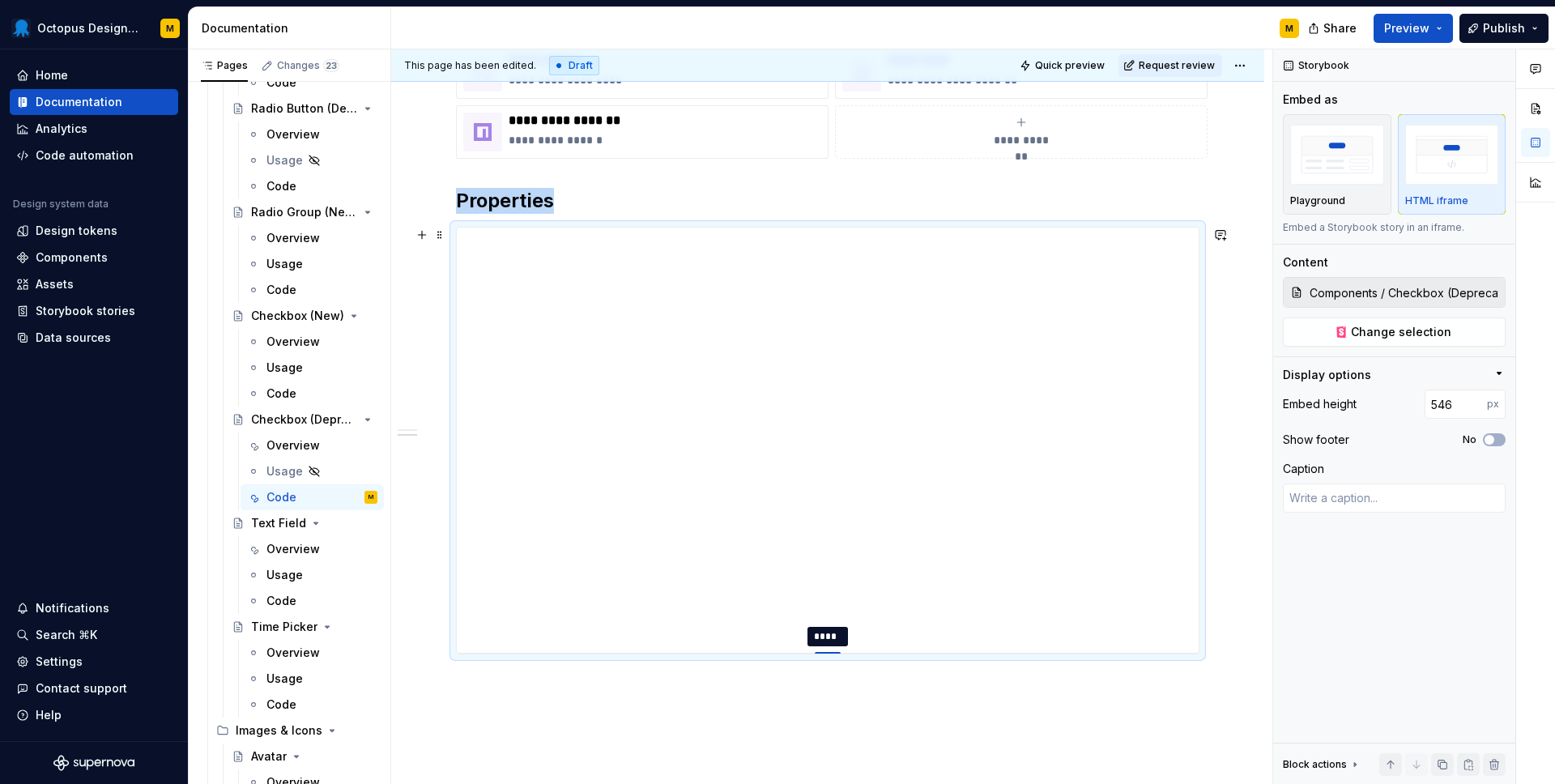
type textarea "*"
type input "548"
type textarea "*"
type input "559"
type textarea "*"
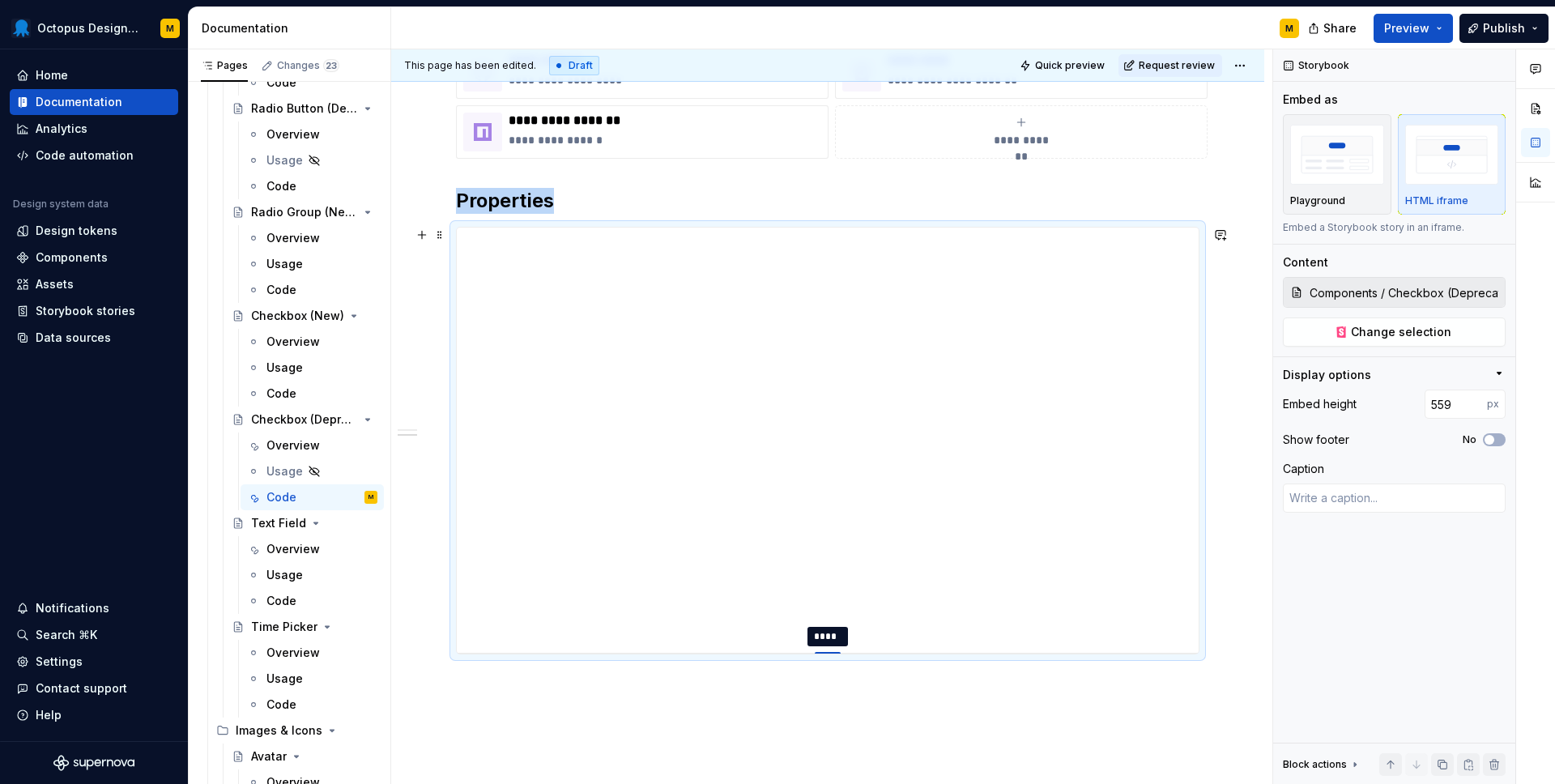
type input "566"
type textarea "*"
type input "573"
type textarea "*"
type input "580"
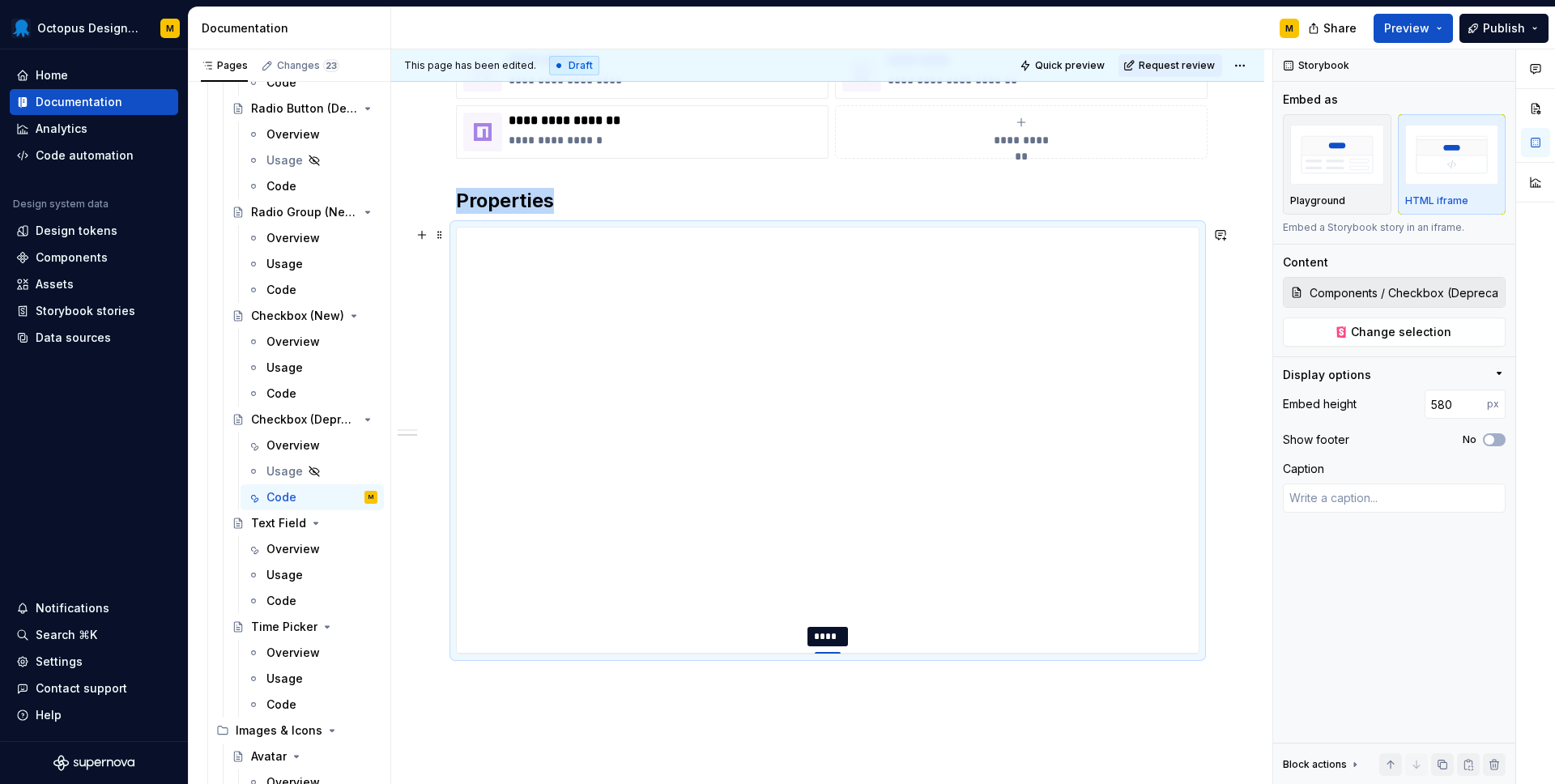
type textarea "*"
type input "584"
type textarea "*"
type input "590"
type textarea "*"
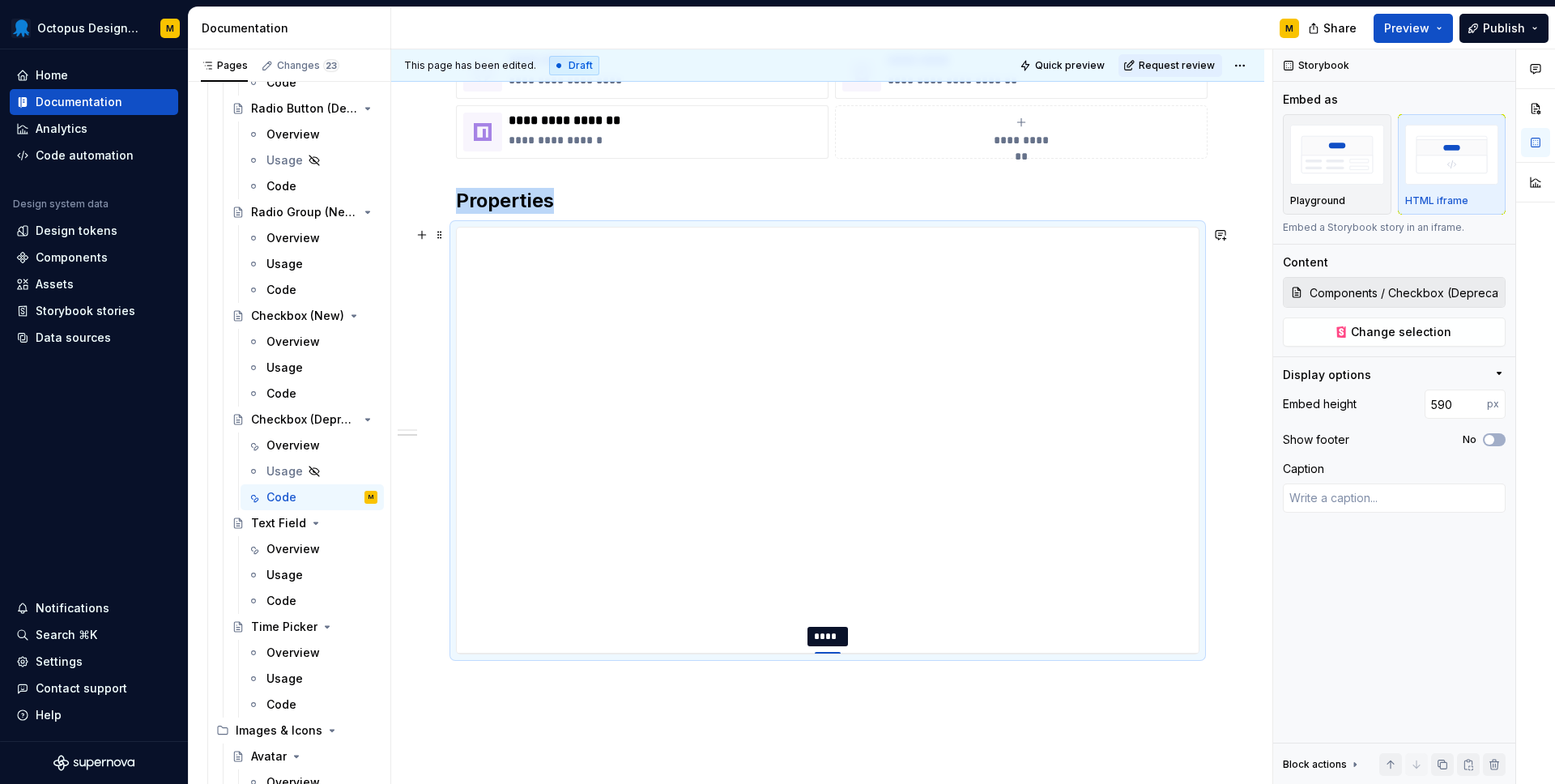
type input "594"
type textarea "*"
type input "595"
type textarea "*"
type input "597"
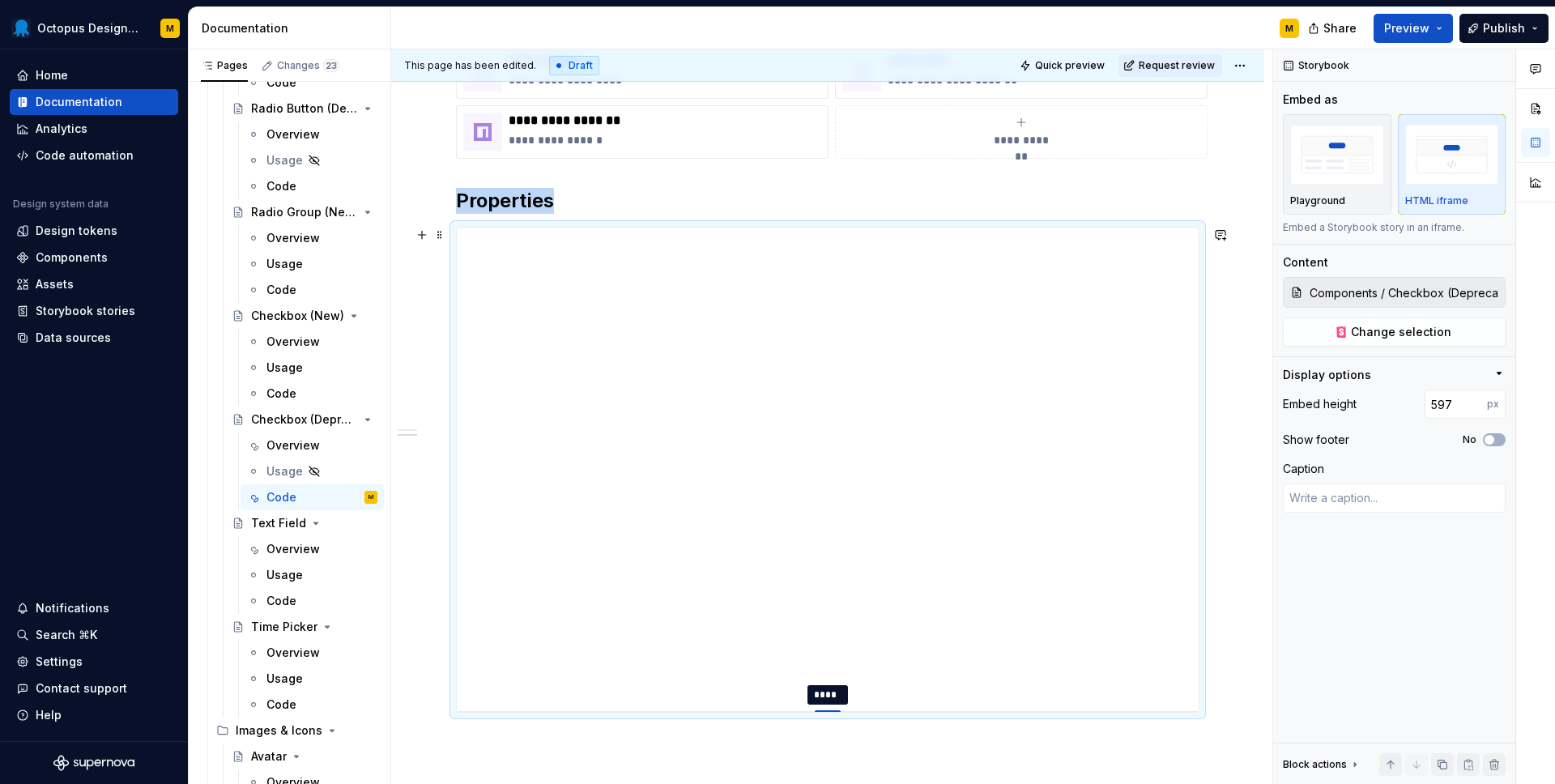
type textarea "*"
type input "596"
type textarea "*"
type input "662"
type textarea "*"
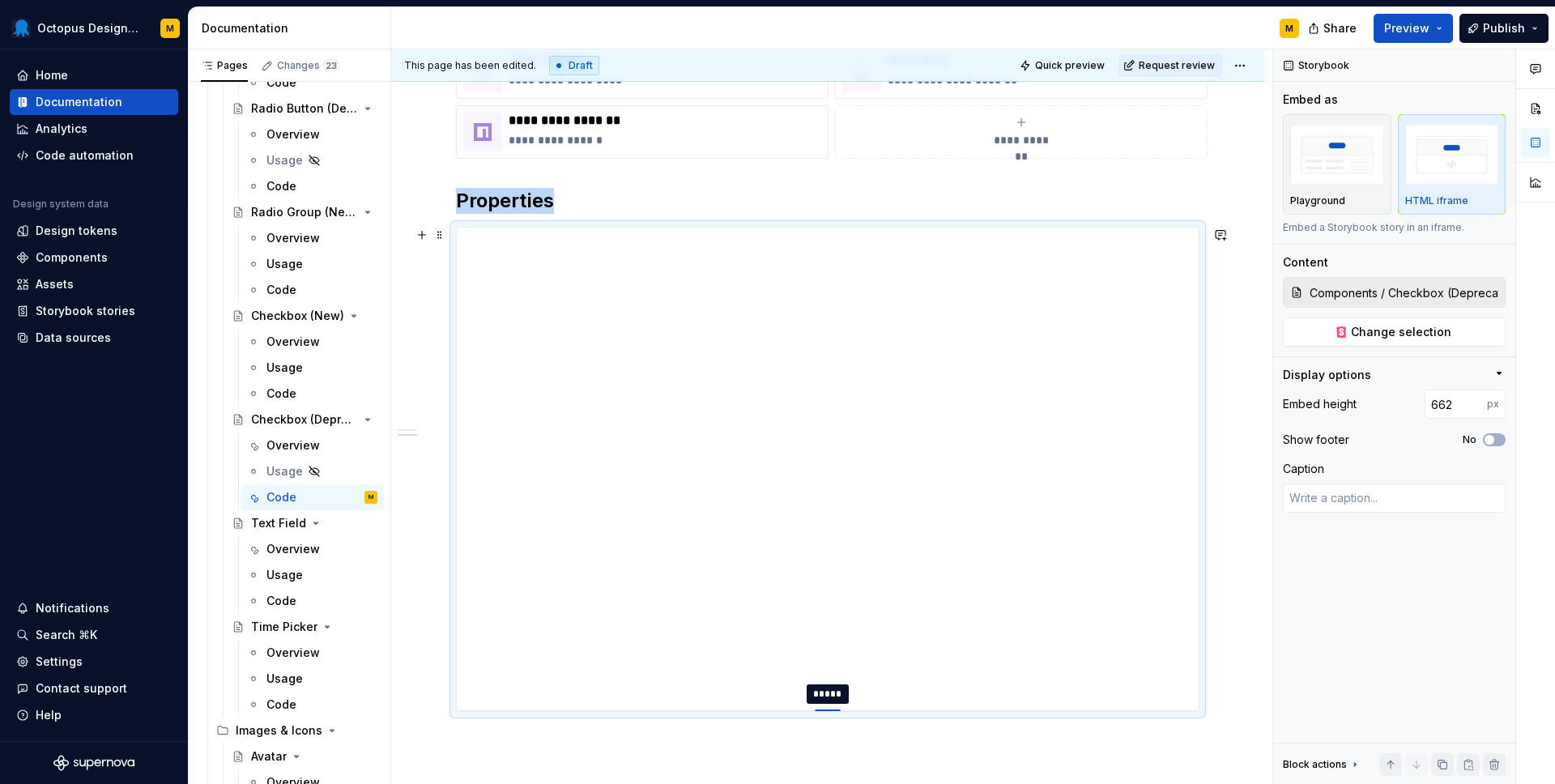
type input "671"
type textarea "*"
type input "680"
type textarea "*"
type input "684"
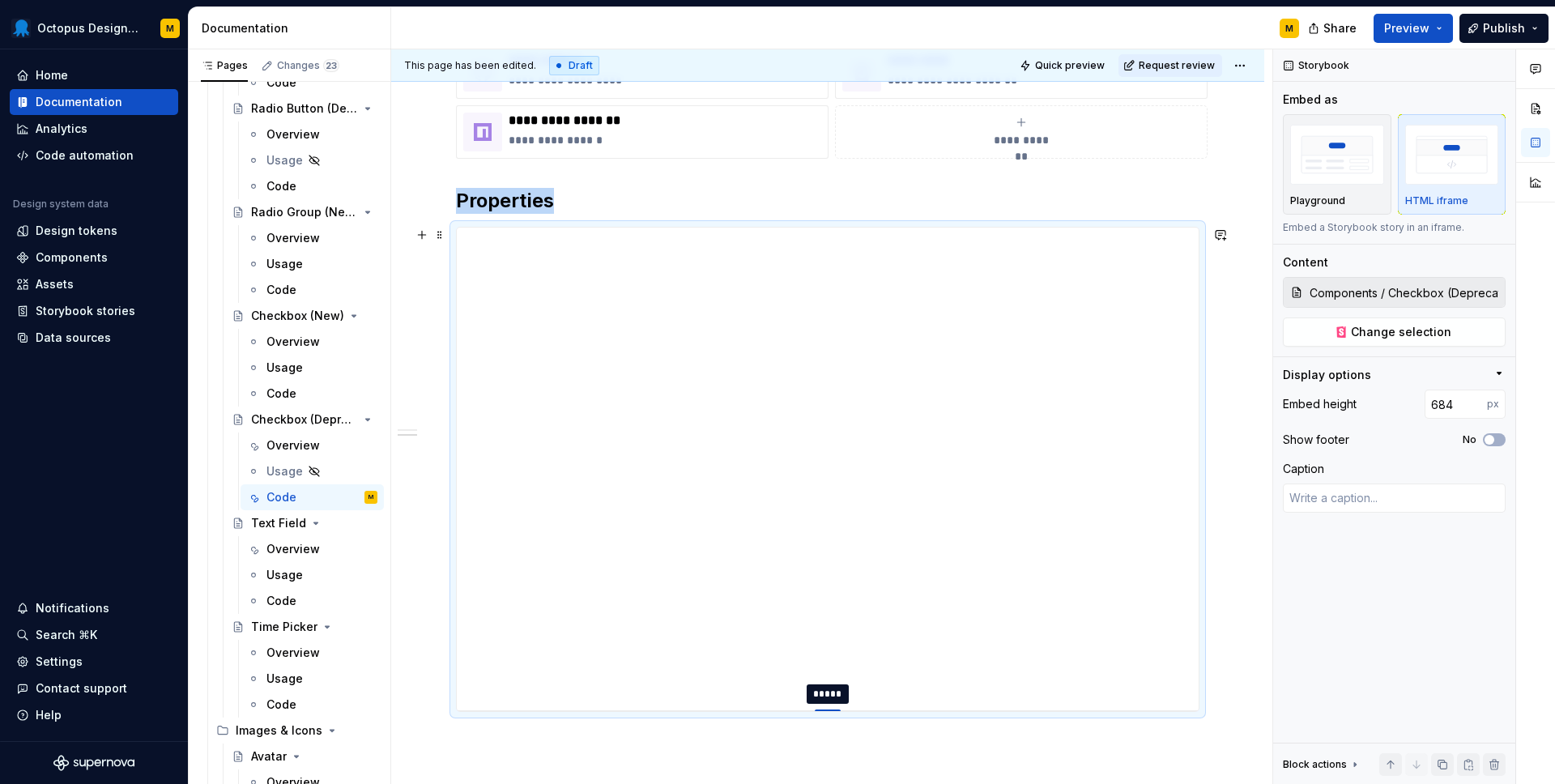
type textarea "*"
type input "685"
type textarea "*"
type input "686"
drag, startPoint x: 830, startPoint y: 551, endPoint x: 809, endPoint y: 783, distance: 232.9
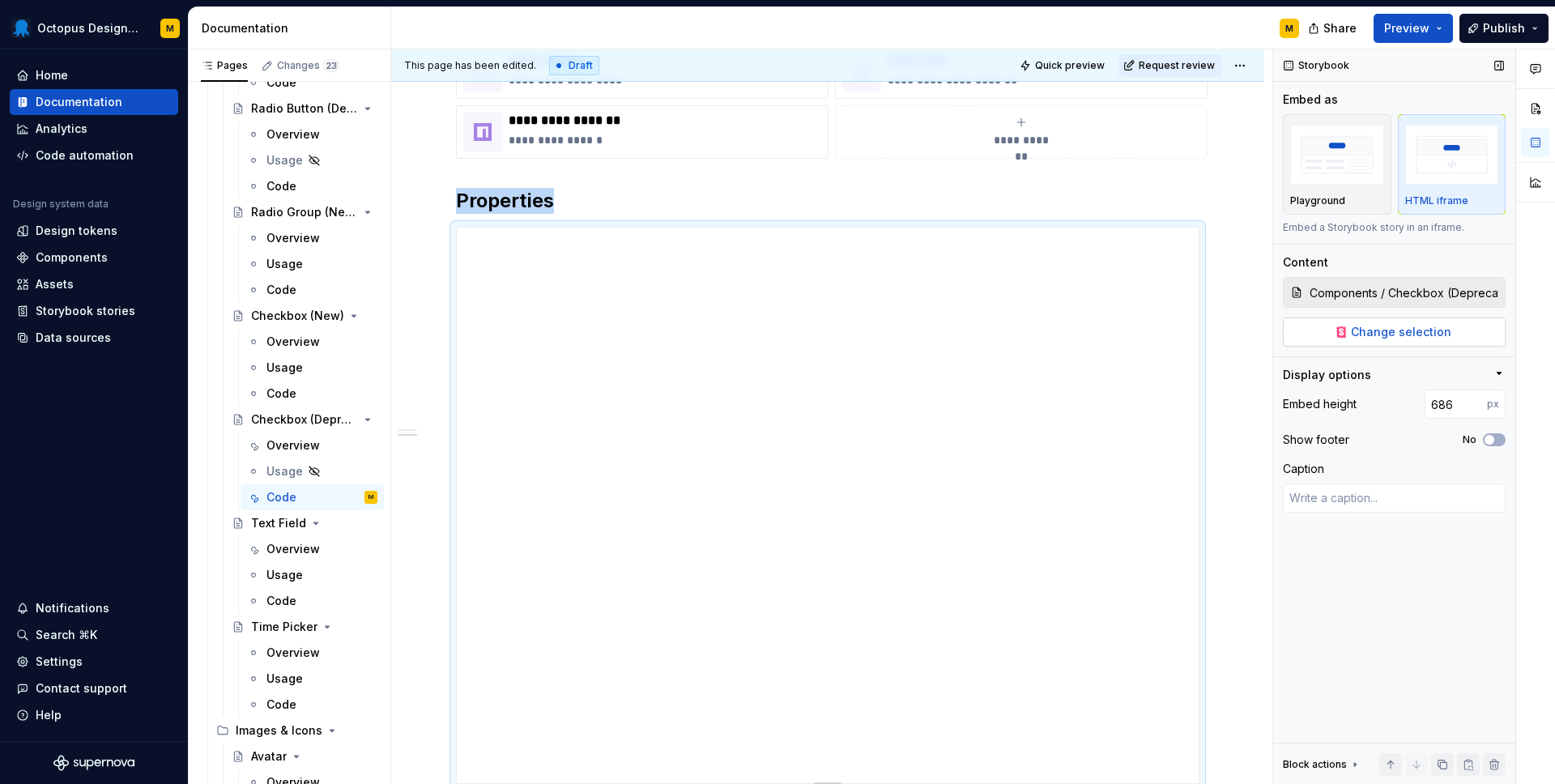
click at [1360, 342] on button "Change selection" at bounding box center [1394, 332] width 223 height 29
type textarea "*"
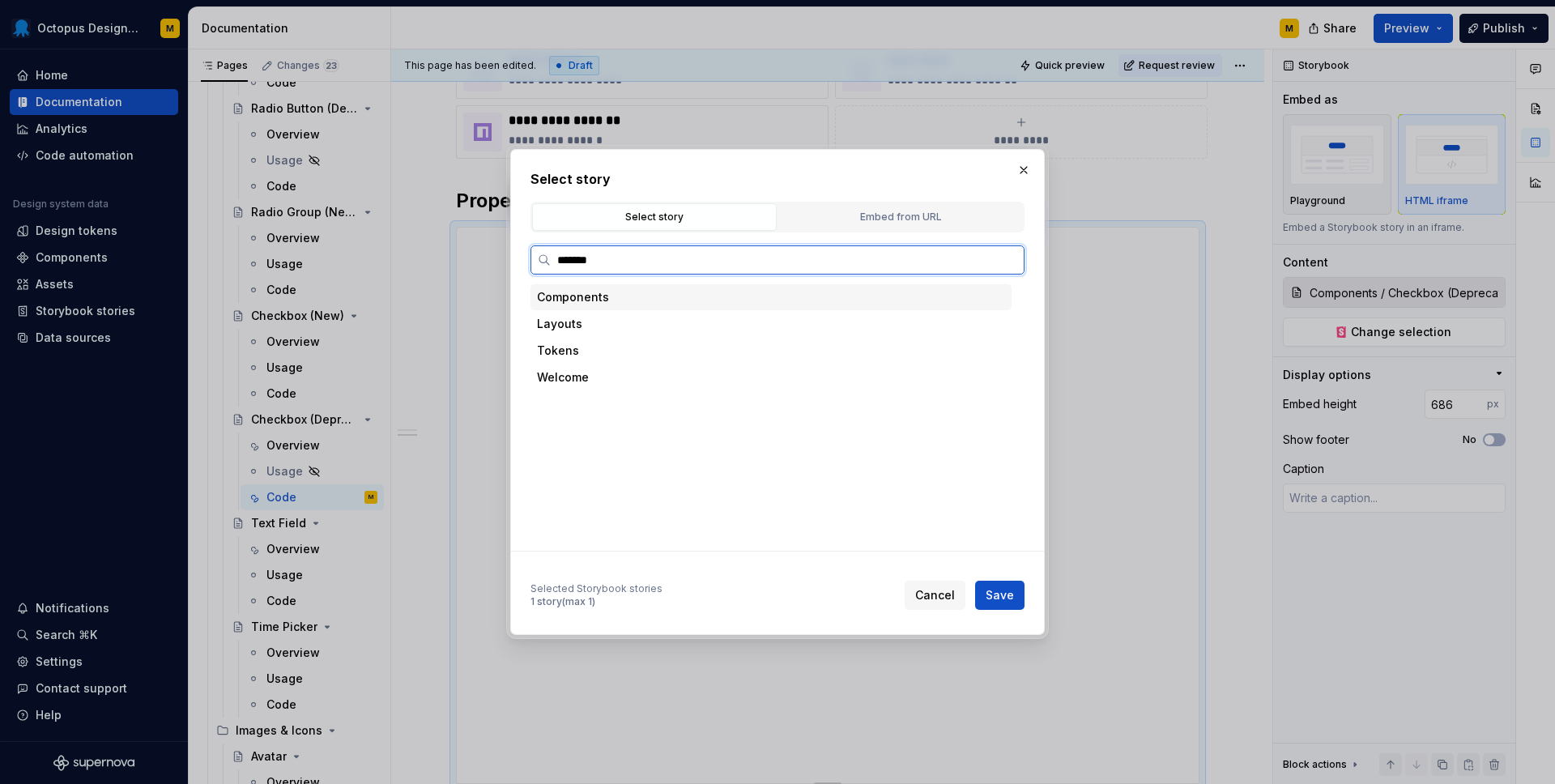
type input "********"
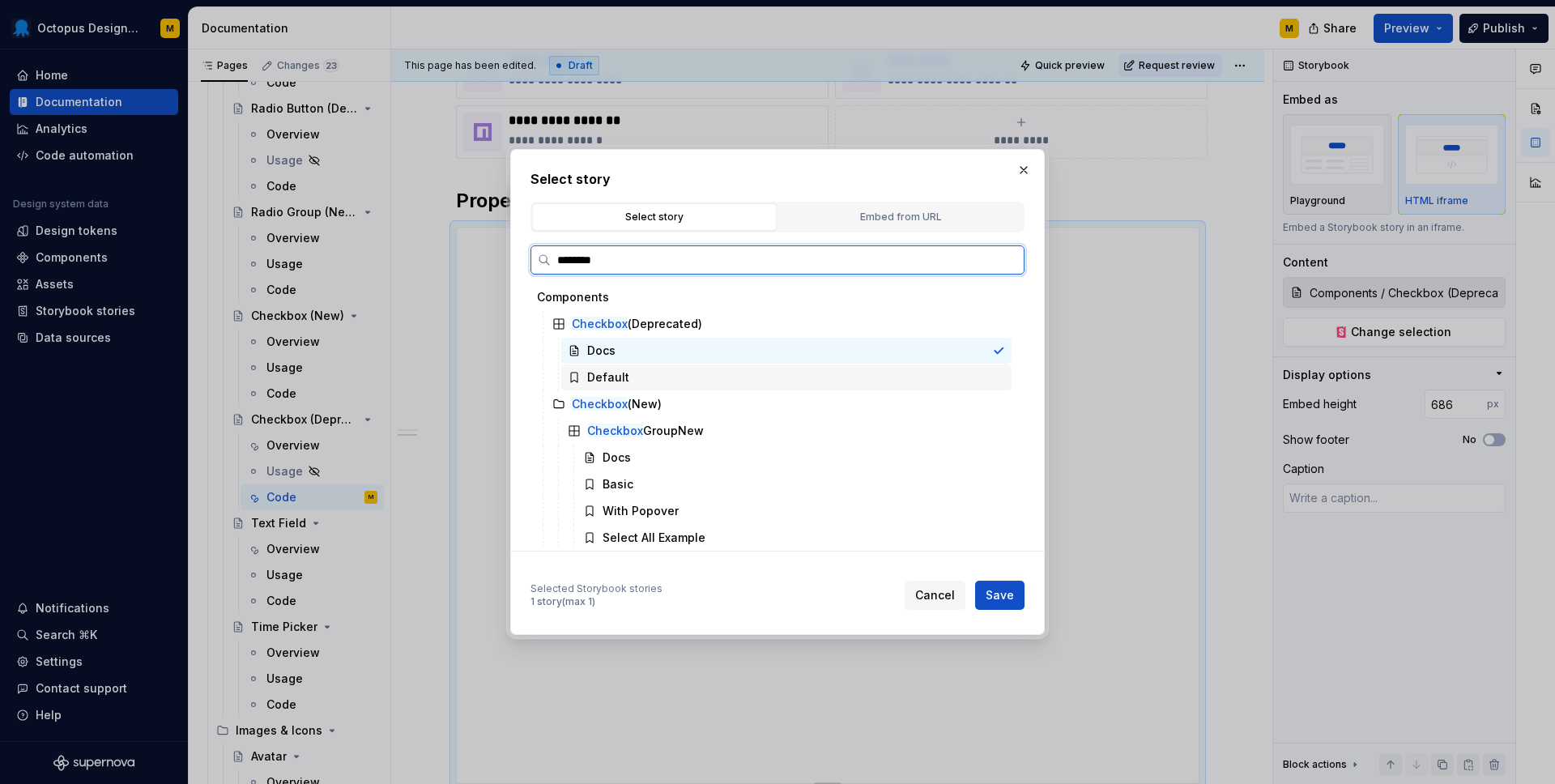
click at [622, 374] on div "Default" at bounding box center [609, 377] width 42 height 16
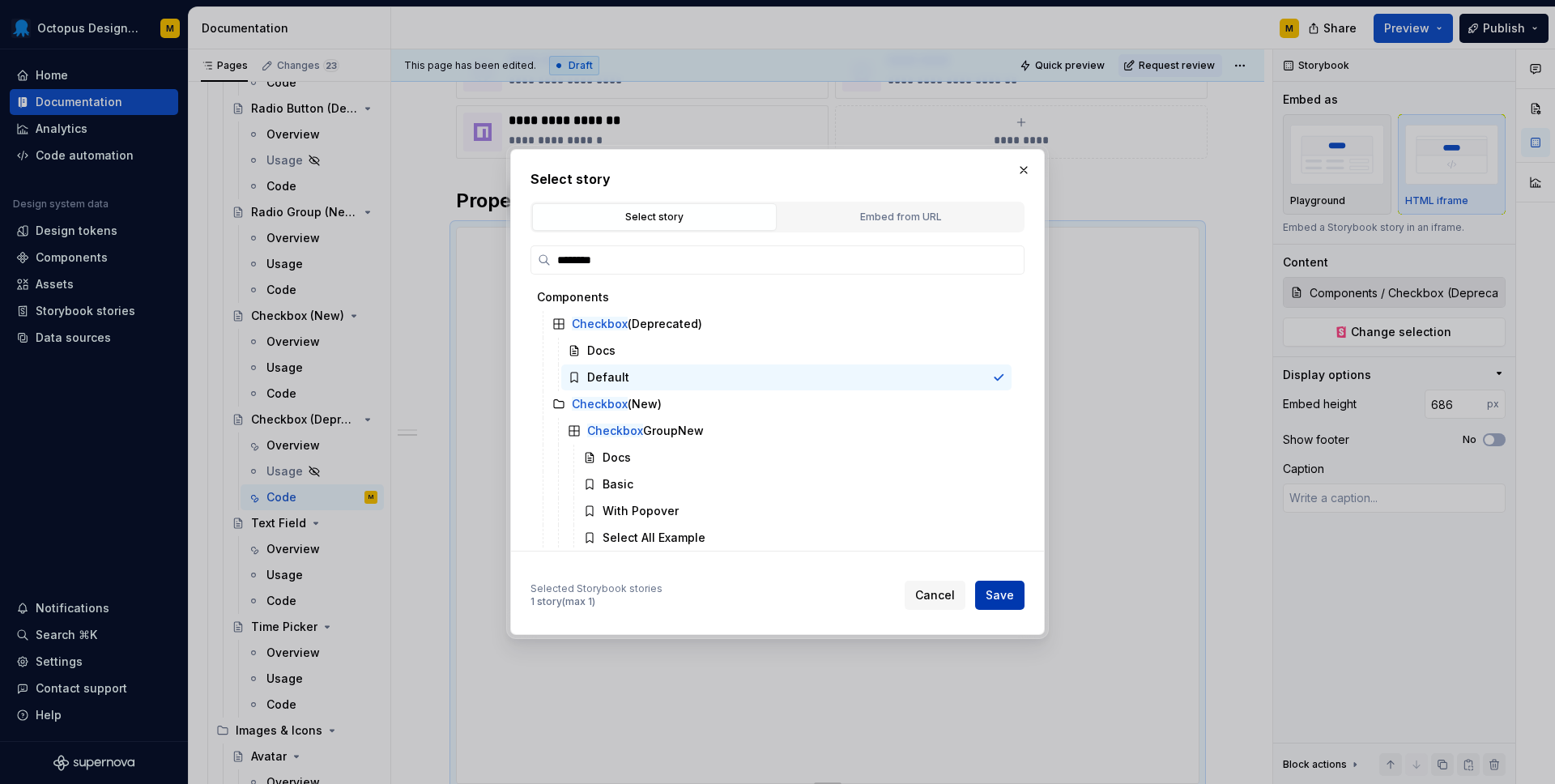
click at [1017, 593] on button "Save" at bounding box center [1000, 595] width 49 height 29
type textarea "*"
type input "Components / Checkbox (Deprecated) / Default"
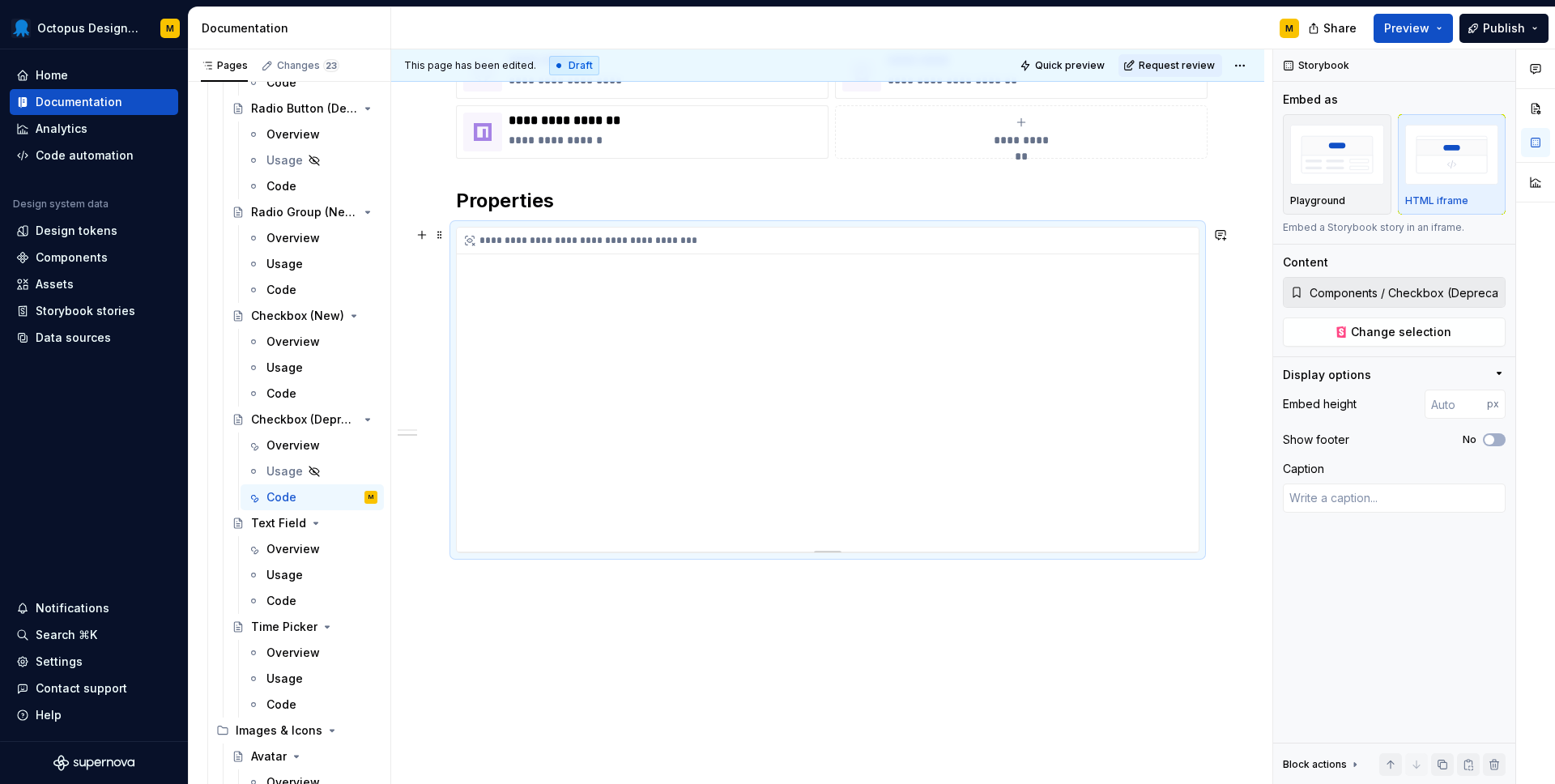
click at [1156, 368] on div "**********" at bounding box center [828, 389] width 742 height 324
click at [1309, 189] on div "Playground" at bounding box center [1337, 165] width 94 height 85
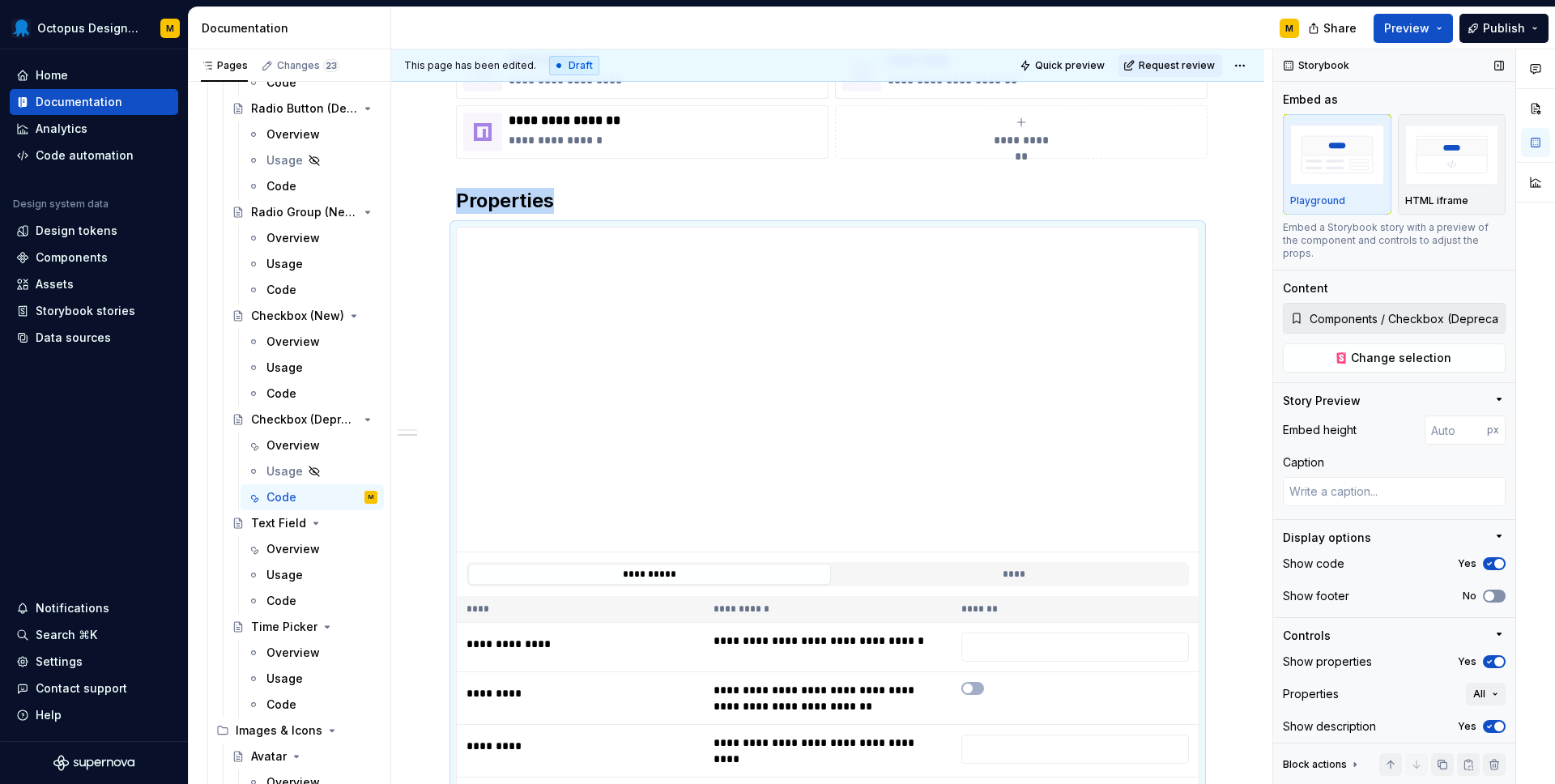
click at [1492, 591] on span "button" at bounding box center [1489, 596] width 10 height 10
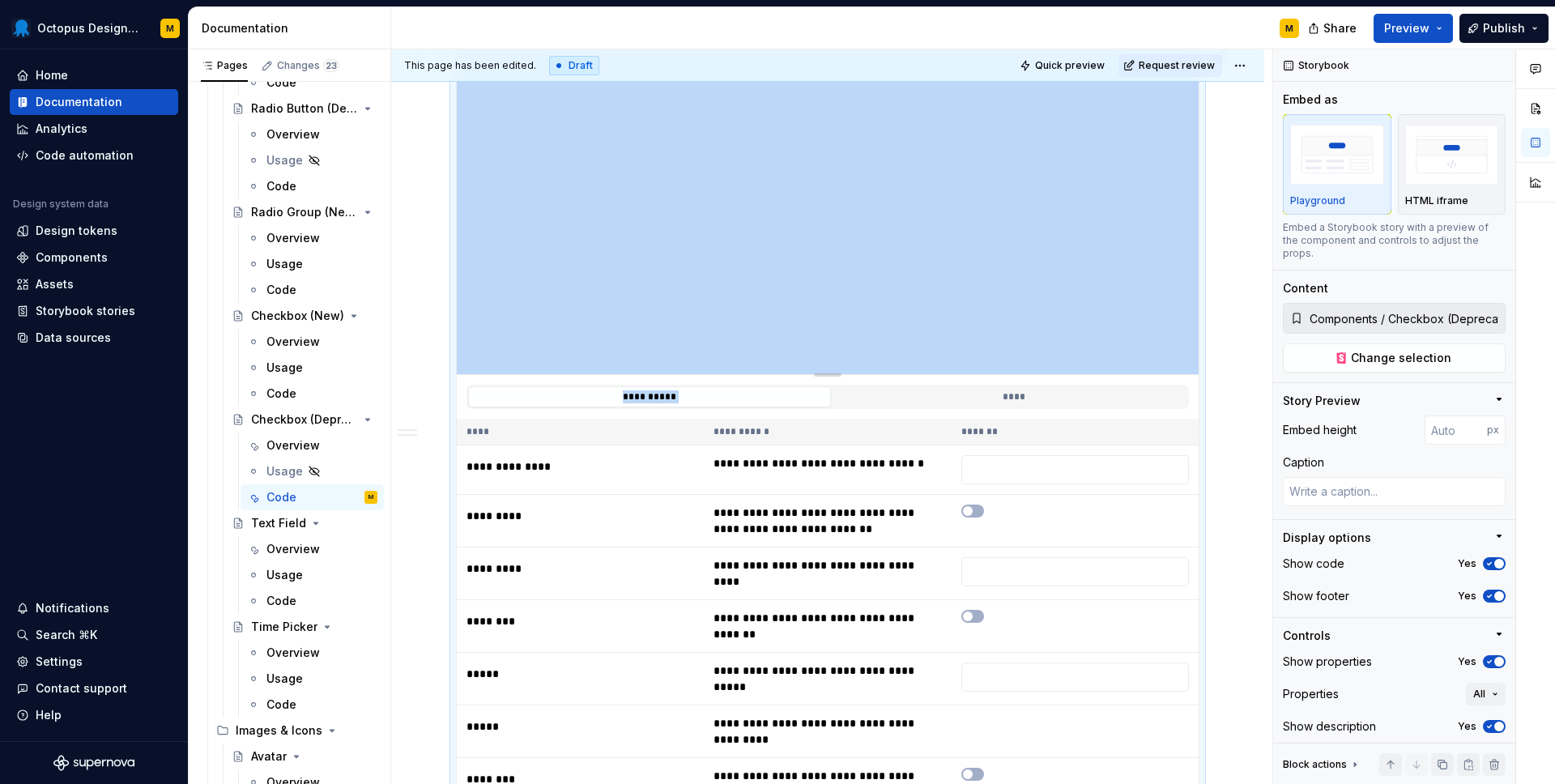
click at [376, 225] on div "Pages Changes 23 Add Accessibility guide for tree Page tree. Navigate the tree …" at bounding box center [872, 420] width 1367 height 742
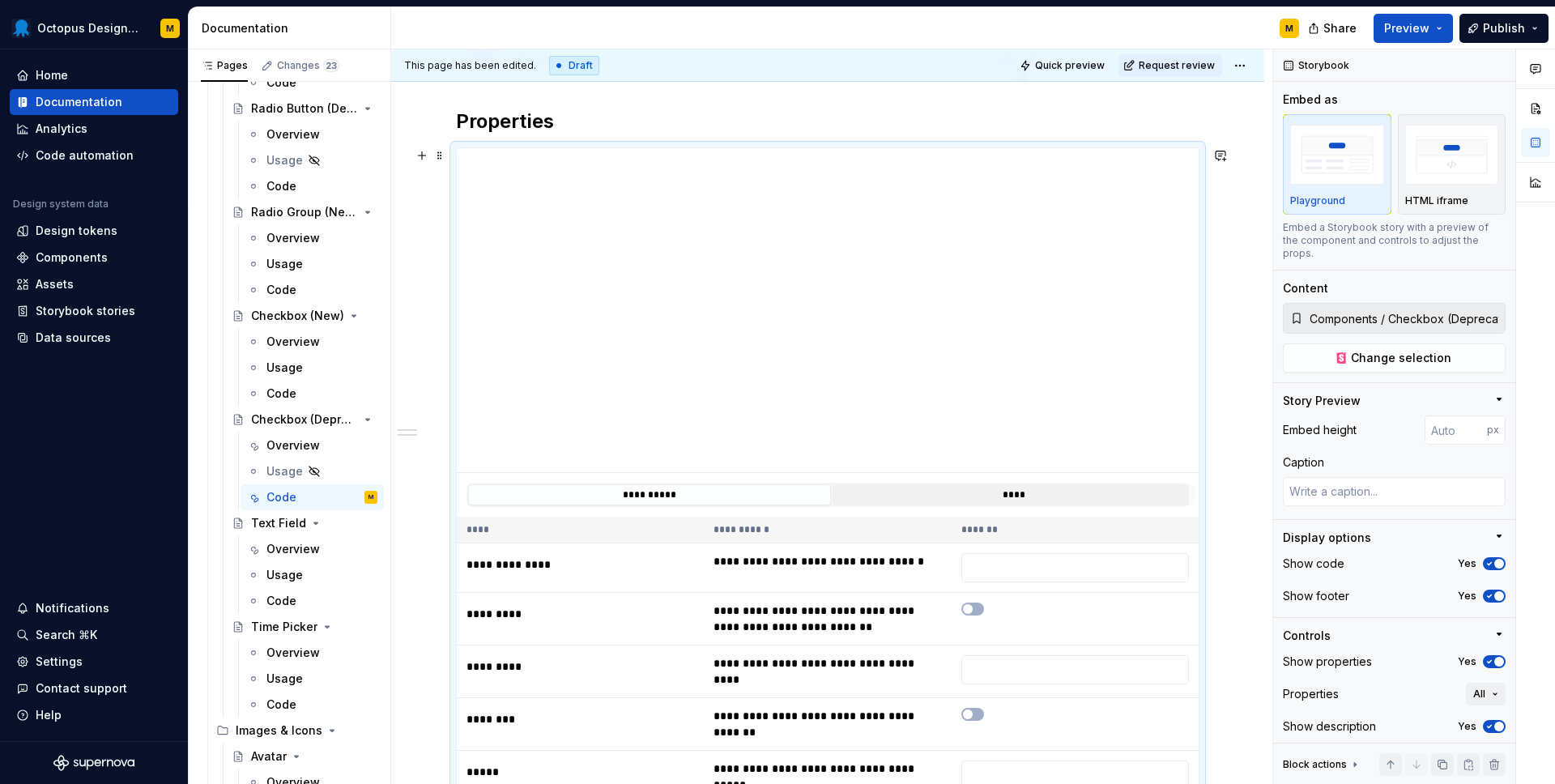
scroll to position [0, 0]
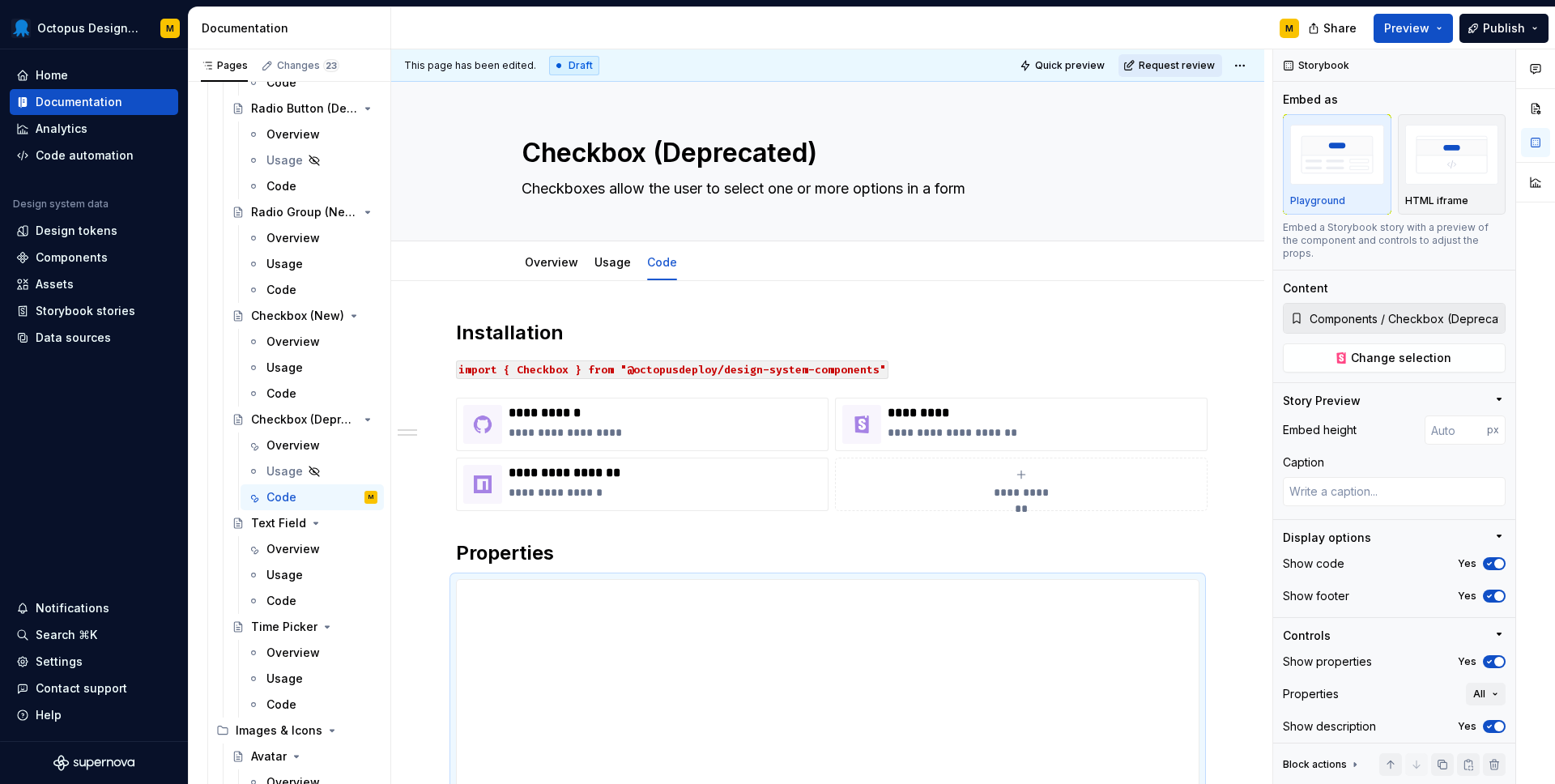
click at [1178, 67] on span "Request review" at bounding box center [1177, 65] width 76 height 13
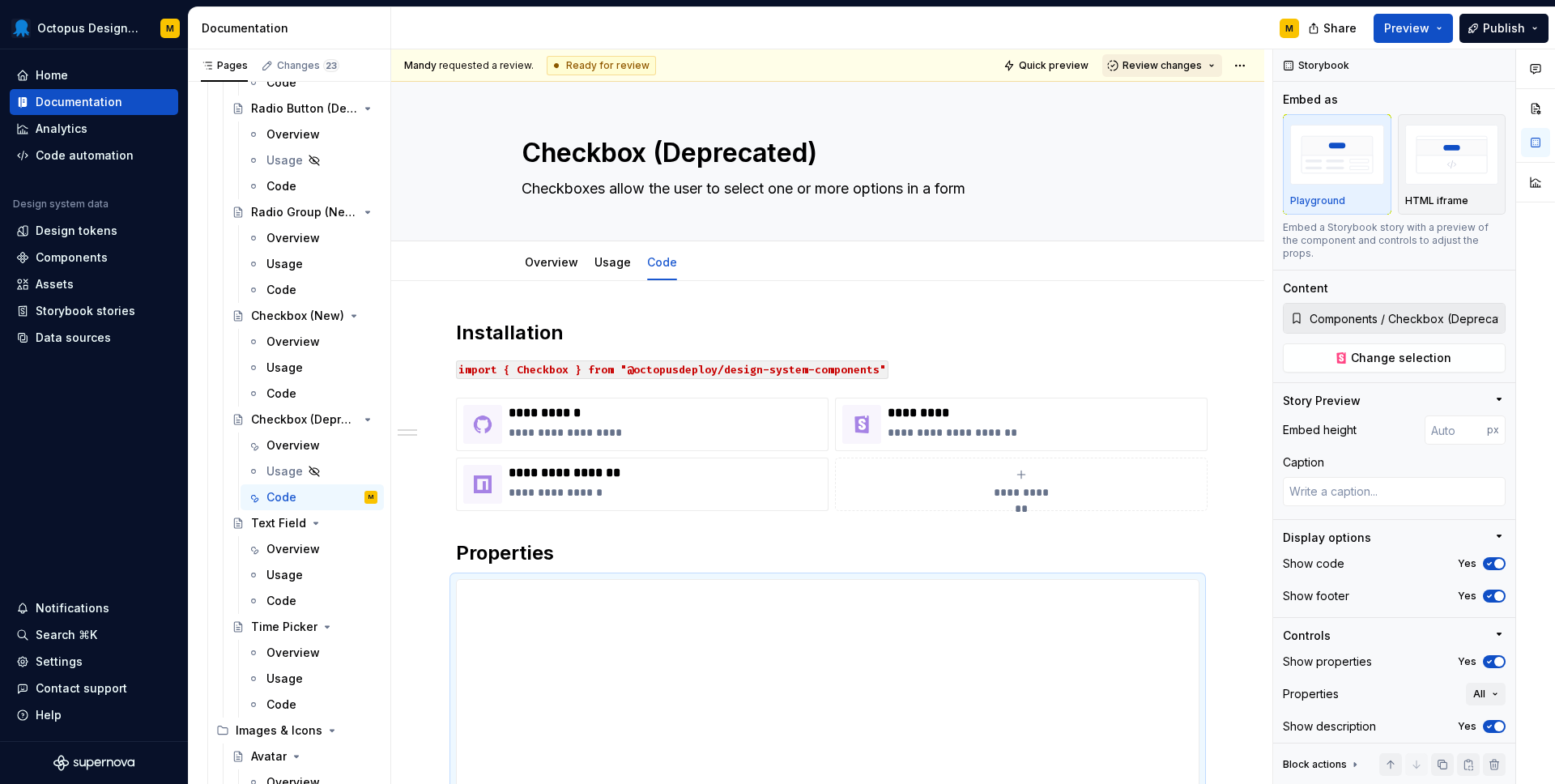
click at [1137, 63] on span "Review changes" at bounding box center [1162, 65] width 79 height 13
click at [1142, 96] on span "Approve This page is ready to publish." at bounding box center [1219, 105] width 201 height 41
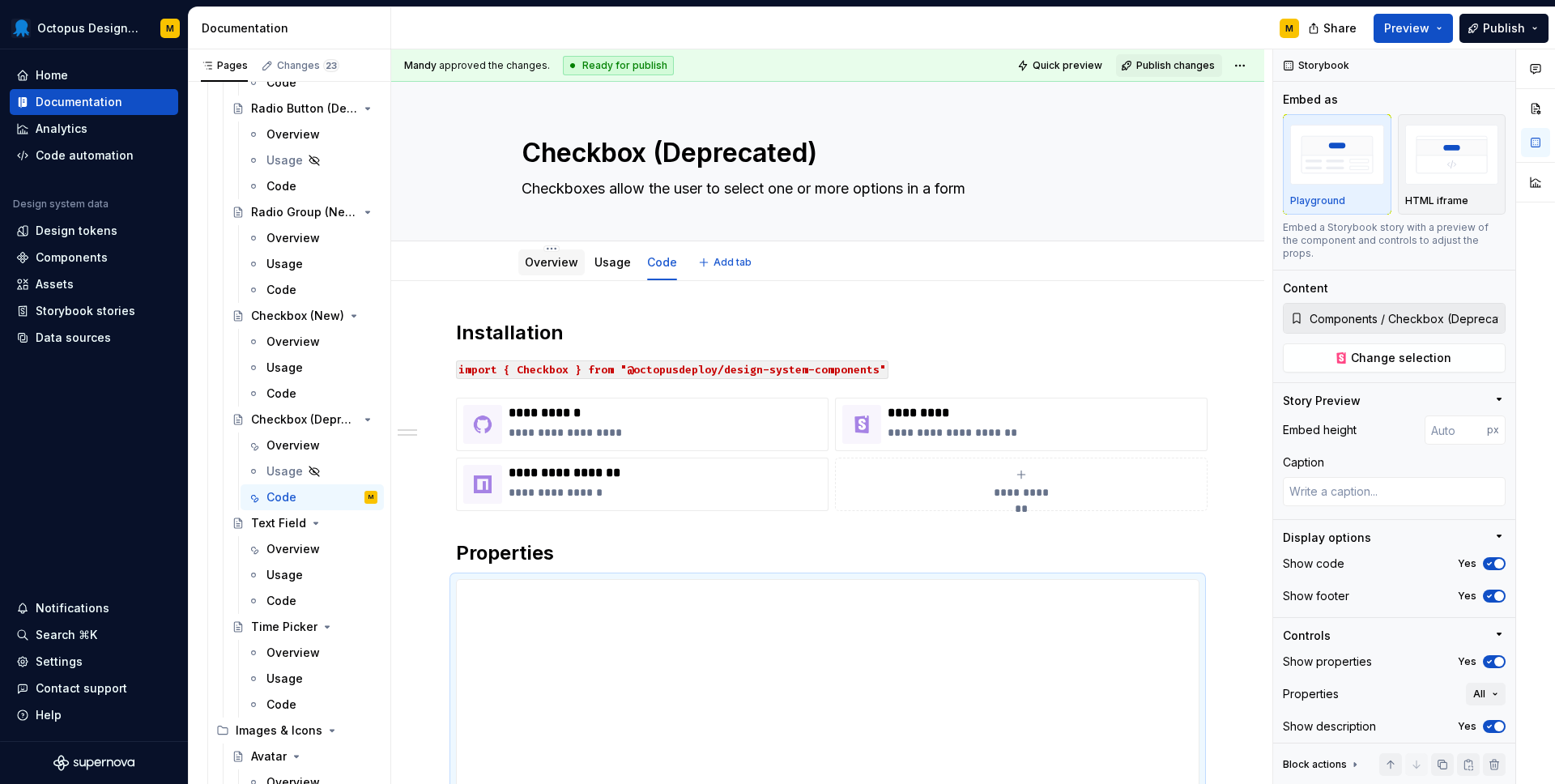
click at [547, 256] on link "Overview" at bounding box center [551, 261] width 54 height 14
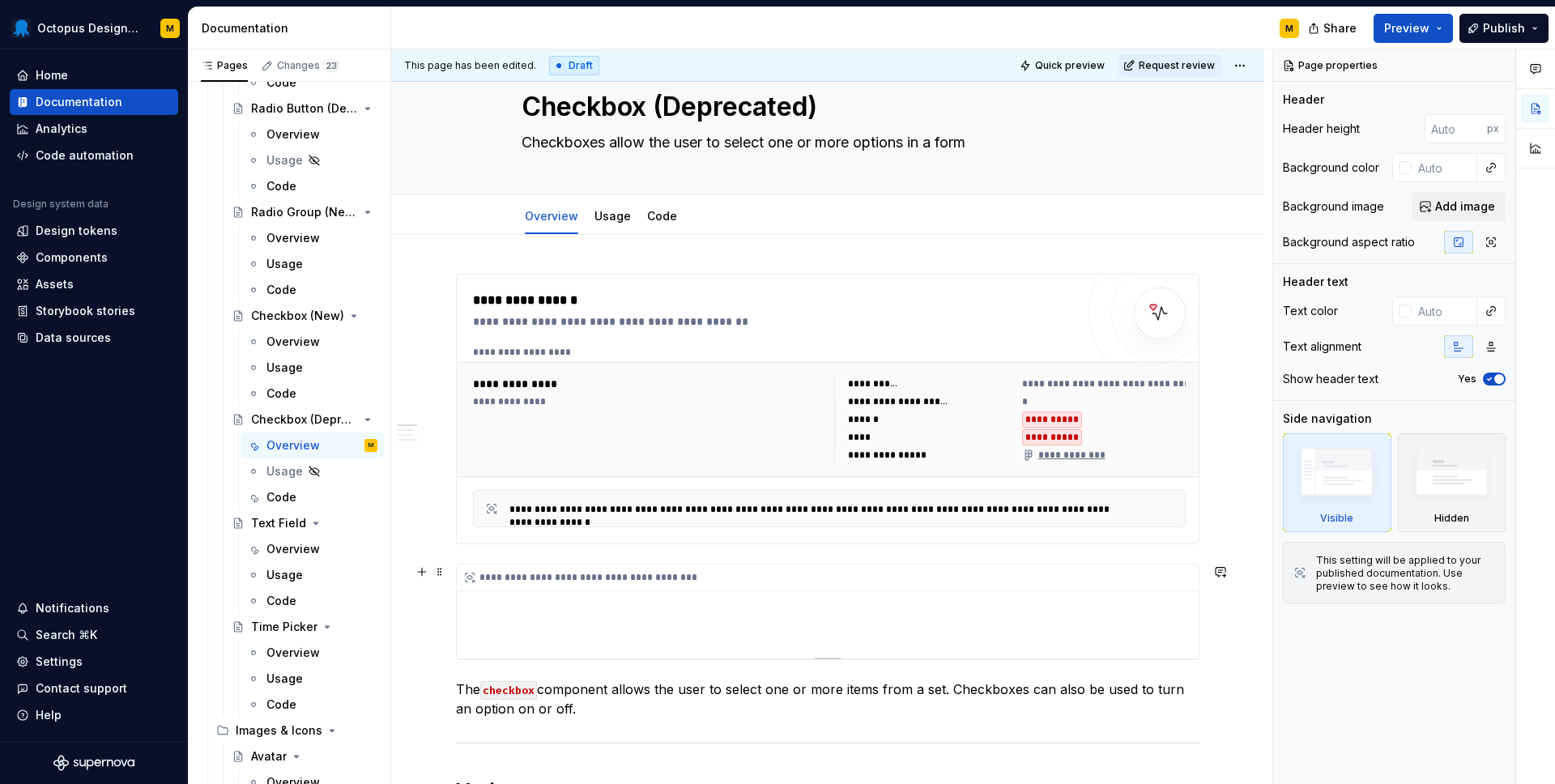
scroll to position [71, 0]
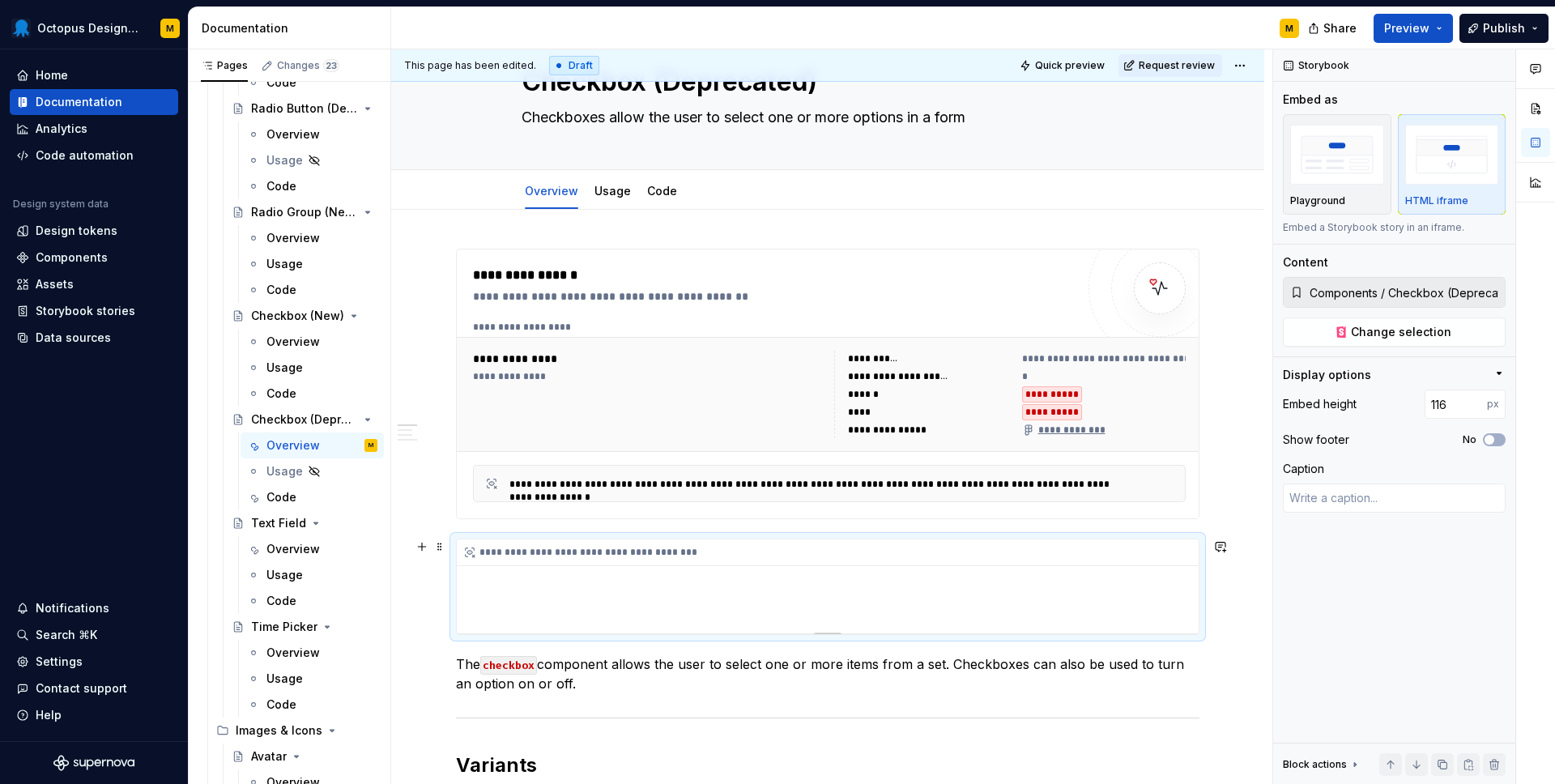
click at [756, 579] on div "**********" at bounding box center [828, 586] width 742 height 94
click at [1334, 174] on img "button" at bounding box center [1337, 154] width 94 height 59
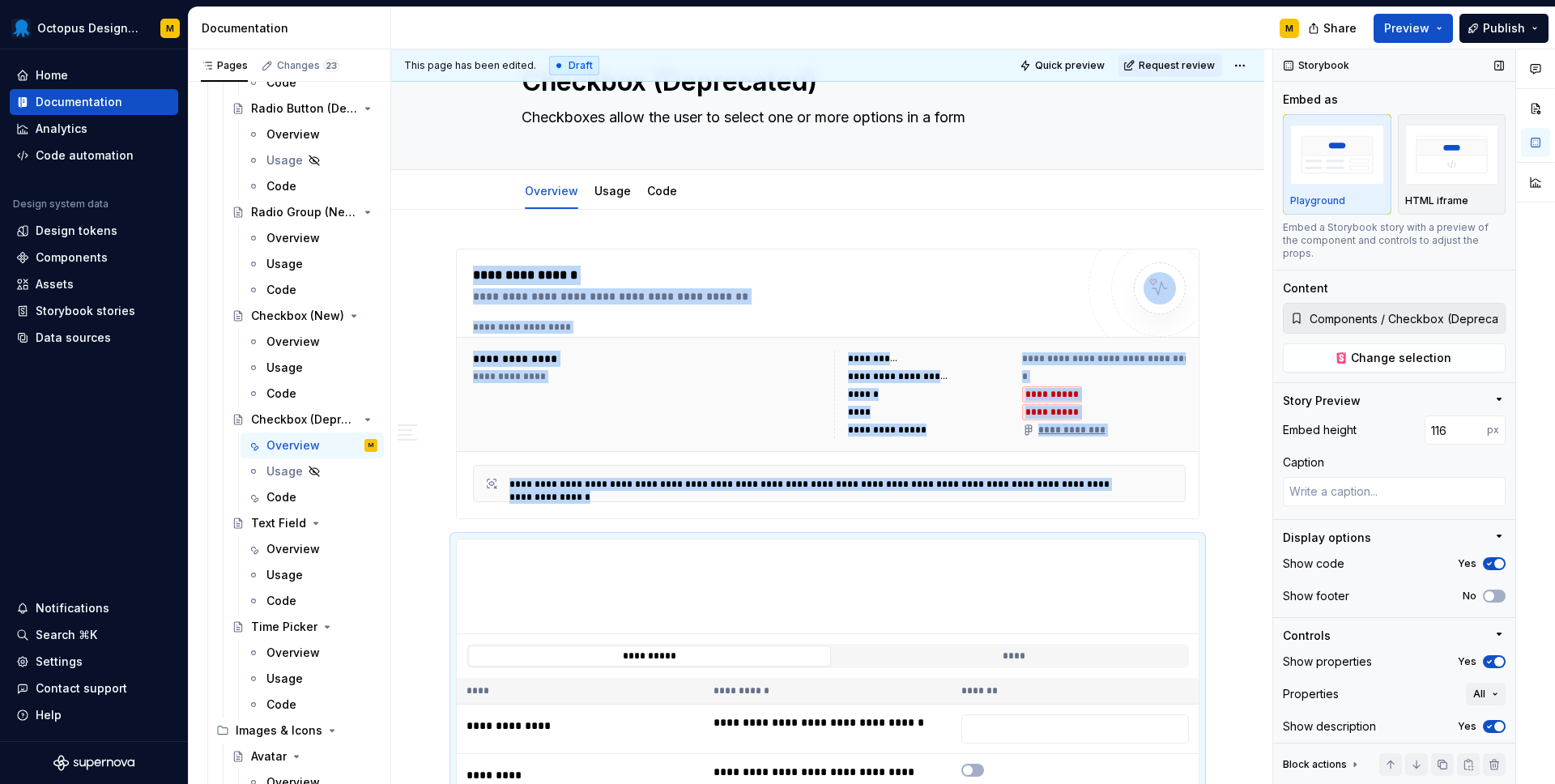
click at [1496, 657] on span "button" at bounding box center [1499, 661] width 10 height 10
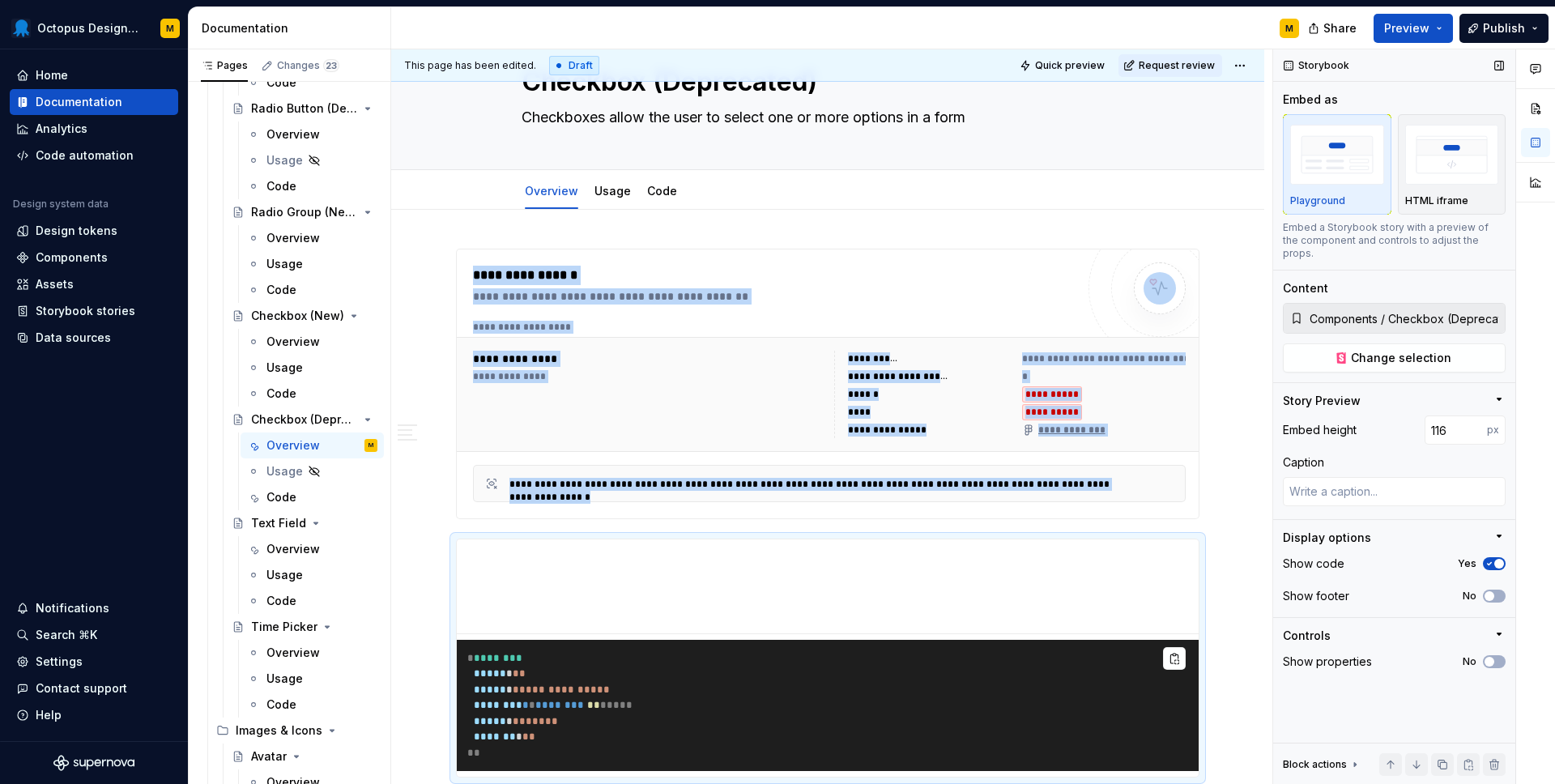
click at [1496, 558] on span "button" at bounding box center [1499, 563] width 10 height 10
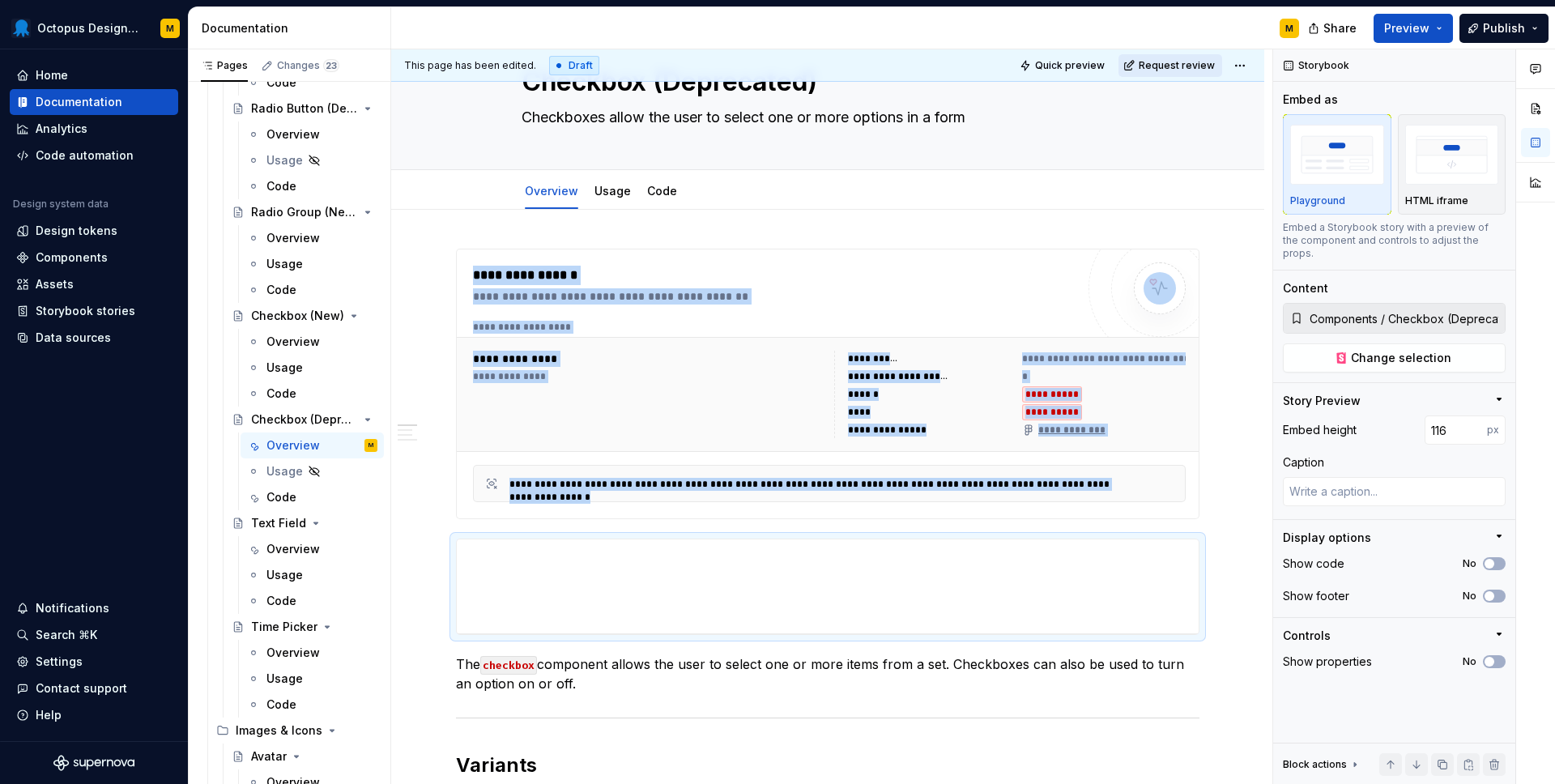
click at [1163, 63] on span "Request review" at bounding box center [1177, 65] width 76 height 13
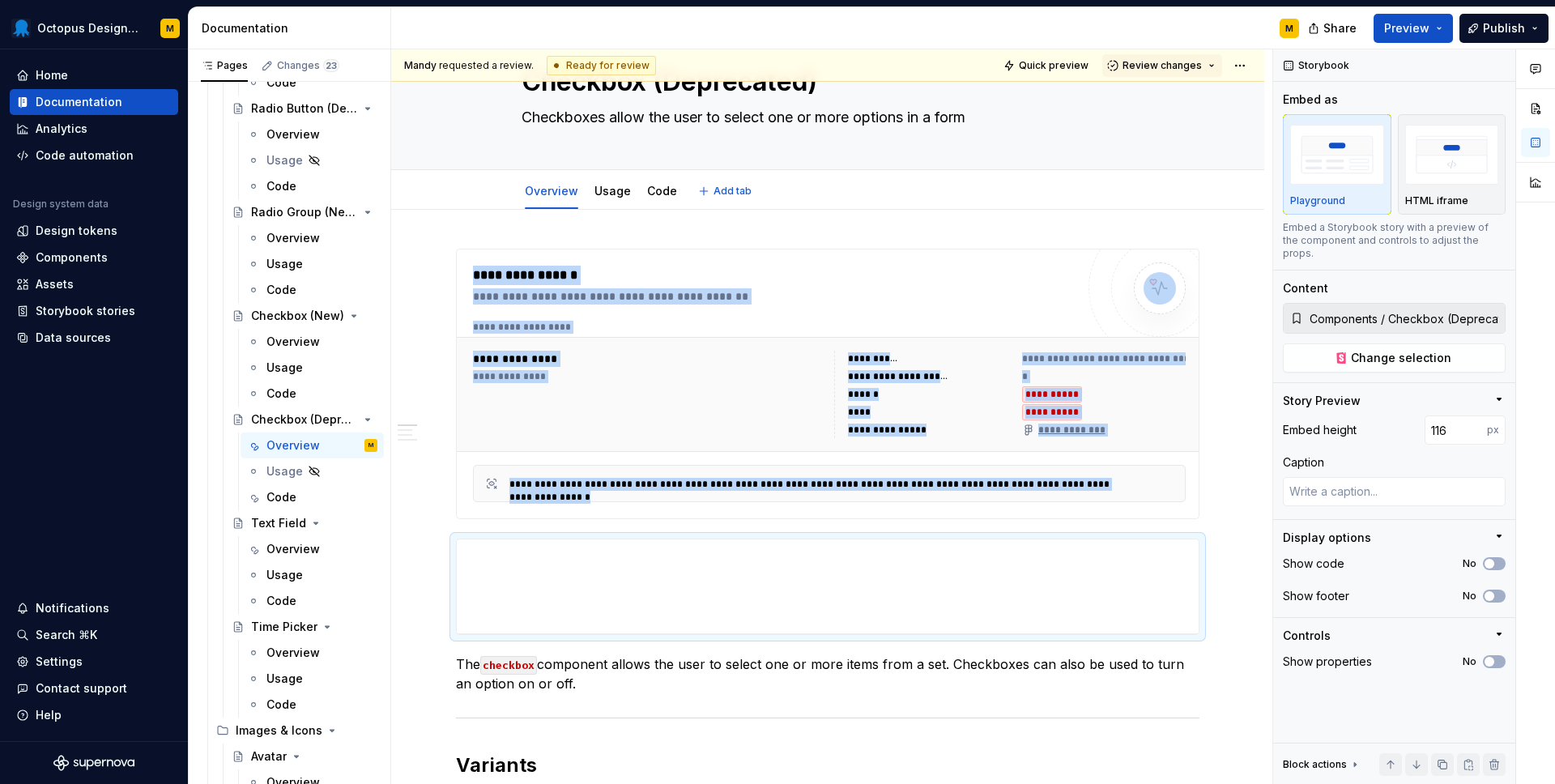
click at [1156, 52] on div "Mandy requested a review. Ready for review Quick preview Review changes" at bounding box center [828, 65] width 873 height 33
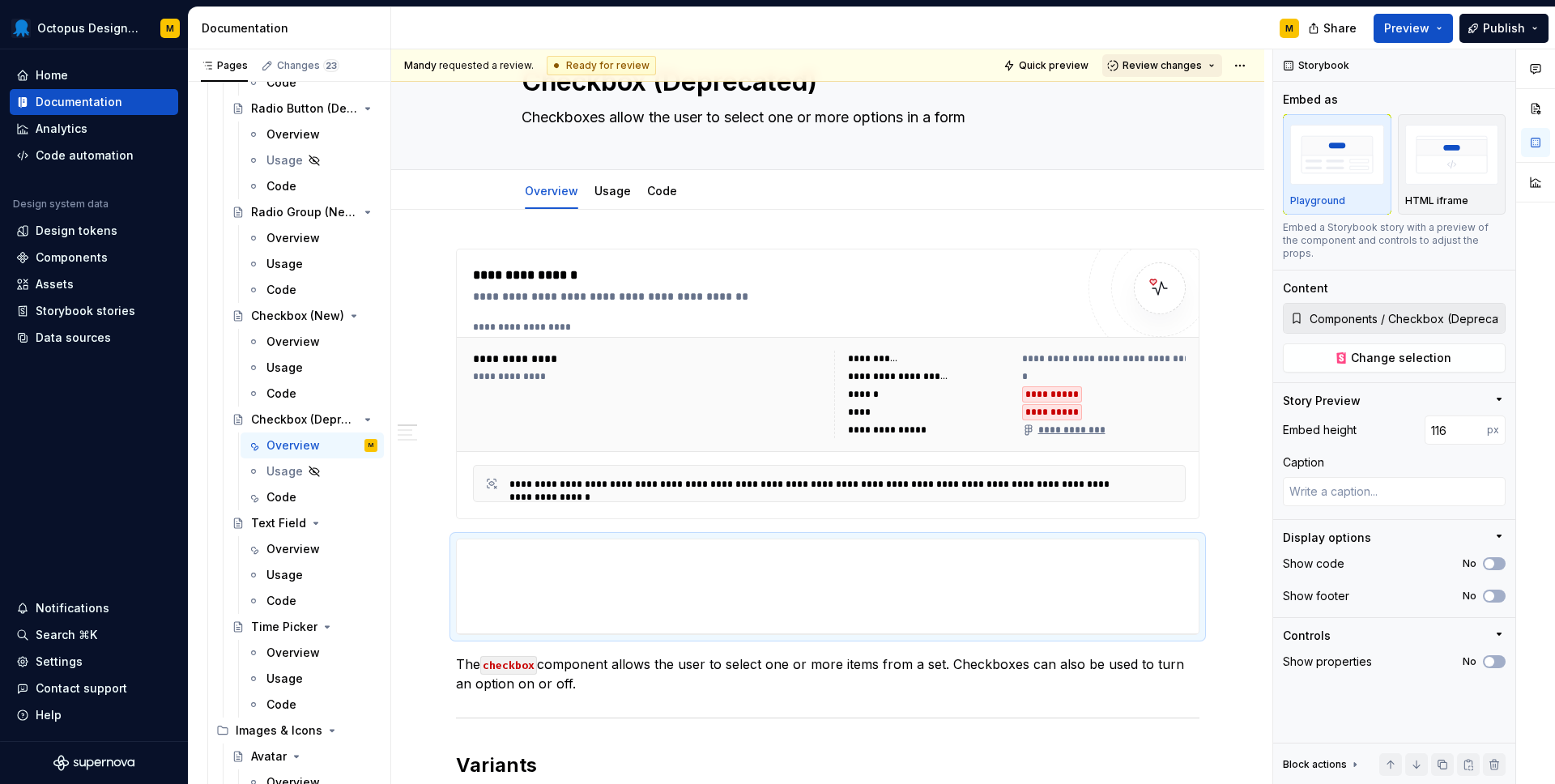
click at [1156, 63] on span "Review changes" at bounding box center [1162, 65] width 79 height 13
click at [1158, 94] on div "Approve" at bounding box center [1216, 97] width 142 height 16
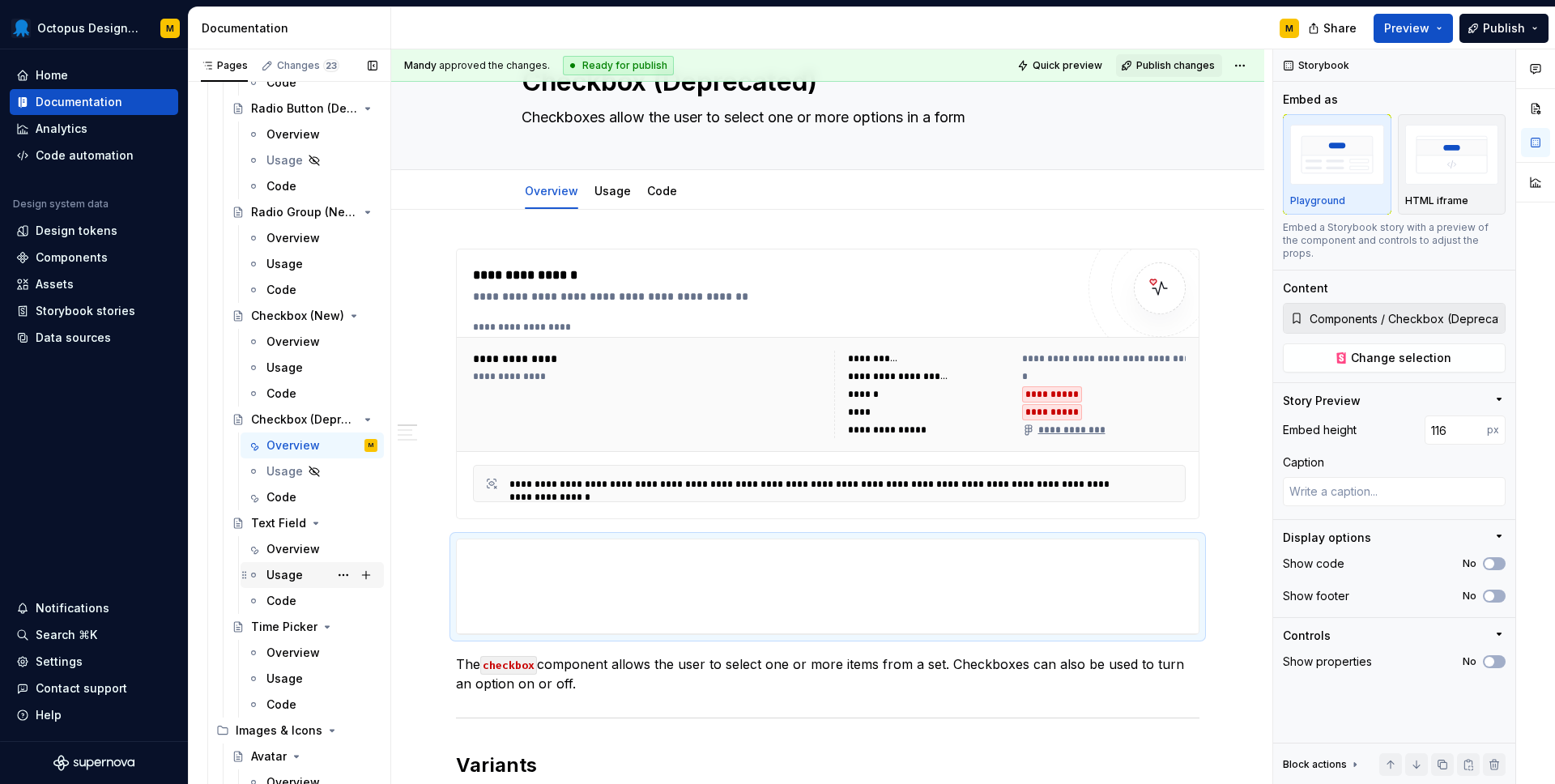
scroll to position [1724, 0]
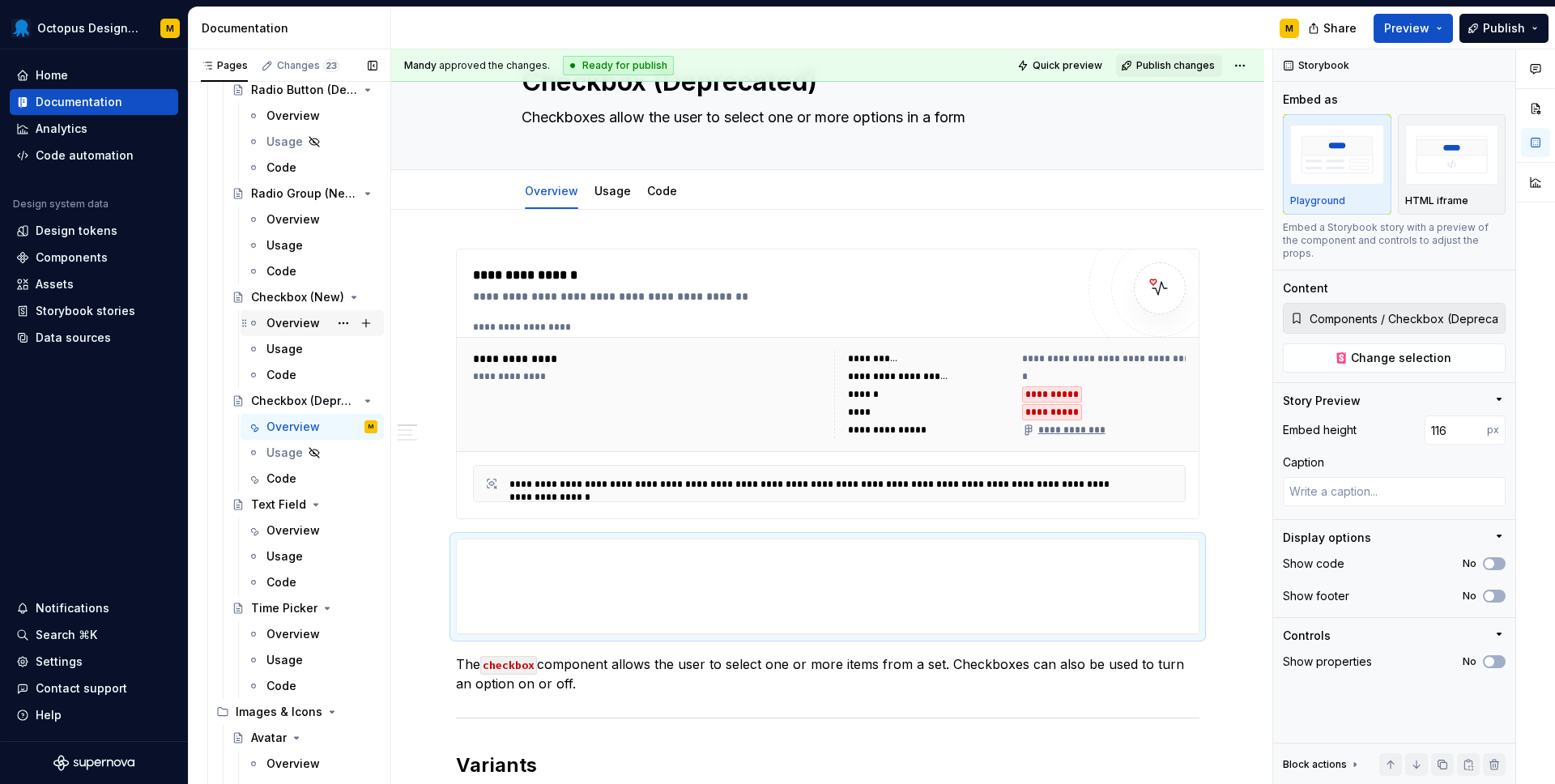
click at [292, 324] on div "Overview" at bounding box center [293, 323] width 54 height 16
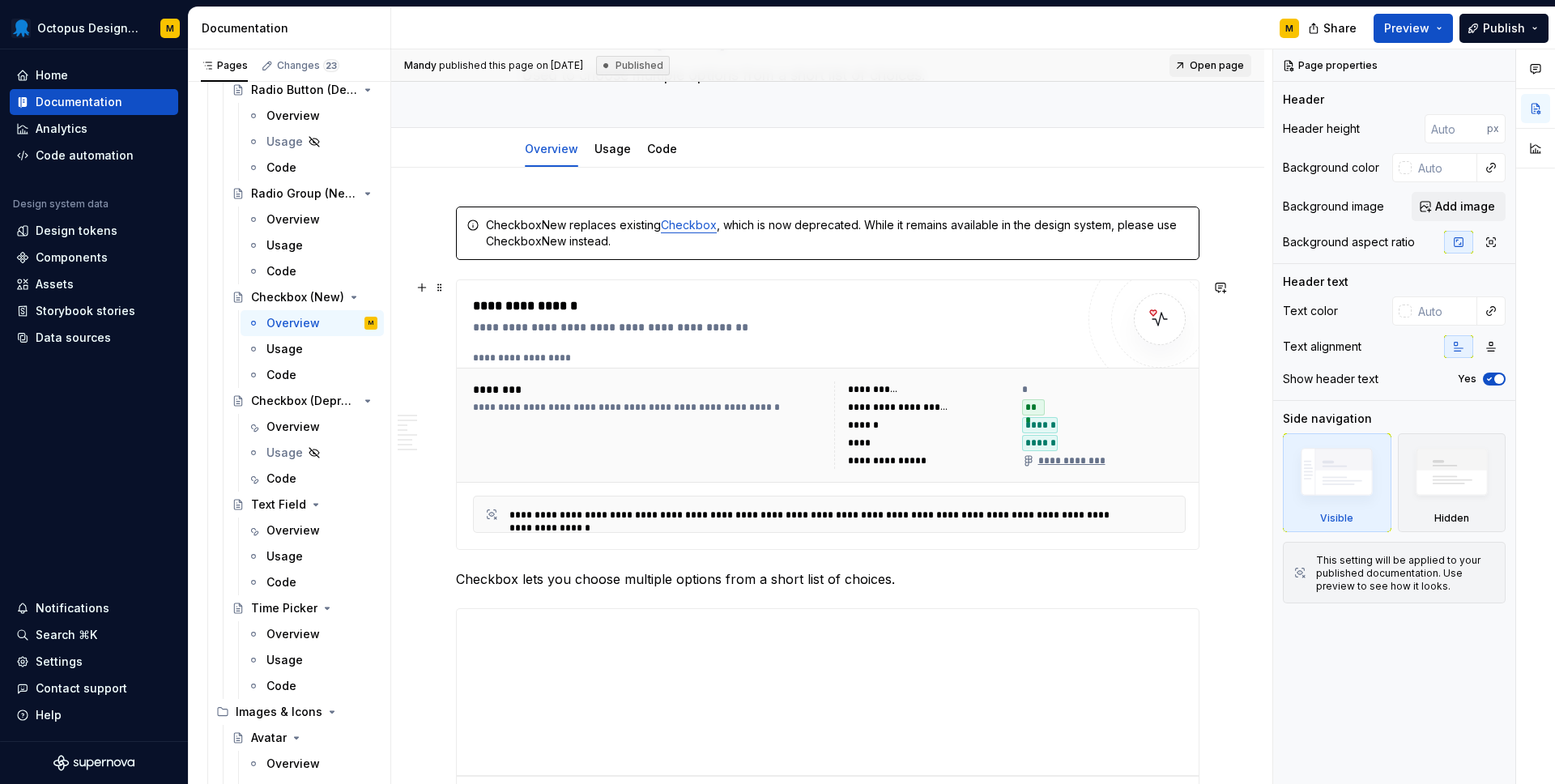
scroll to position [130, 0]
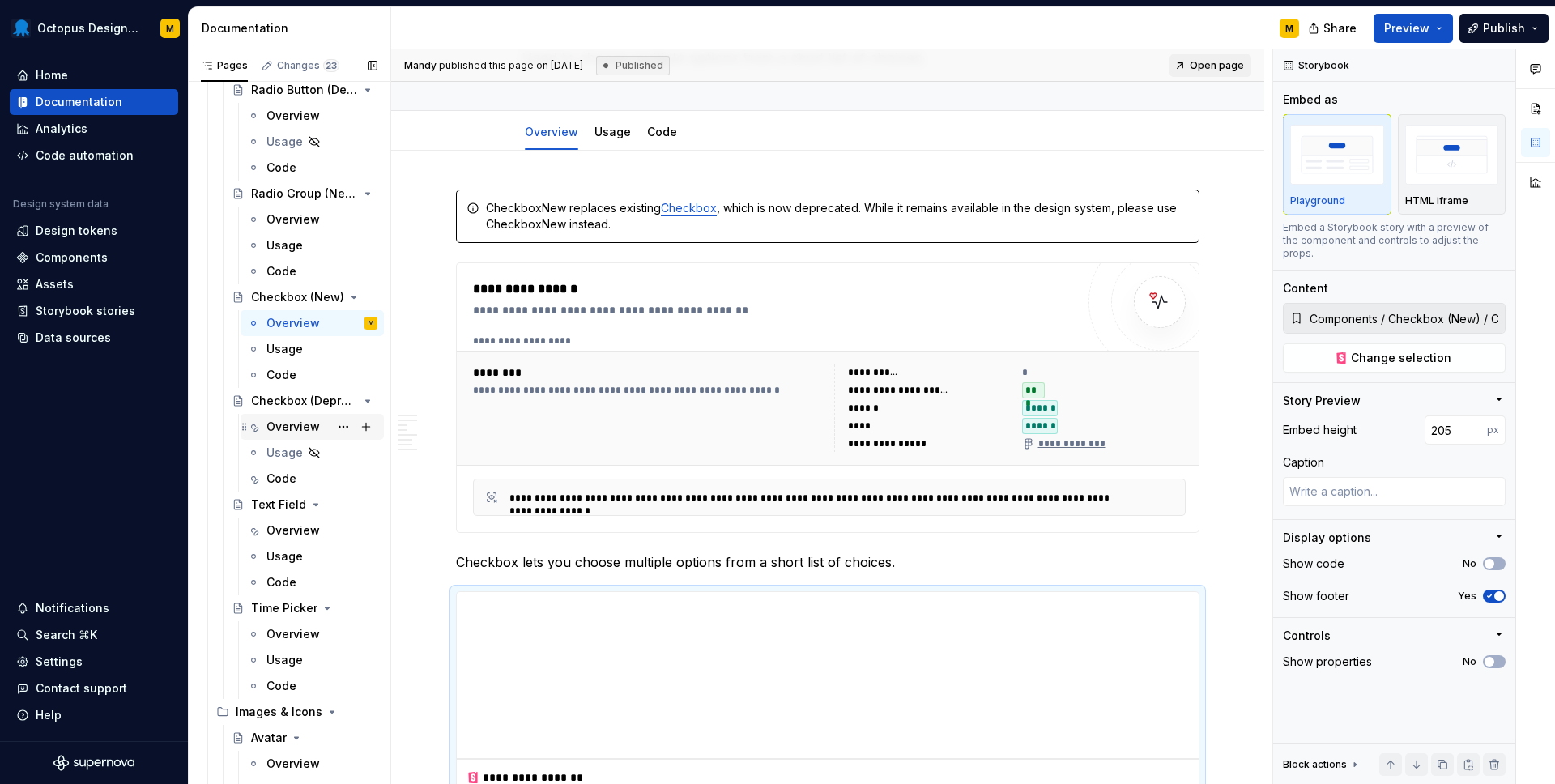
click at [299, 439] on div "Overview" at bounding box center [312, 427] width 144 height 25
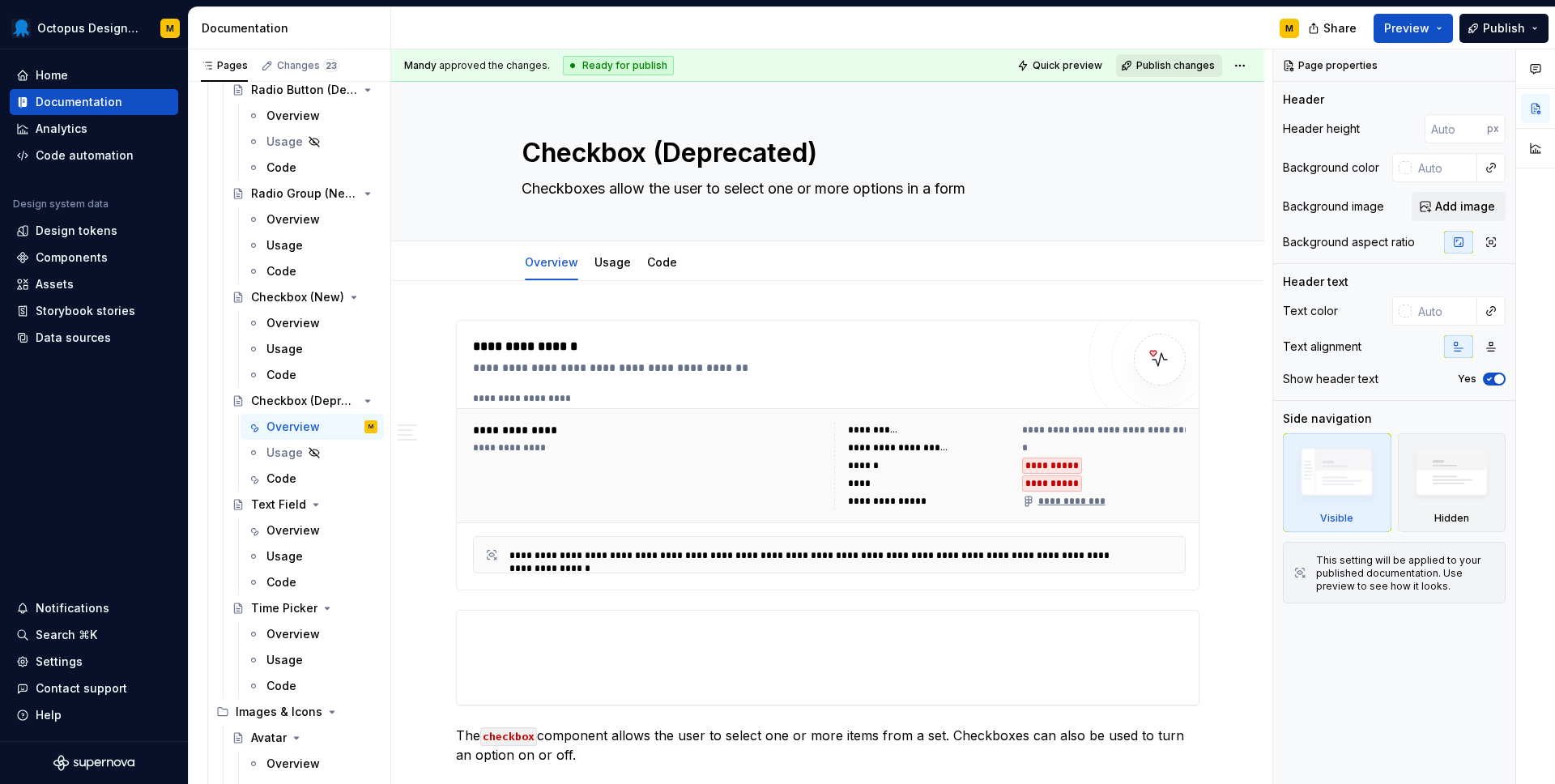
click at [1182, 69] on span "Publish changes" at bounding box center [1176, 65] width 78 height 13
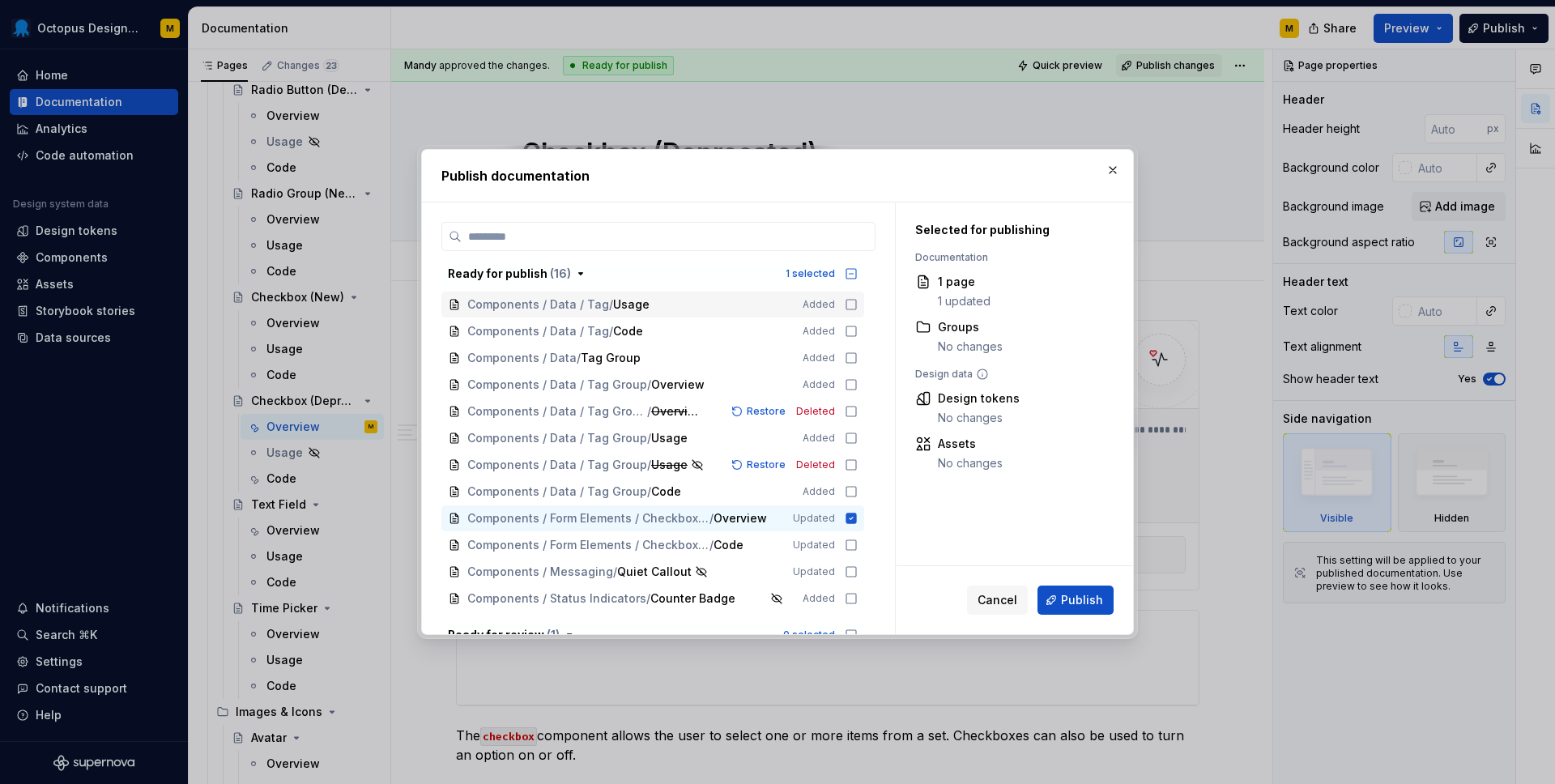
scroll to position [109, 0]
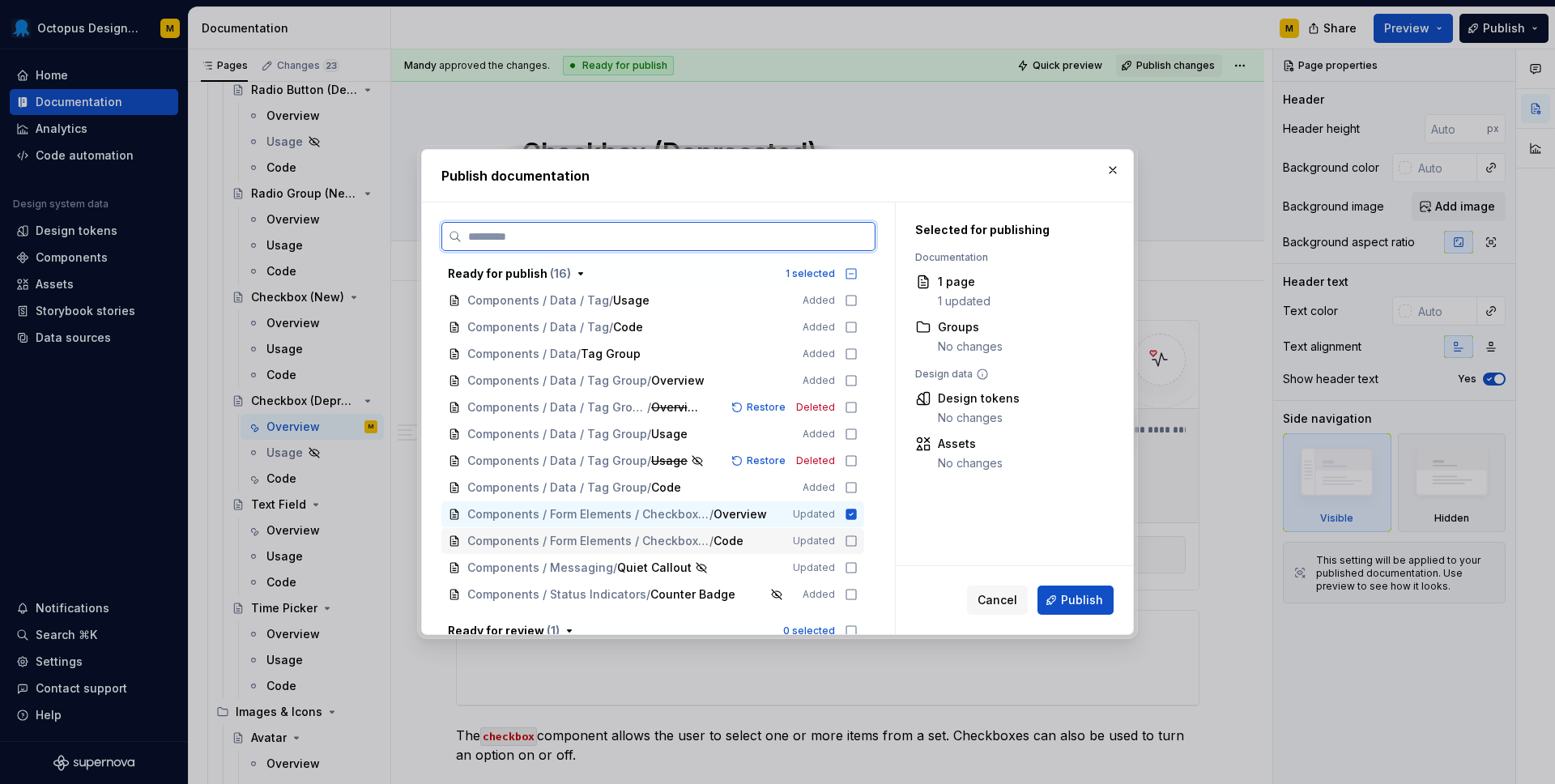
click at [858, 541] on icon at bounding box center [852, 541] width 13 height 13
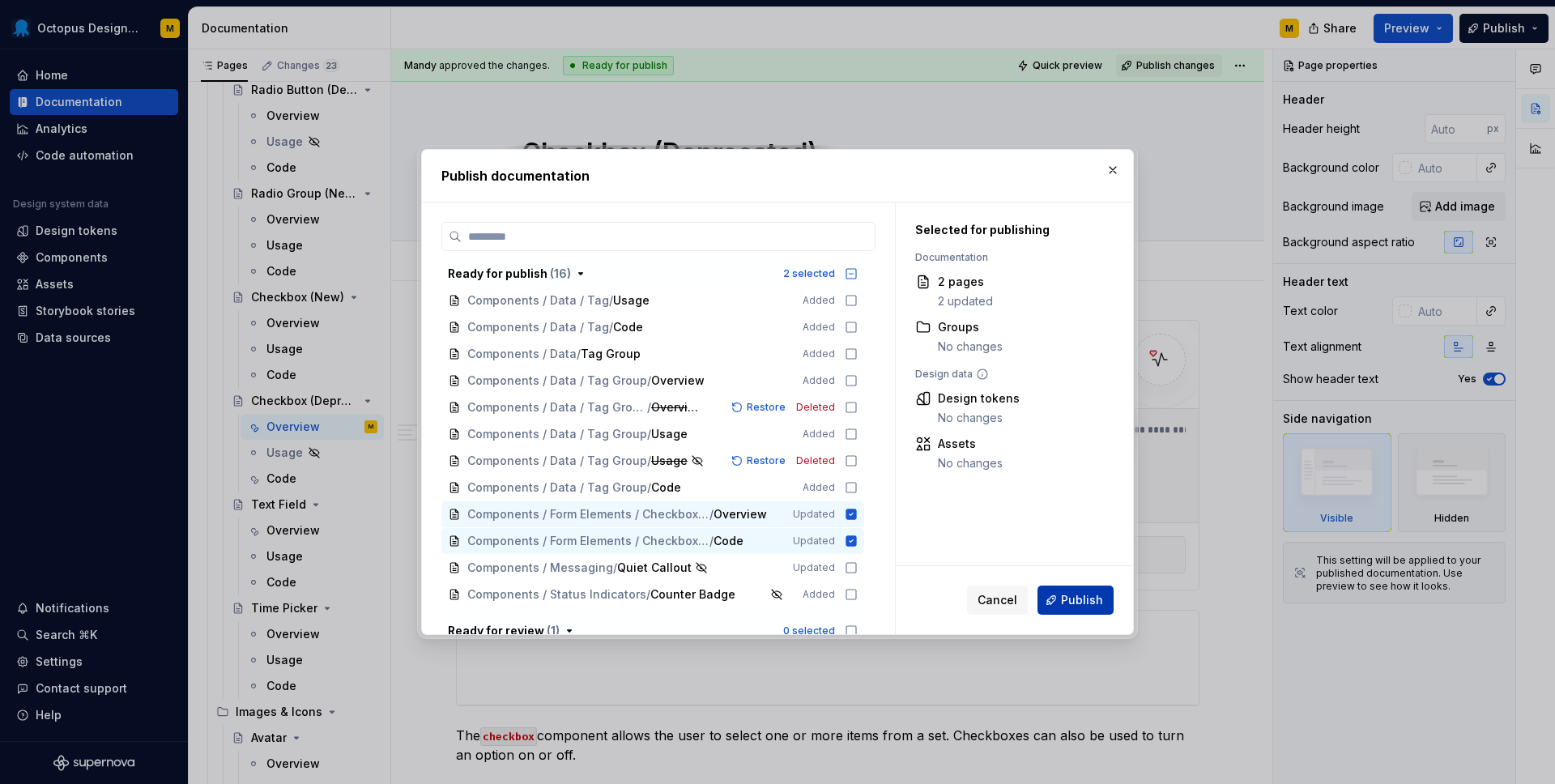
click at [1077, 598] on span "Publish" at bounding box center [1082, 600] width 42 height 16
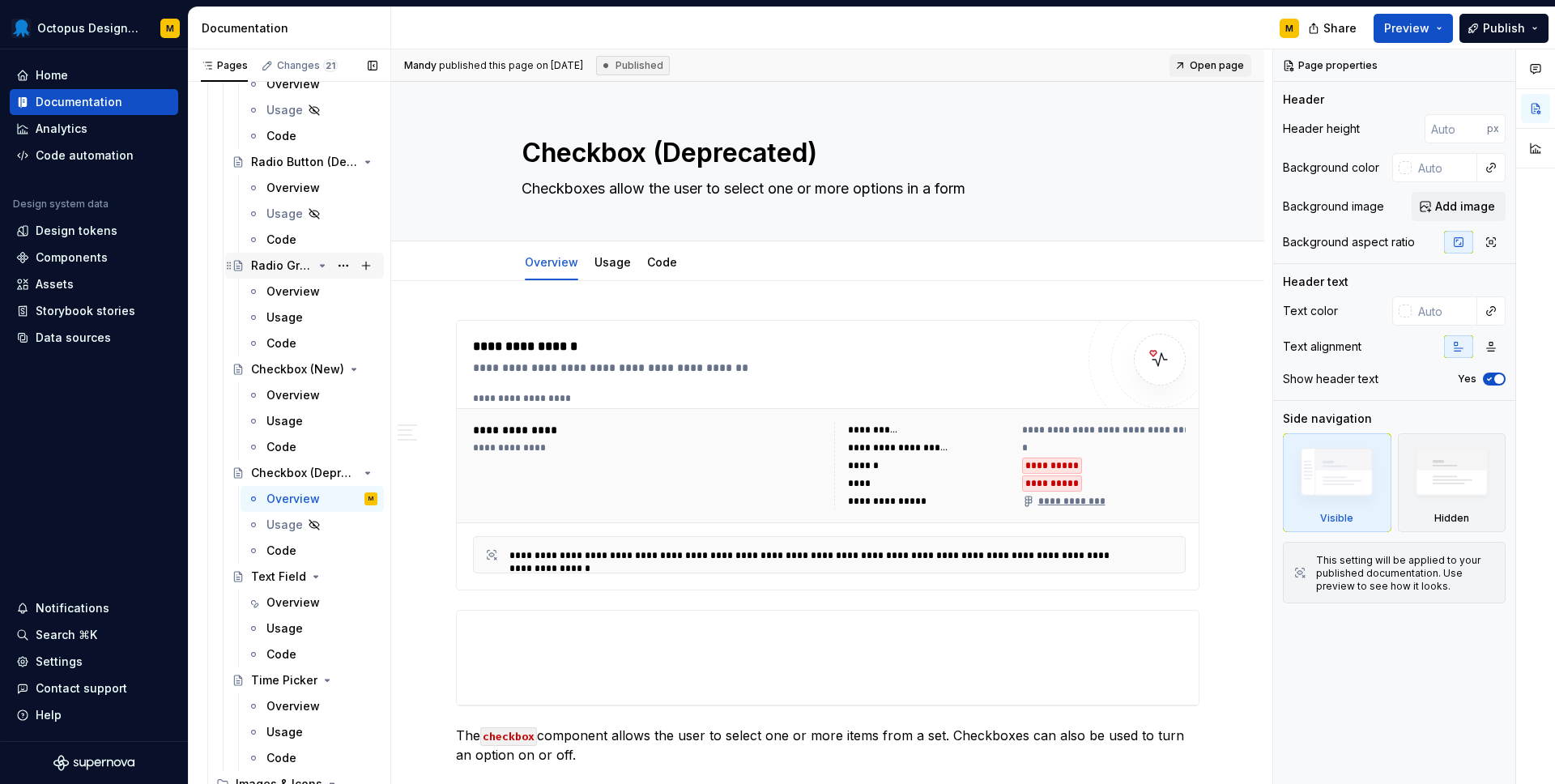
scroll to position [1636, 0]
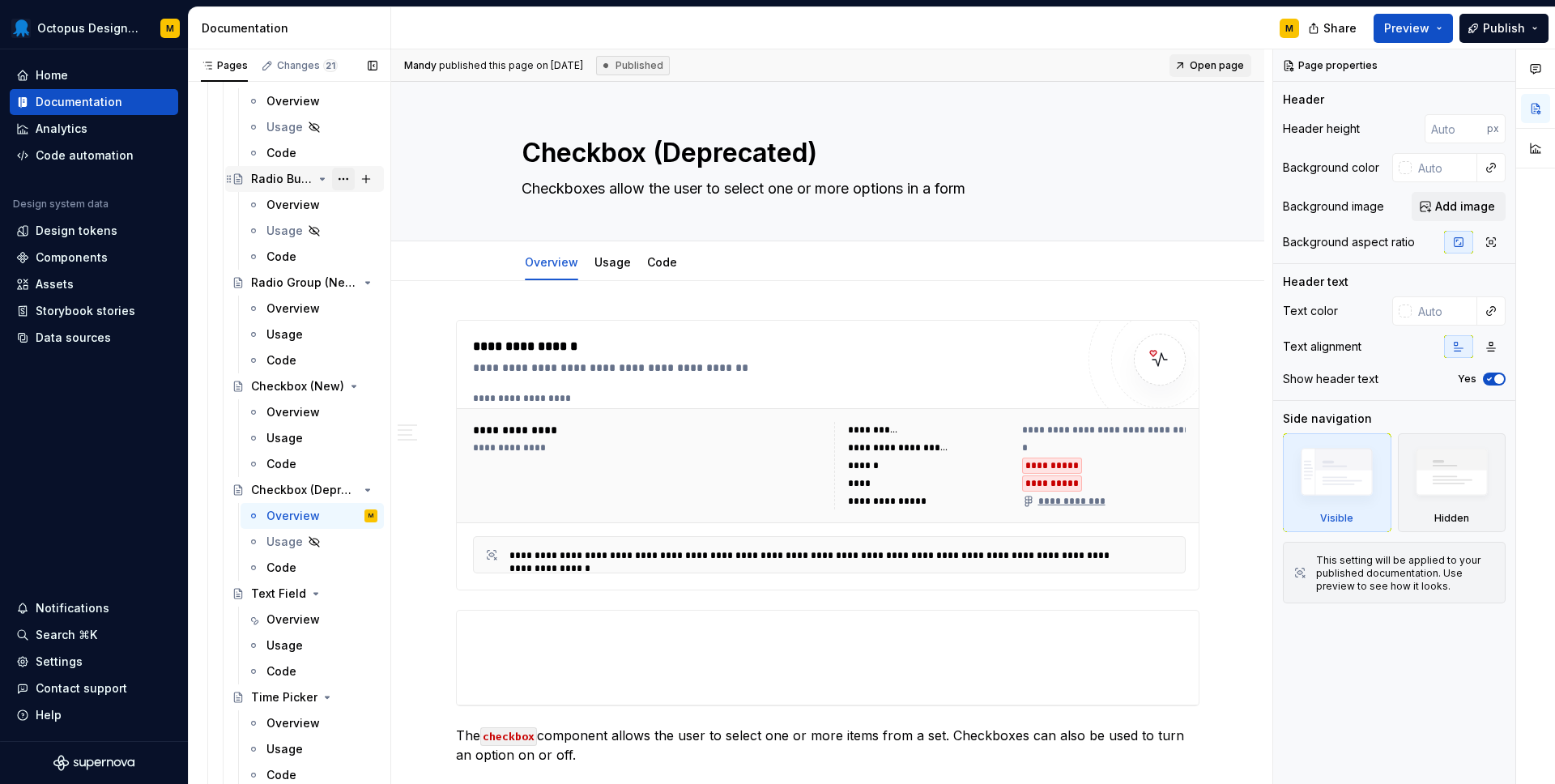
click at [344, 181] on button "Page tree" at bounding box center [343, 178] width 23 height 23
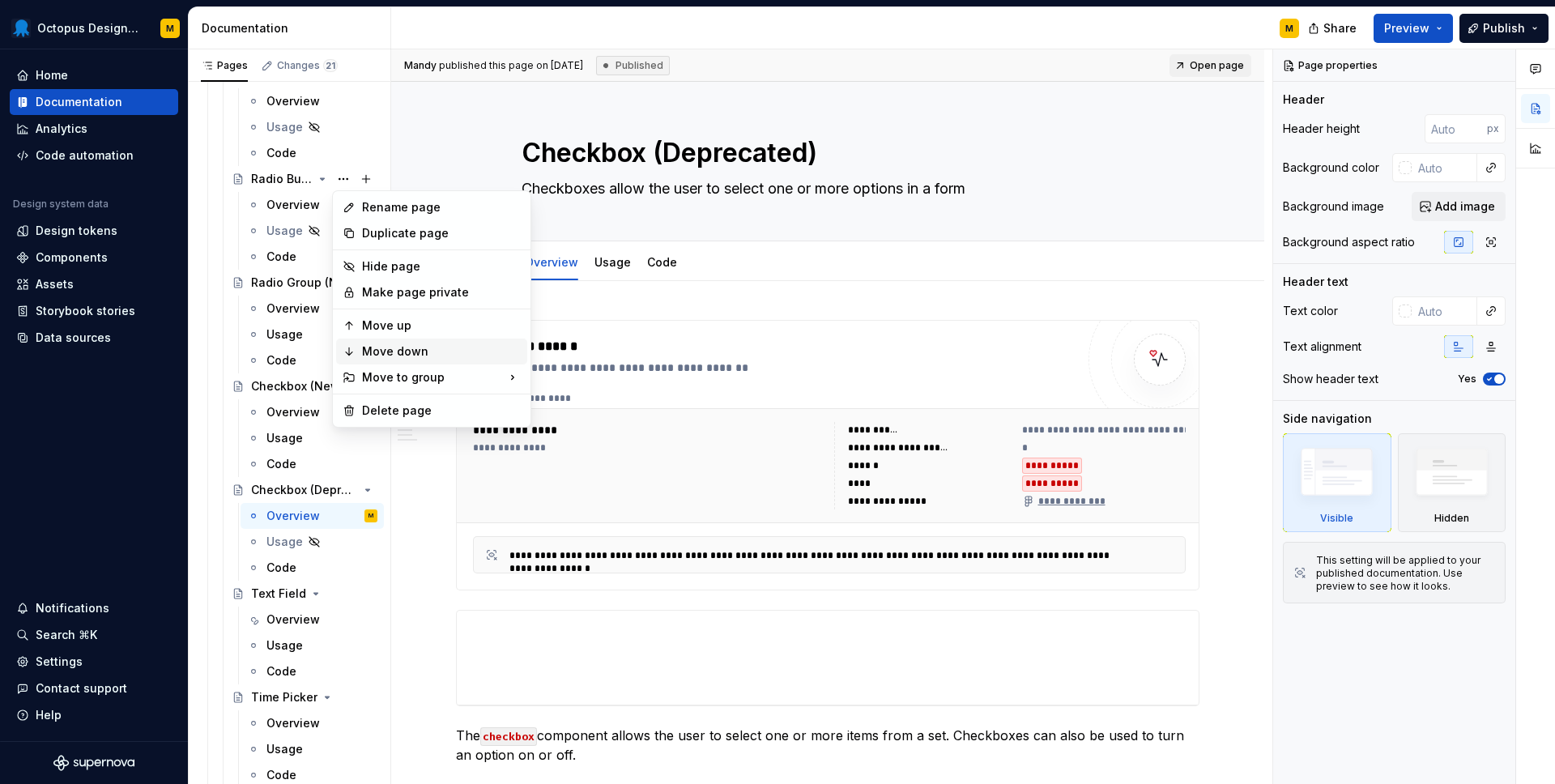
click at [386, 352] on div "Move down" at bounding box center [441, 352] width 159 height 16
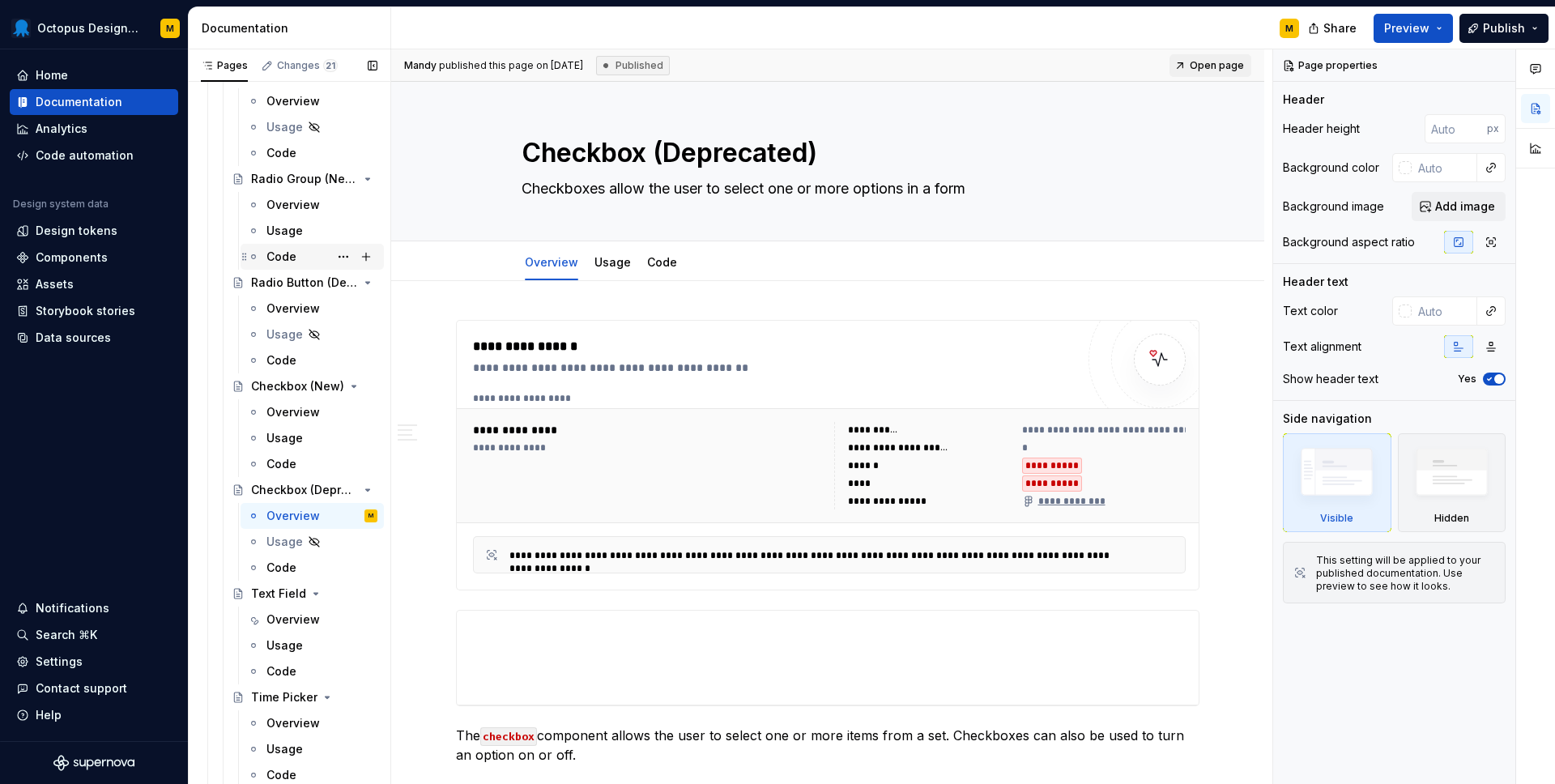
click at [282, 254] on div "Code" at bounding box center [281, 256] width 30 height 16
click at [287, 561] on div "Code" at bounding box center [281, 568] width 30 height 16
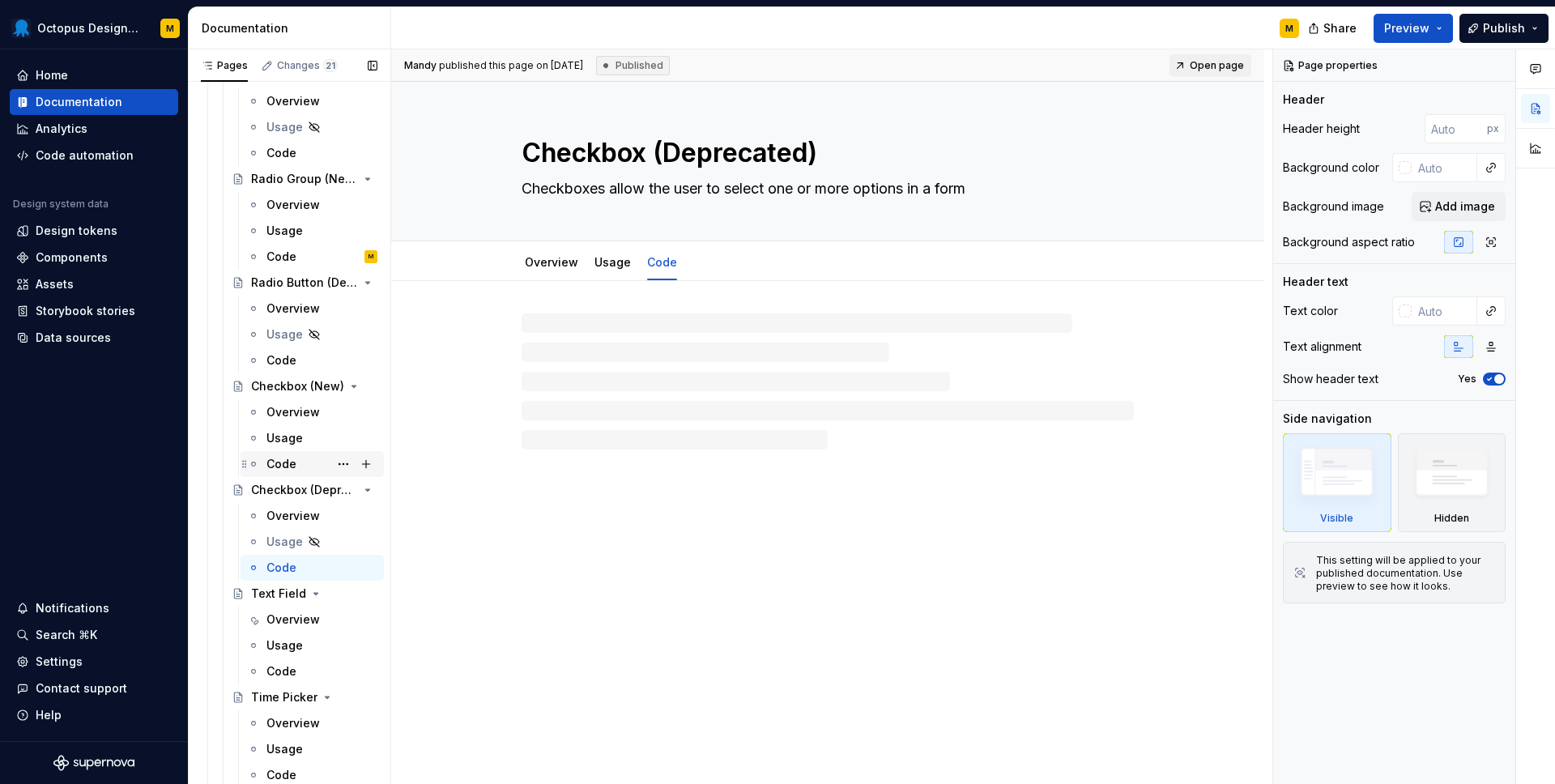
click at [286, 465] on div "Code" at bounding box center [281, 464] width 30 height 16
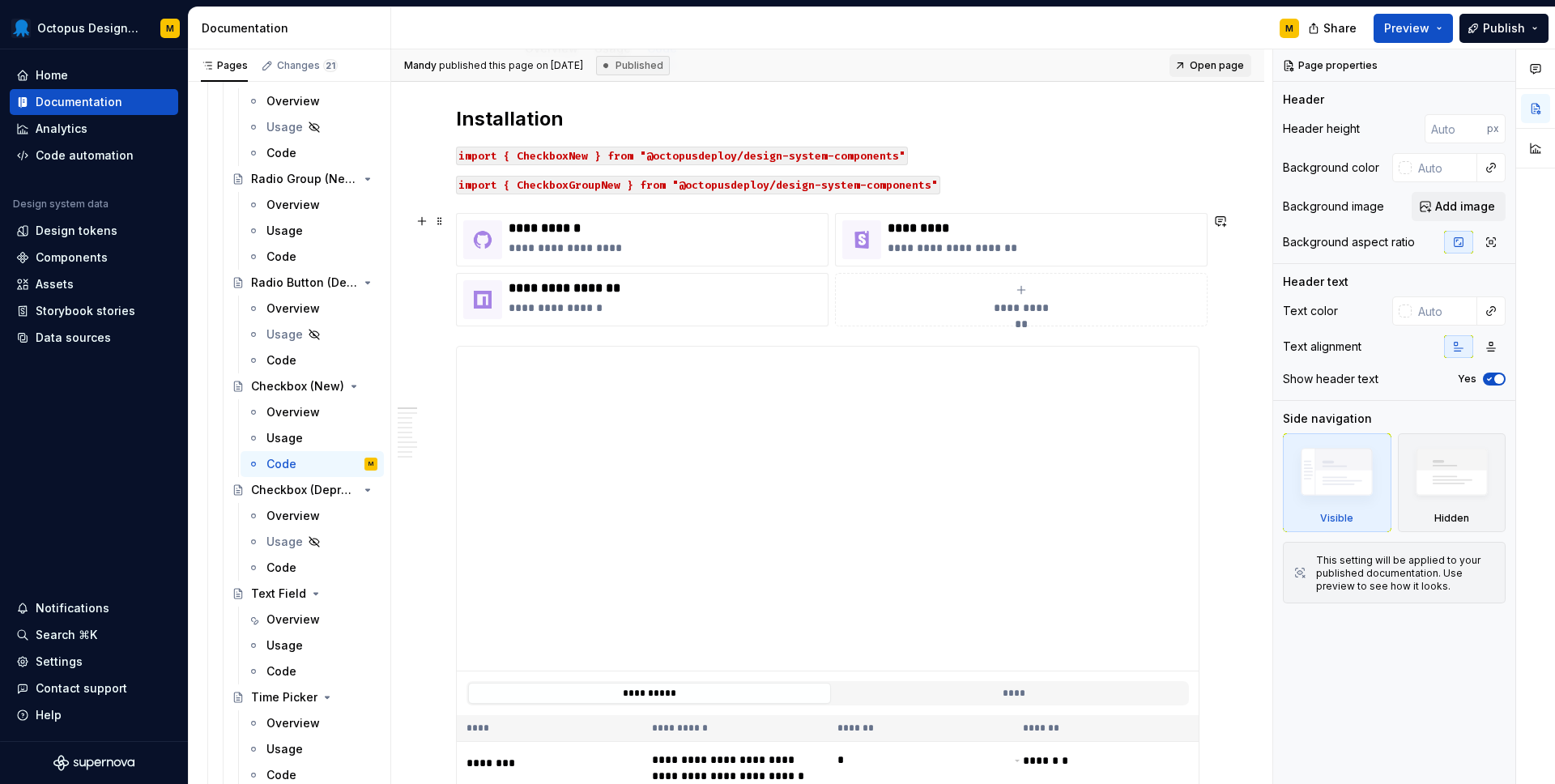
scroll to position [242, 0]
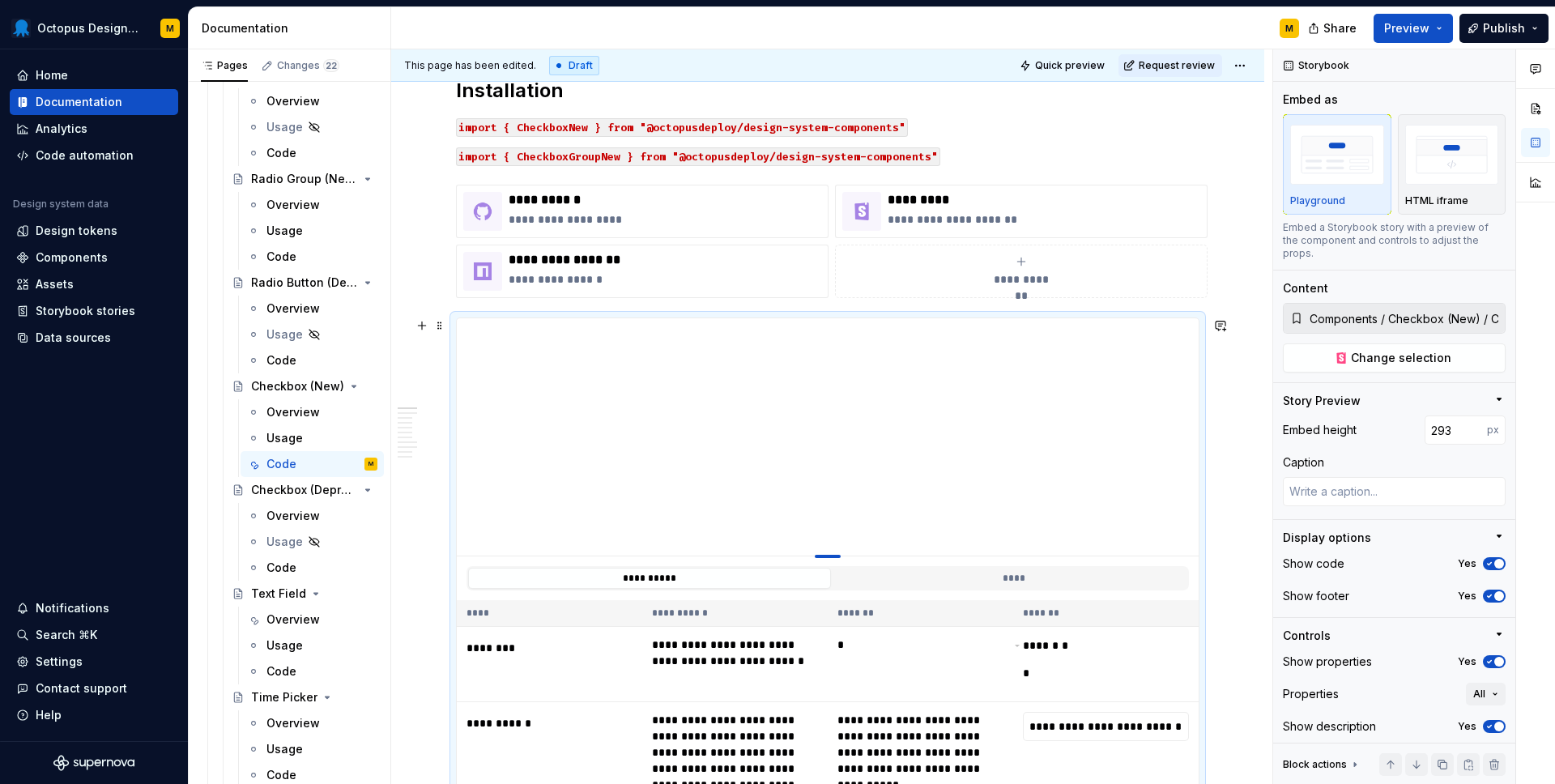
type textarea "*"
type input "251"
type textarea "*"
type input "241"
type textarea "*"
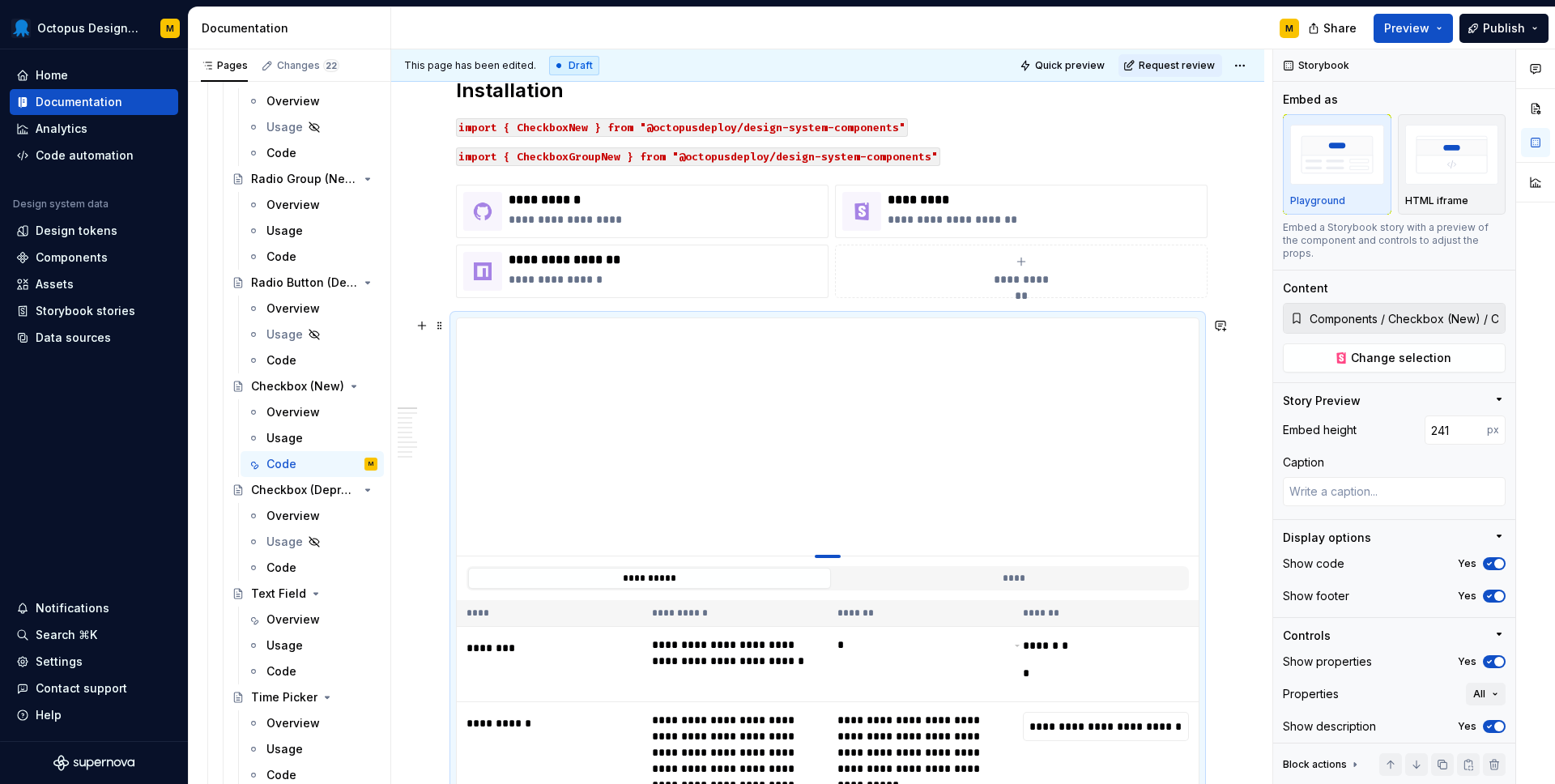
type input "222"
type textarea "*"
type input "207"
type textarea "*"
type input "202"
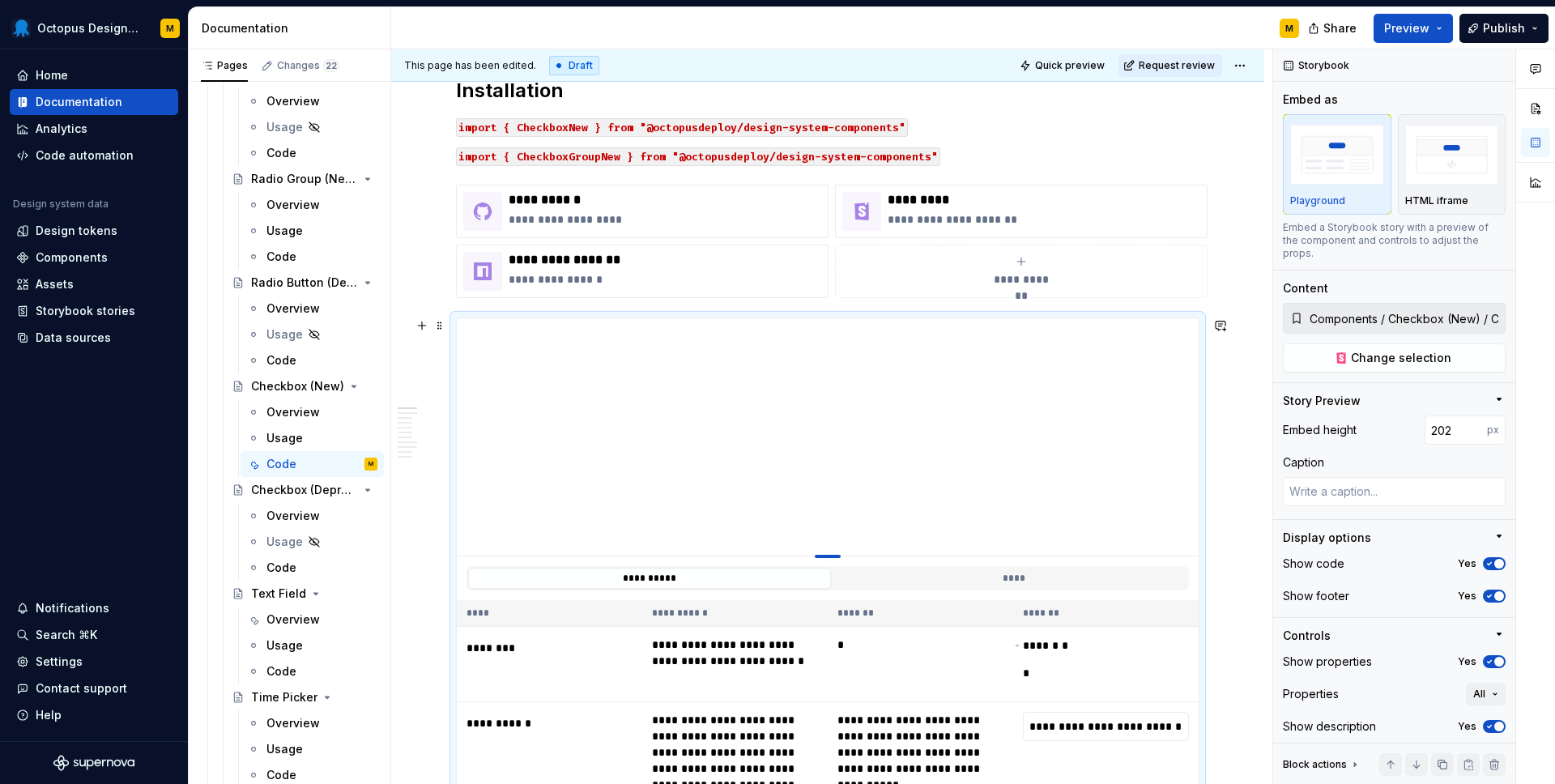
type textarea "*"
type input "197"
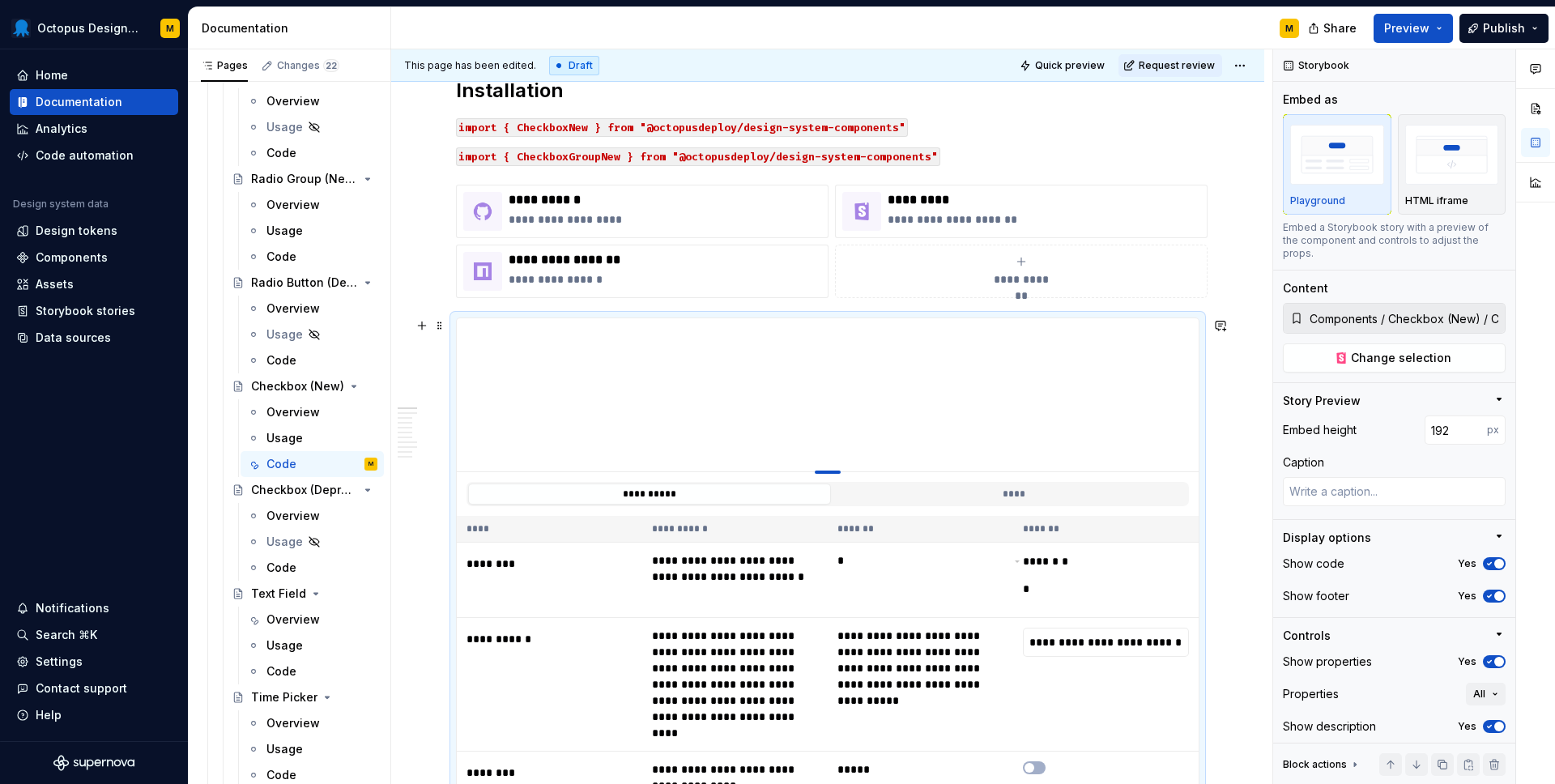
drag, startPoint x: 826, startPoint y: 643, endPoint x: 823, endPoint y: 474, distance: 169.0
click at [823, 474] on div at bounding box center [828, 472] width 25 height 4
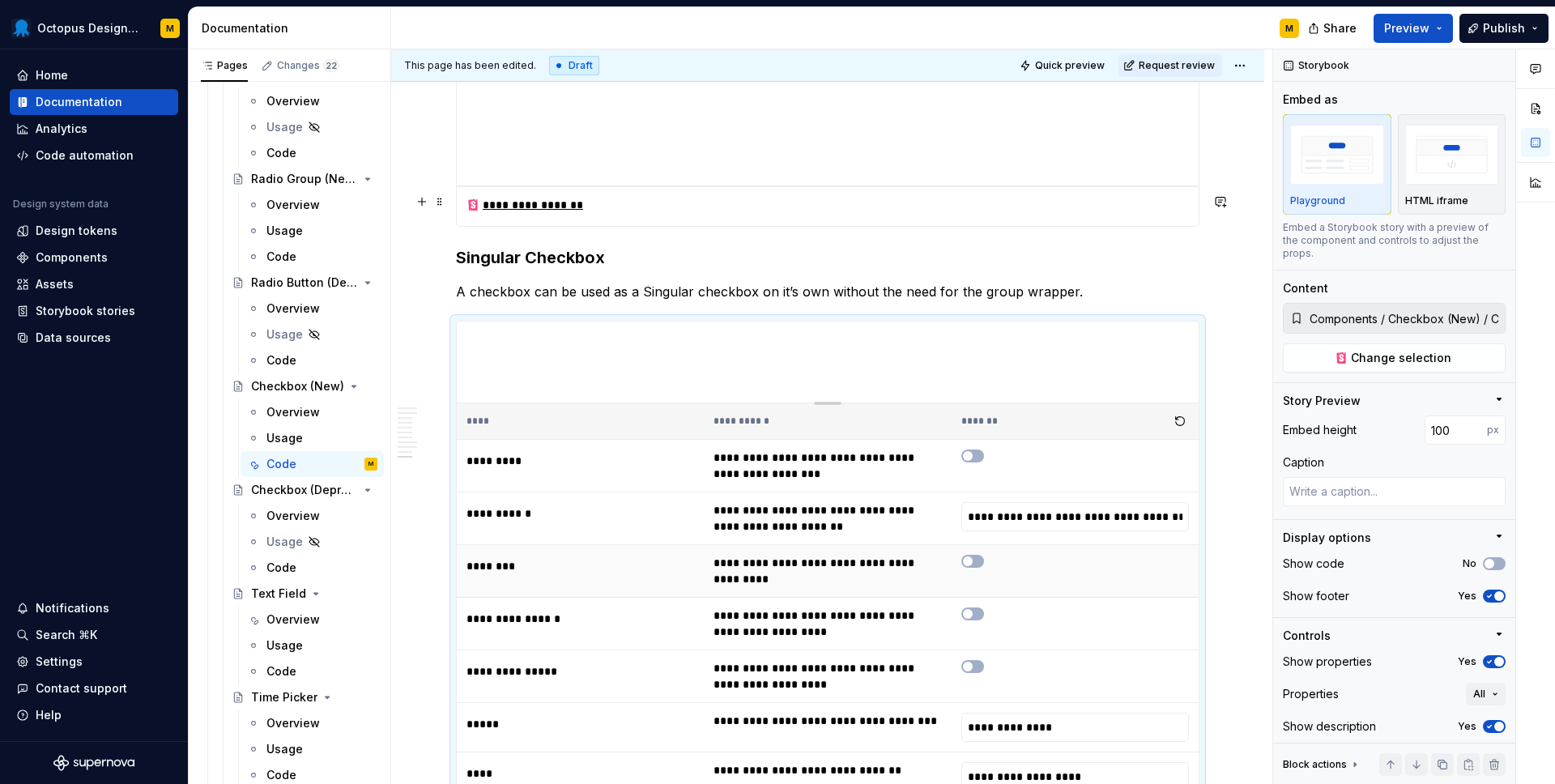
scroll to position [4140, 0]
click at [974, 608] on icon "button" at bounding box center [968, 612] width 13 height 10
click at [978, 608] on span "button" at bounding box center [977, 612] width 10 height 10
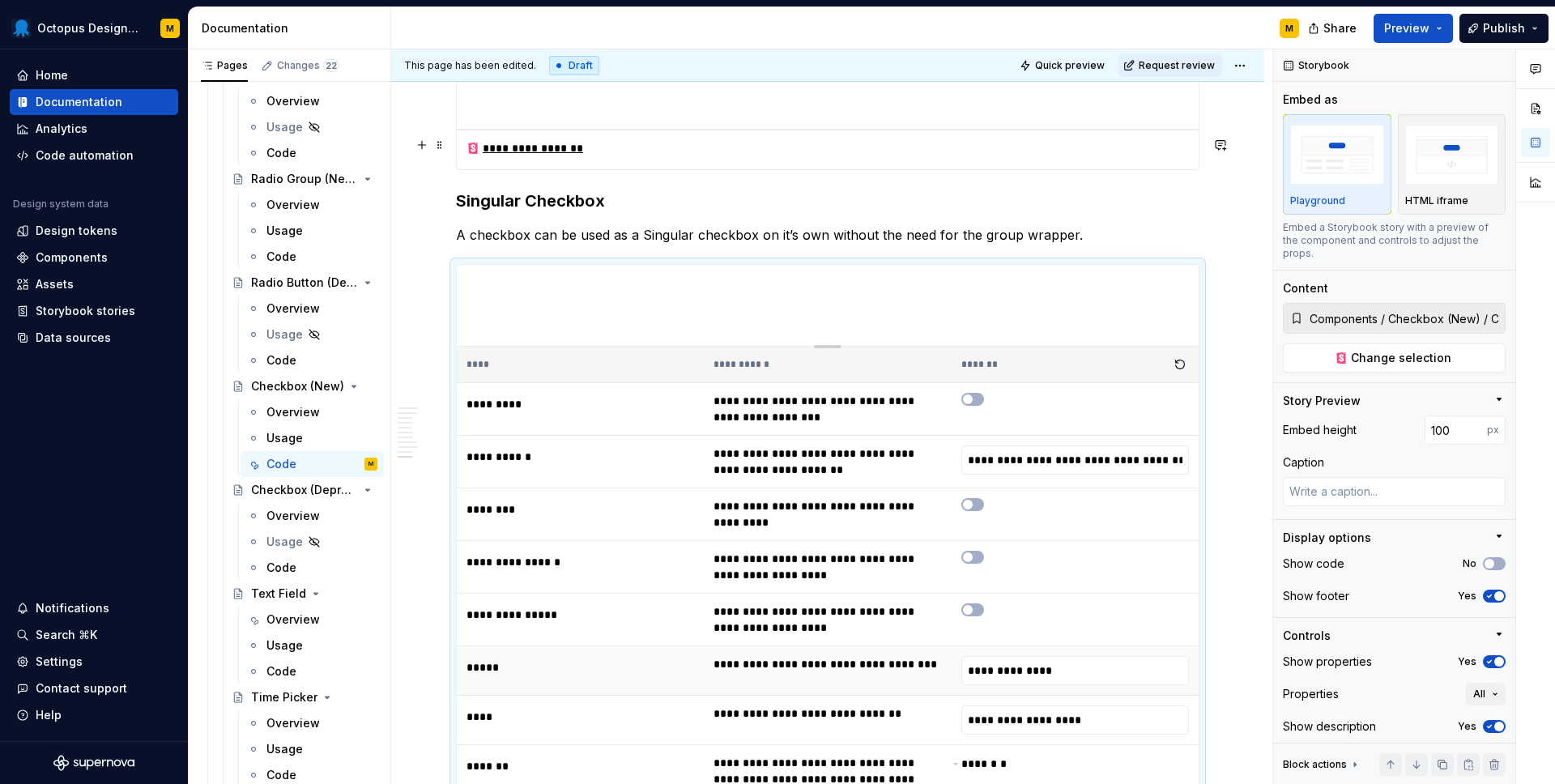
scroll to position [4192, 0]
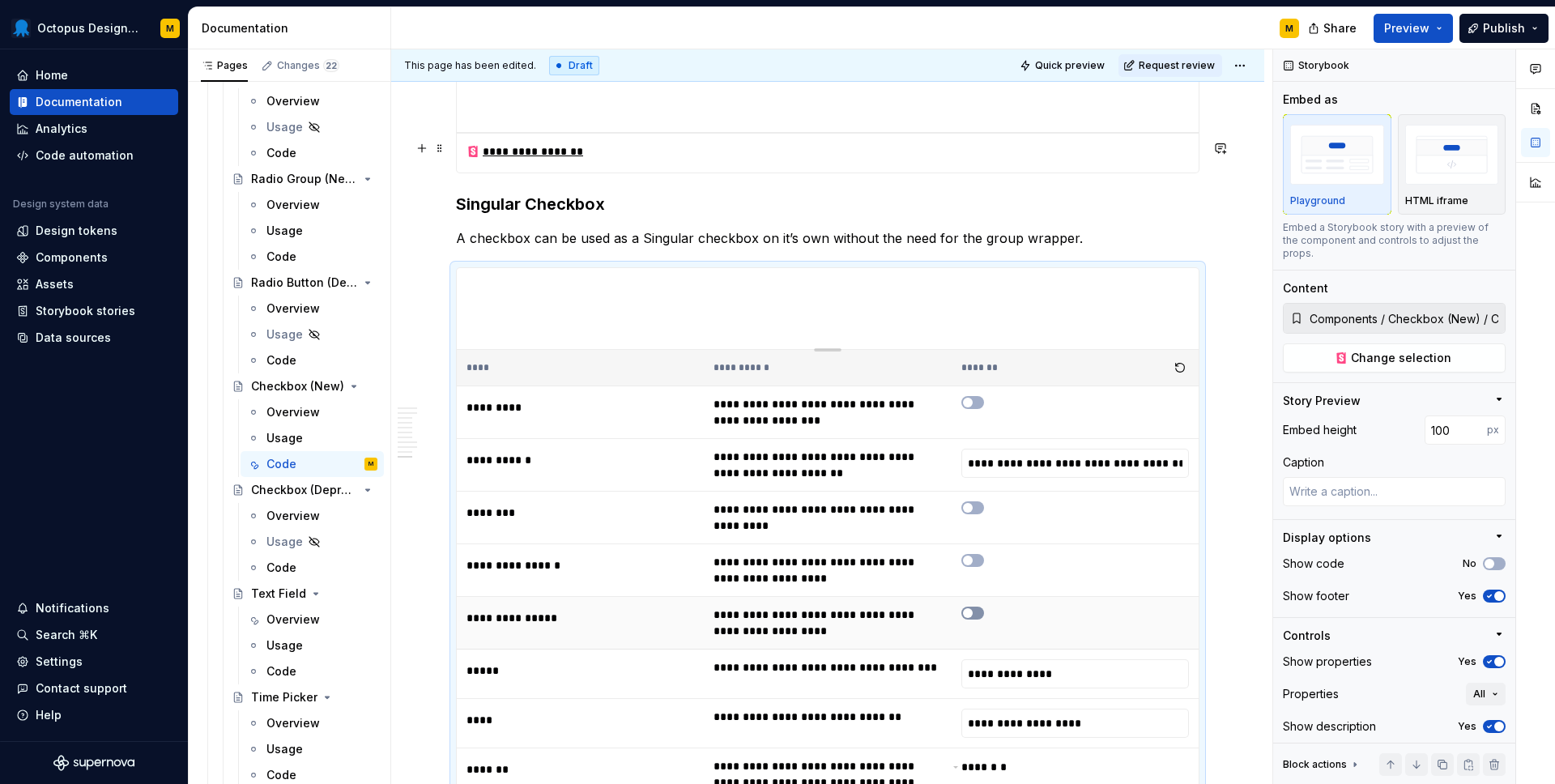
click at [984, 607] on button "button" at bounding box center [973, 613] width 23 height 13
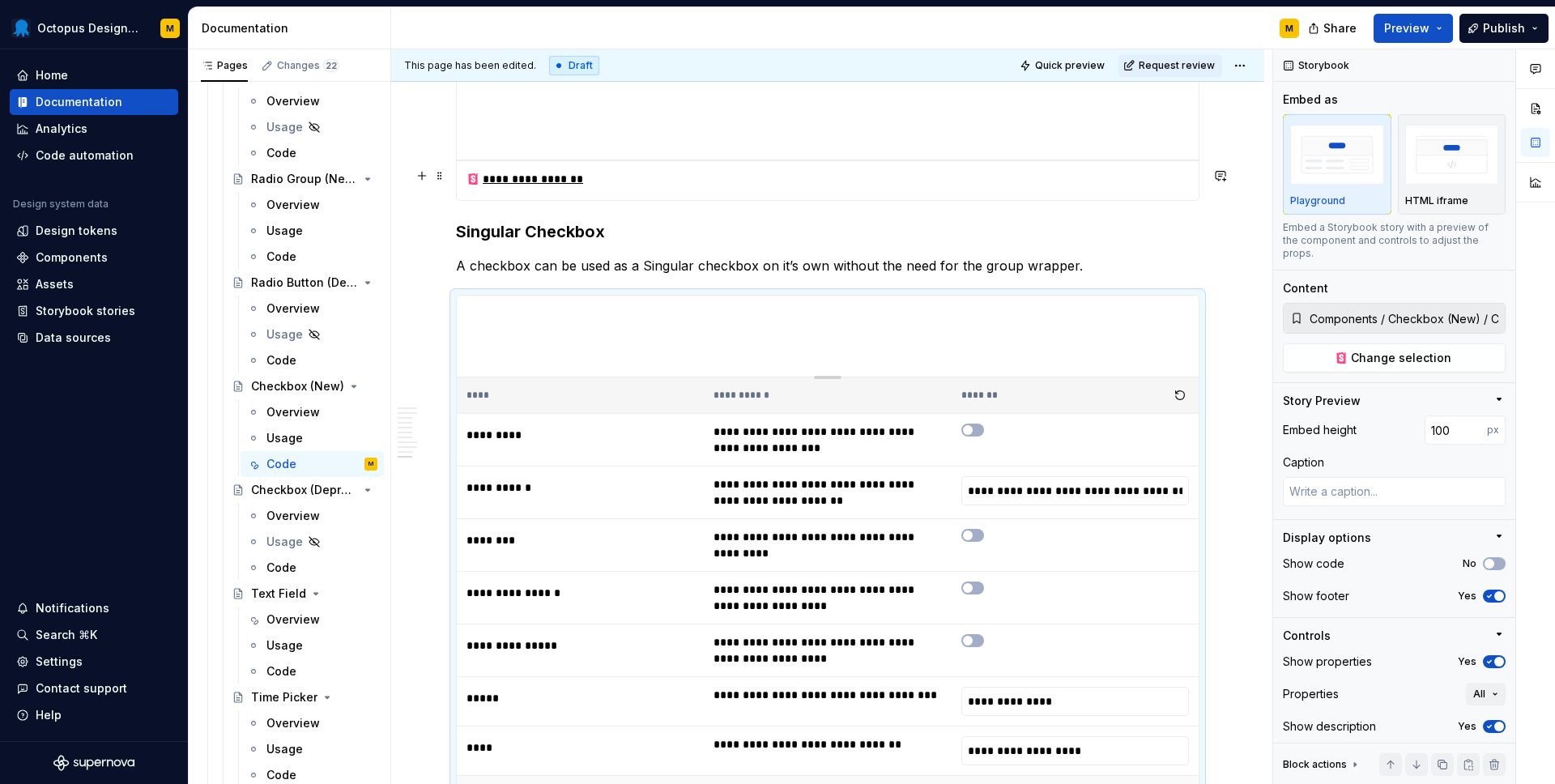
scroll to position [4166, 0]
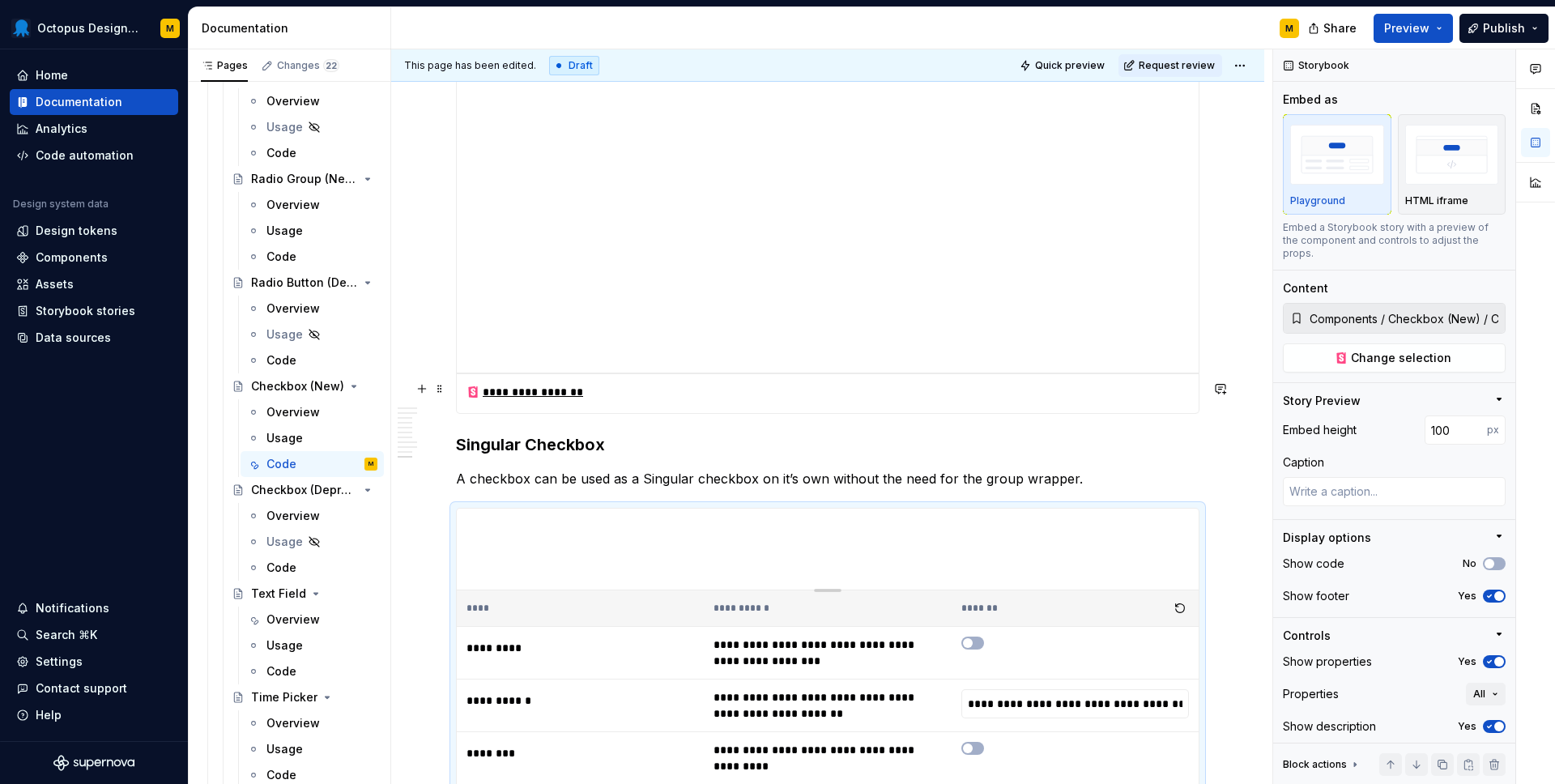
scroll to position [3891, 0]
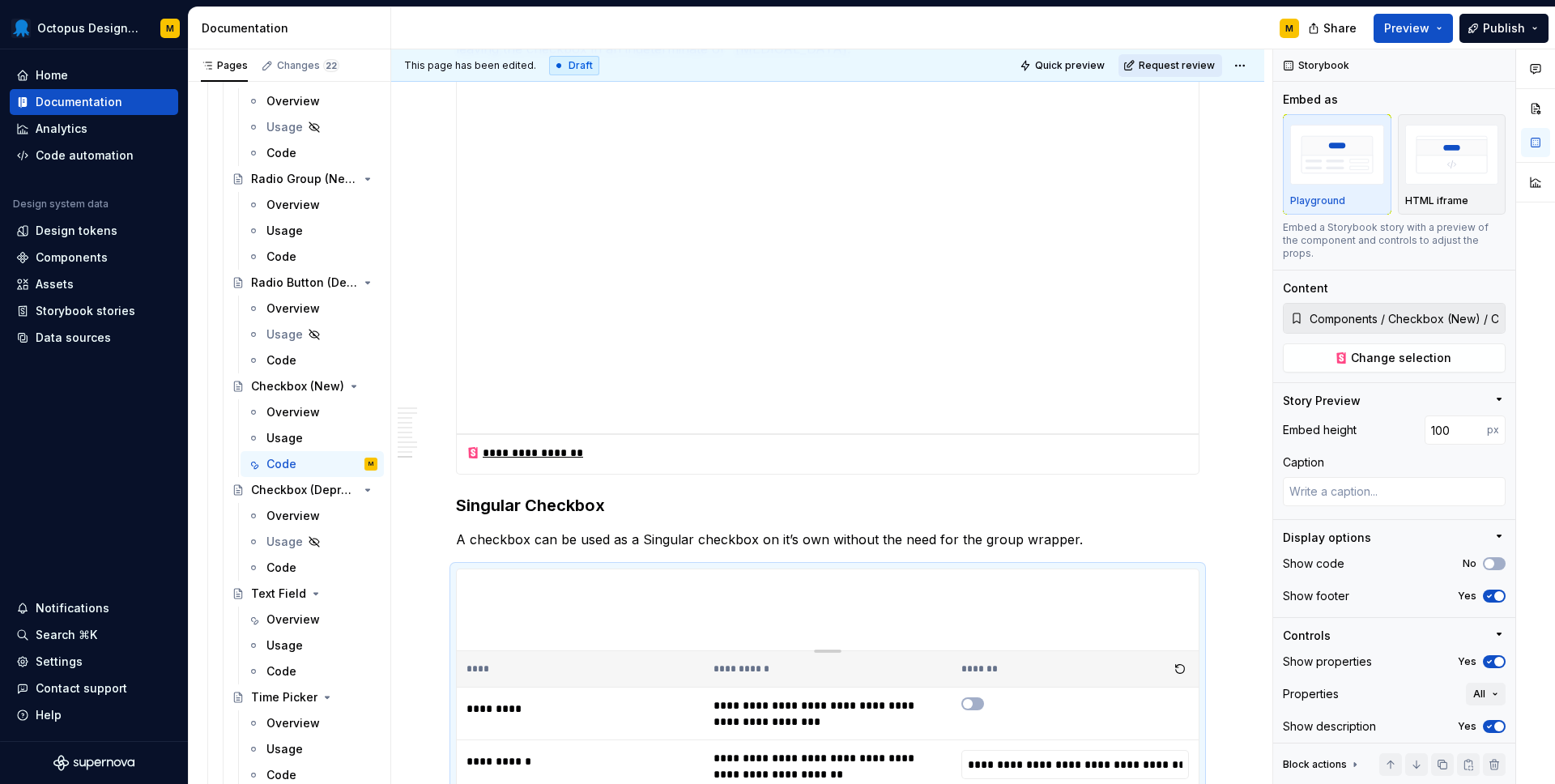
click at [1165, 70] on span "Request review" at bounding box center [1177, 65] width 76 height 13
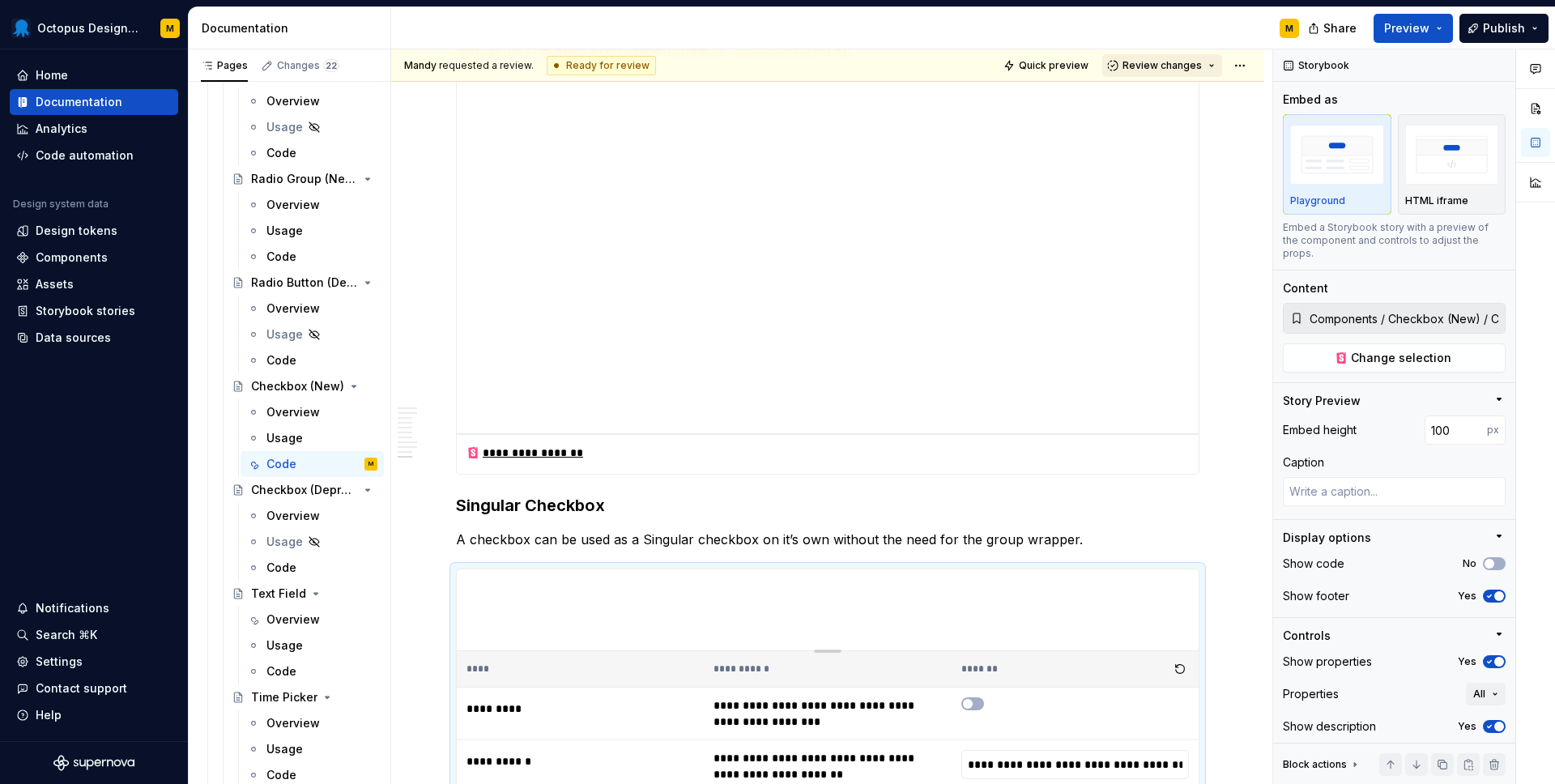
click at [1158, 65] on span "Review changes" at bounding box center [1162, 65] width 79 height 13
click at [1154, 97] on div "Approve" at bounding box center [1216, 97] width 142 height 16
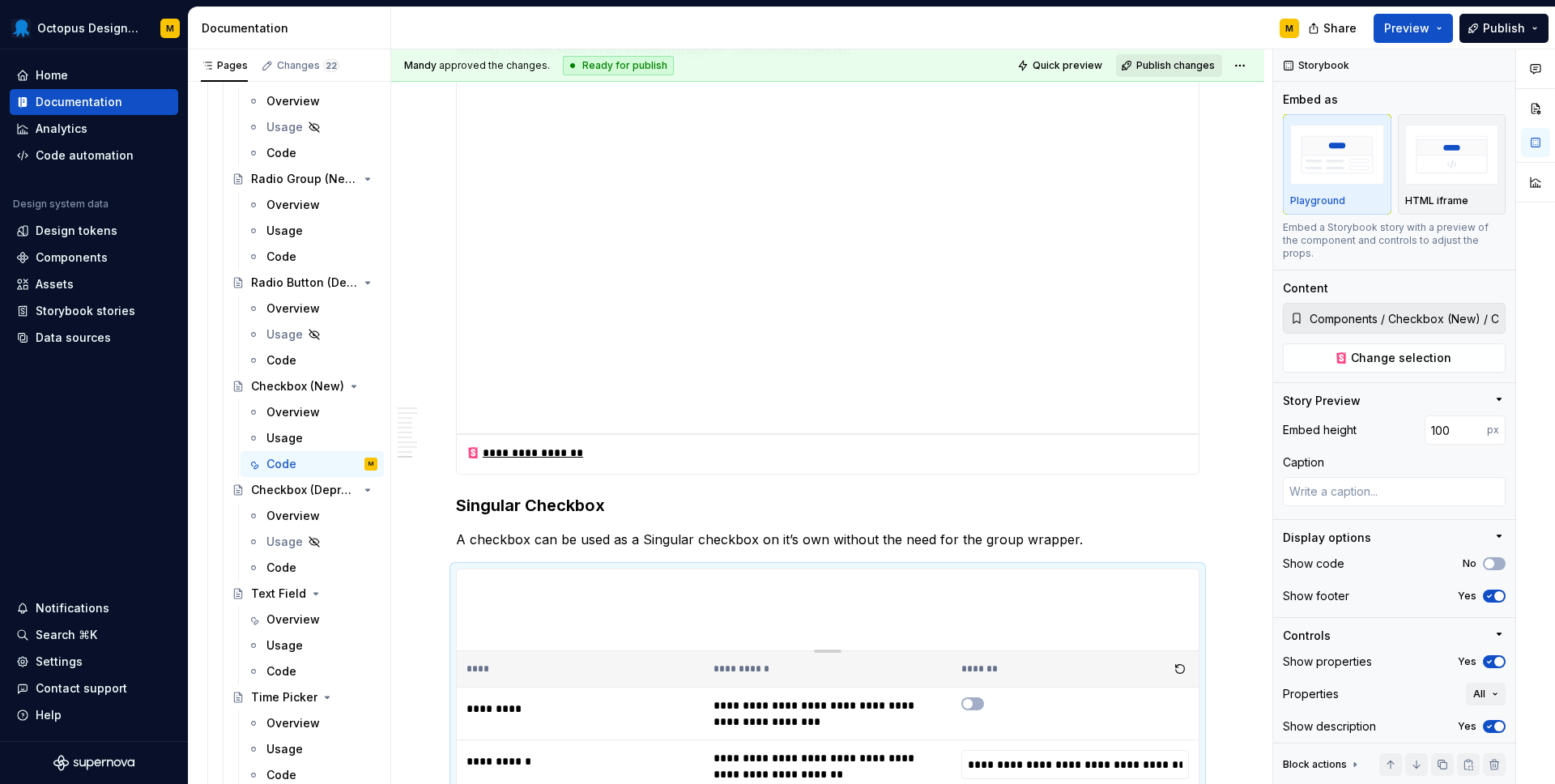
click at [1169, 63] on span "Publish changes" at bounding box center [1176, 65] width 78 height 13
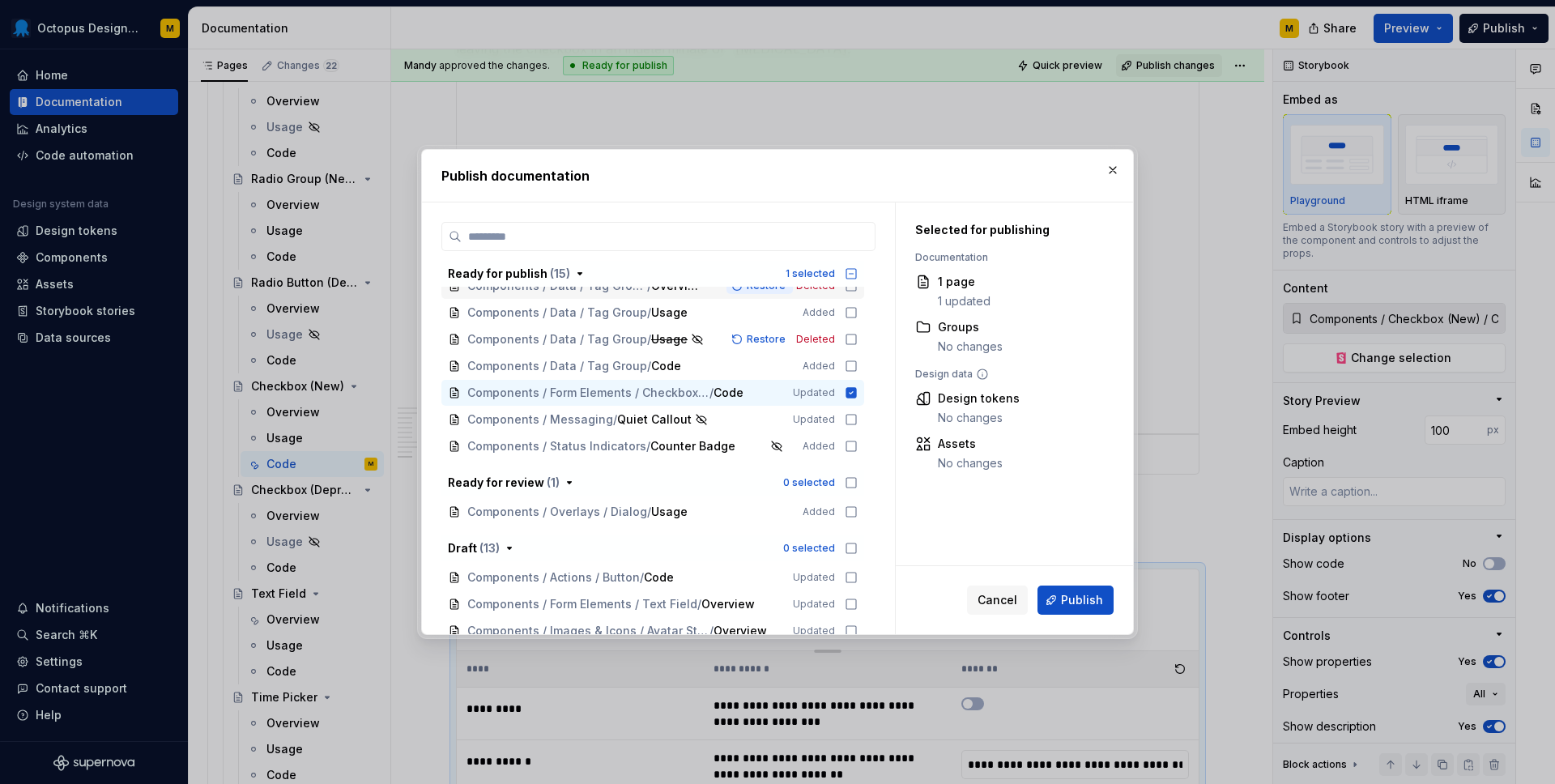
scroll to position [299, 0]
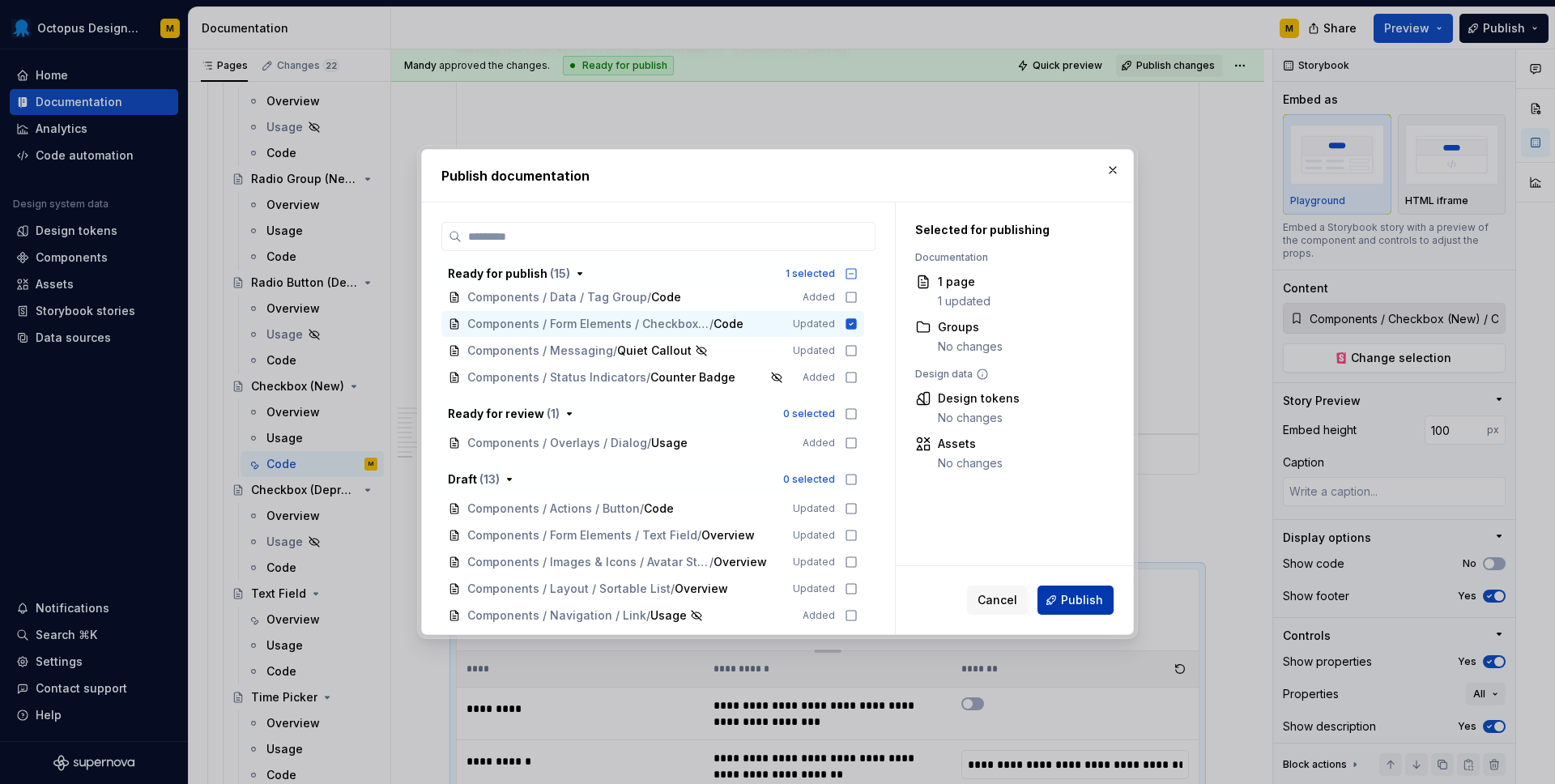
click at [1082, 606] on span "Publish" at bounding box center [1082, 600] width 42 height 16
